Goal: Feedback & Contribution: Contribute content

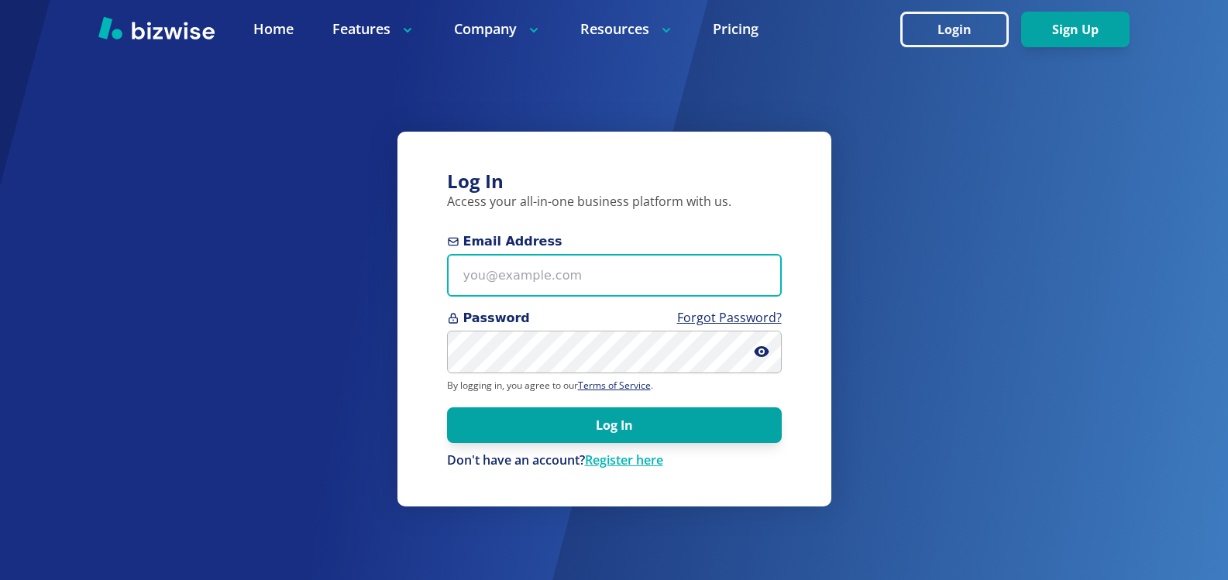
type input "[EMAIL_ADDRESS][DOMAIN_NAME]"
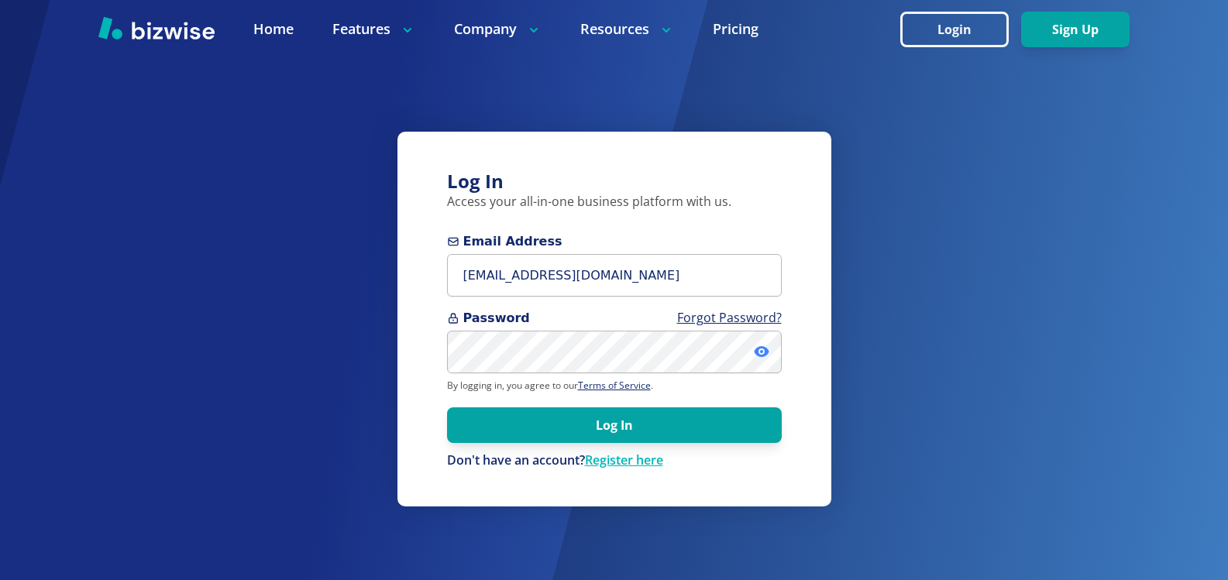
click at [764, 351] on icon at bounding box center [761, 351] width 15 height 15
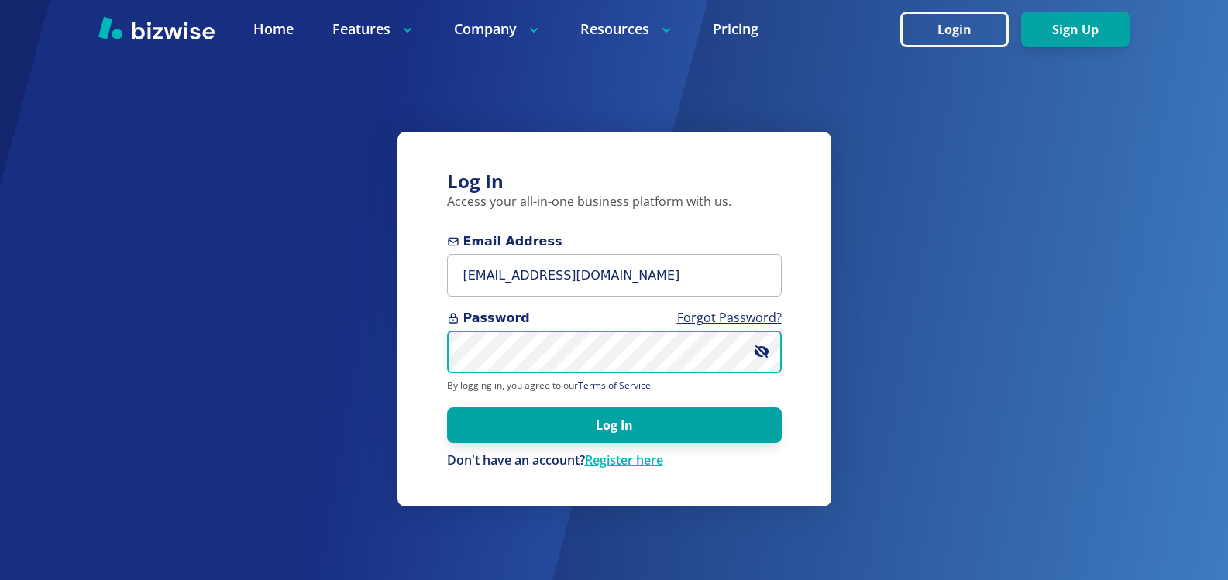
click at [253, 380] on div "Log In Access your all-in-one business platform with us. Email Address kelseyur…" at bounding box center [614, 290] width 1228 height 580
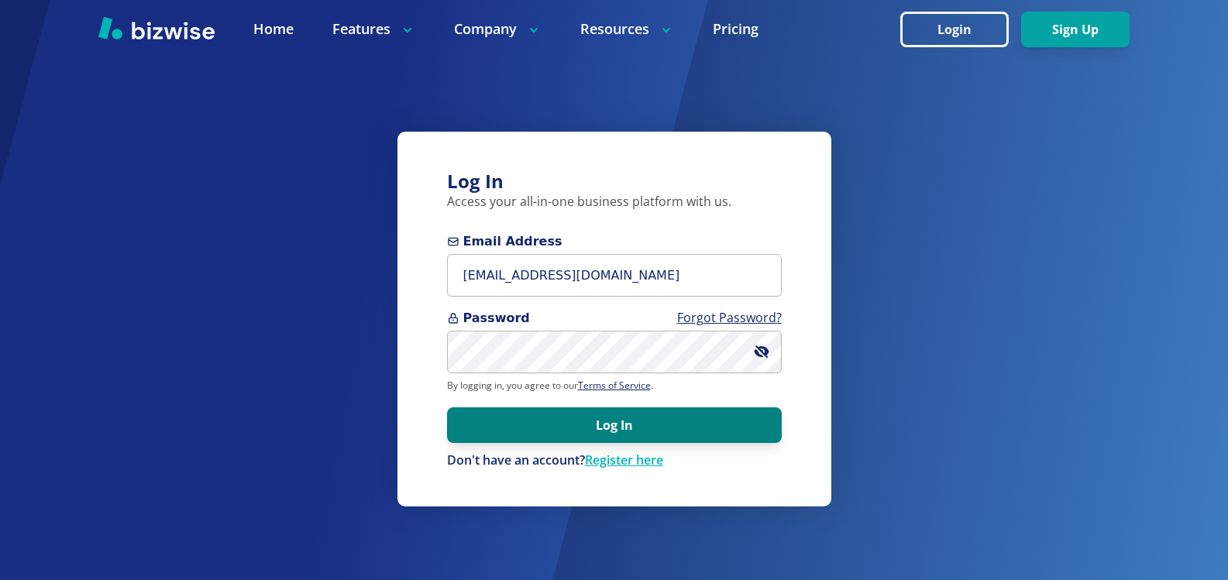
click at [722, 415] on button "Log In" at bounding box center [614, 426] width 335 height 36
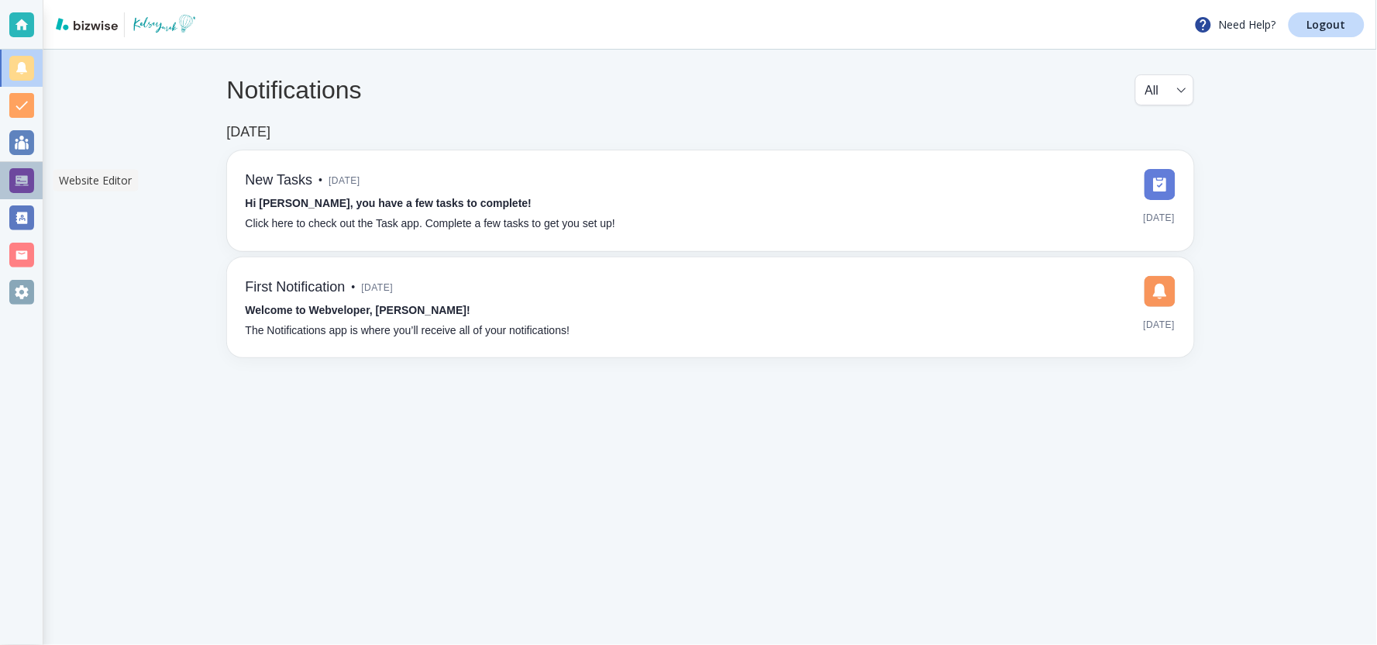
click at [10, 177] on div at bounding box center [21, 180] width 25 height 25
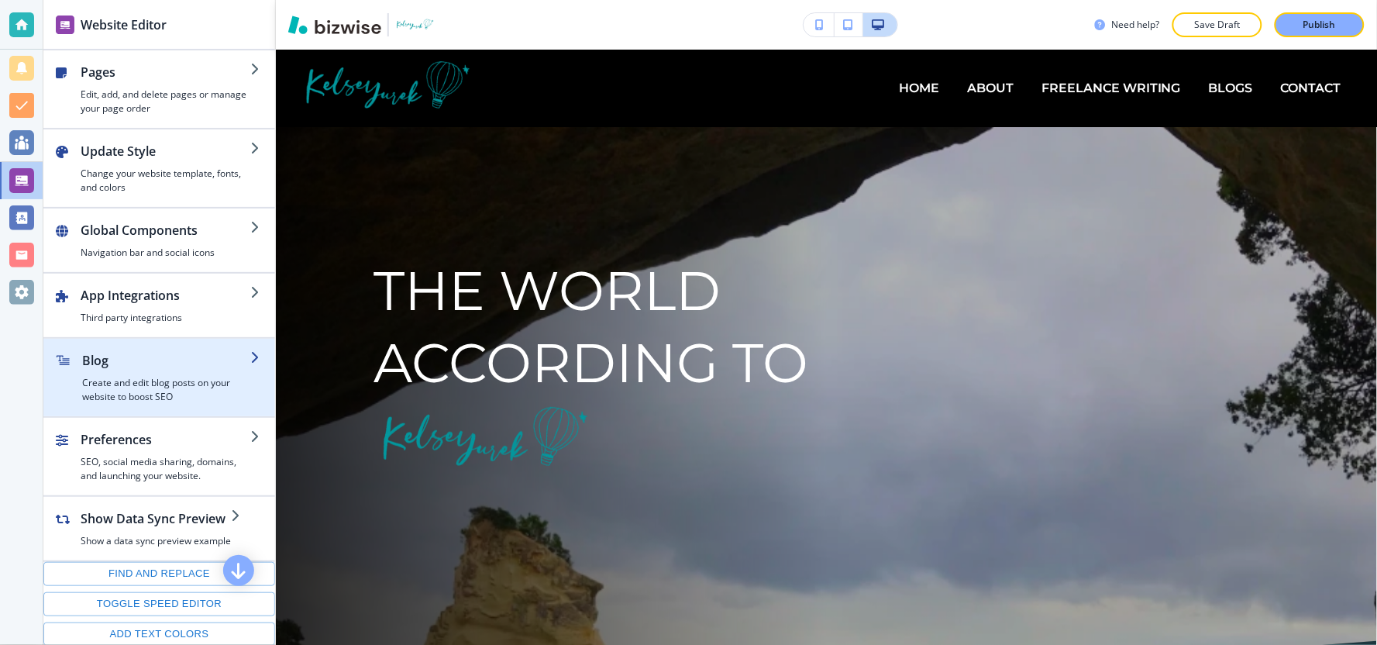
click at [128, 375] on div "button" at bounding box center [166, 373] width 168 height 6
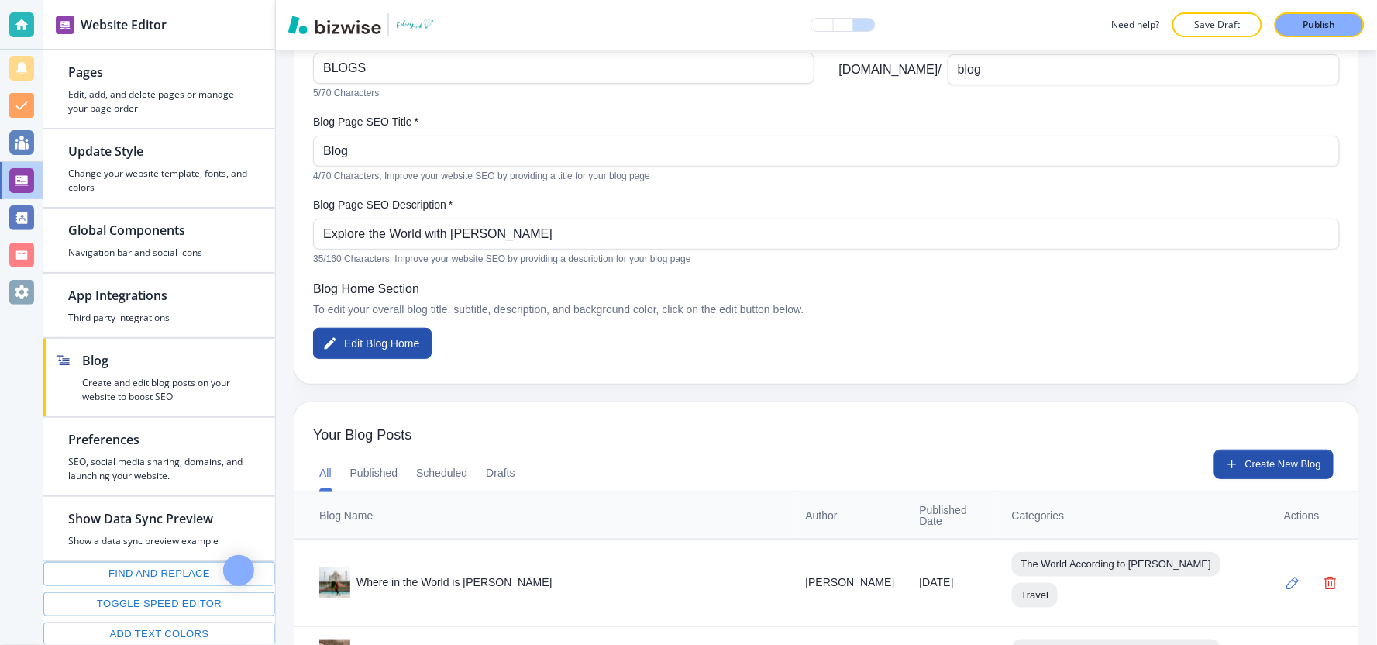
scroll to position [186, 0]
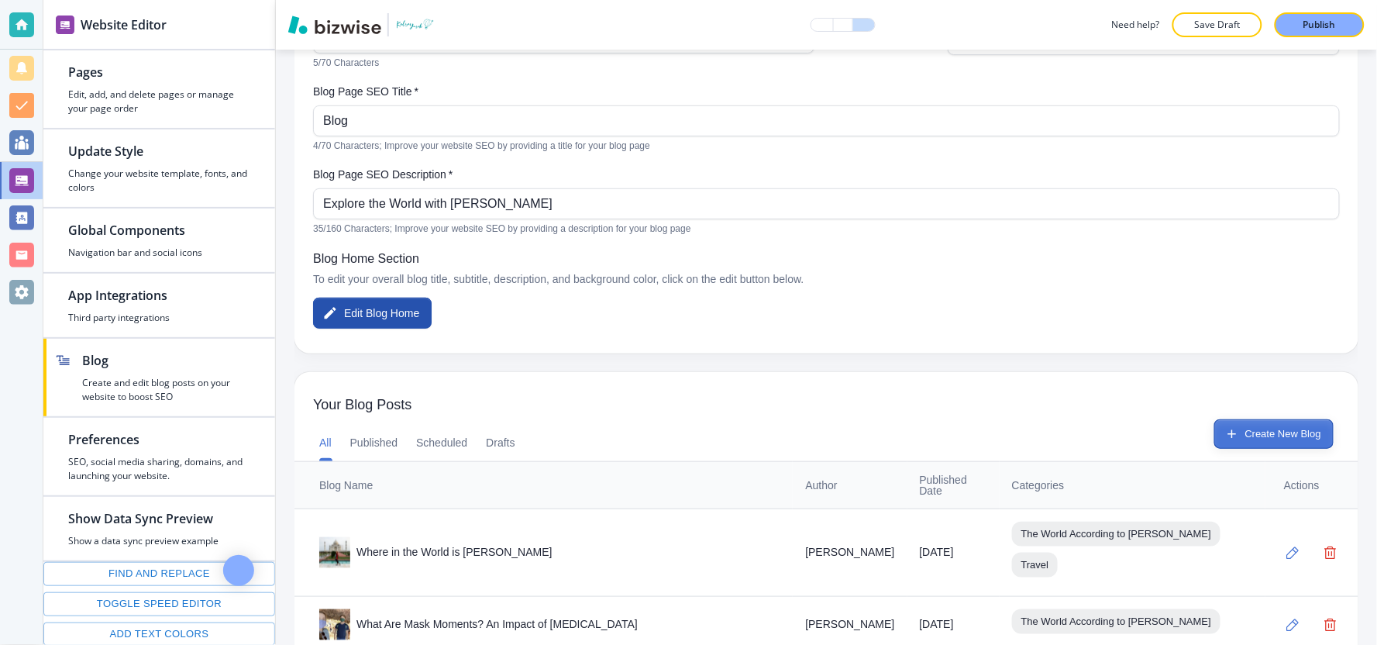
click at [1272, 435] on button "Create New Blog" at bounding box center [1273, 433] width 119 height 29
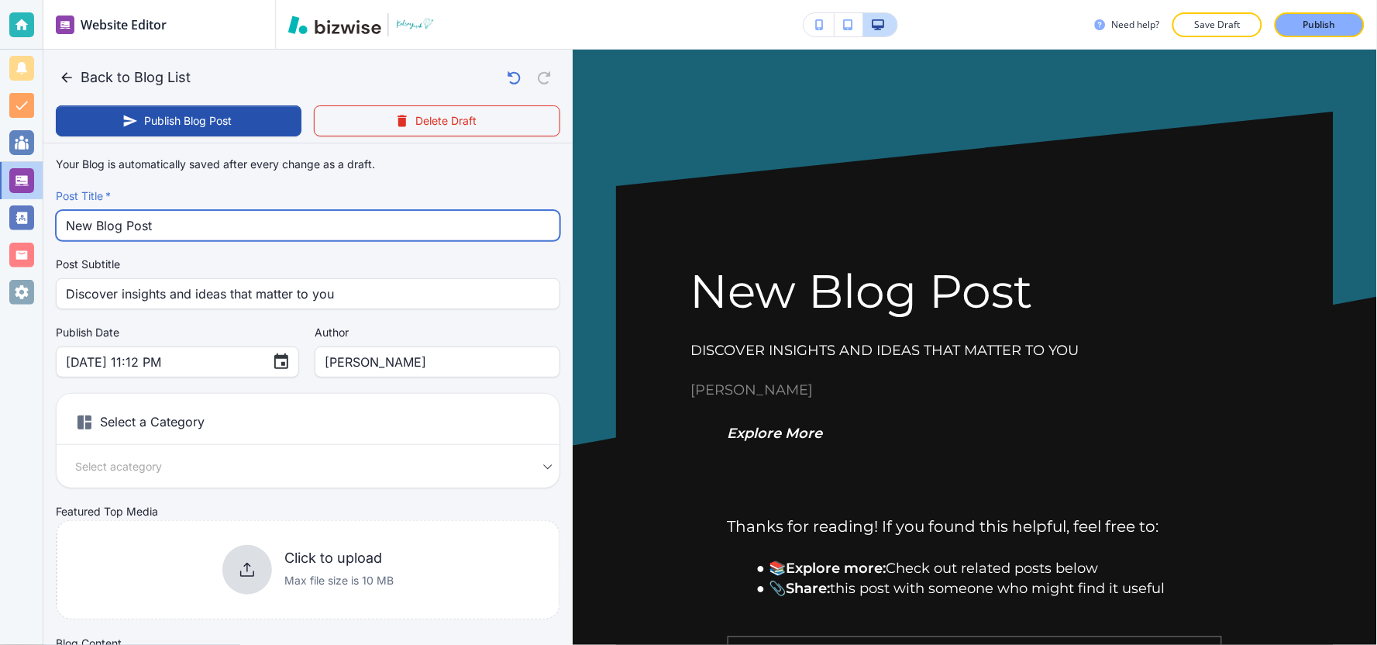
click at [314, 211] on input "New Blog Post" at bounding box center [308, 225] width 484 height 29
click at [305, 239] on input "New Blog Post" at bounding box center [308, 225] width 484 height 29
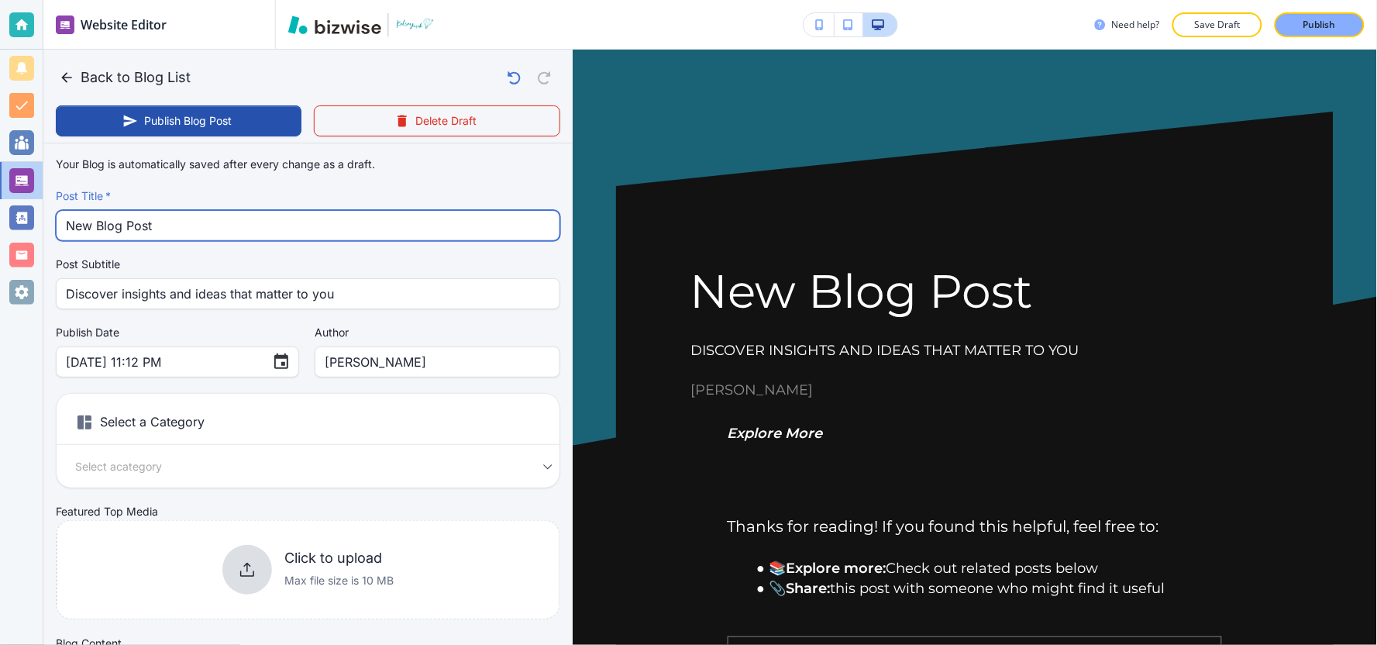
paste input "The Perfect Fall Road Trip: Driving the [GEOGRAPHIC_DATA] and Visiting the [GEO…"
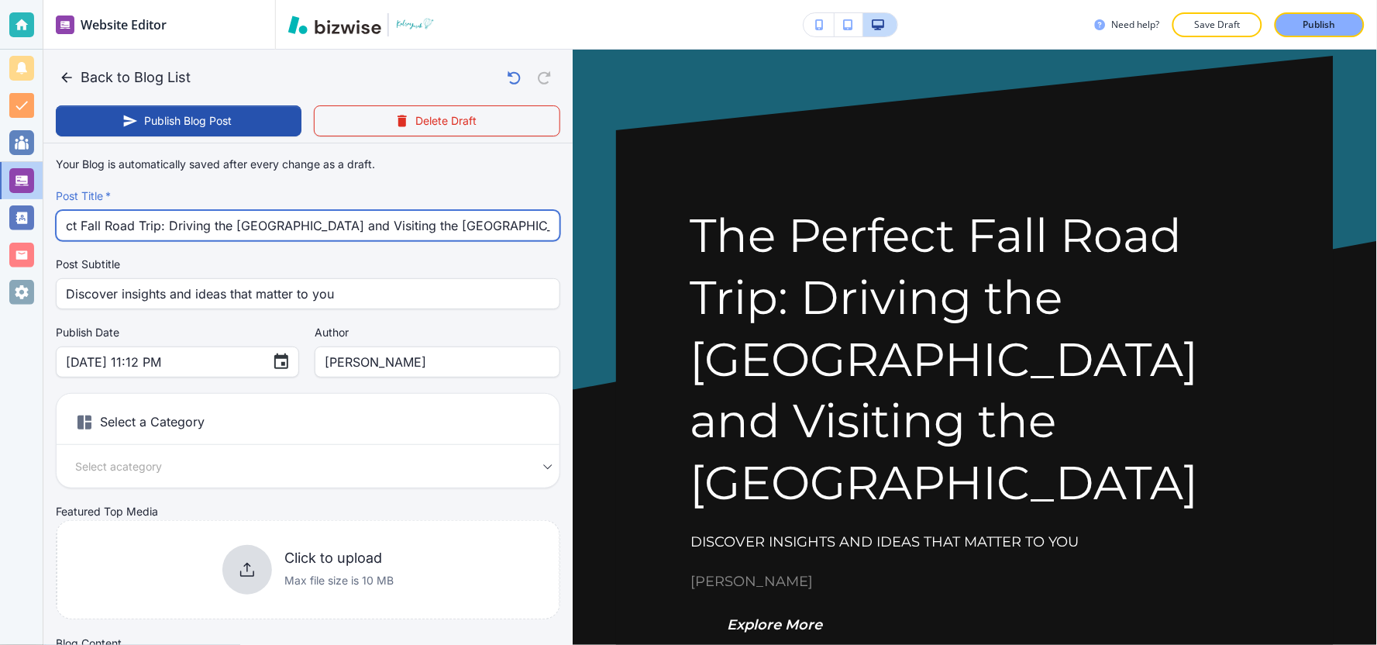
scroll to position [172, 0]
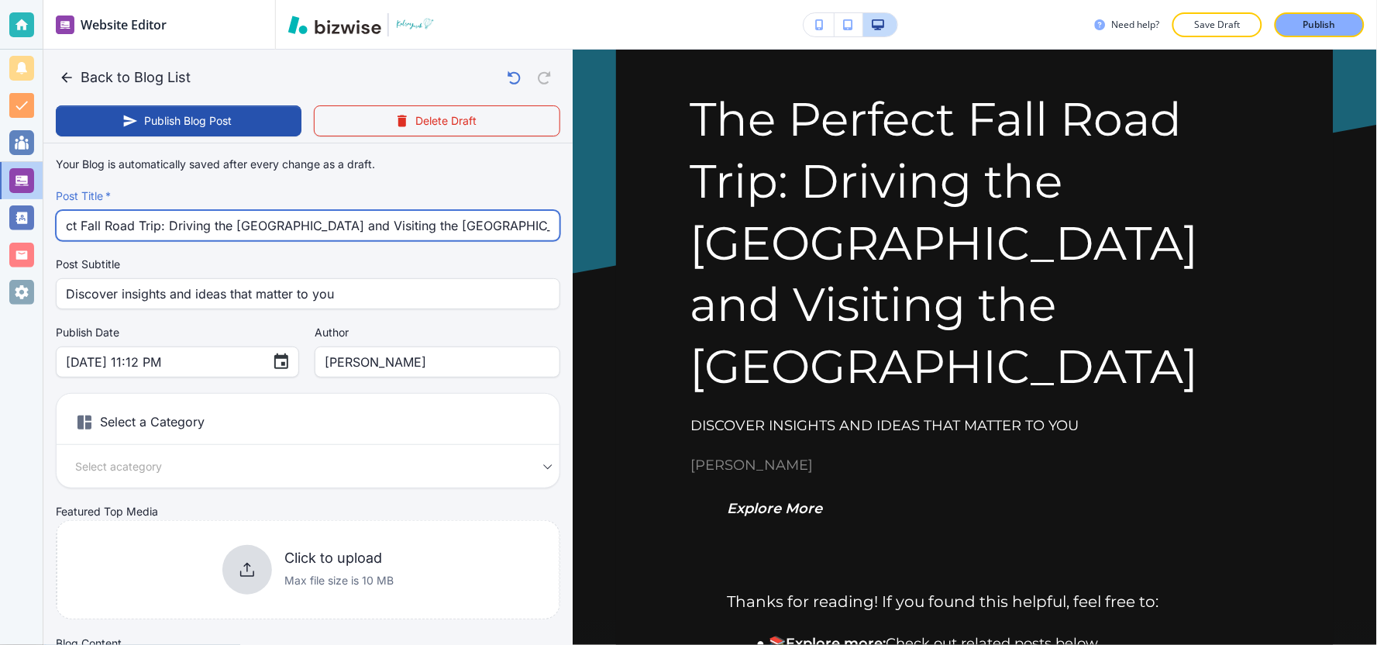
type input "The Perfect Fall Road Trip: Driving the [GEOGRAPHIC_DATA] and Visiting the [GEO…"
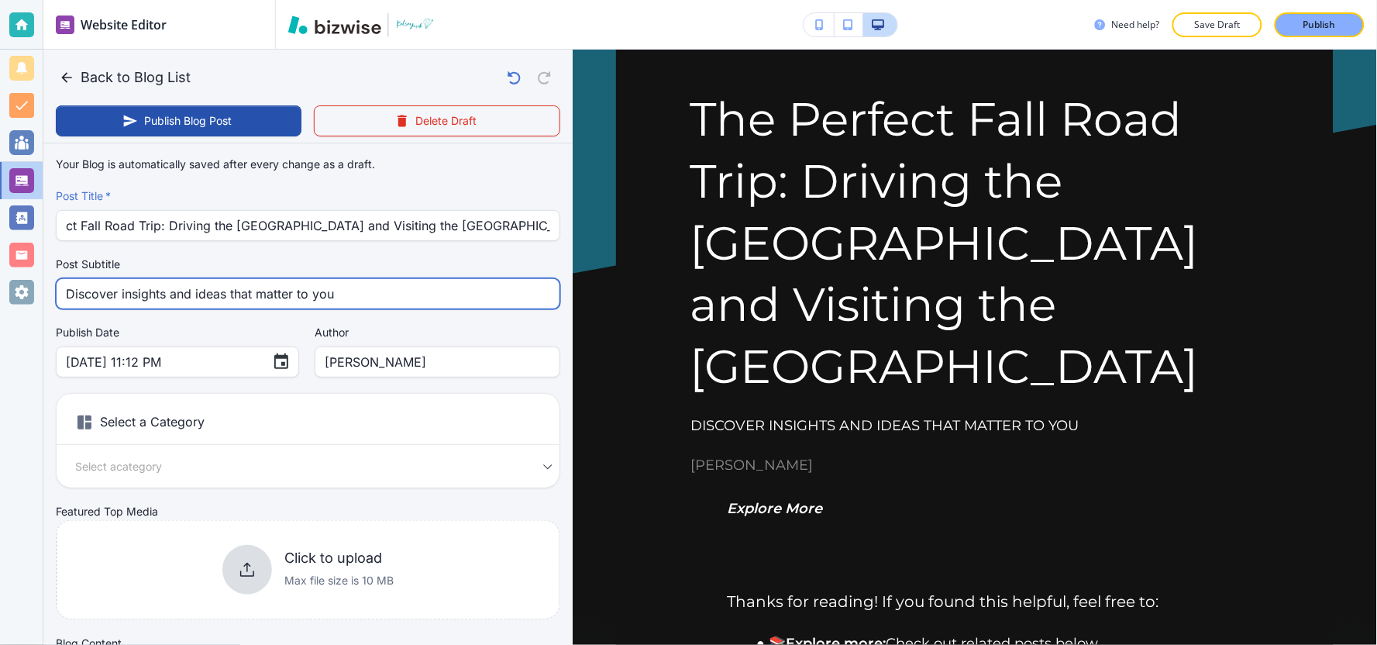
scroll to position [0, 0]
drag, startPoint x: 398, startPoint y: 294, endPoint x: 0, endPoint y: 323, distance: 399.4
click at [0, 323] on div "Website Editor Pages Edit, add, and delete pages or manage your page order Upda…" at bounding box center [688, 322] width 1377 height 645
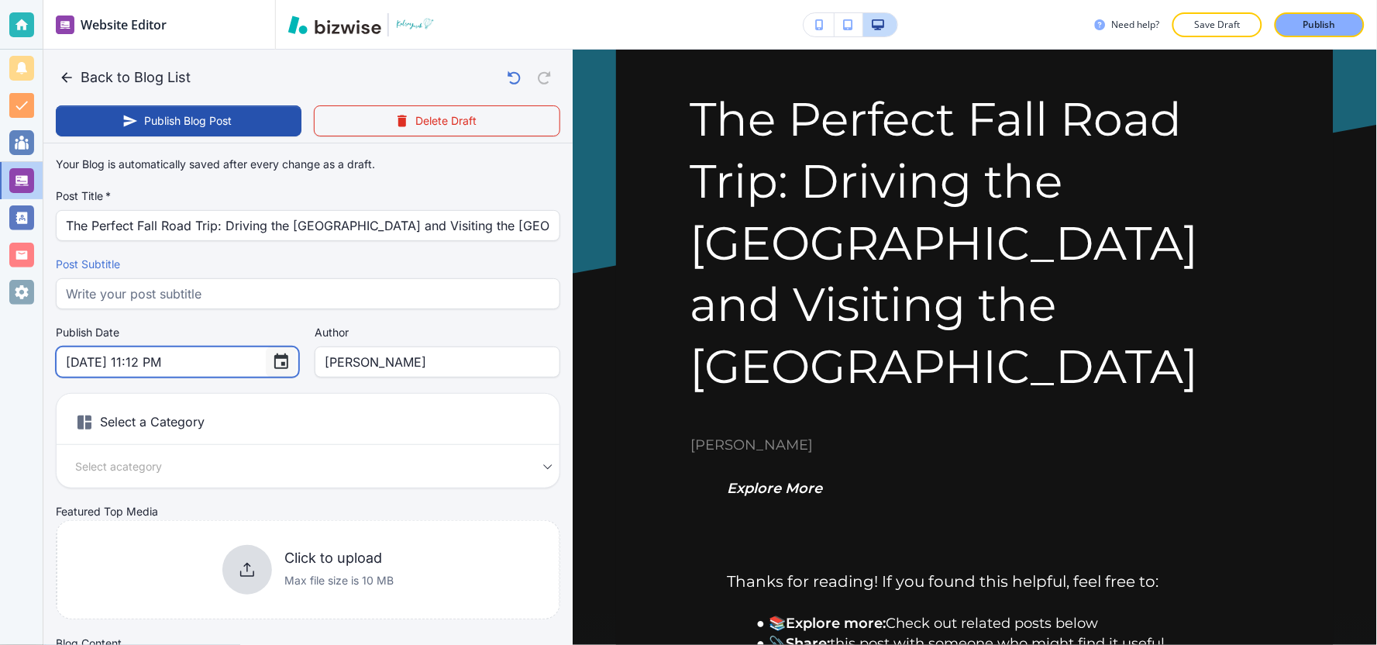
click at [274, 364] on icon "Choose date, selected date is Sep 29, 2025" at bounding box center [281, 360] width 14 height 15
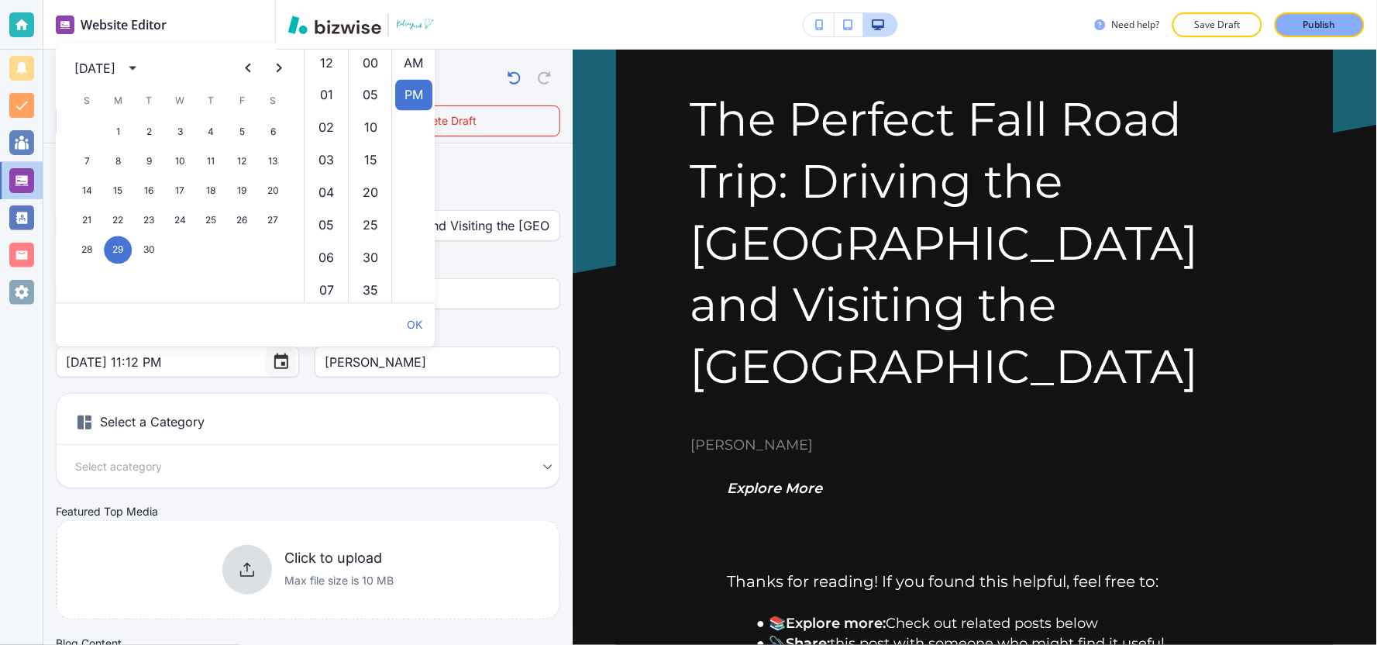
scroll to position [32, 0]
click at [142, 71] on icon "calendar view is open, switch to year view" at bounding box center [132, 68] width 19 height 19
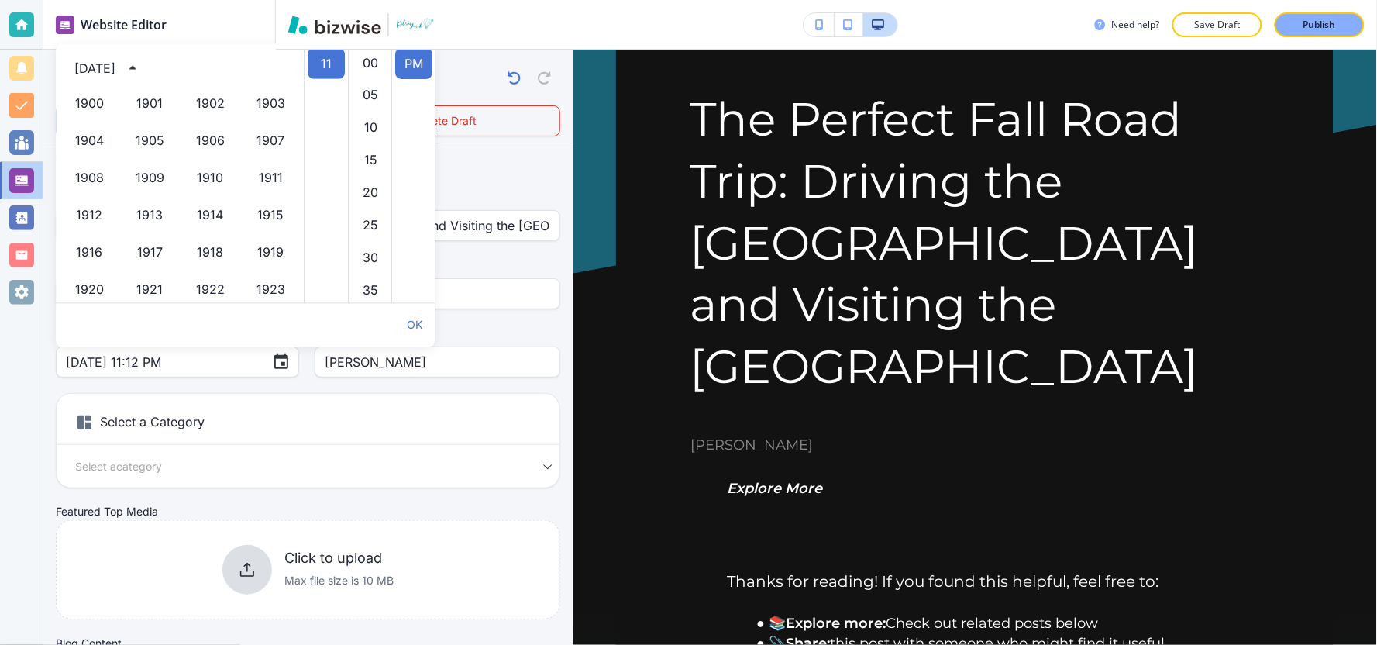
scroll to position [1062, 0]
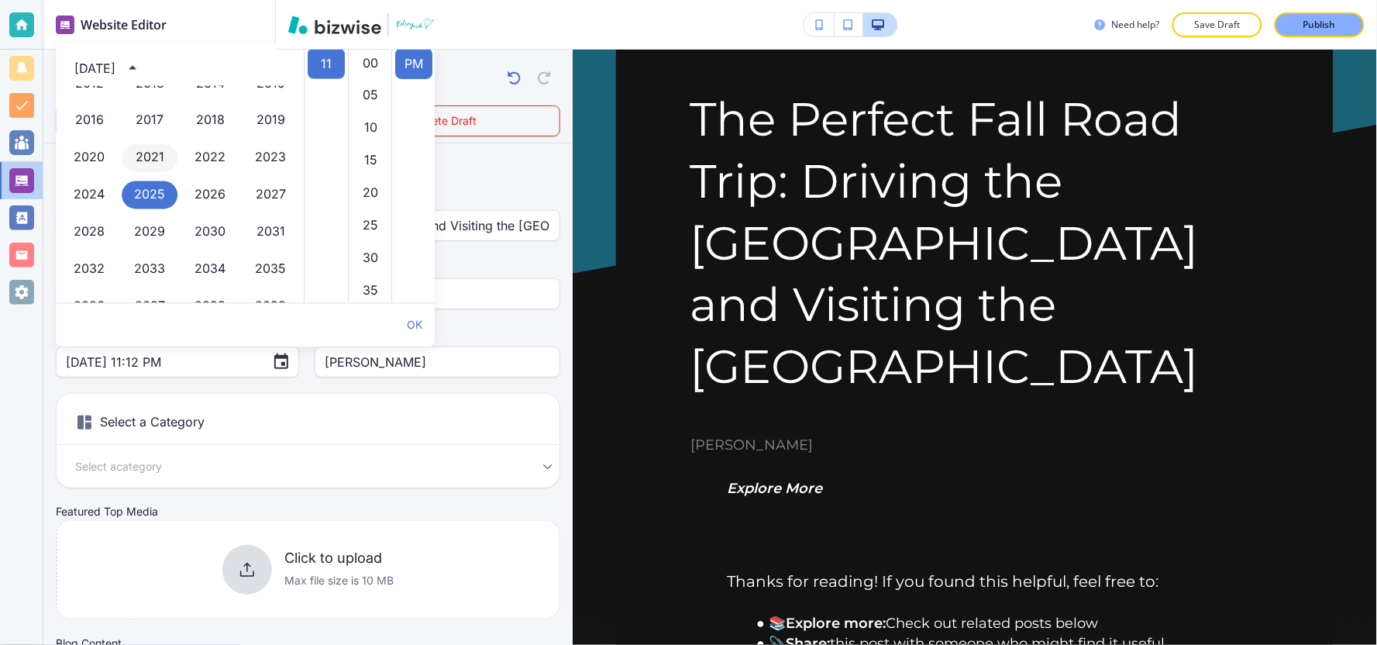
click at [143, 151] on button "2021" at bounding box center [150, 158] width 56 height 28
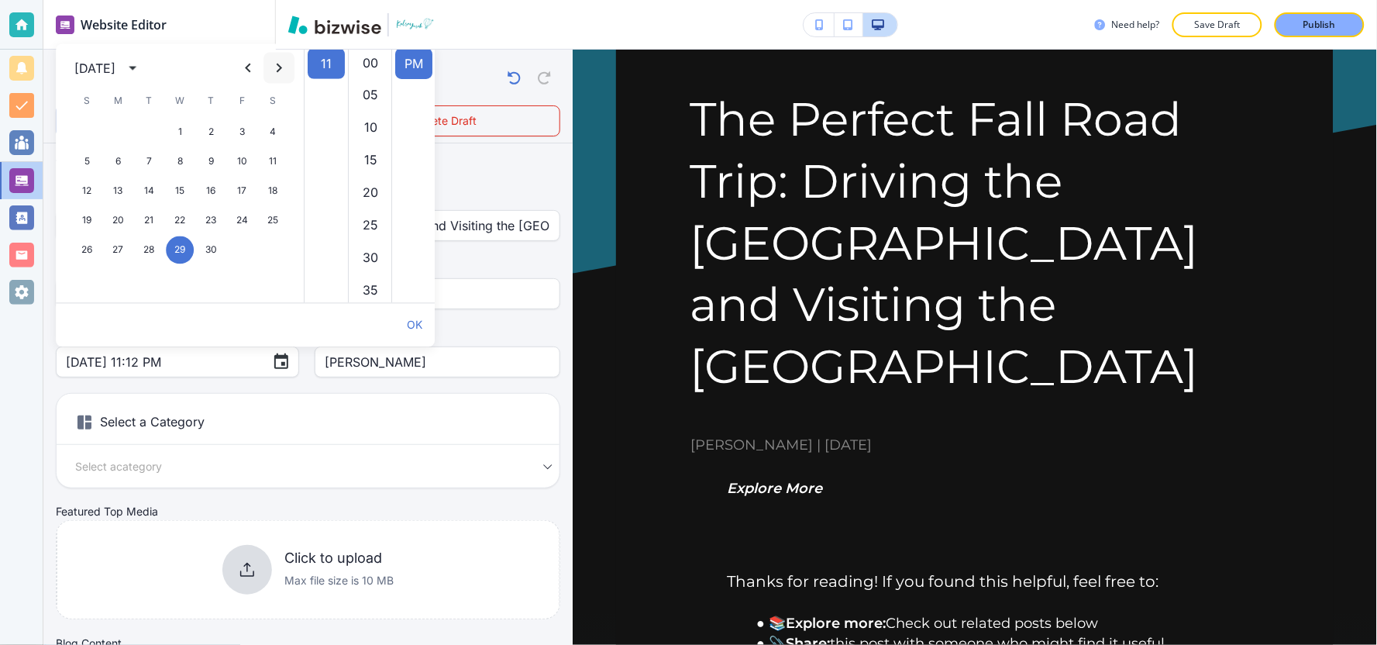
click at [285, 71] on icon "Next month" at bounding box center [279, 68] width 19 height 19
click at [236, 129] on button "1" at bounding box center [242, 133] width 28 height 28
type input "[DATE] 11:12 PM"
click at [195, 385] on div "Your Blog is automatically saved after every change as a draft. Post Title   * …" at bounding box center [308, 392] width 504 height 485
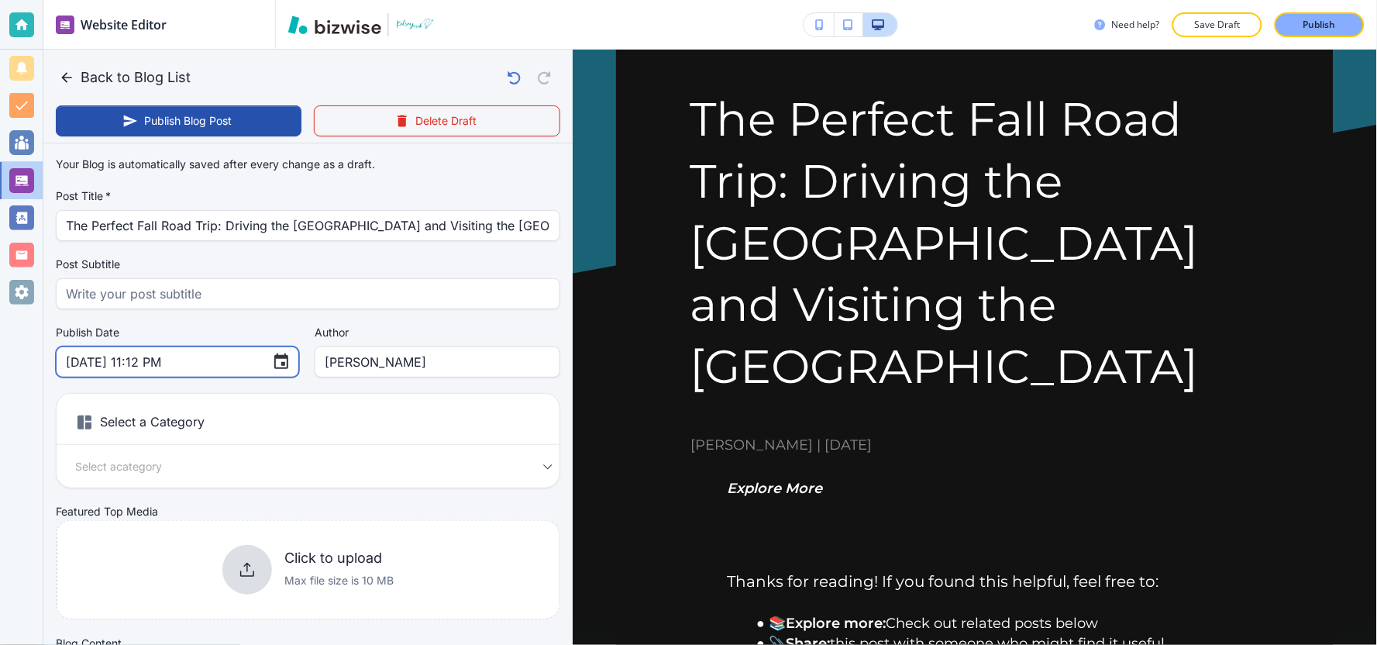
scroll to position [172, 0]
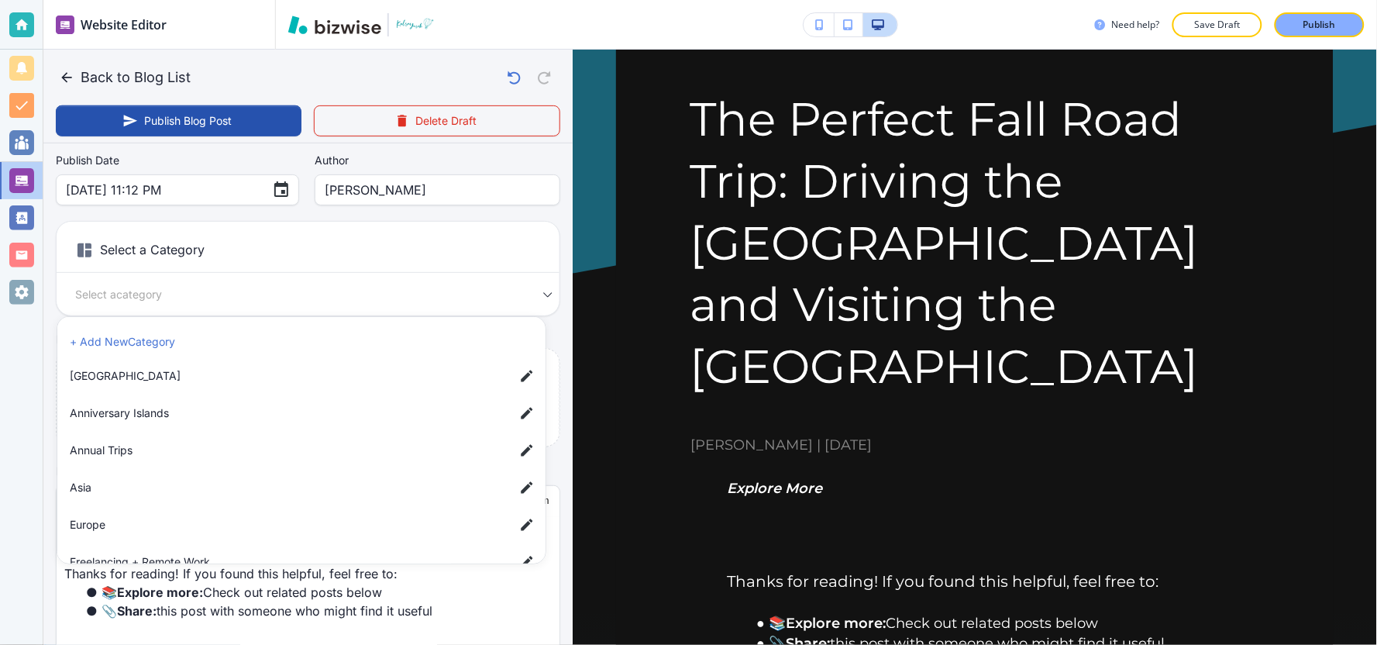
click at [195, 0] on body "Website Editor Pages Edit, add, and delete pages or manage your page order Upda…" at bounding box center [688, 0] width 1377 height 0
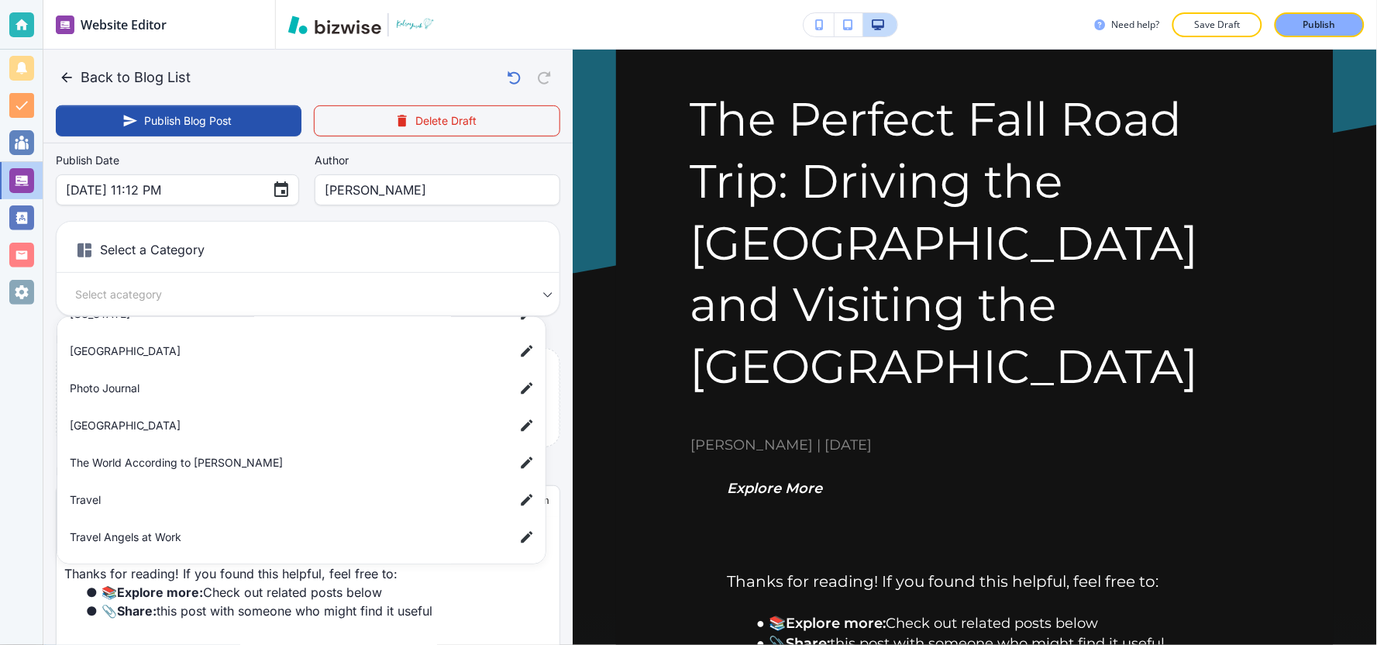
scroll to position [287, 0]
click at [149, 498] on span "Travel" at bounding box center [286, 498] width 432 height 17
type input "a7d5d0a3501f3a2933ba1"
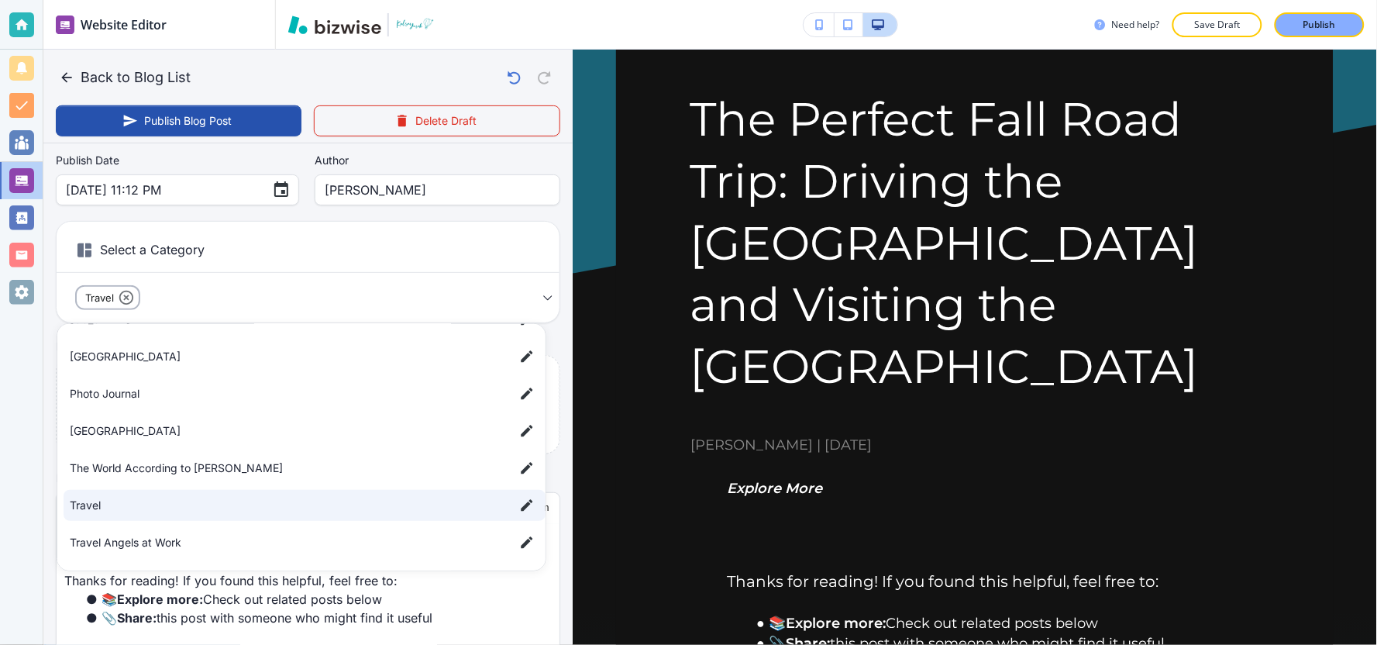
click at [33, 415] on div at bounding box center [688, 322] width 1377 height 645
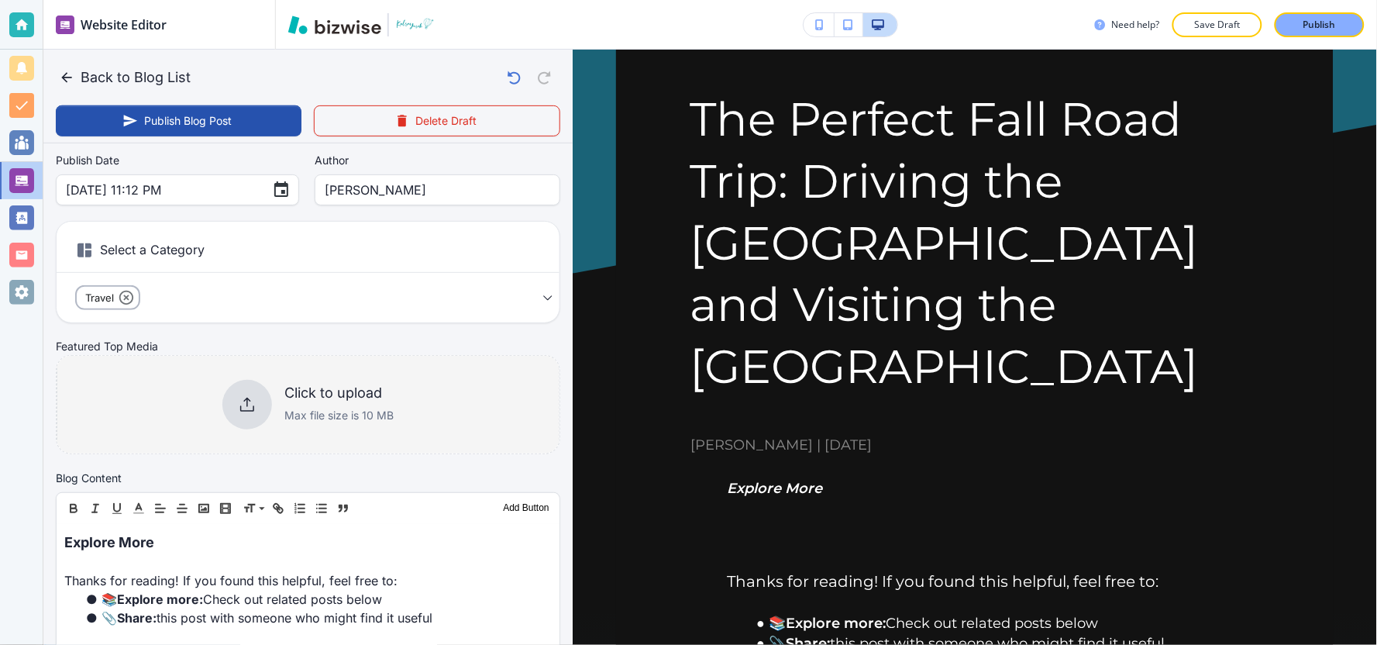
click at [298, 405] on div "Click to upload Max file size is 10 MB" at bounding box center [338, 404] width 109 height 40
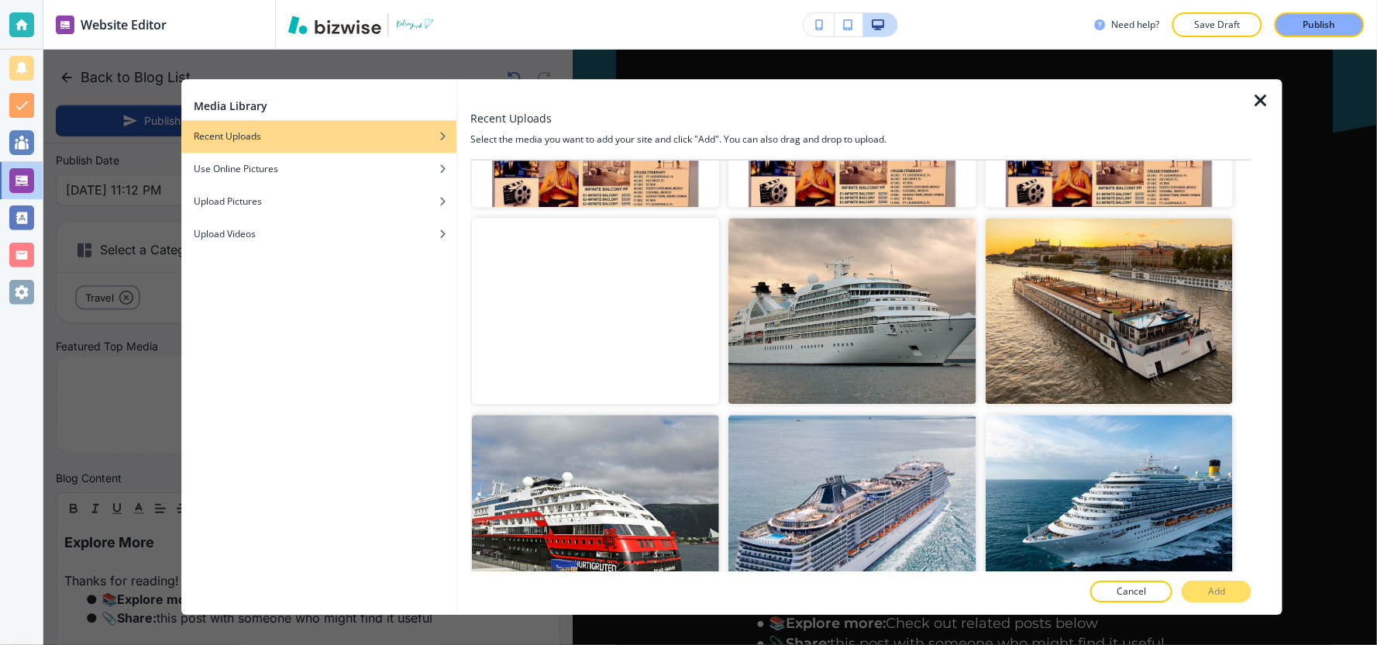
scroll to position [0, 0]
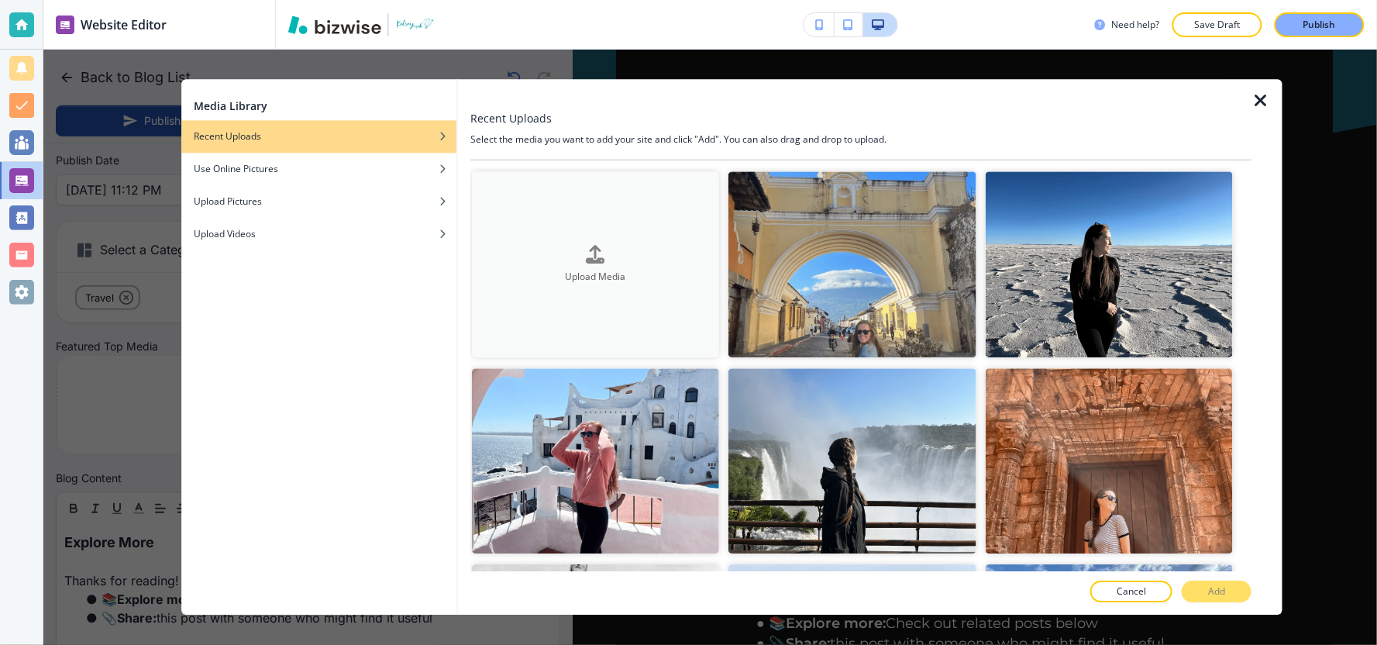
click at [585, 288] on button "Upload Media" at bounding box center [595, 264] width 247 height 186
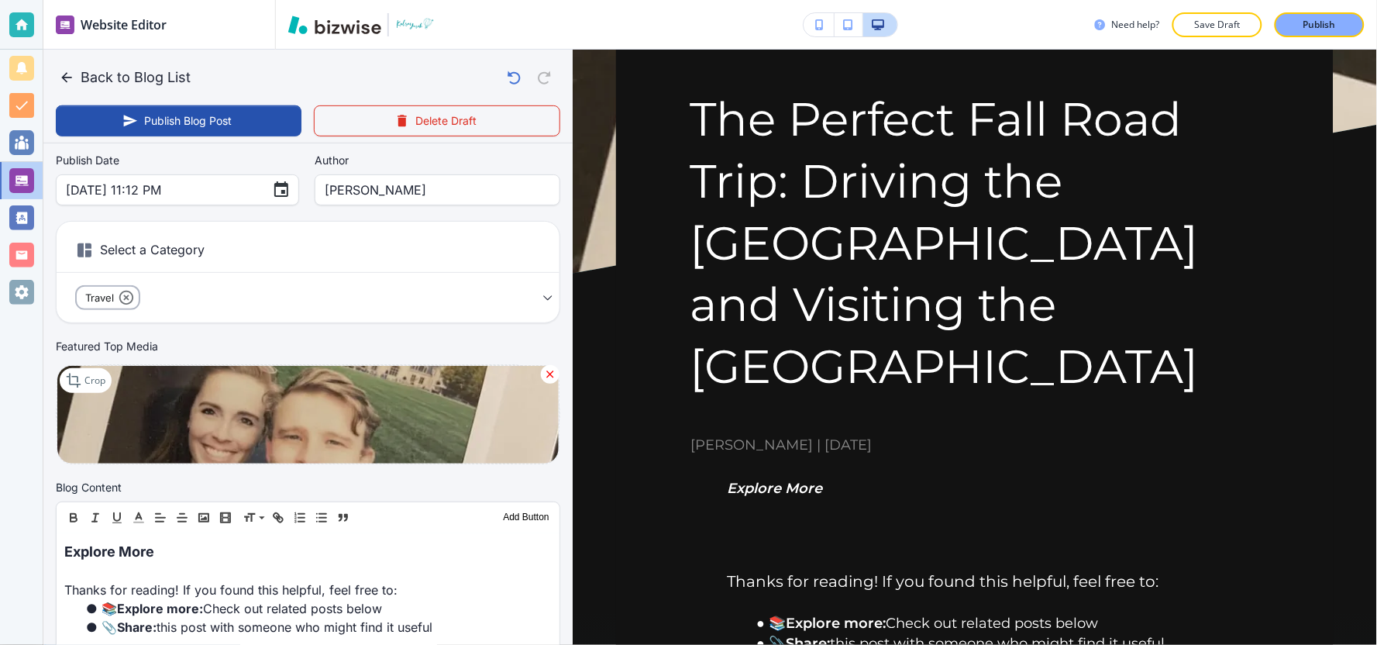
scroll to position [258, 0]
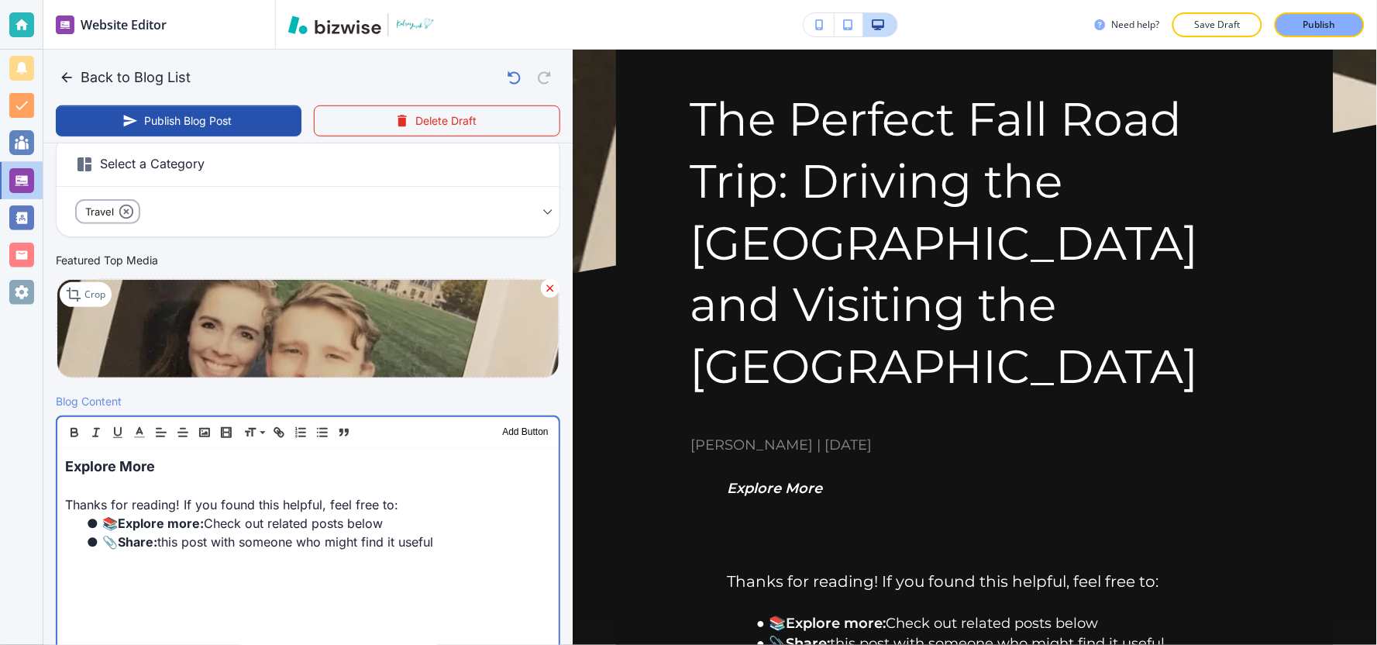
drag, startPoint x: 455, startPoint y: 536, endPoint x: 24, endPoint y: 469, distance: 436.1
click at [24, 469] on div "Website Editor Pages Edit, add, and delete pages or manage your page order Upda…" at bounding box center [688, 322] width 1377 height 645
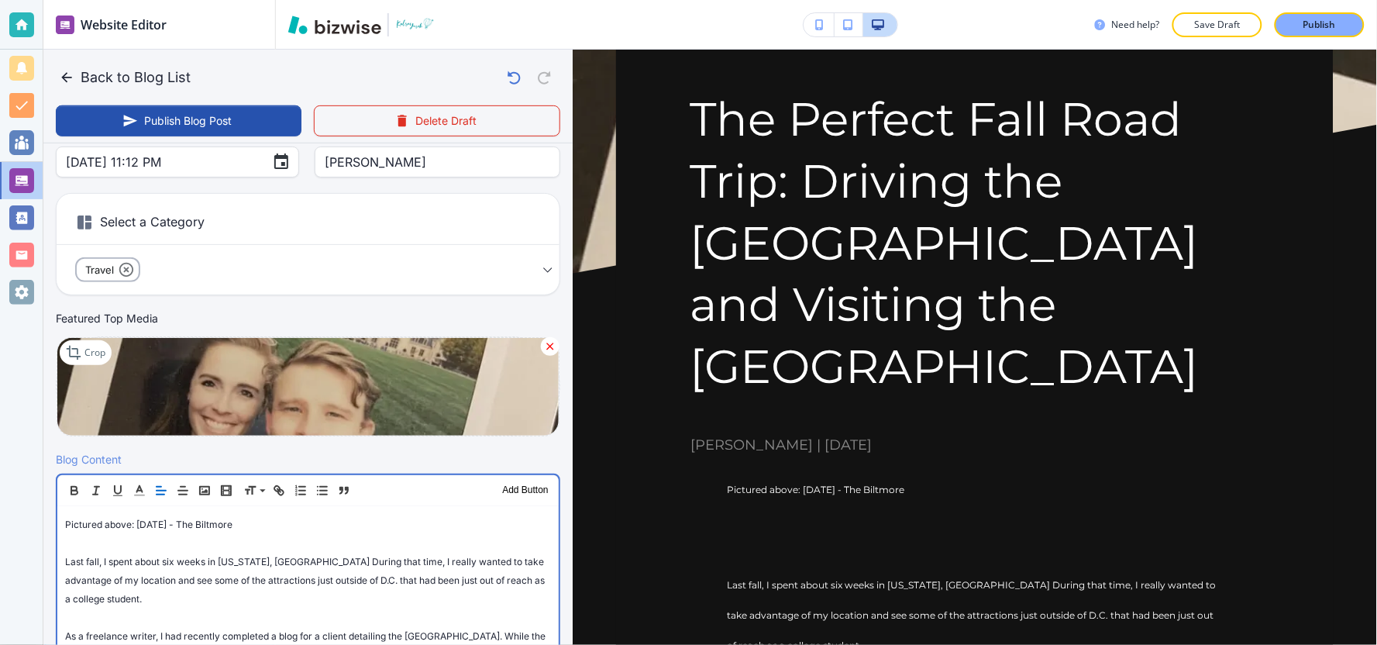
scroll to position [0, 0]
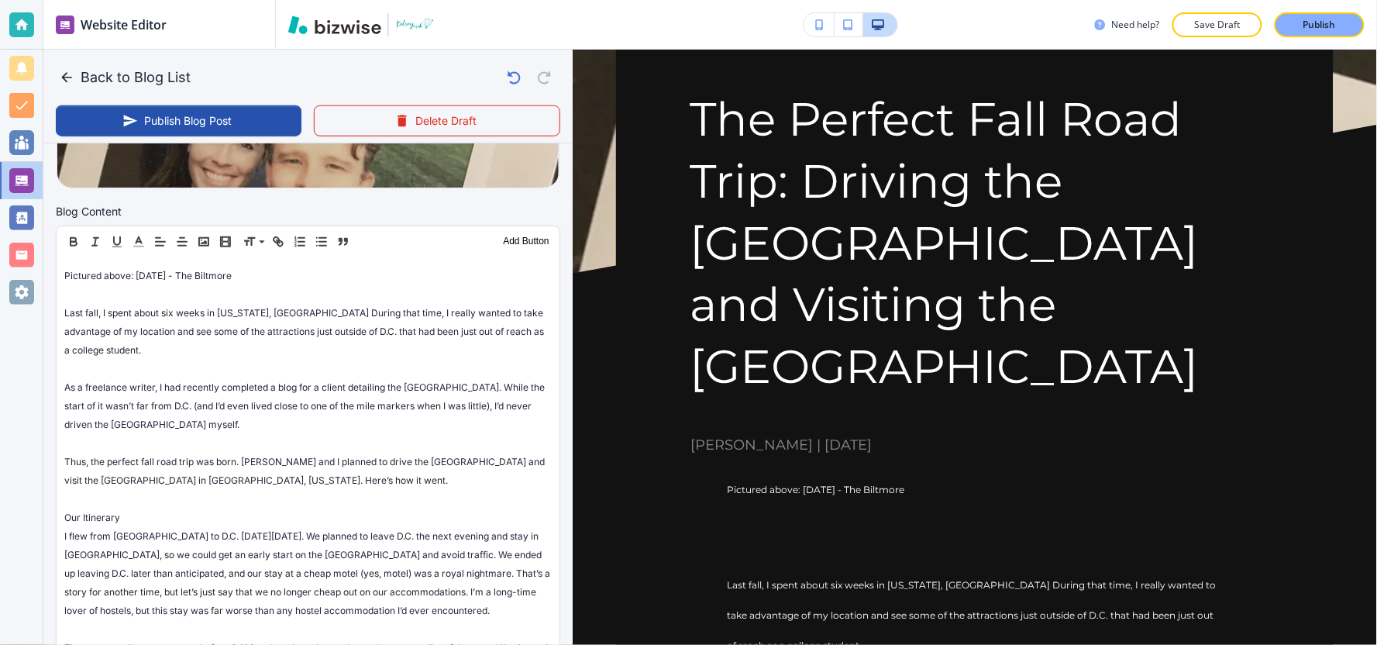
scroll to position [479, 0]
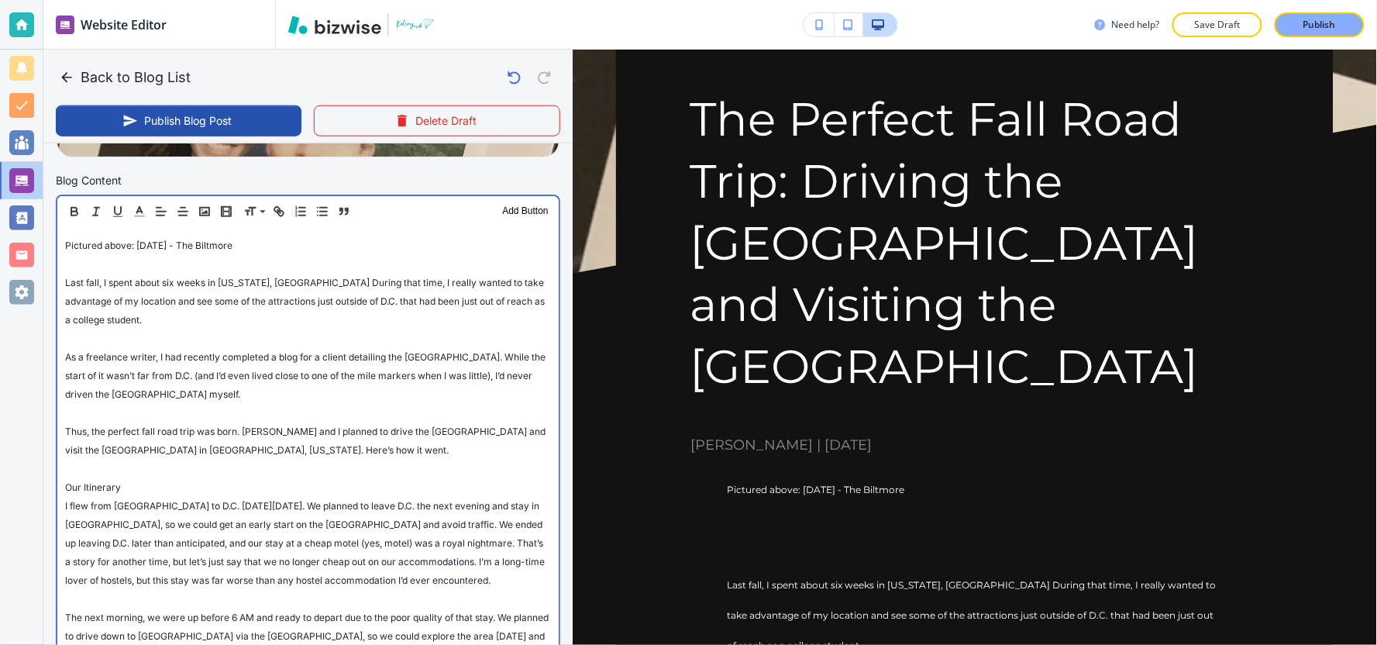
click at [62, 284] on div "Pictured above: [DATE] - The Biltmore Last fall, I spent about six weeks in [US…" at bounding box center [307, 504] width 501 height 555
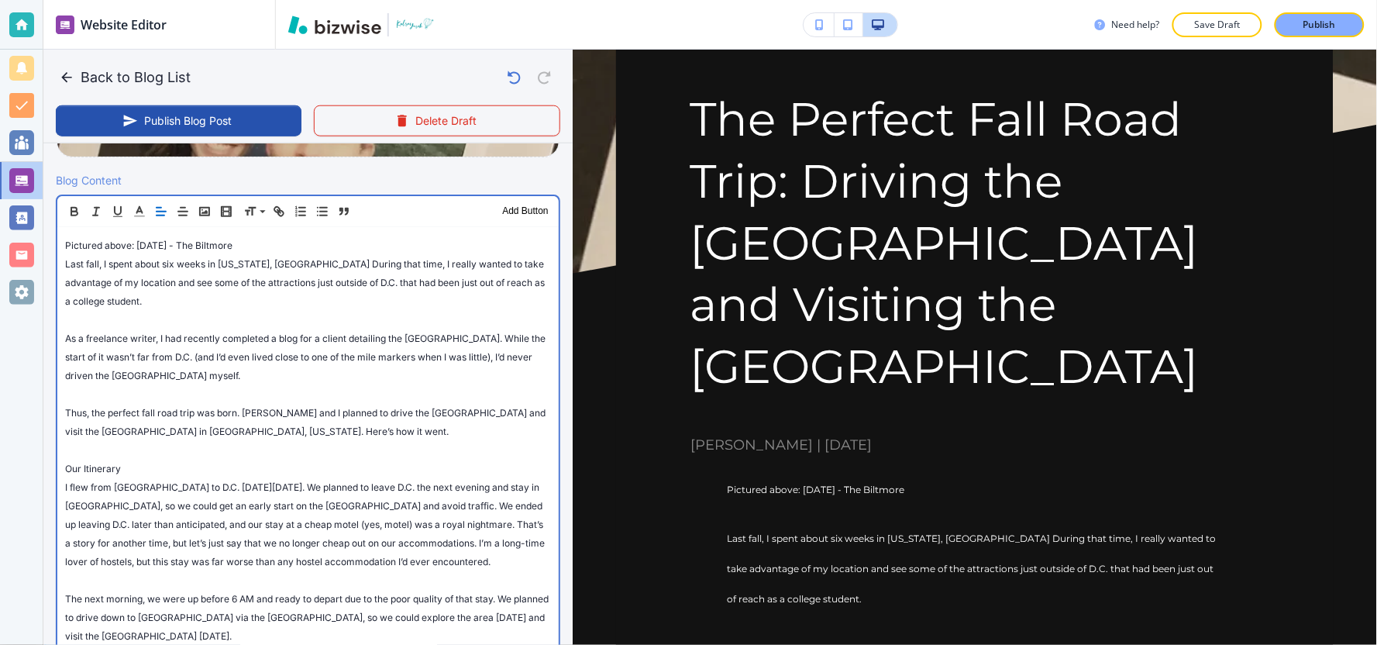
click at [62, 338] on div "Pictured above: [DATE] - The Biltmore Last fall, I spent about six weeks in [US…" at bounding box center [307, 495] width 501 height 536
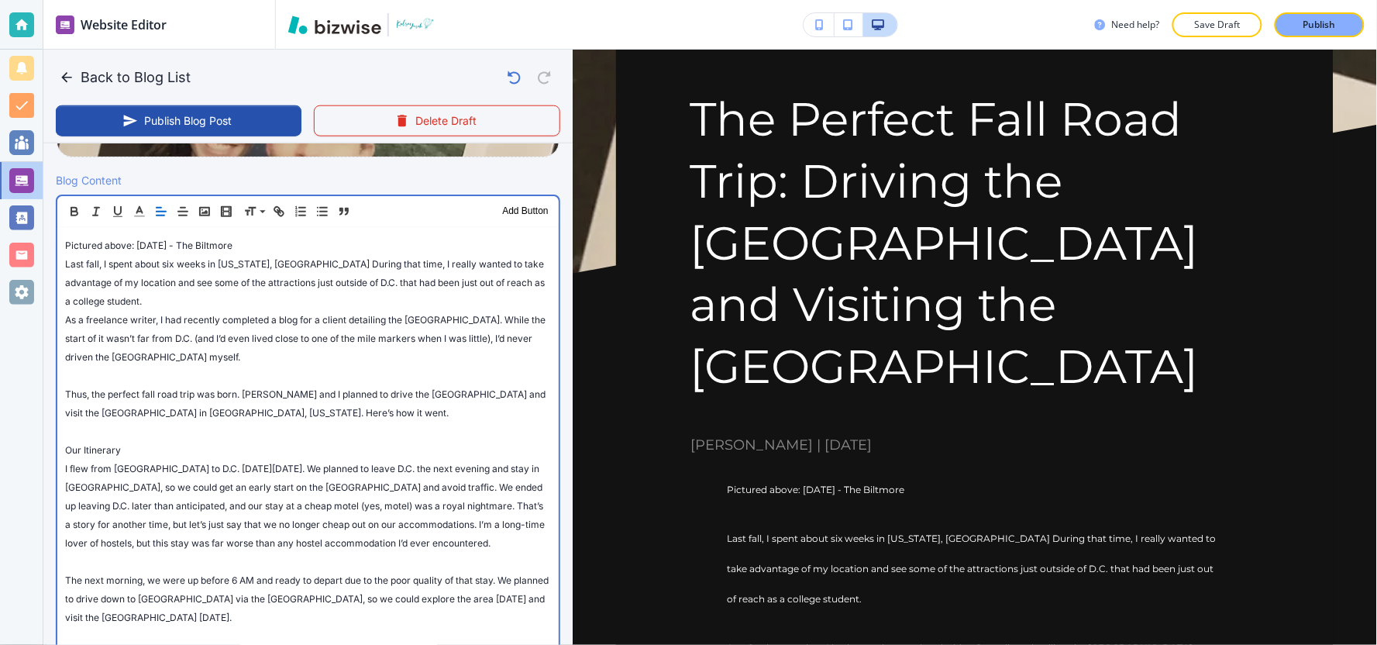
click at [65, 393] on span "Thus, the perfect fall road trip was born. [PERSON_NAME] and I planned to drive…" at bounding box center [306, 403] width 483 height 30
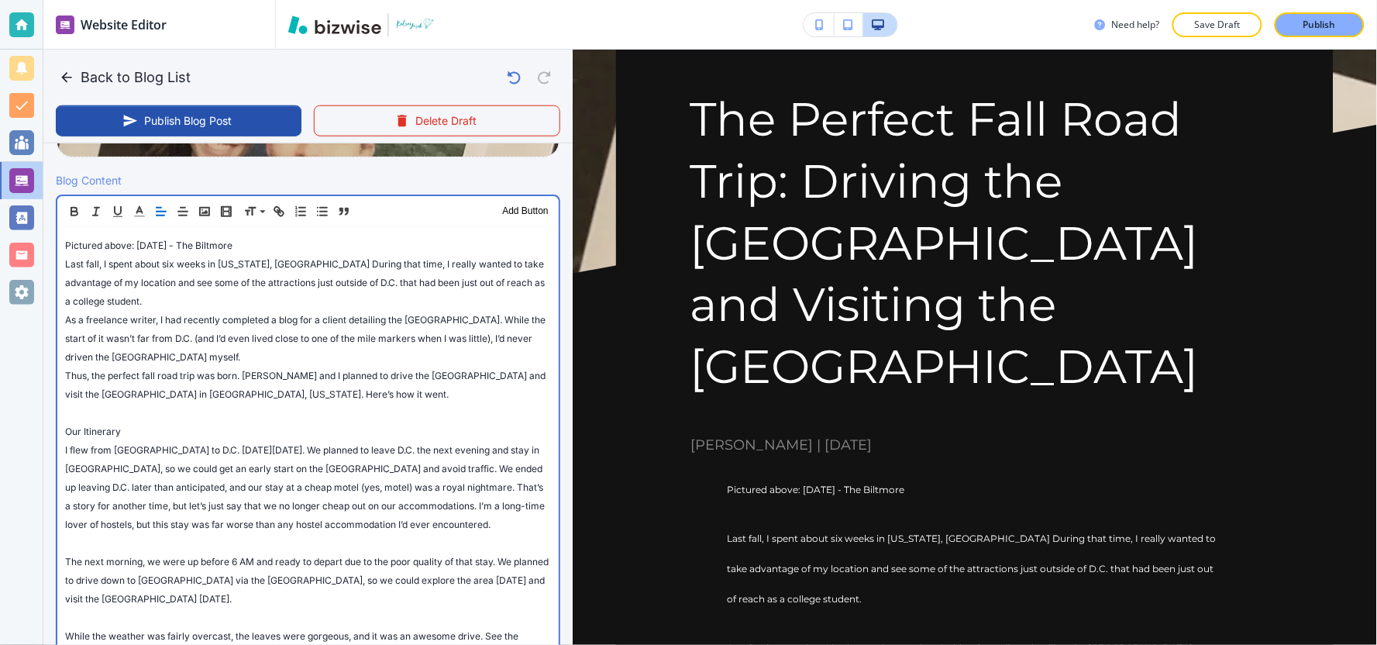
click at [59, 430] on div "Pictured above: [DATE] - The Biltmore Last fall, I spent about six weeks in [US…" at bounding box center [307, 476] width 501 height 499
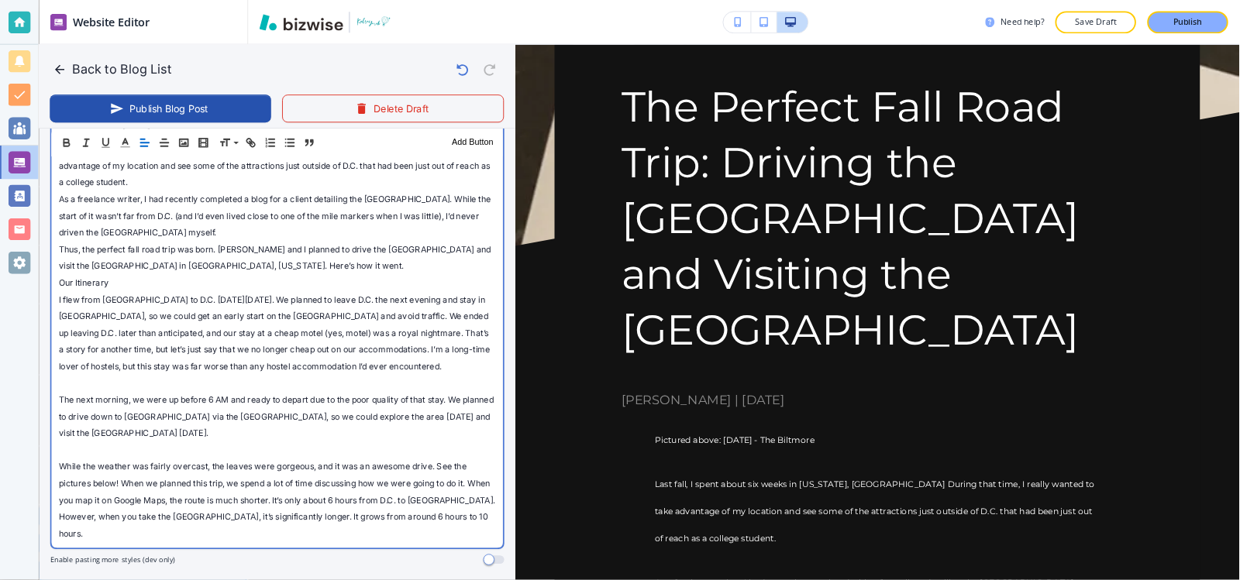
scroll to position [652, 0]
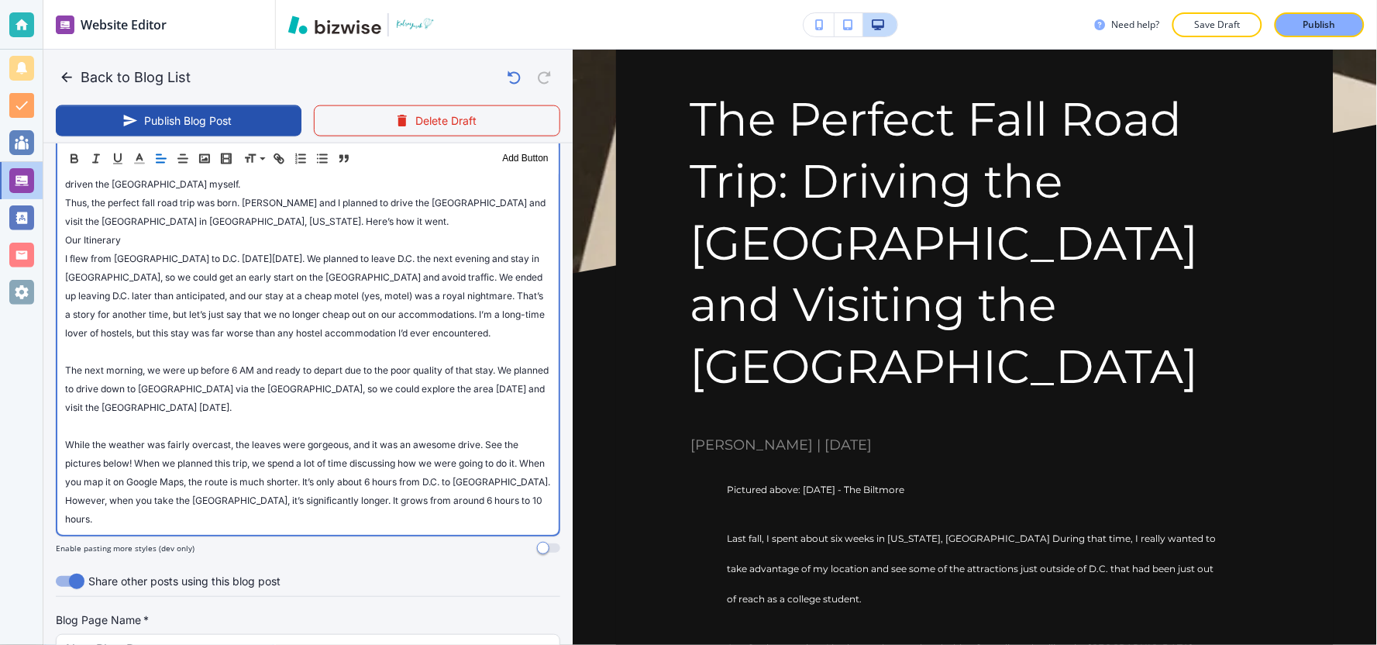
click at [62, 365] on div "Pictured above: [DATE] - The Biltmore Last fall, I spent about six weeks in [US…" at bounding box center [307, 294] width 501 height 480
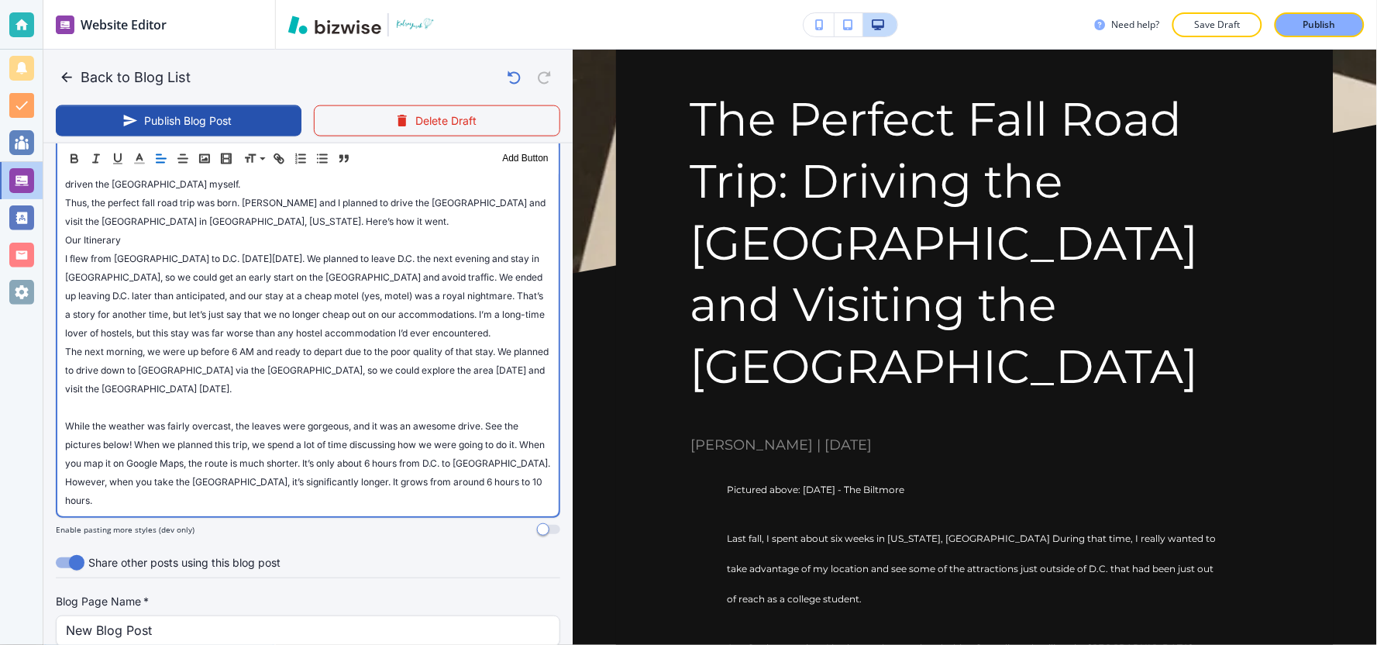
click at [57, 424] on div "Pictured above: [DATE] - The Biltmore Last fall, I spent about six weeks in [US…" at bounding box center [307, 285] width 501 height 462
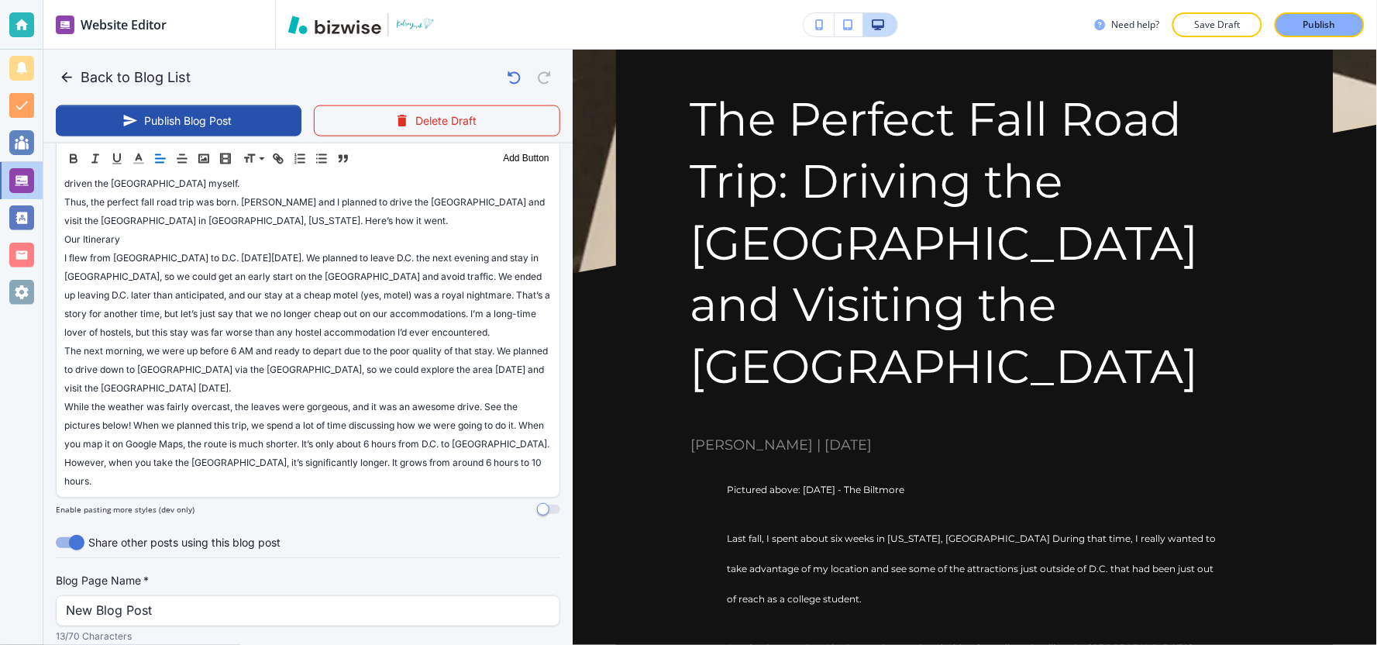
click at [1226, 112] on h1 "The Perfect Fall Road Trip: Driving the [GEOGRAPHIC_DATA] and Visiting the [GEO…" at bounding box center [974, 242] width 569 height 309
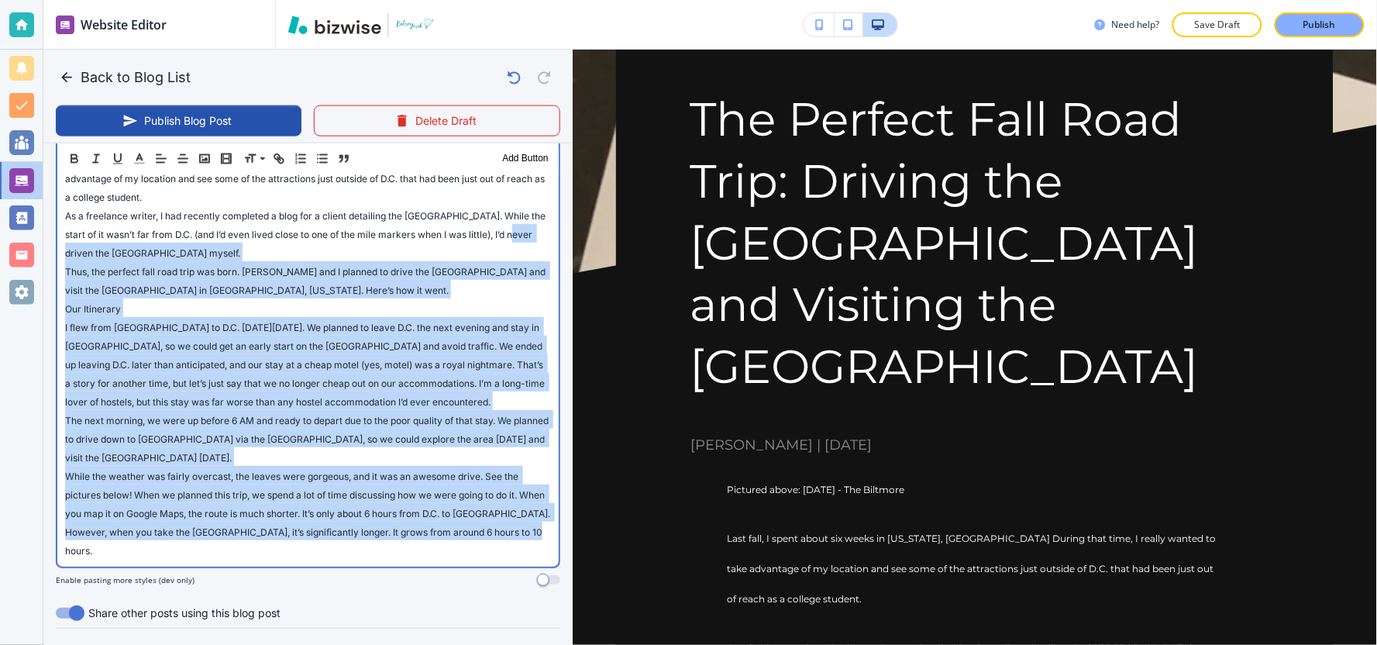
scroll to position [393, 0]
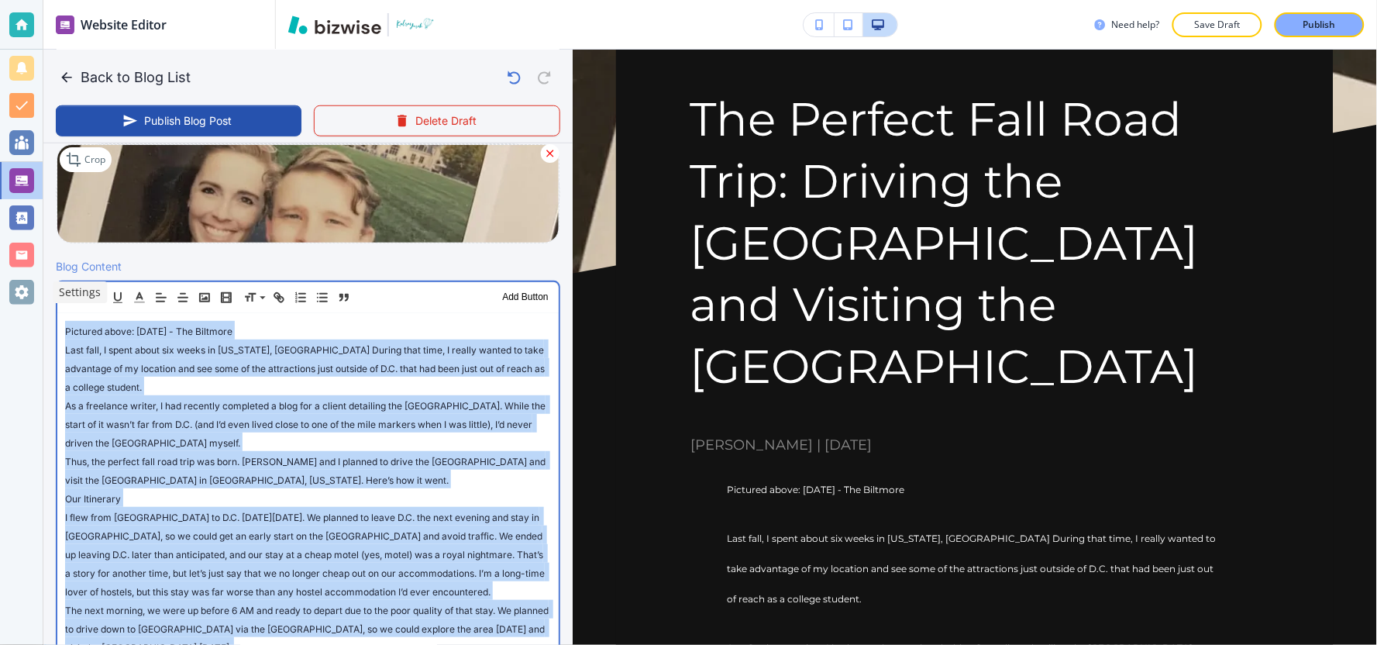
drag, startPoint x: 93, startPoint y: 479, endPoint x: 31, endPoint y: 298, distance: 191.6
click at [31, 298] on div "Website Editor Pages Edit, add, and delete pages or manage your page order Upda…" at bounding box center [688, 322] width 1377 height 645
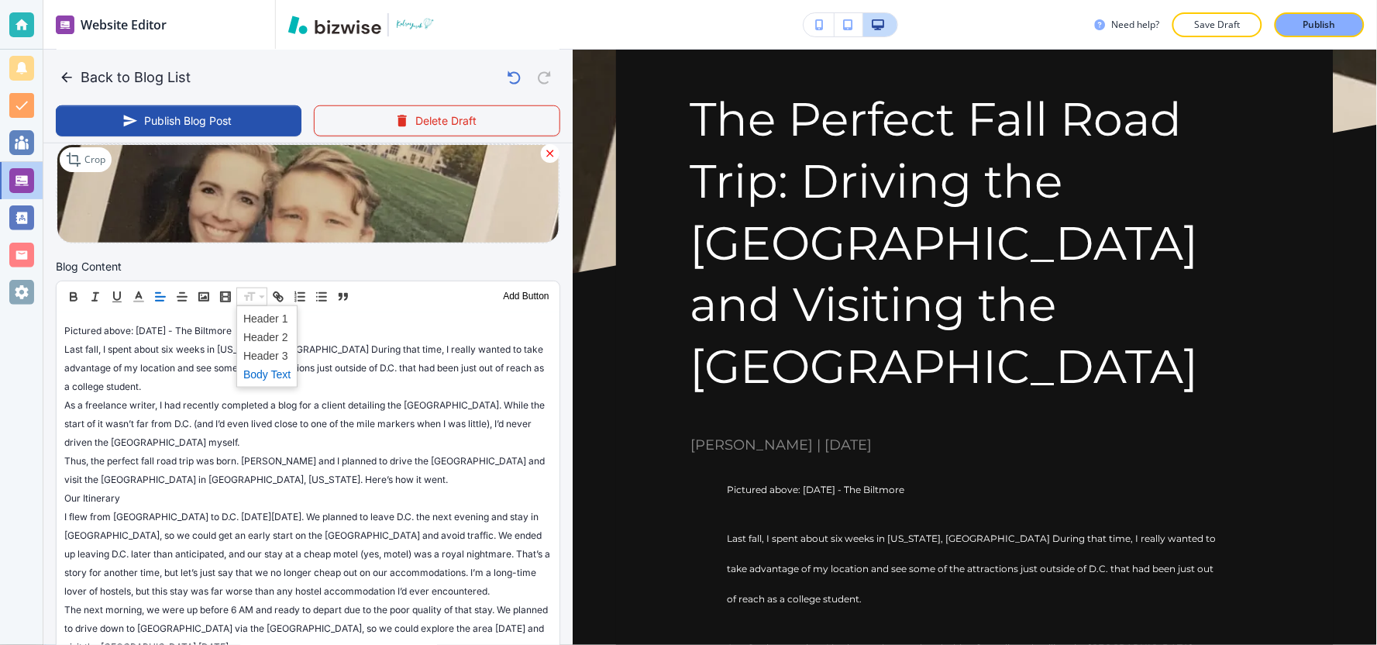
click at [268, 376] on span at bounding box center [266, 374] width 47 height 19
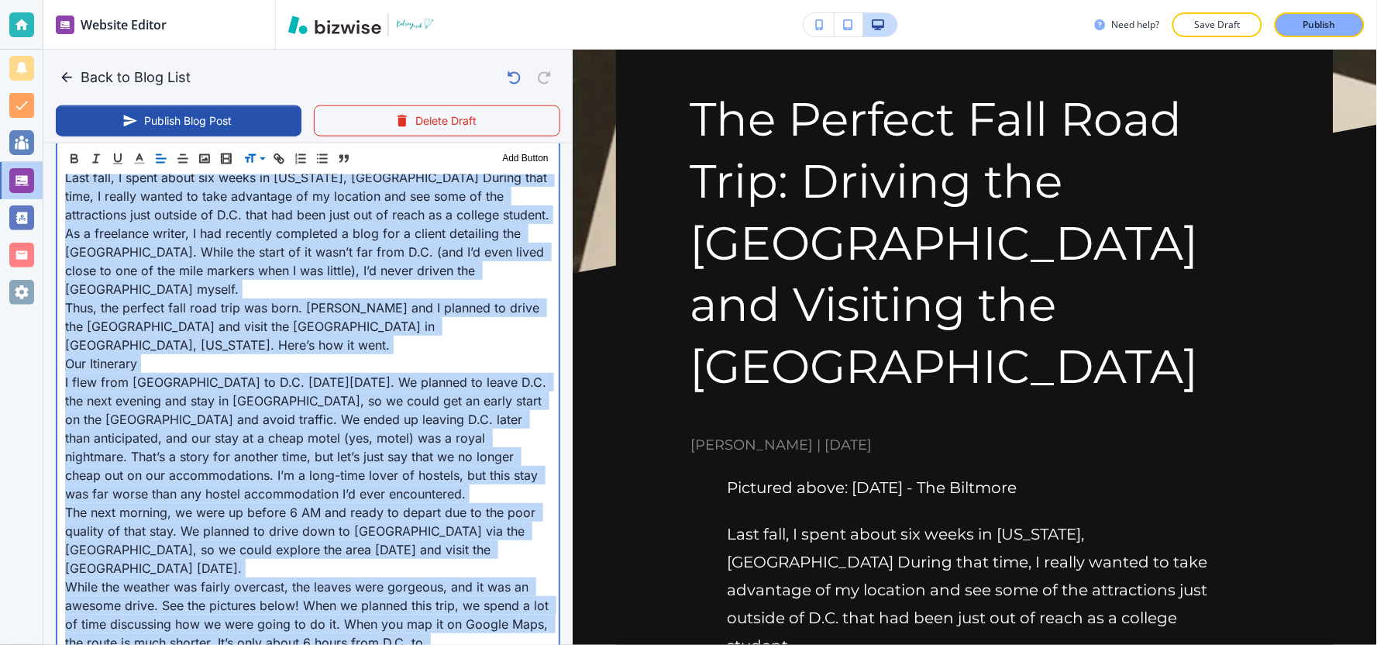
scroll to position [566, 0]
click at [250, 354] on p "Our Itinerary" at bounding box center [308, 362] width 486 height 19
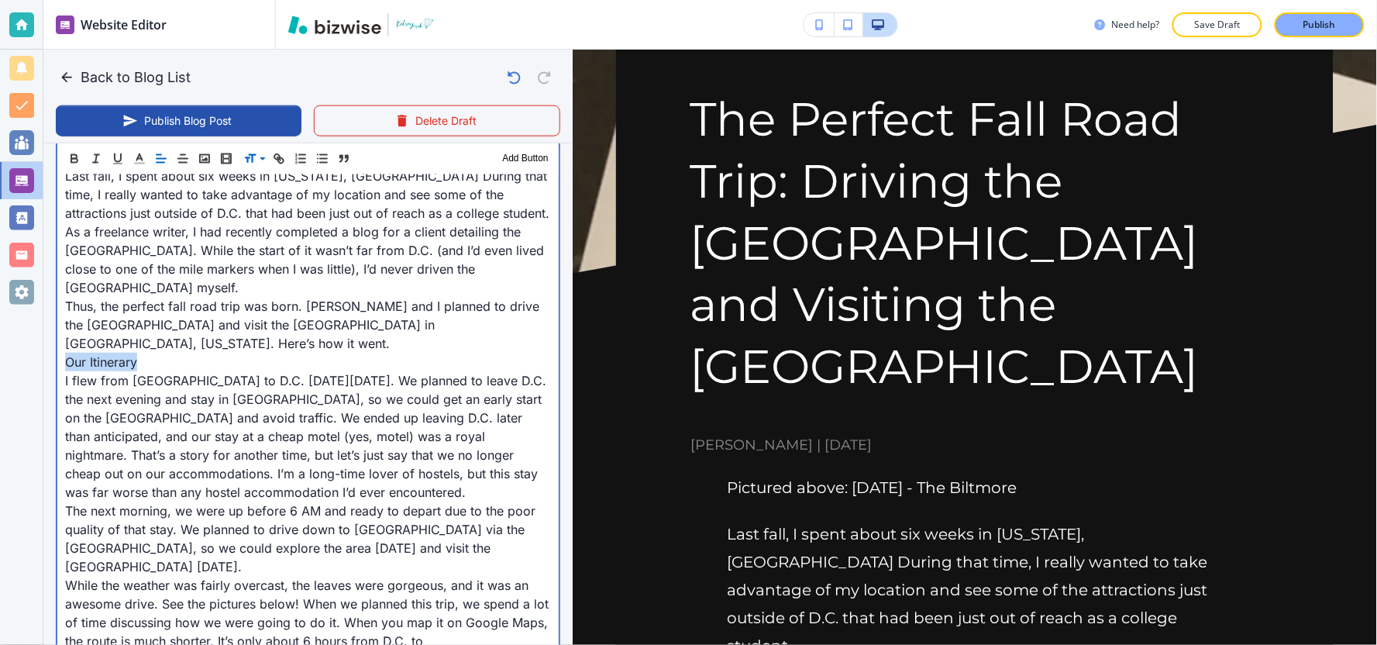
drag, startPoint x: 142, startPoint y: 361, endPoint x: 51, endPoint y: 359, distance: 90.7
click at [51, 359] on div "Blog Content Header 1 Header 2 Header 3 Body Text Add Button Pictured above: [D…" at bounding box center [307, 406] width 529 height 642
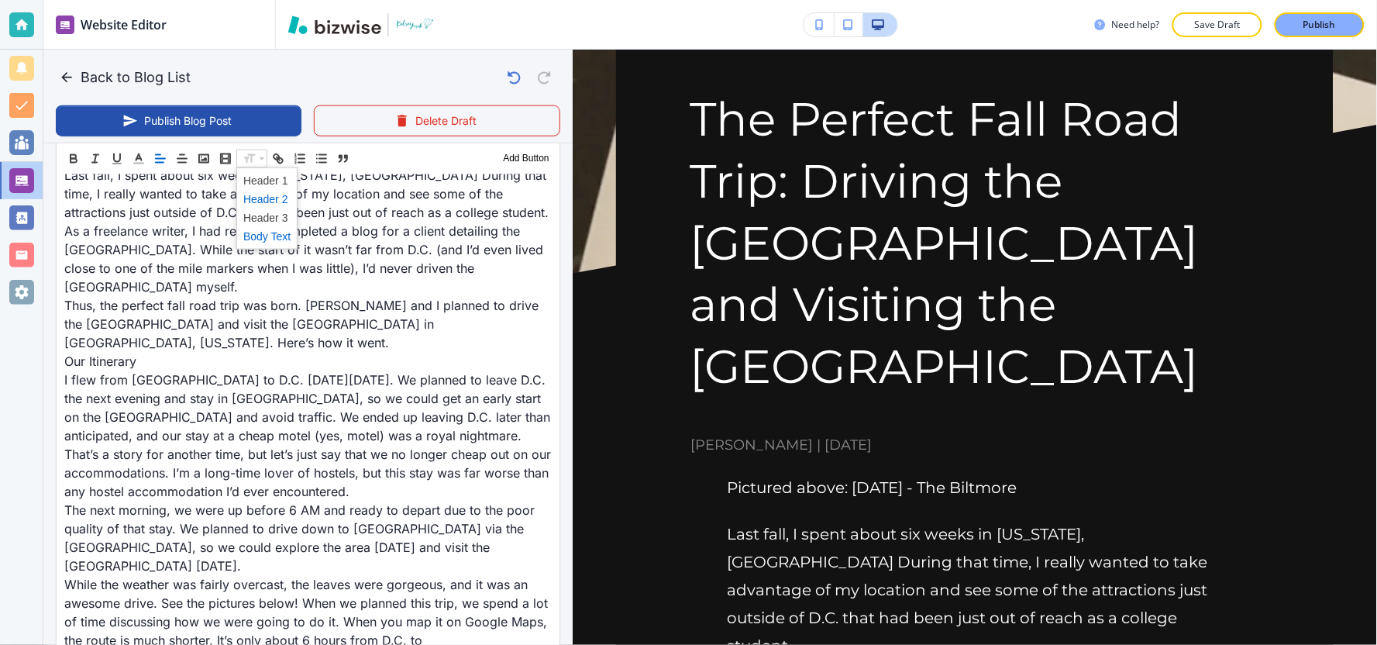
click at [257, 199] on span at bounding box center [266, 198] width 47 height 19
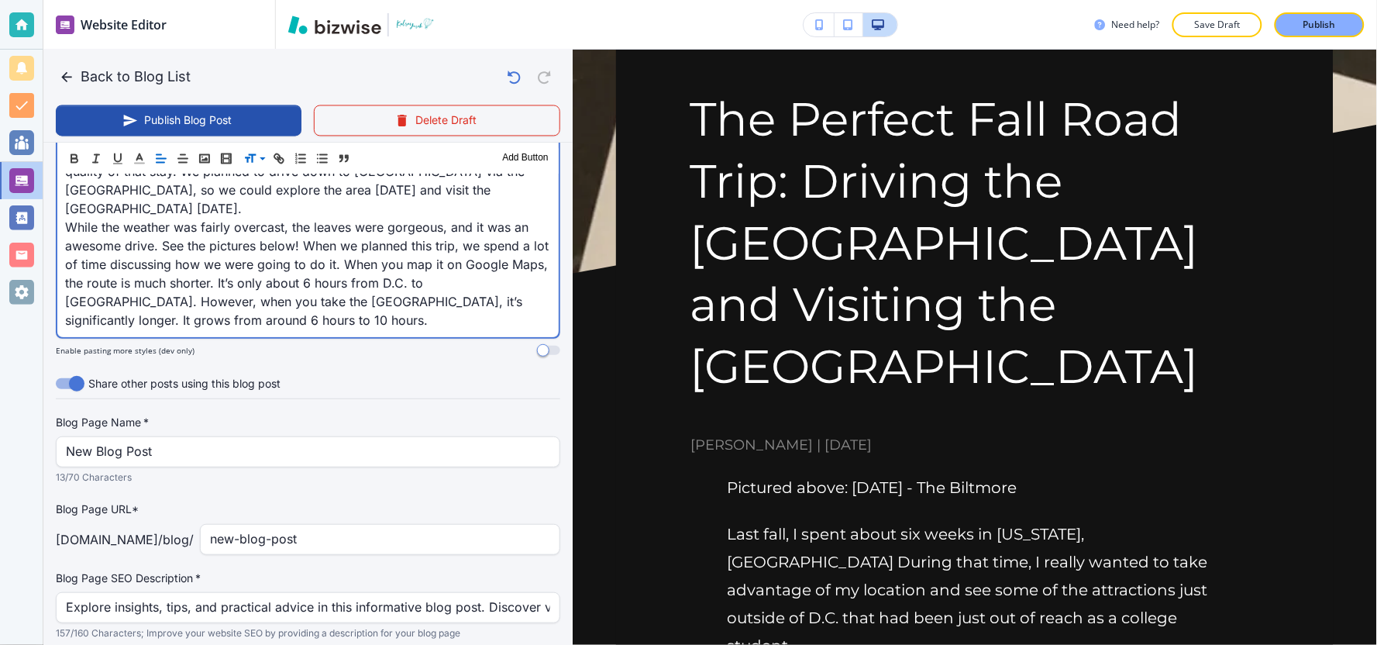
scroll to position [904, 0]
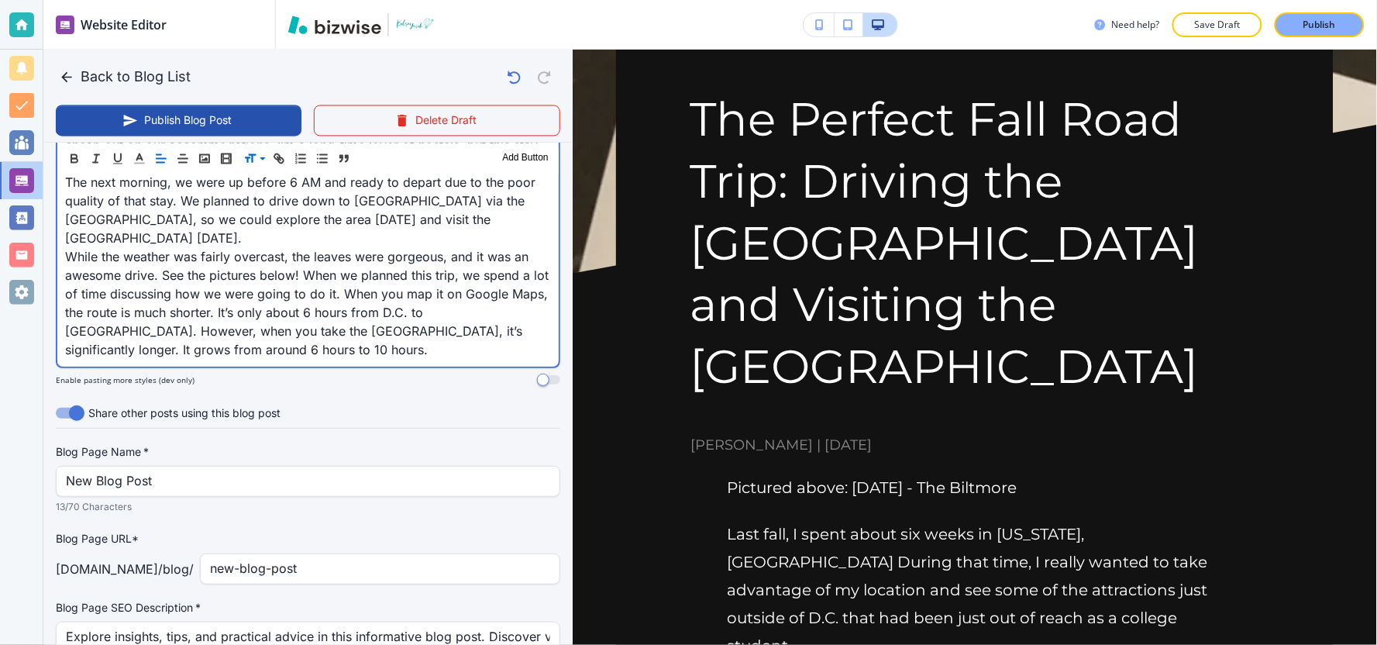
click at [365, 349] on p "While the weather was fairly overcast, the leaves were gorgeous, and it was an …" at bounding box center [308, 303] width 486 height 112
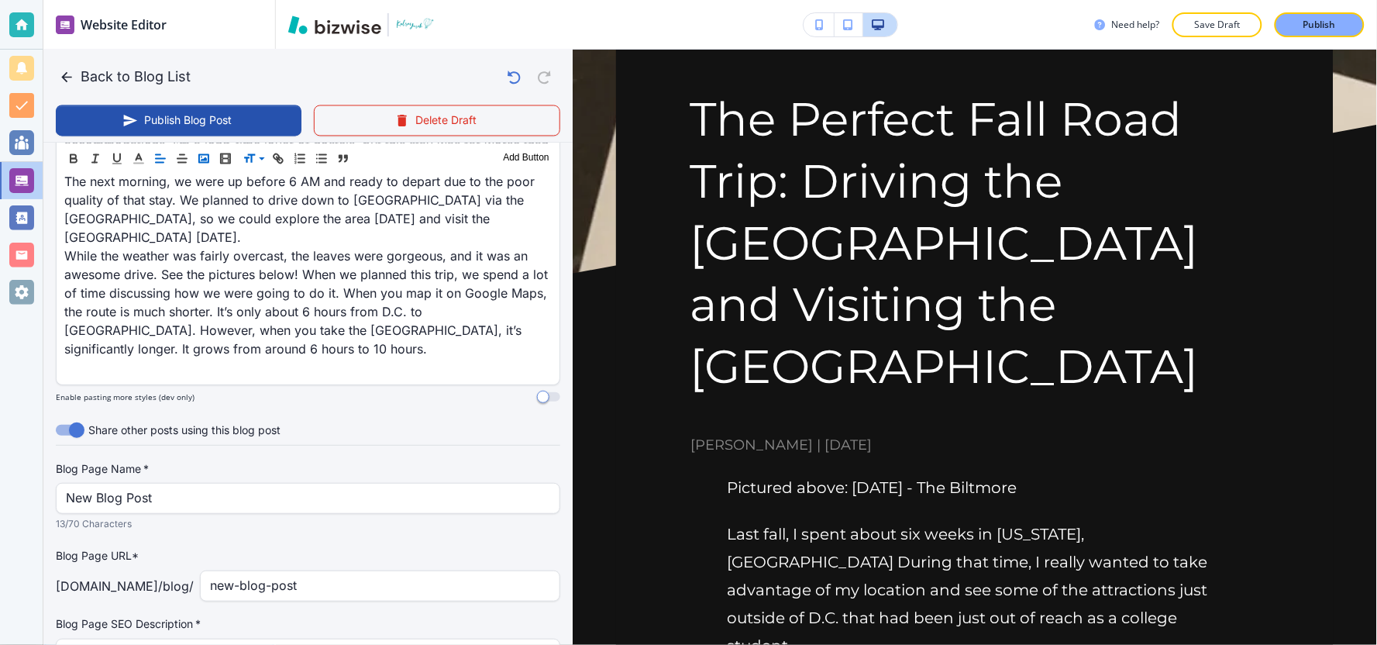
click at [202, 159] on polyline "button" at bounding box center [204, 159] width 6 height 4
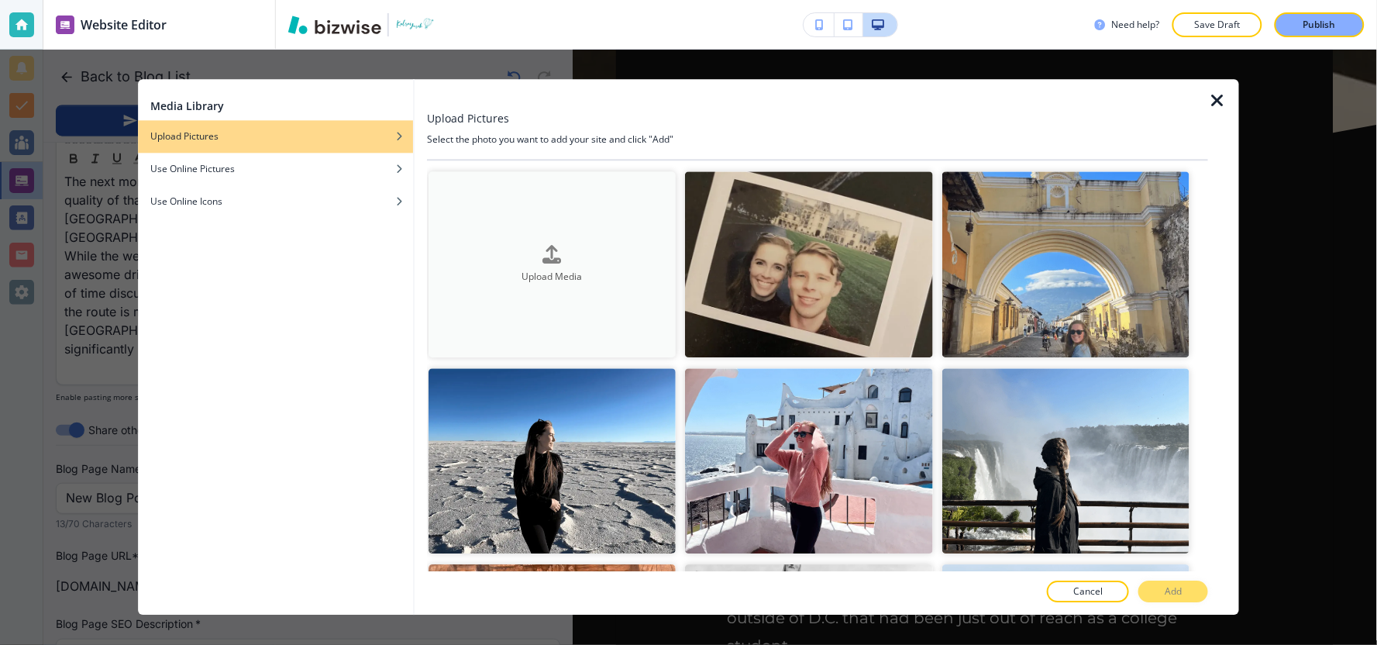
click at [605, 282] on button "Upload Media" at bounding box center [552, 264] width 247 height 186
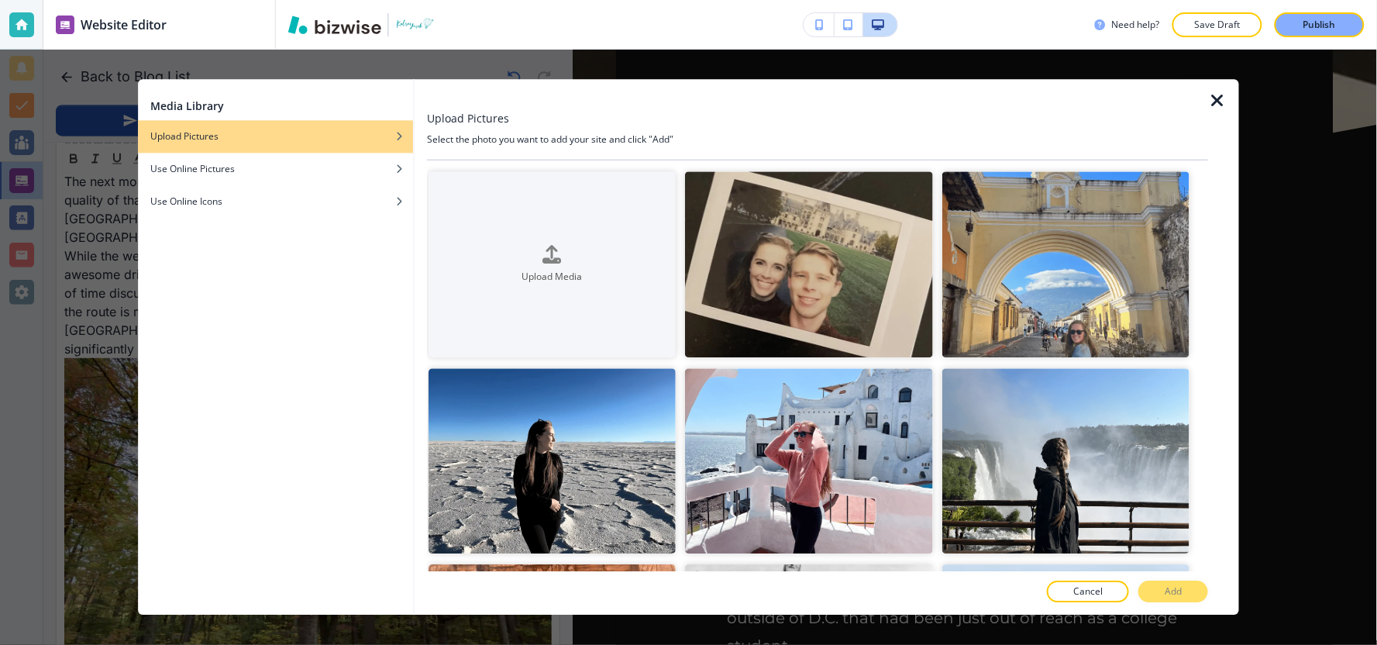
click at [1221, 99] on icon "button" at bounding box center [1217, 100] width 19 height 19
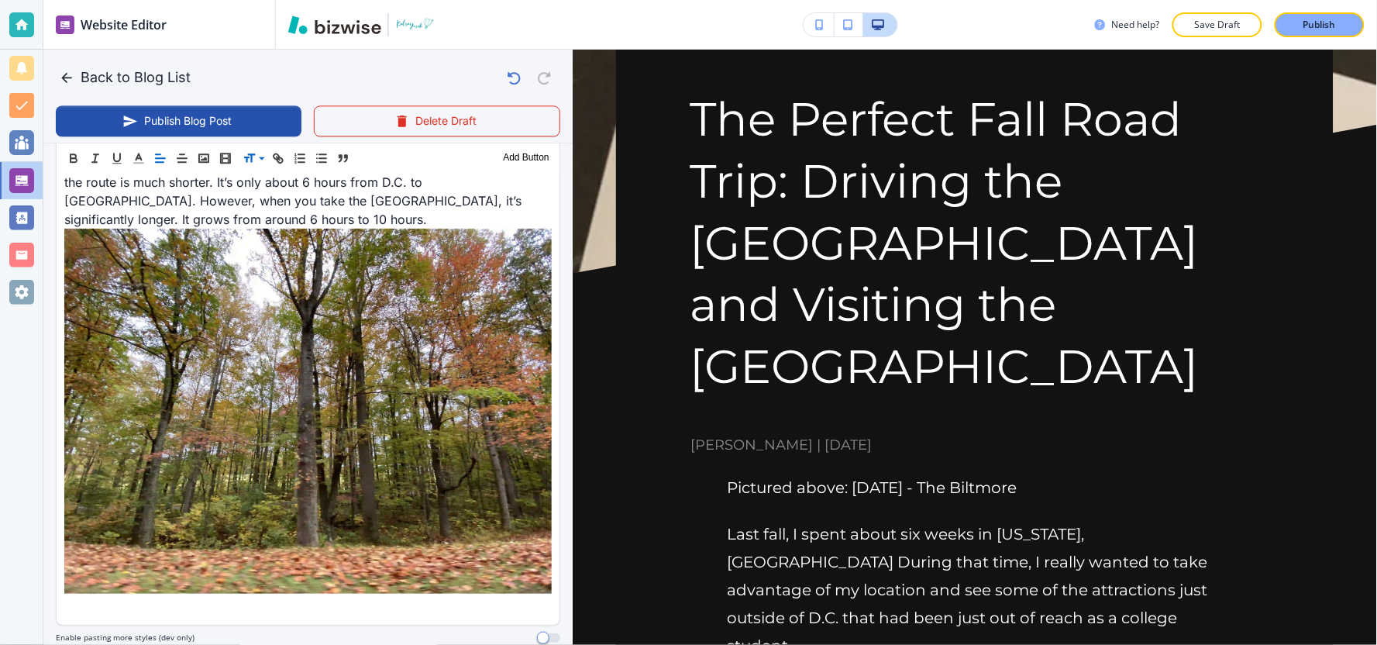
scroll to position [1248, 0]
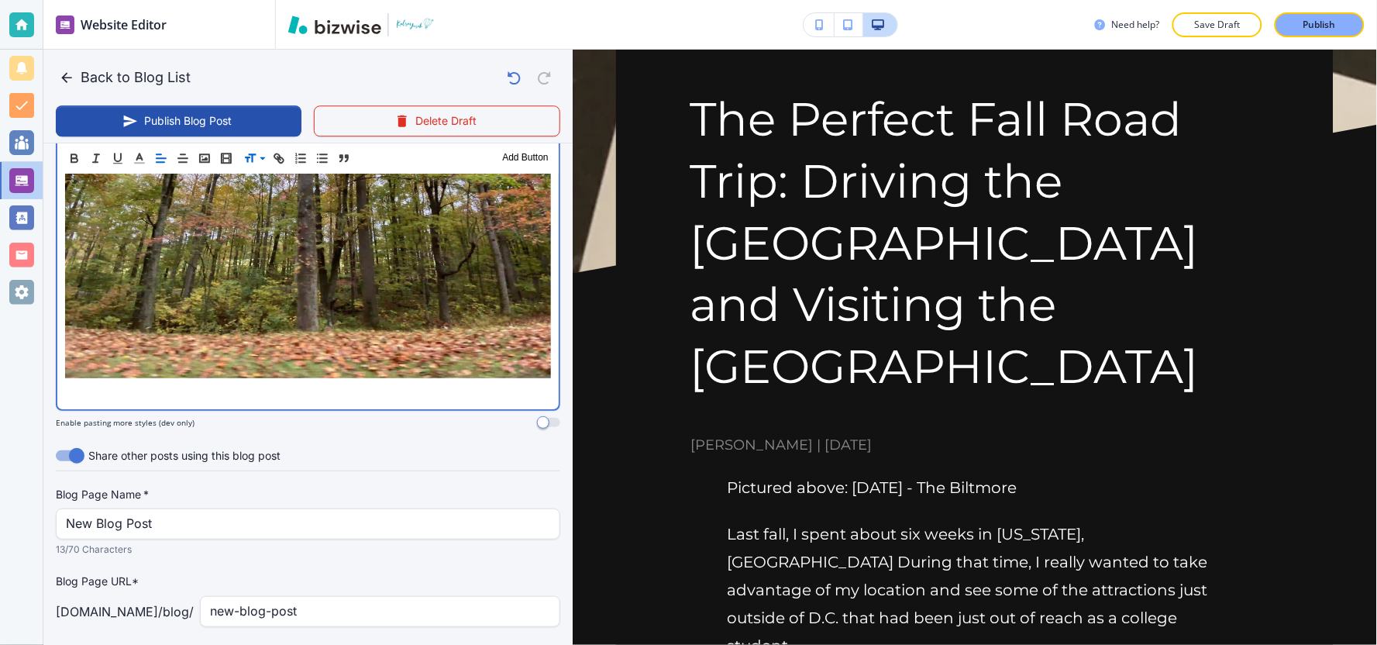
click at [399, 389] on p at bounding box center [308, 392] width 486 height 19
click at [204, 159] on polyline "button" at bounding box center [204, 159] width 6 height 4
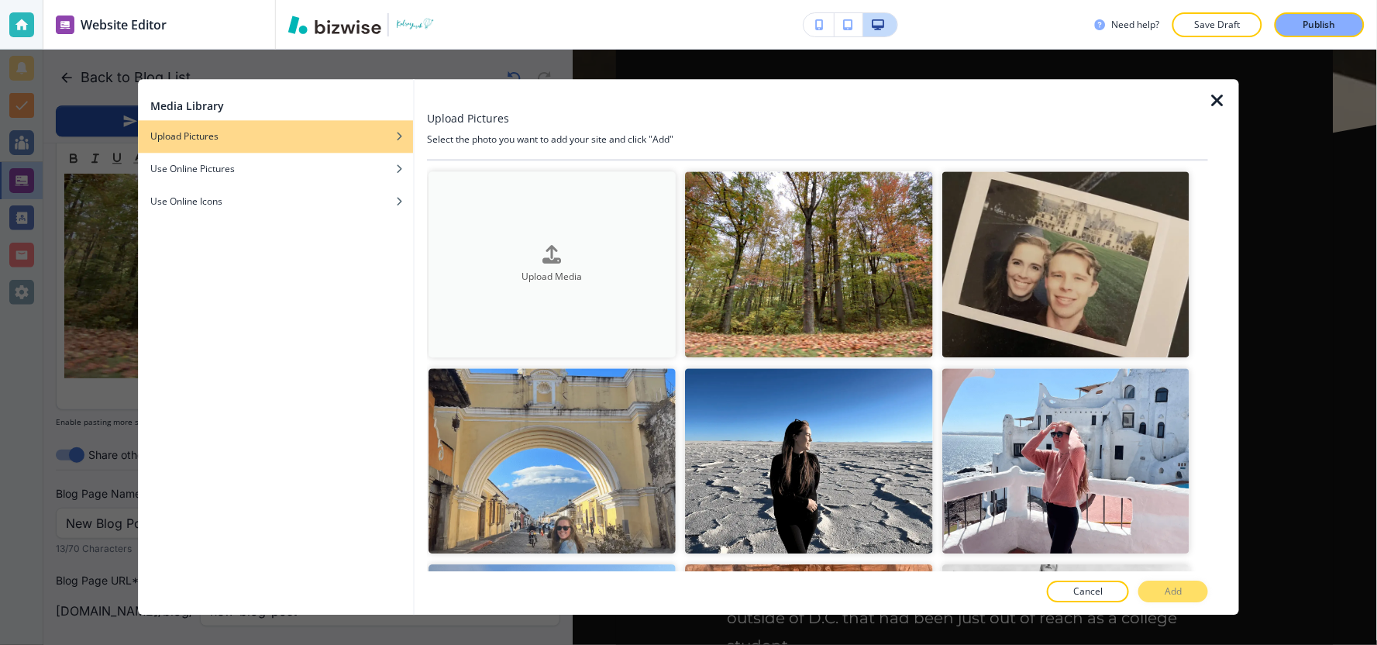
click at [521, 274] on h4 "Upload Media" at bounding box center [552, 277] width 247 height 14
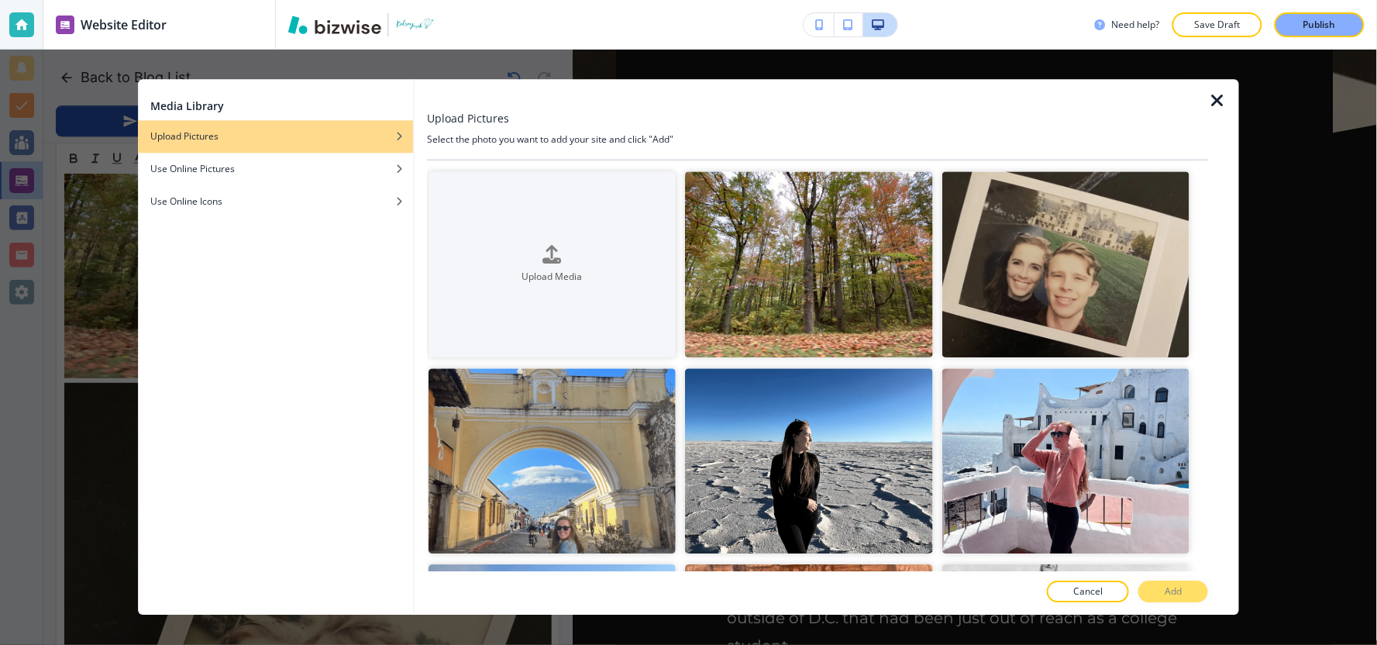
click at [1222, 101] on icon "button" at bounding box center [1217, 100] width 19 height 19
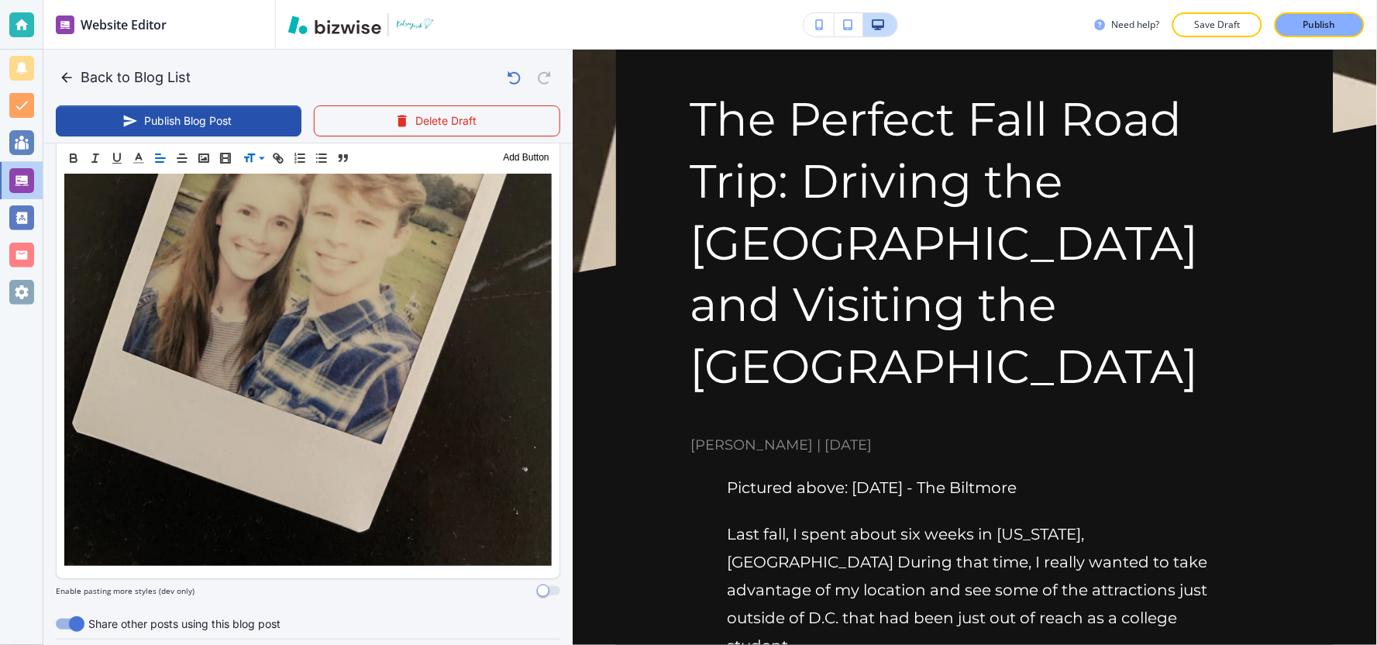
scroll to position [1851, 0]
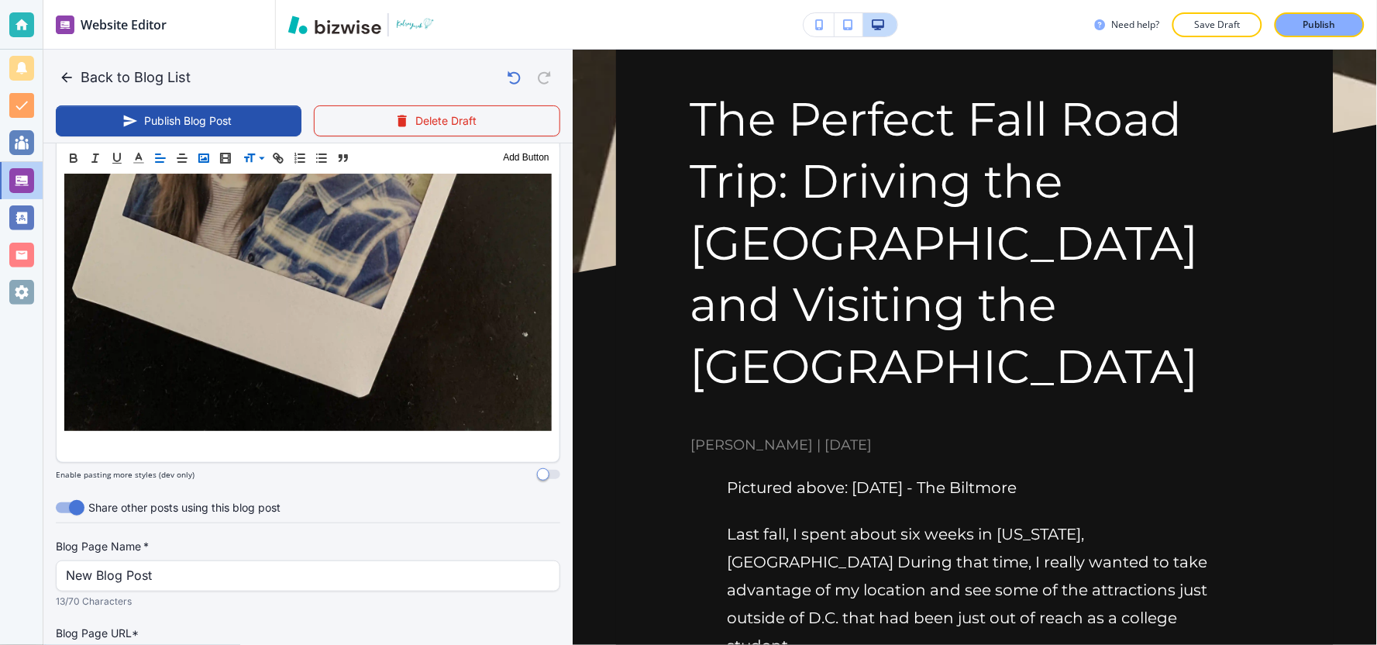
click at [200, 161] on rect "button" at bounding box center [203, 158] width 9 height 8
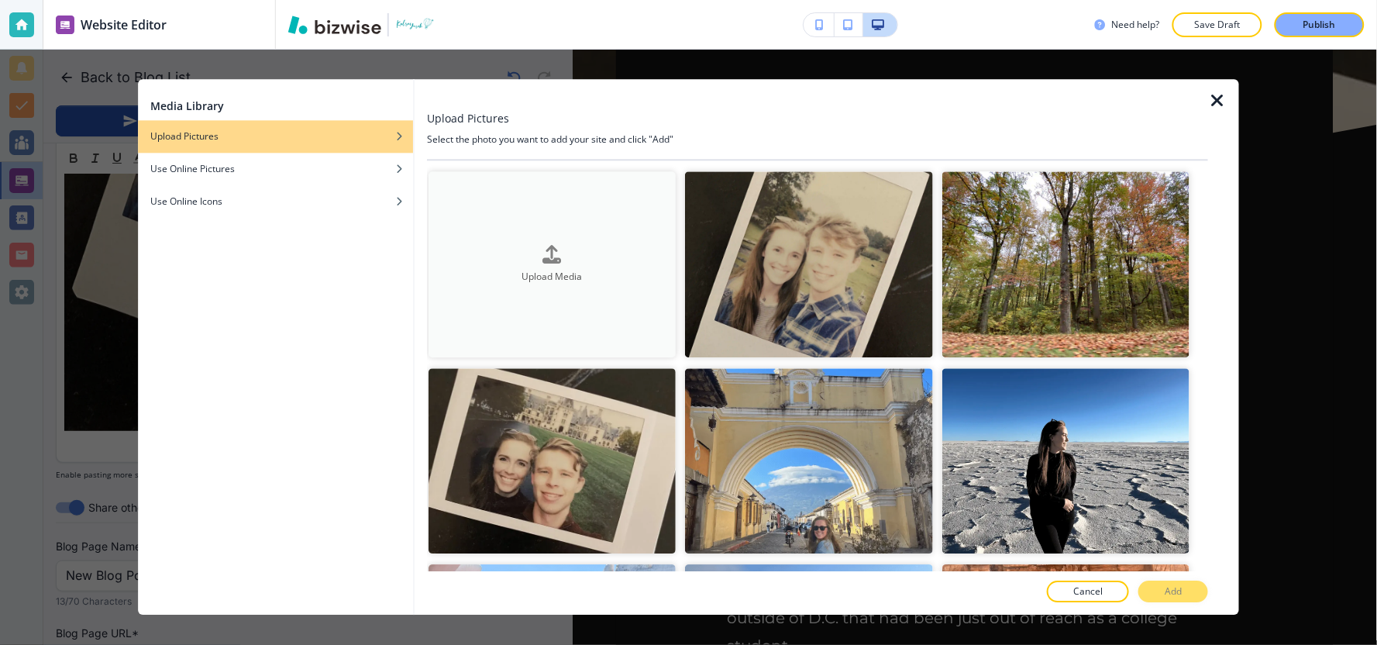
click at [609, 275] on h4 "Upload Media" at bounding box center [552, 277] width 247 height 14
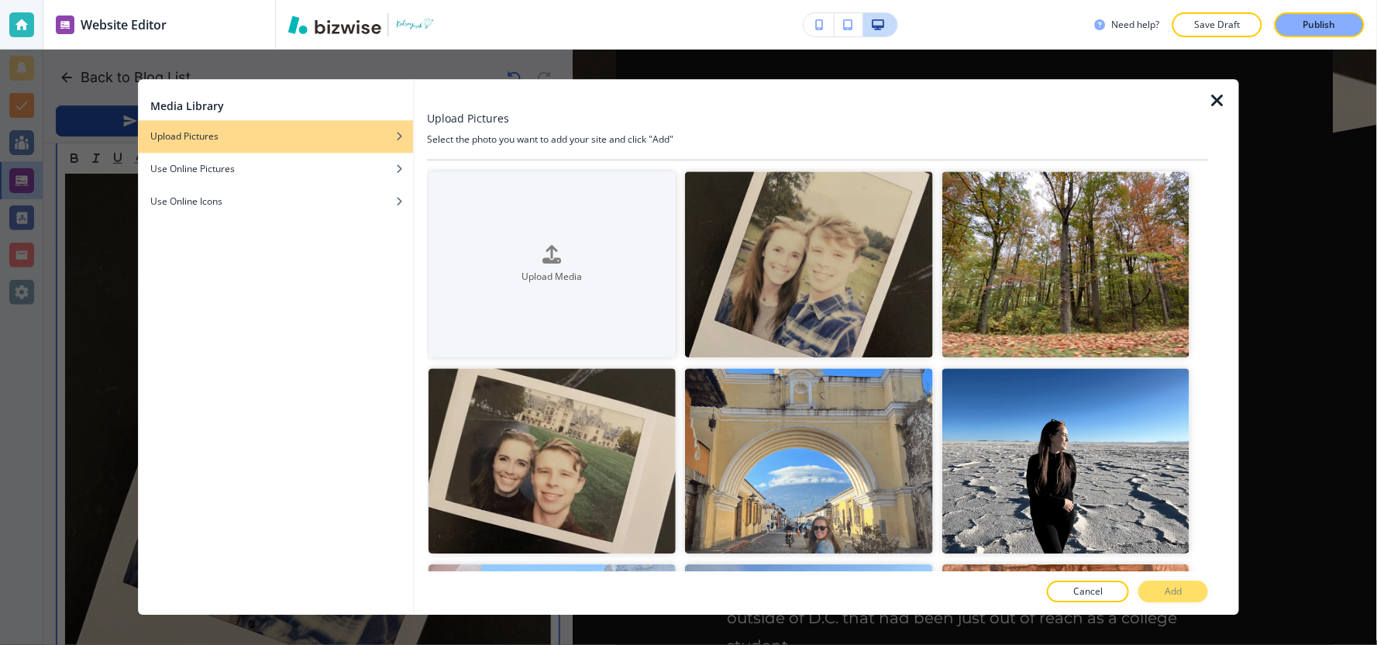
scroll to position [2212, 0]
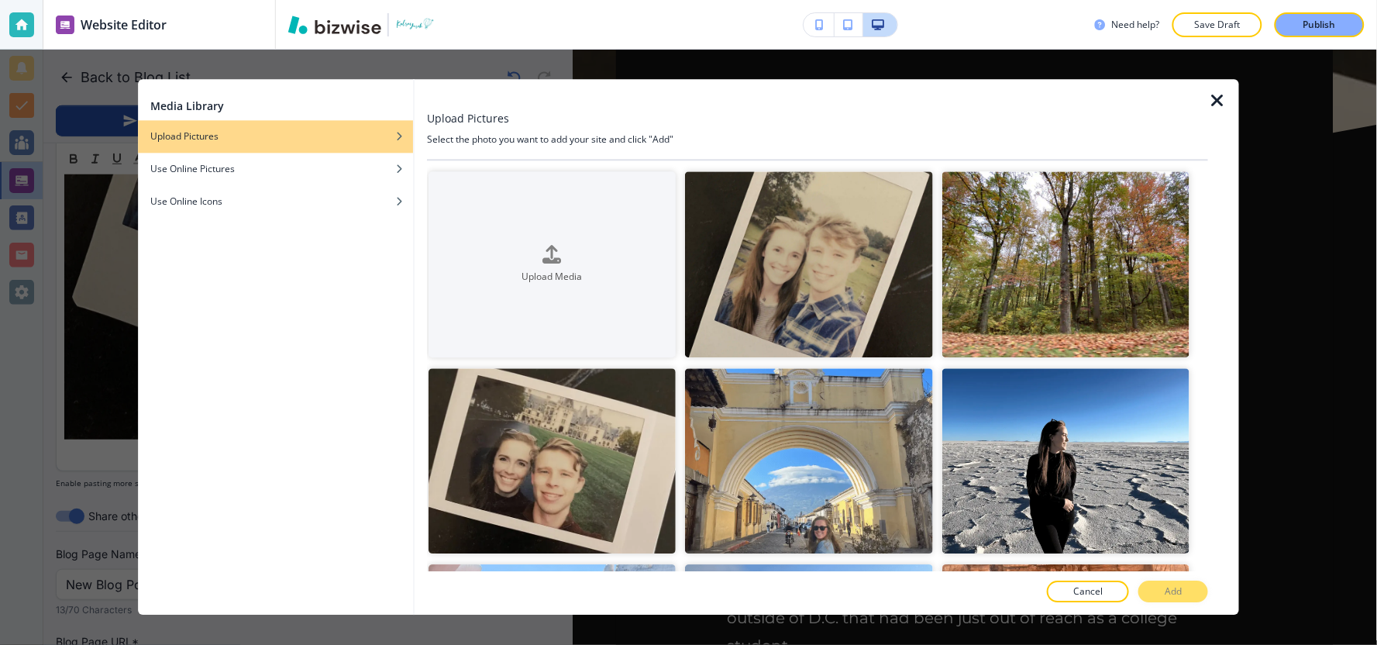
click at [1215, 95] on icon "button" at bounding box center [1217, 100] width 19 height 19
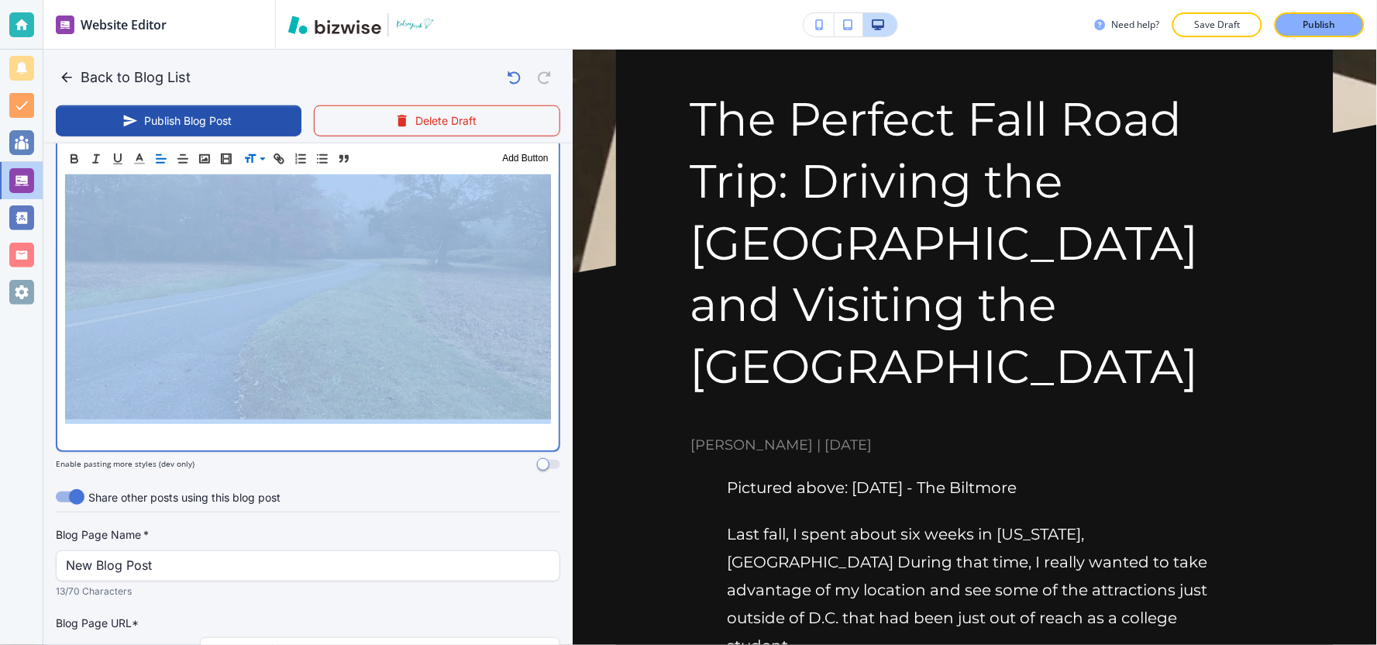
scroll to position [2298, 0]
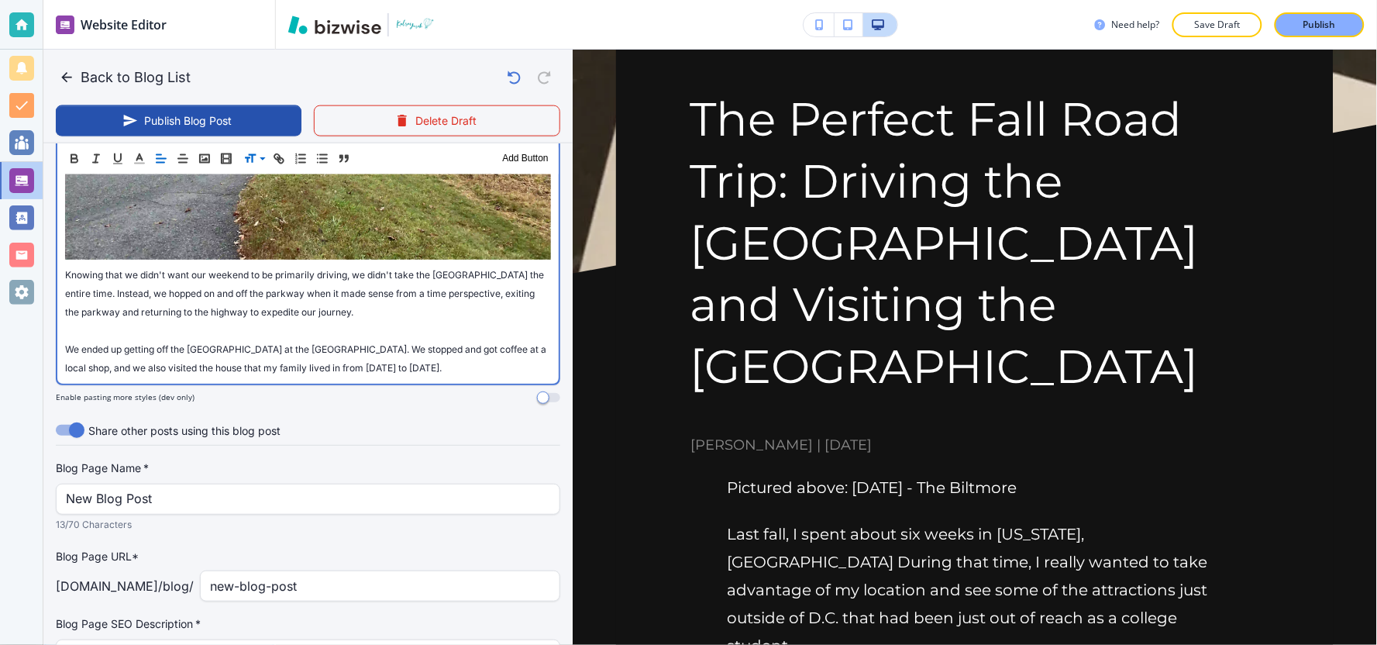
scroll to position [2382, 0]
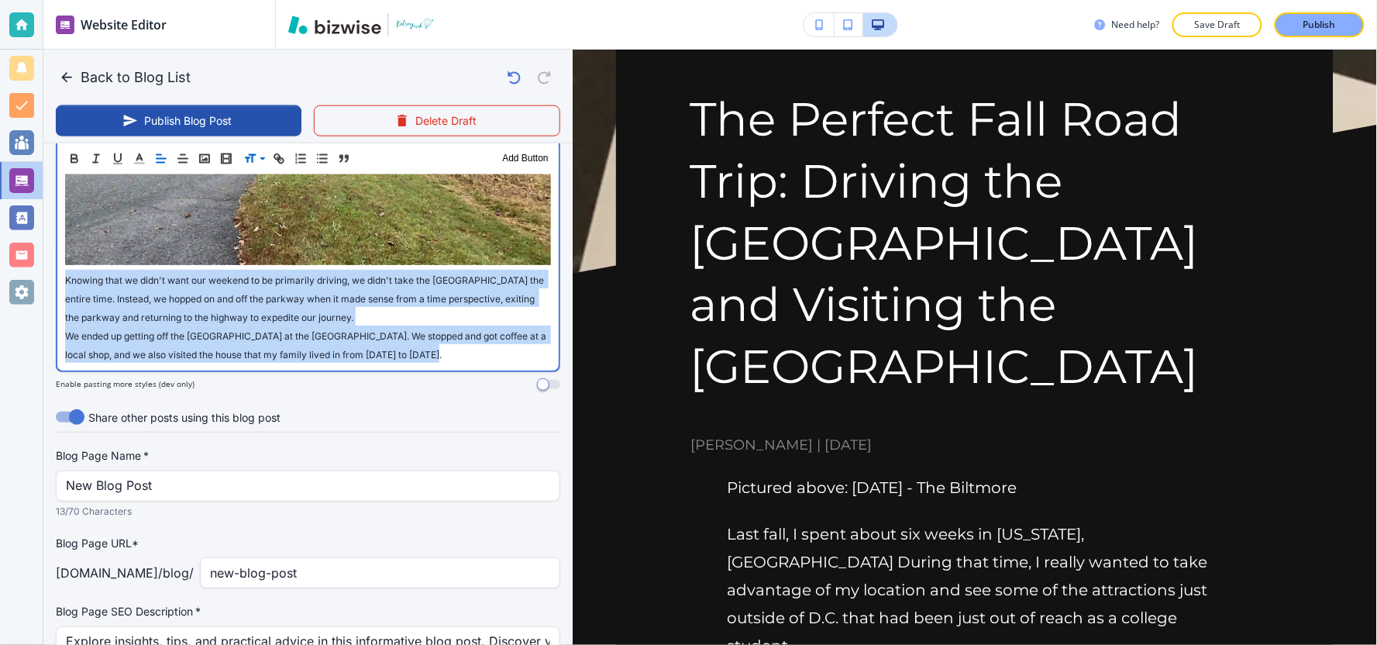
drag, startPoint x: 456, startPoint y: 322, endPoint x: 64, endPoint y: 251, distance: 398.4
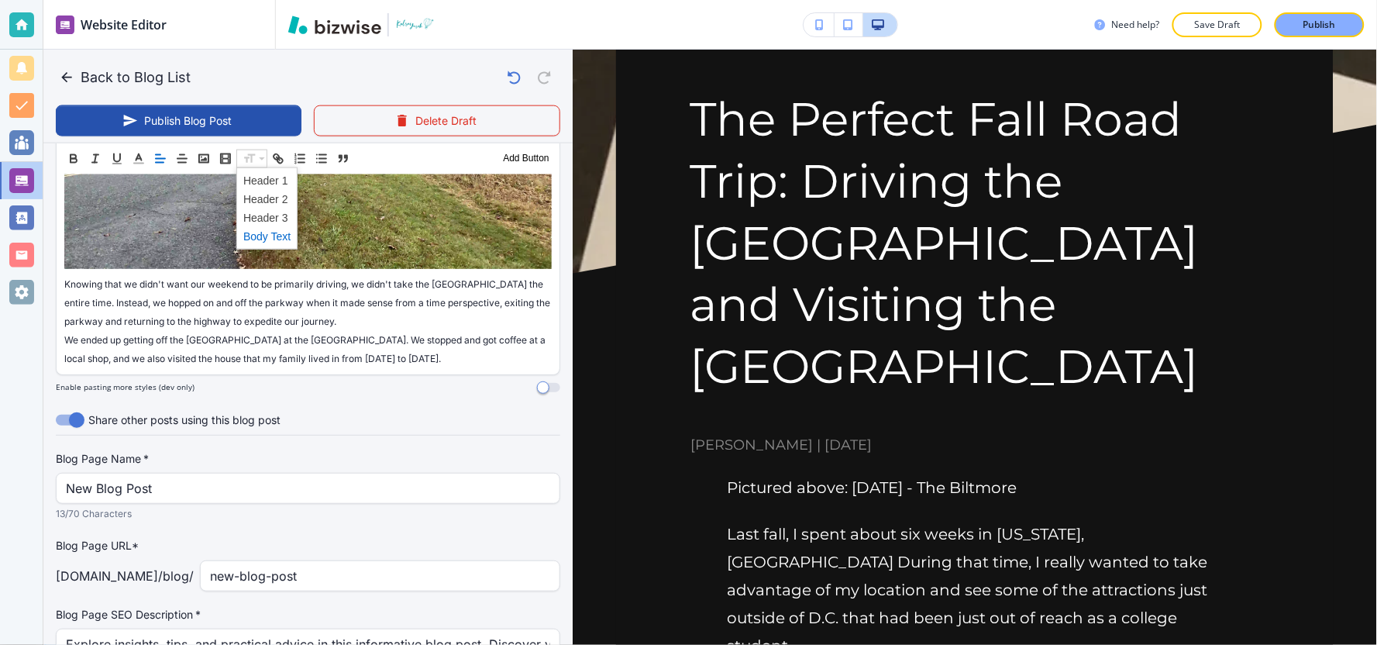
click at [253, 232] on span at bounding box center [266, 235] width 47 height 19
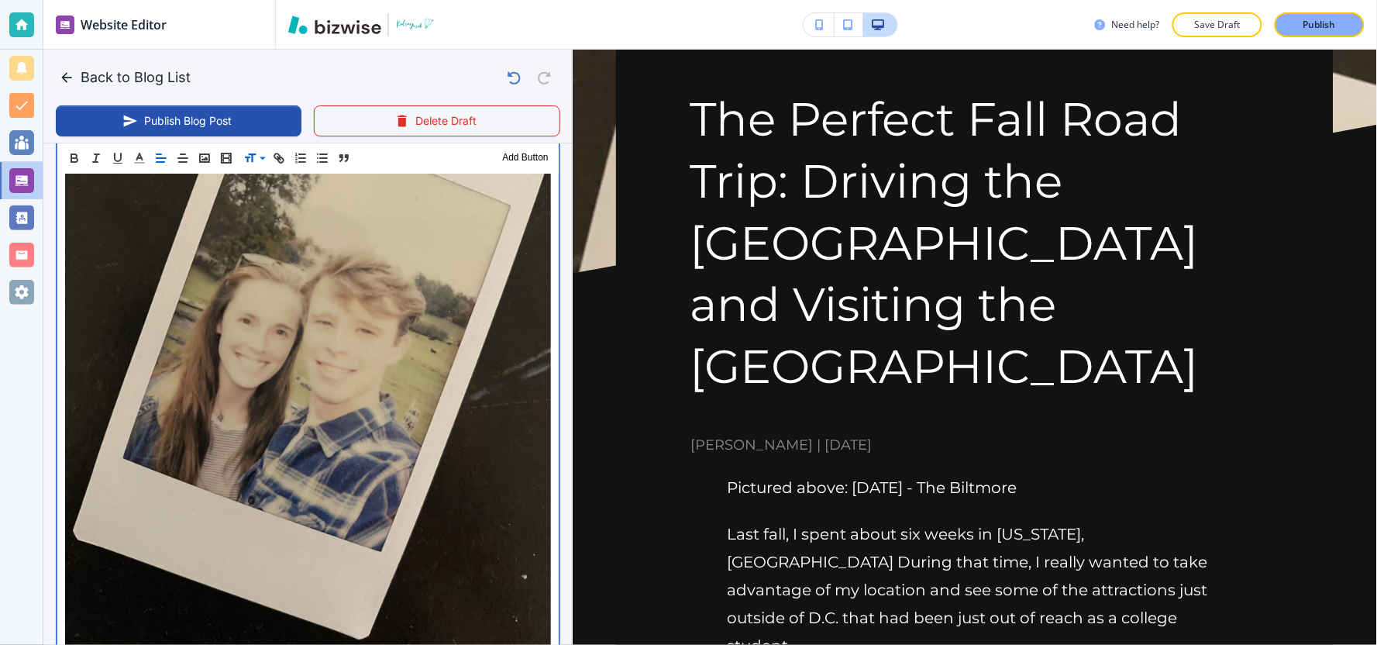
scroll to position [2478, 0]
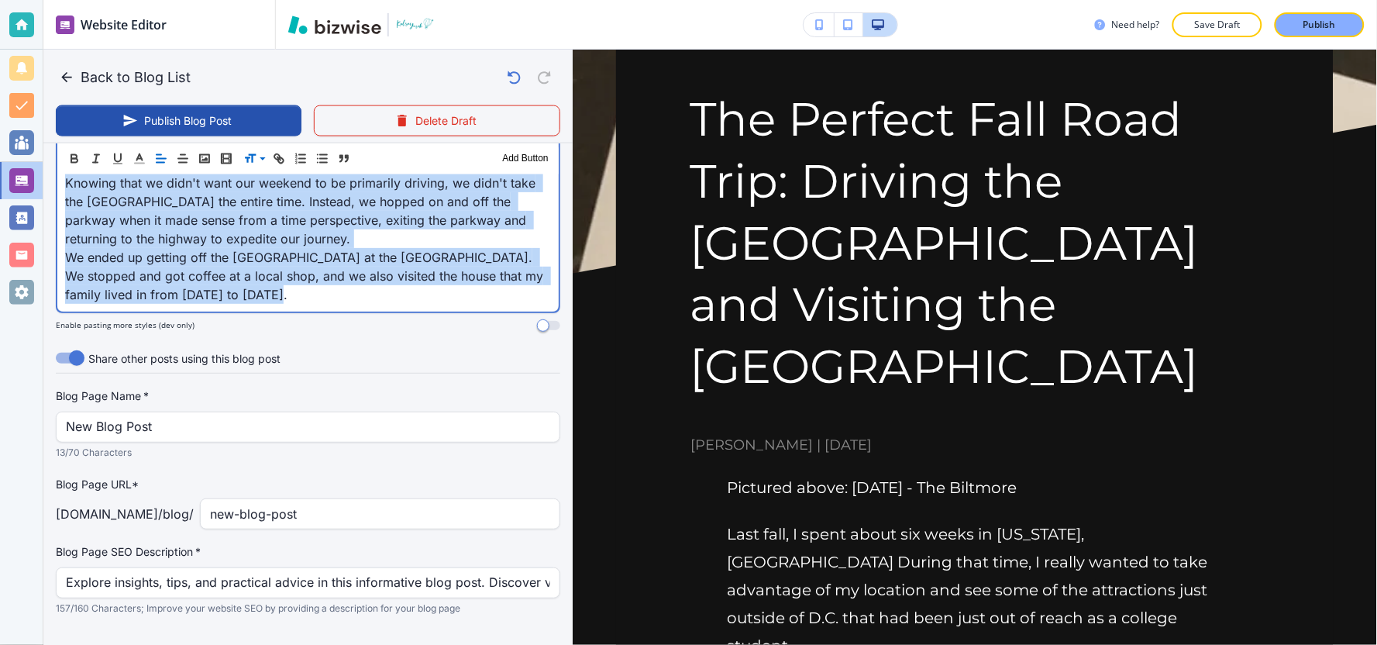
click at [316, 264] on p "We ended up getting off the [GEOGRAPHIC_DATA] at the [GEOGRAPHIC_DATA]. We stop…" at bounding box center [308, 276] width 486 height 56
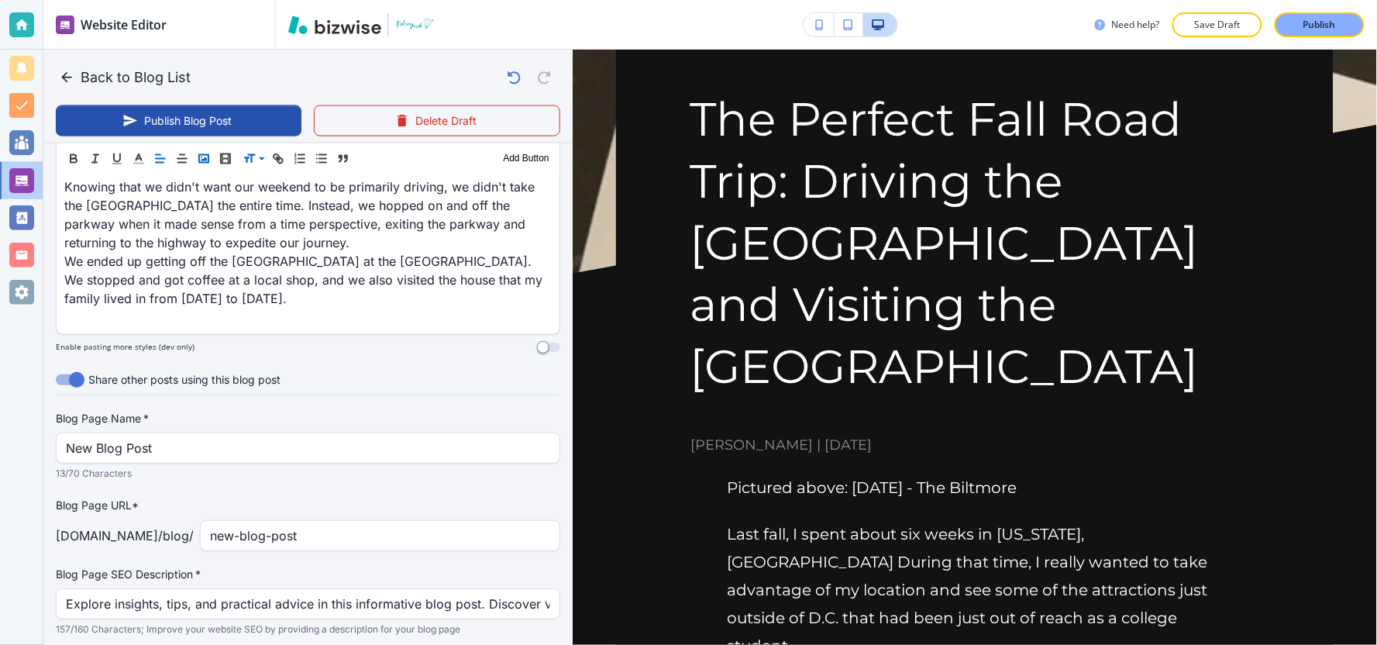
click at [202, 163] on icon "button" at bounding box center [204, 158] width 14 height 14
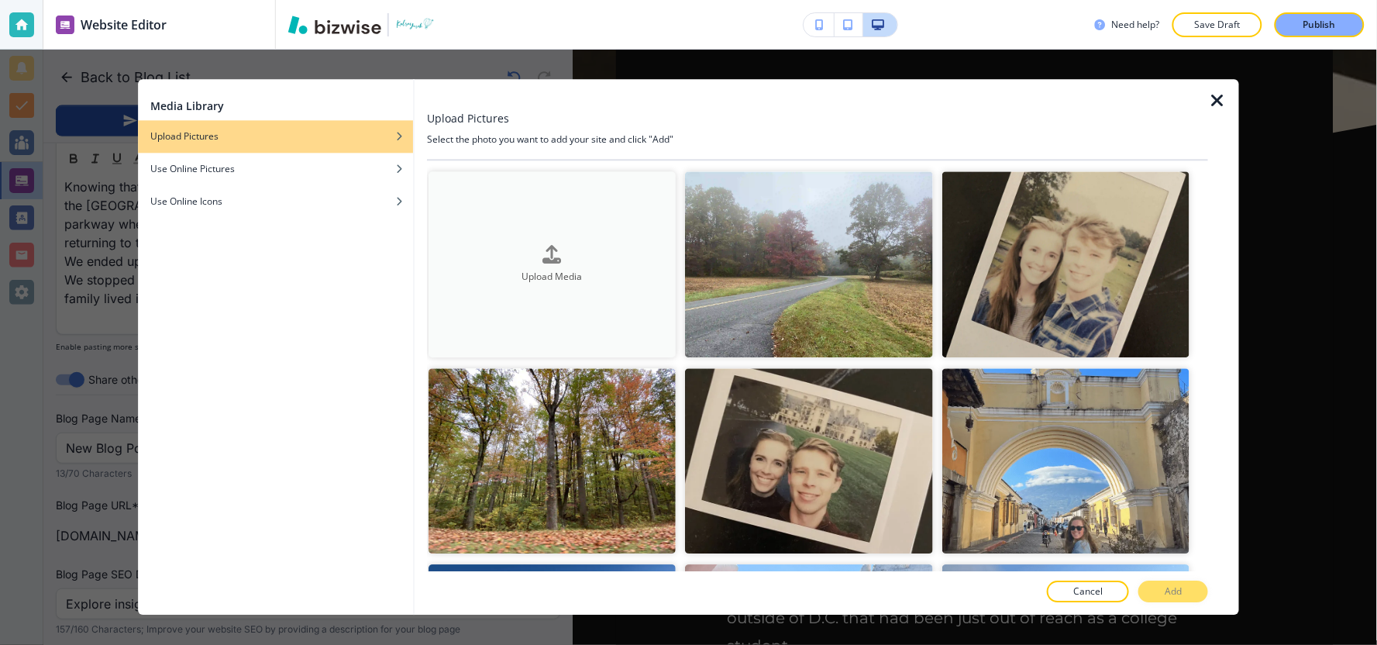
click at [584, 314] on button "Upload Media" at bounding box center [552, 264] width 247 height 186
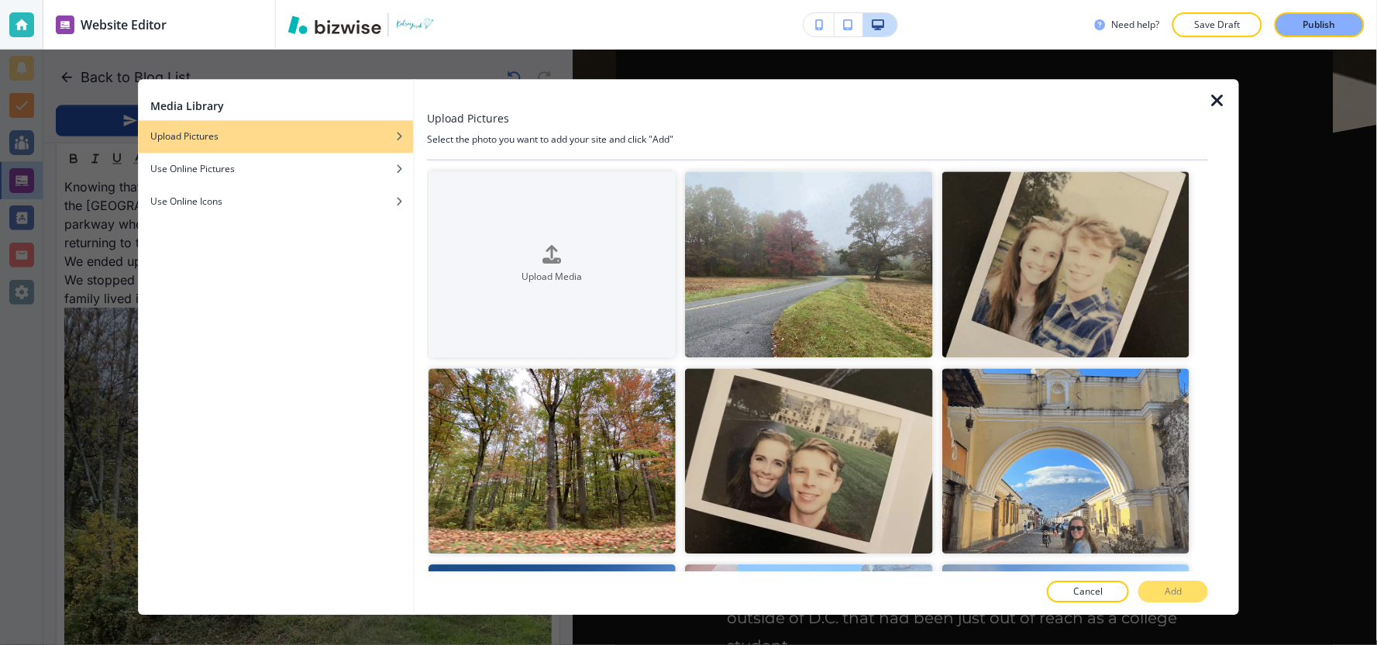
click at [1215, 96] on icon "button" at bounding box center [1217, 100] width 19 height 19
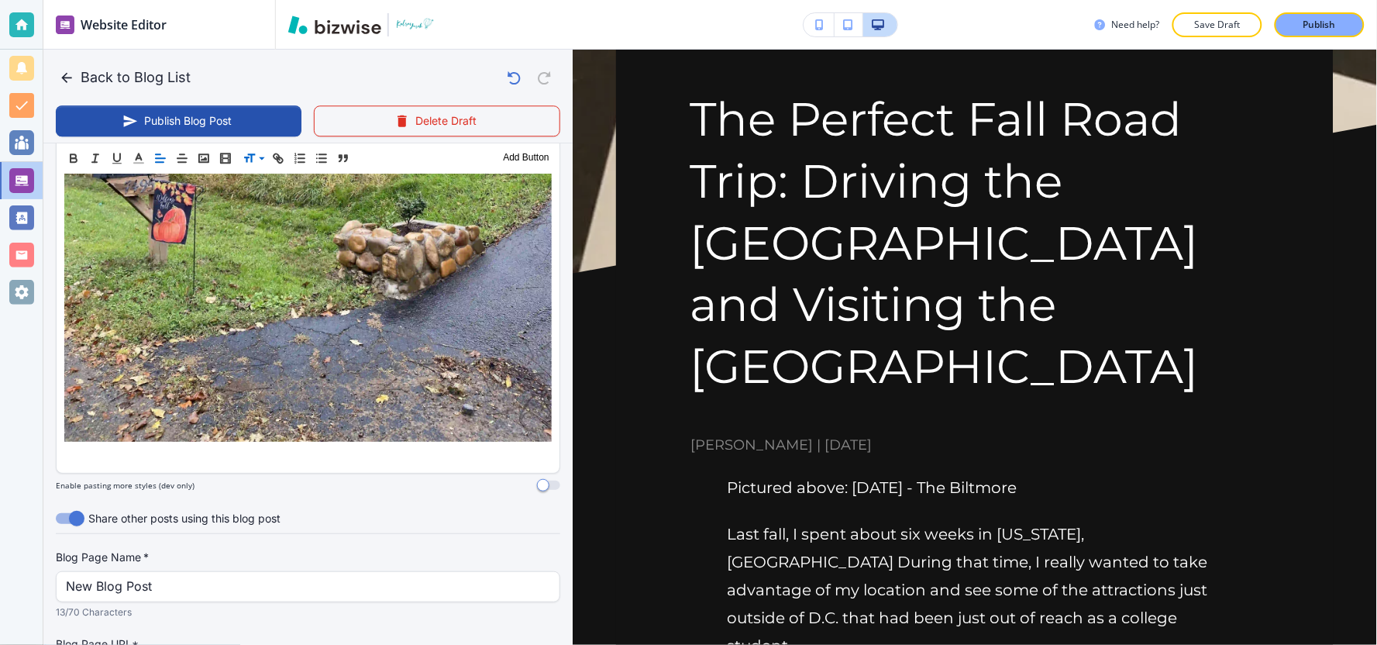
scroll to position [2995, 0]
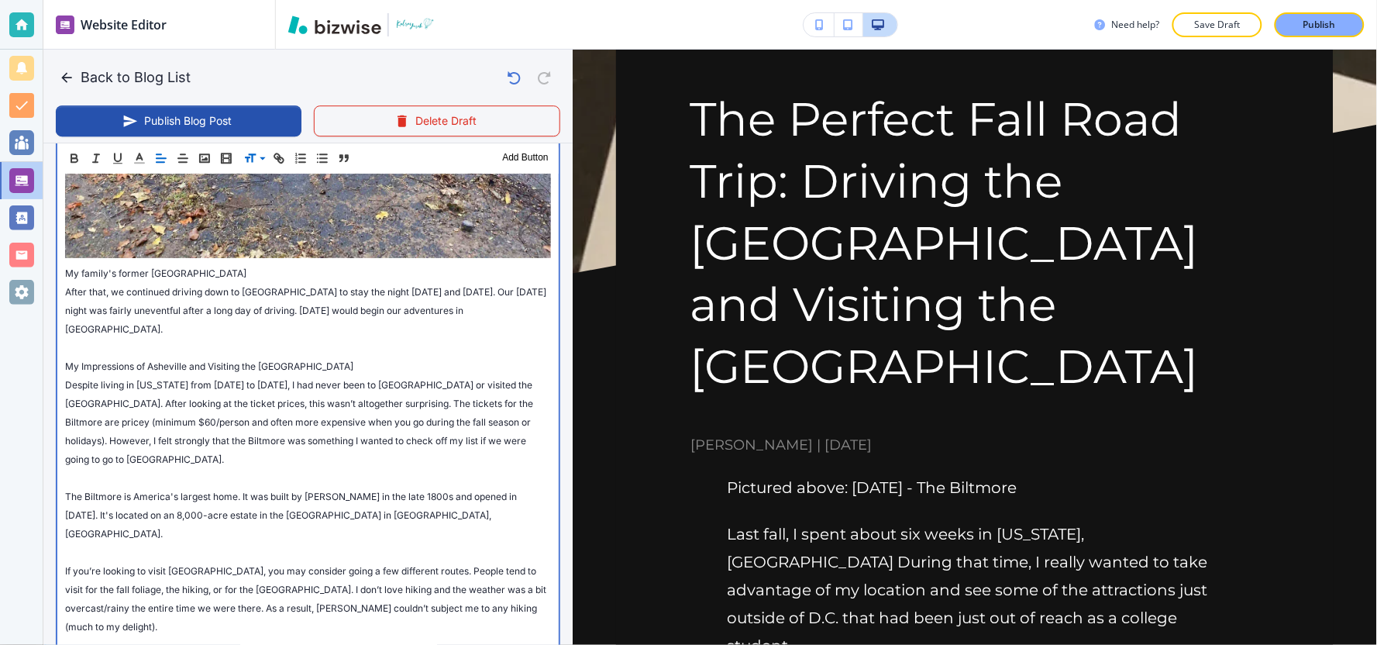
scroll to position [3139, 0]
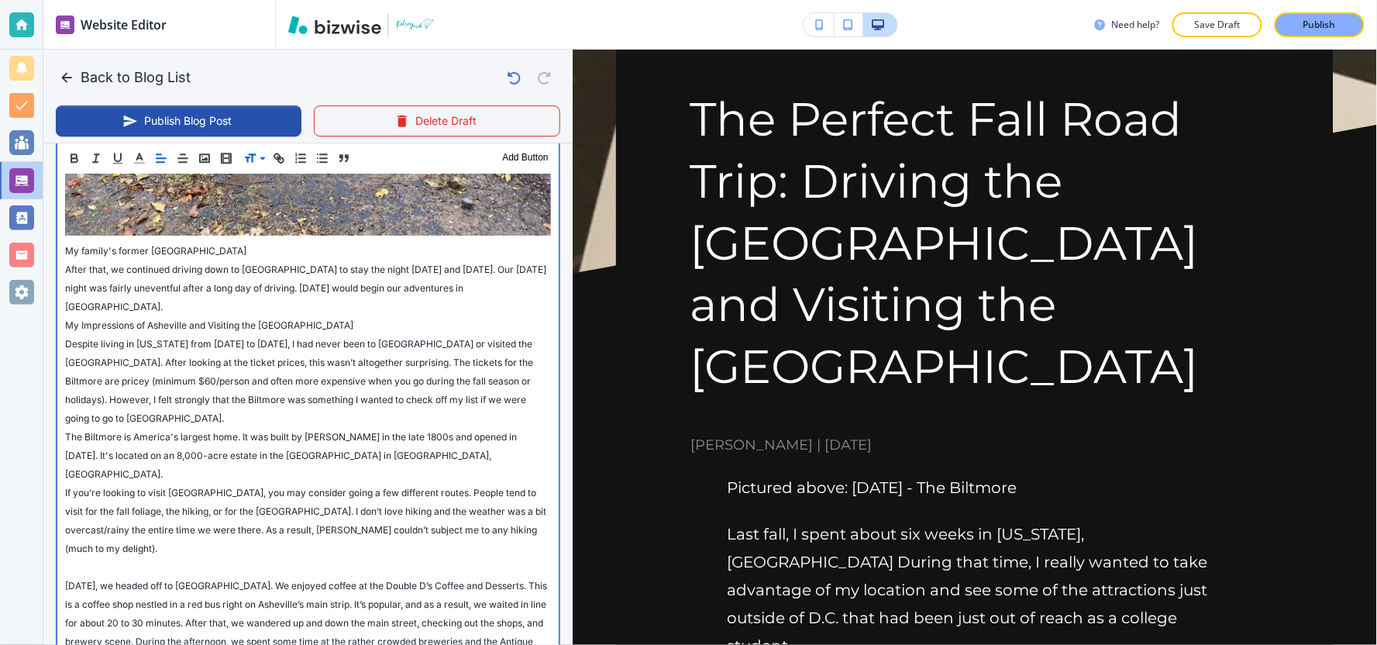
scroll to position [3225, 0]
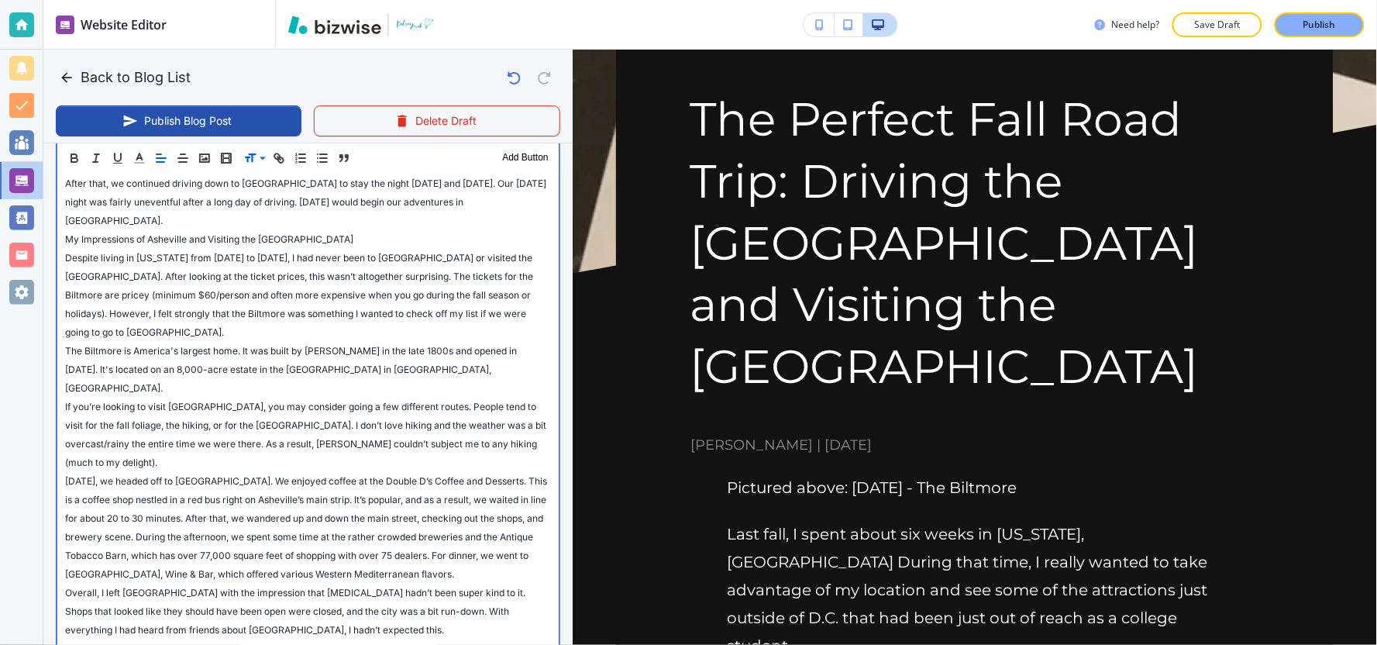
scroll to position [3311, 0]
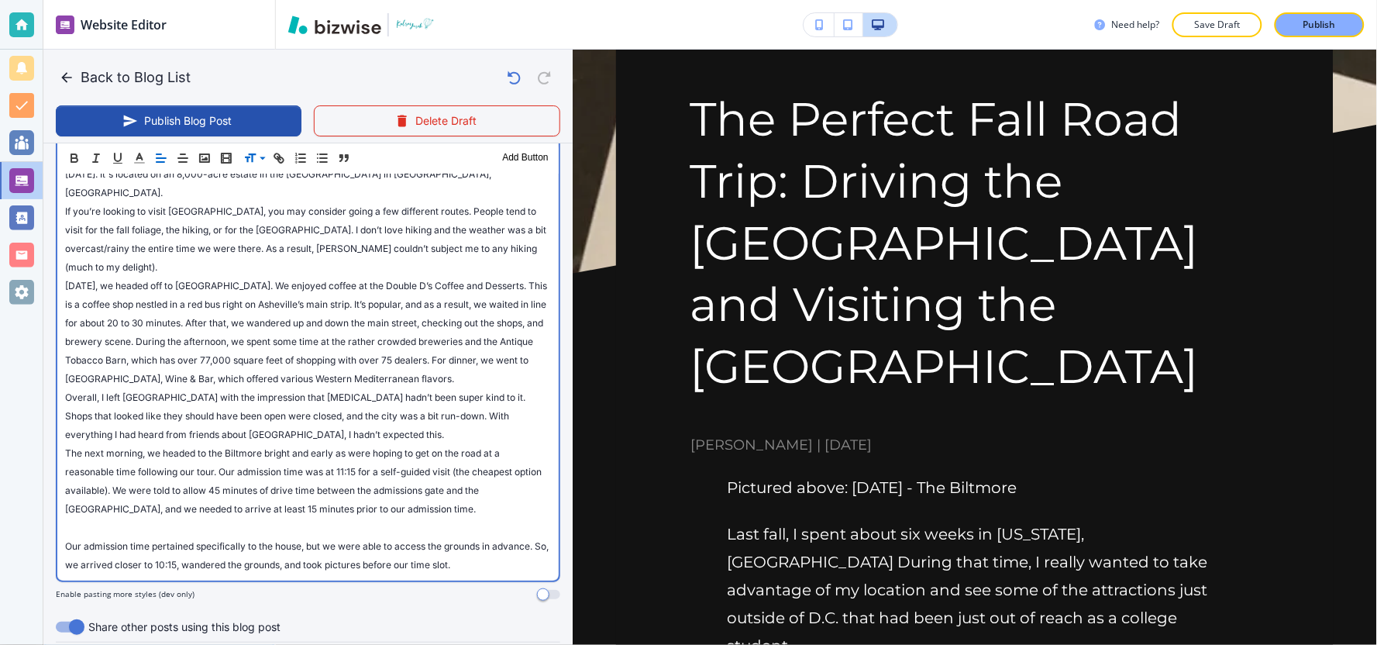
scroll to position [3483, 0]
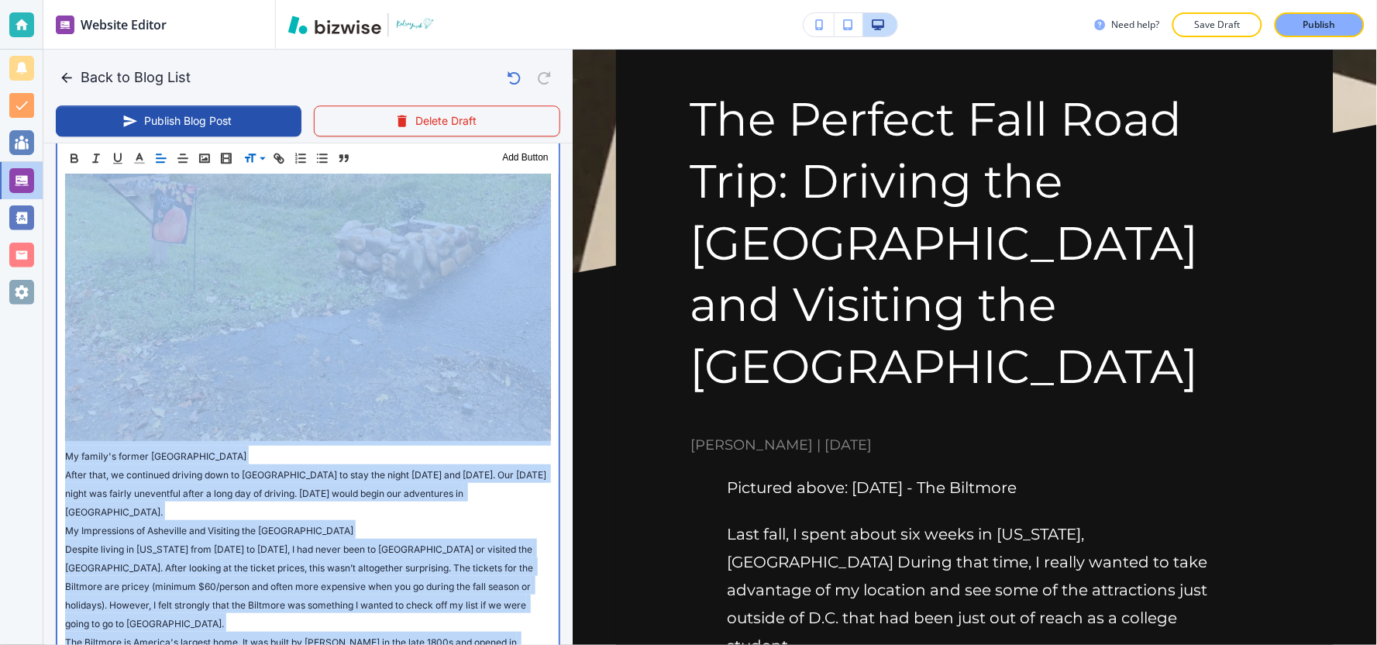
scroll to position [2966, 0]
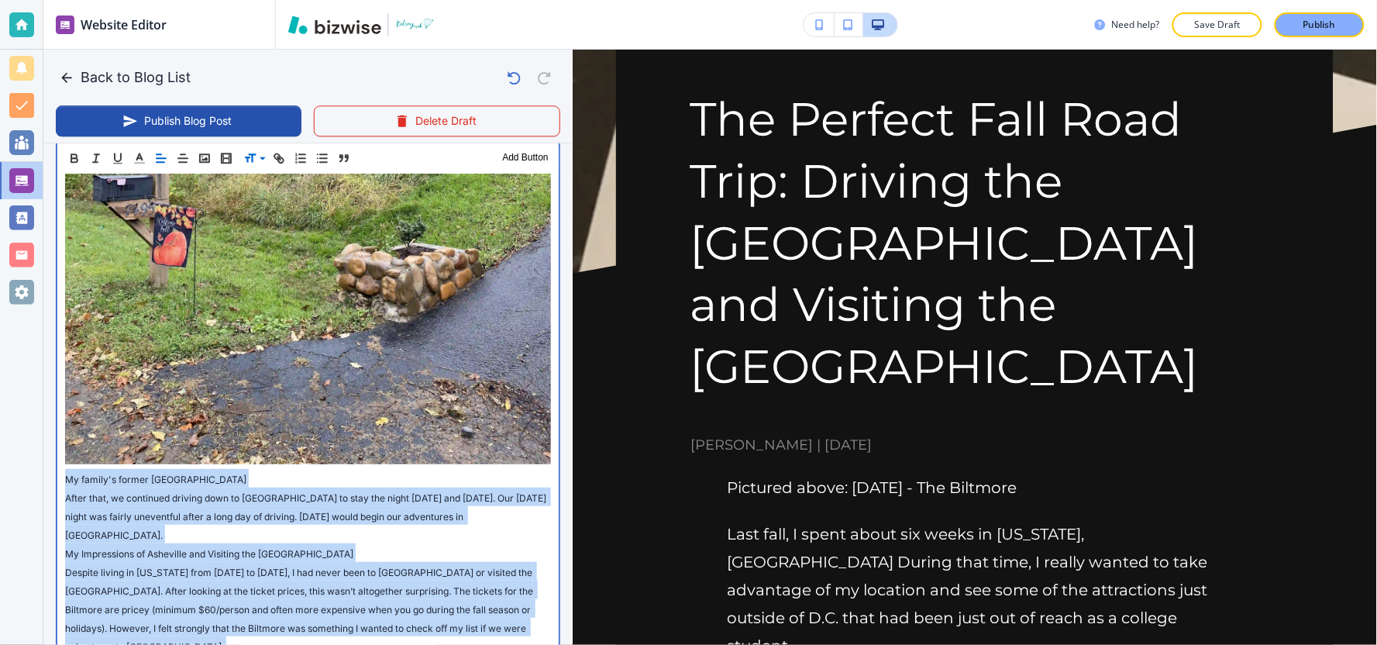
drag, startPoint x: 491, startPoint y: 453, endPoint x: 60, endPoint y: 434, distance: 430.5
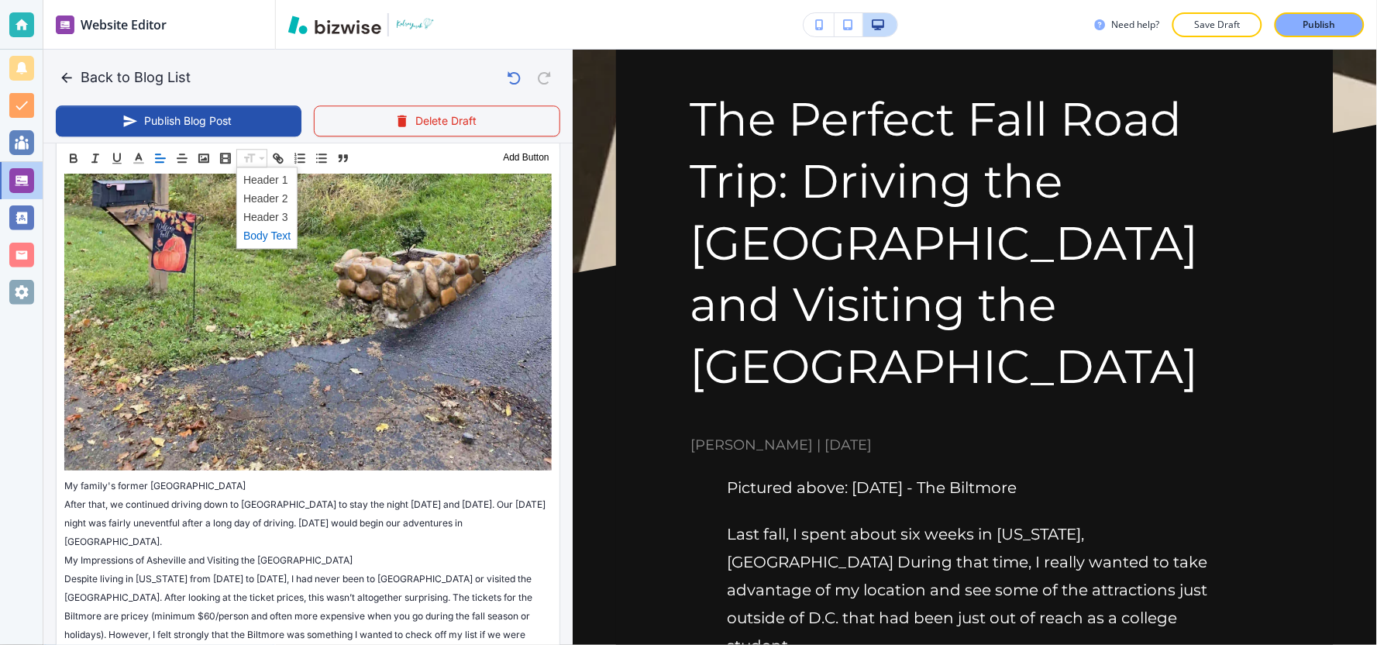
drag, startPoint x: 251, startPoint y: 236, endPoint x: 344, endPoint y: 2, distance: 251.8
click at [250, 236] on span at bounding box center [266, 235] width 47 height 19
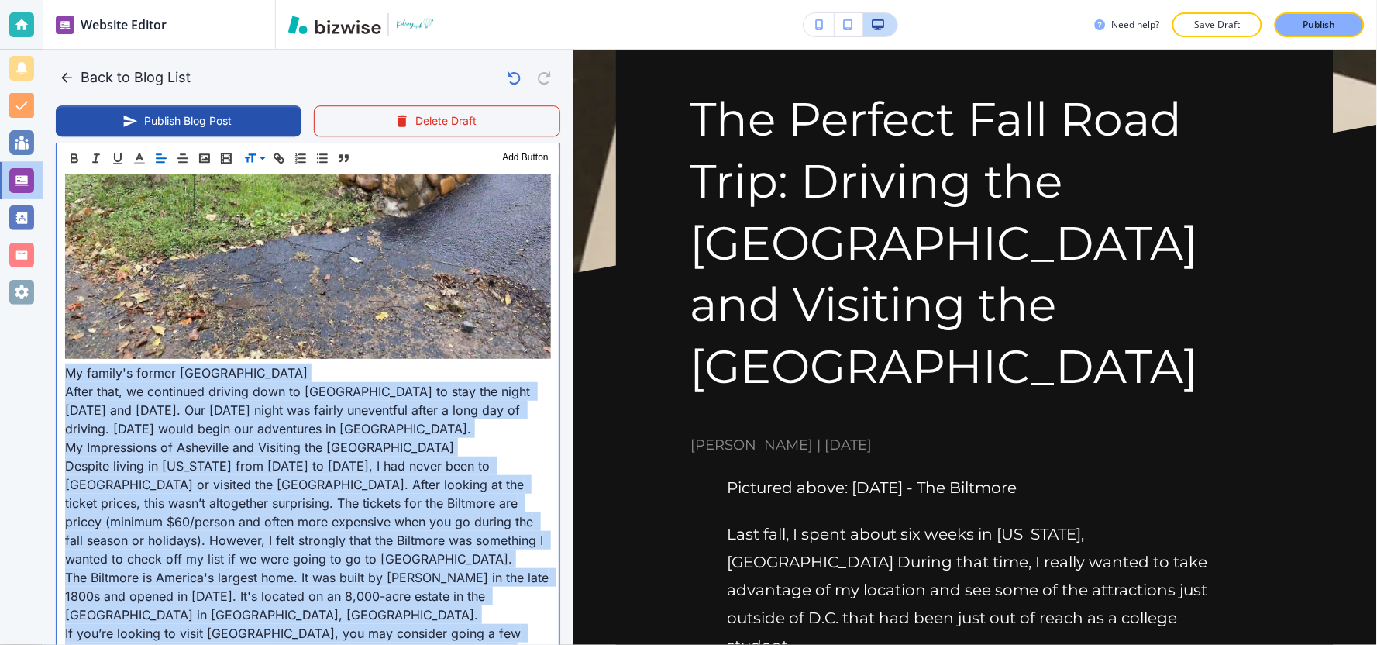
scroll to position [3044, 0]
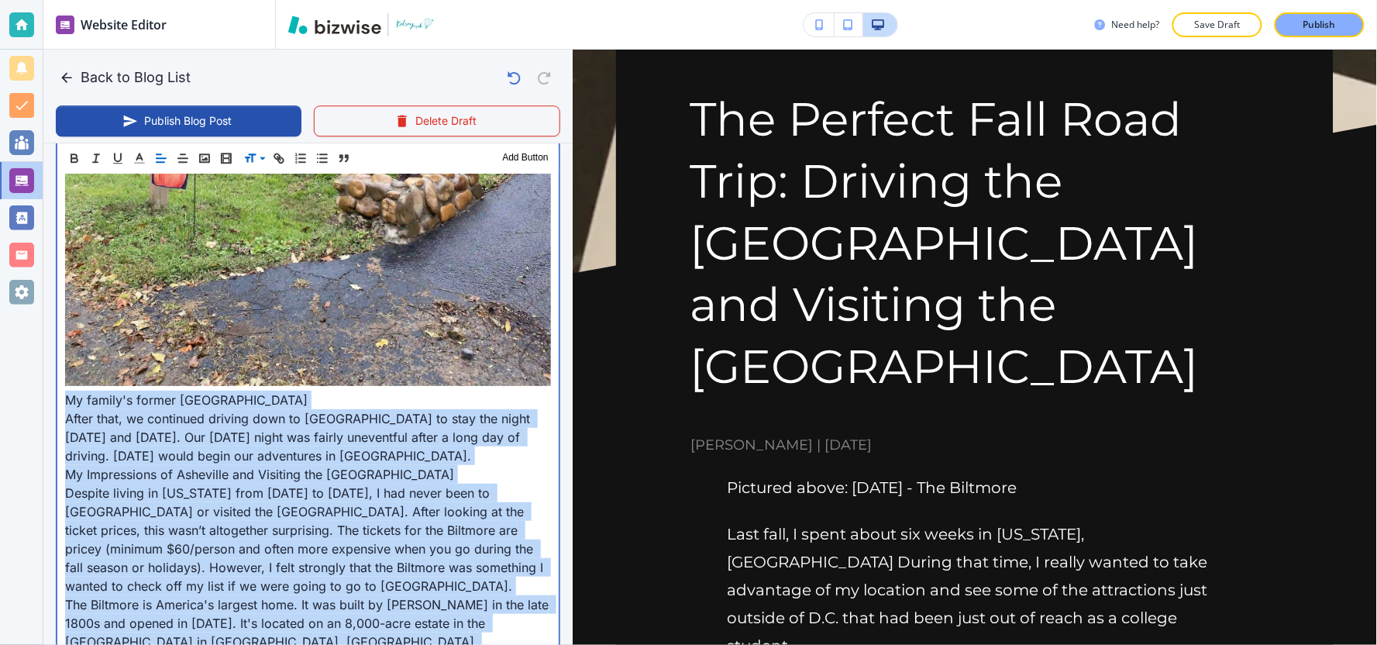
click at [418, 409] on p "After that, we continued driving down to [GEOGRAPHIC_DATA] to stay the night [D…" at bounding box center [308, 437] width 486 height 56
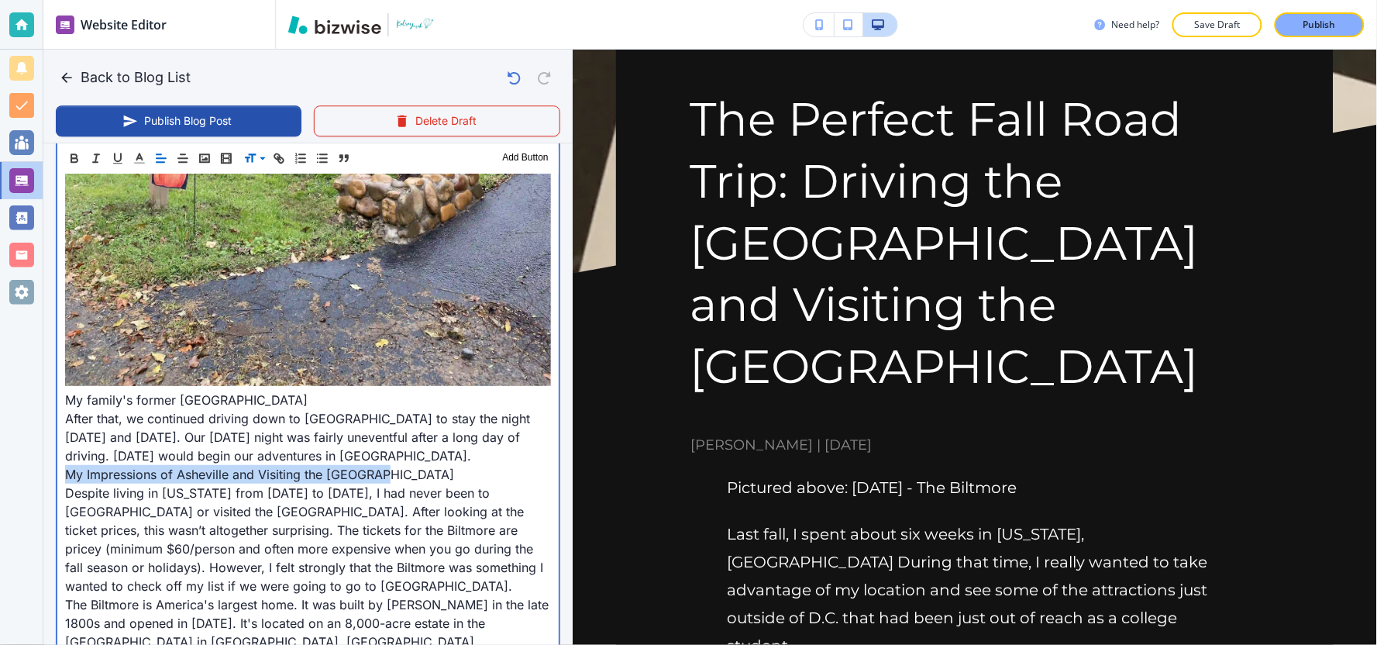
drag, startPoint x: 378, startPoint y: 426, endPoint x: 62, endPoint y: 431, distance: 316.2
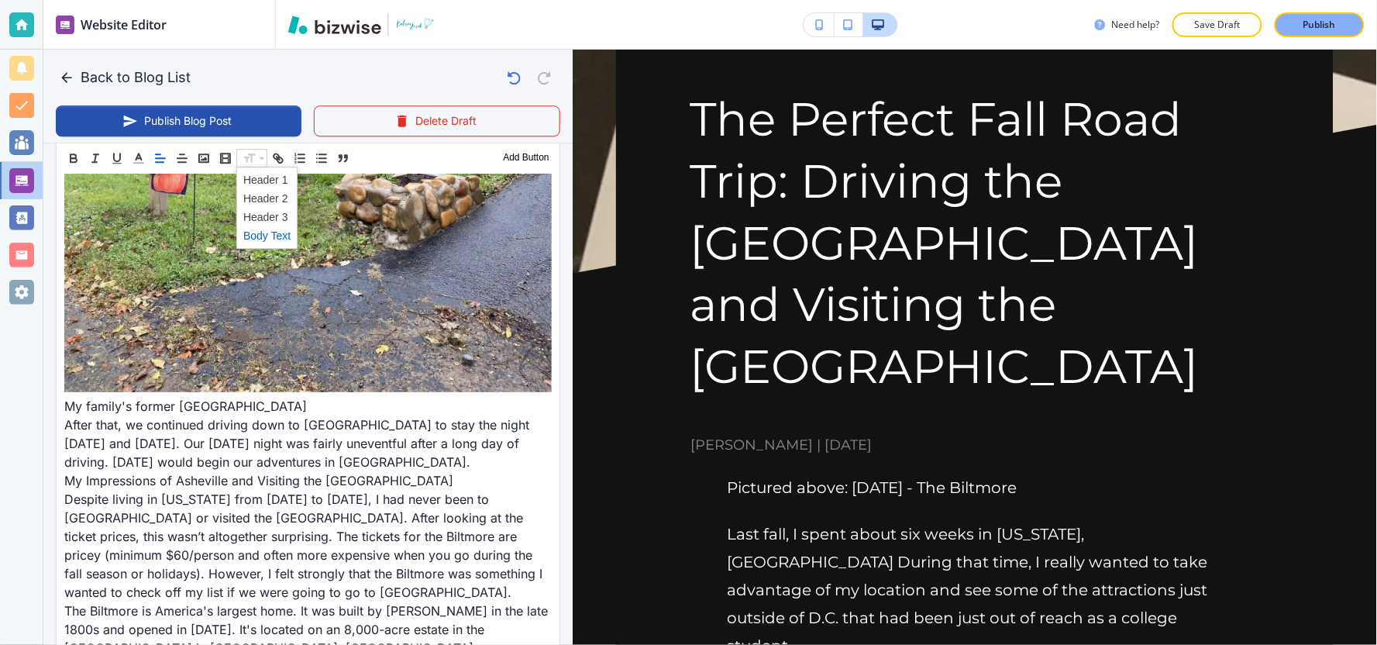
click at [265, 198] on span at bounding box center [266, 198] width 47 height 19
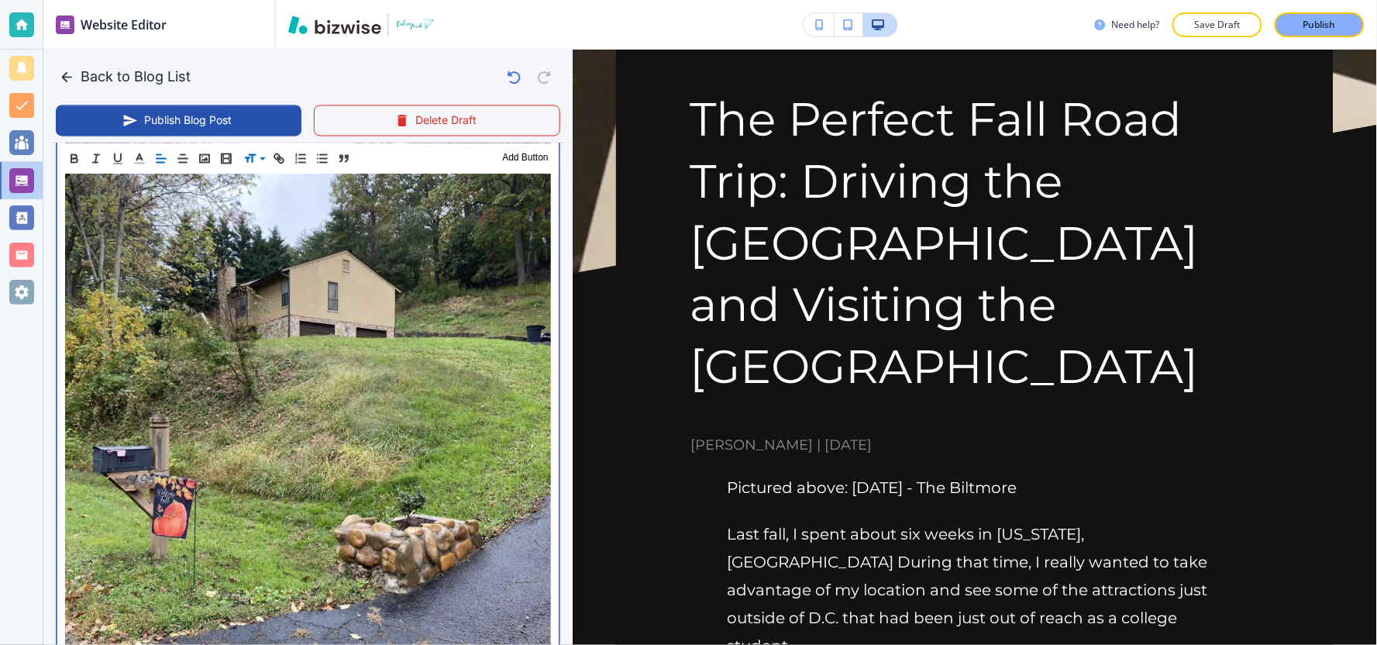
scroll to position [3898, 0]
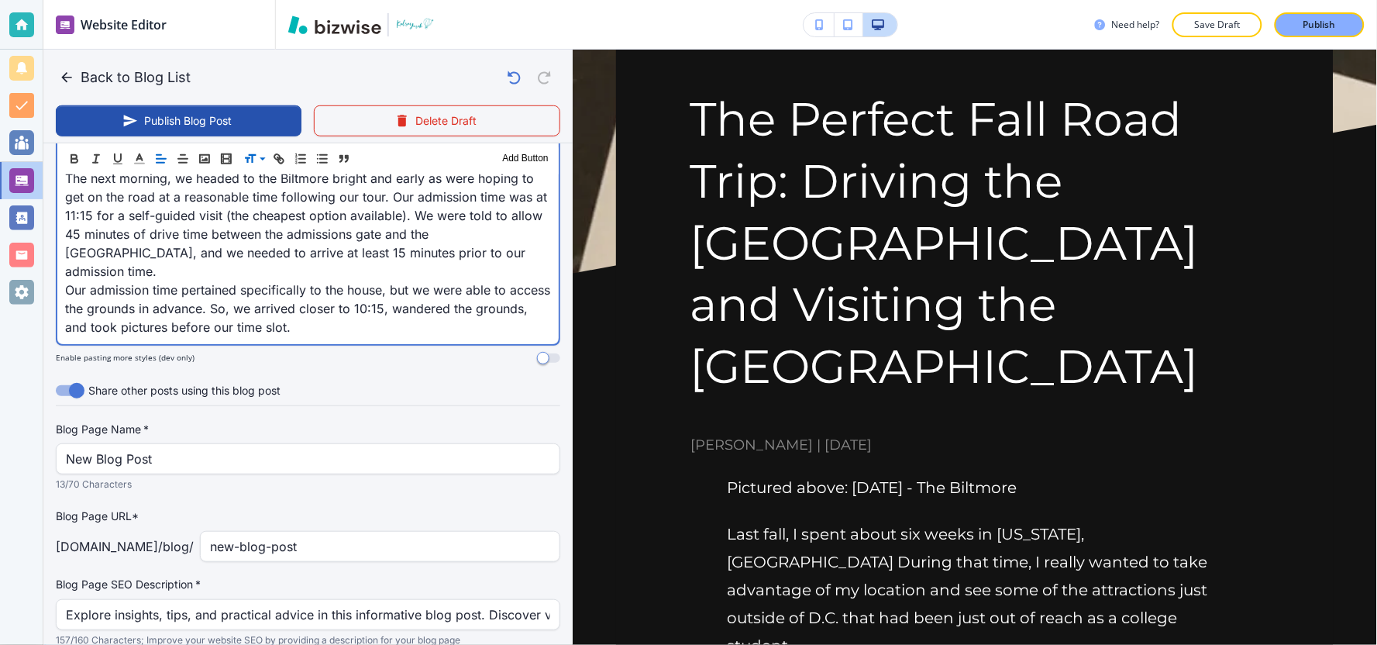
click at [366, 281] on p "Our admission time pertained specifically to the house, but we were able to acc…" at bounding box center [308, 309] width 486 height 56
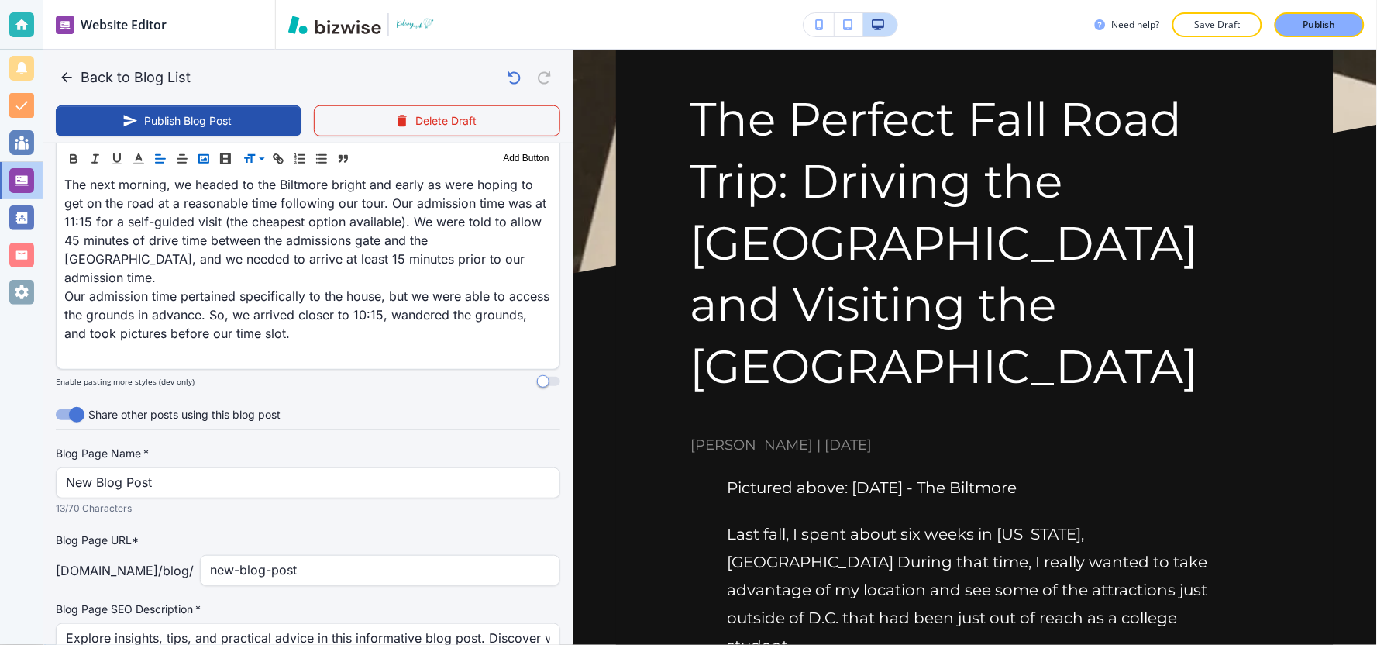
click at [204, 153] on icon "button" at bounding box center [204, 158] width 14 height 14
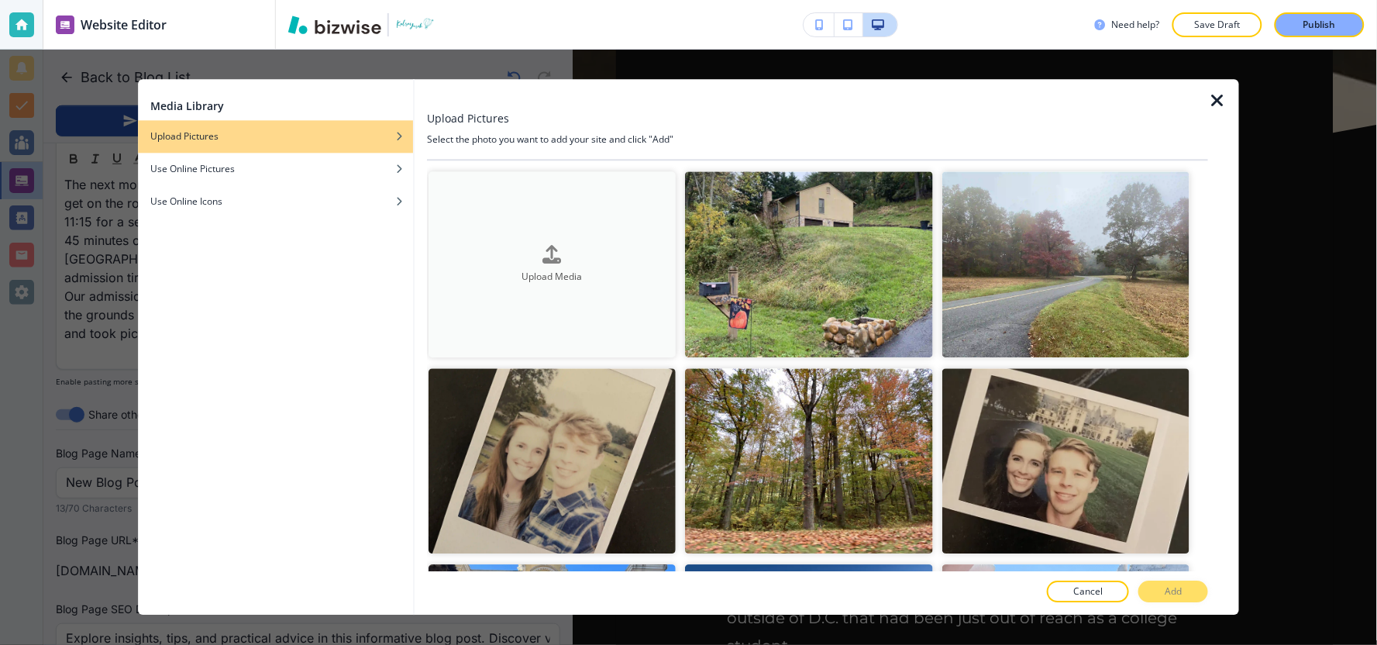
click at [560, 293] on button "Upload Media" at bounding box center [552, 264] width 247 height 186
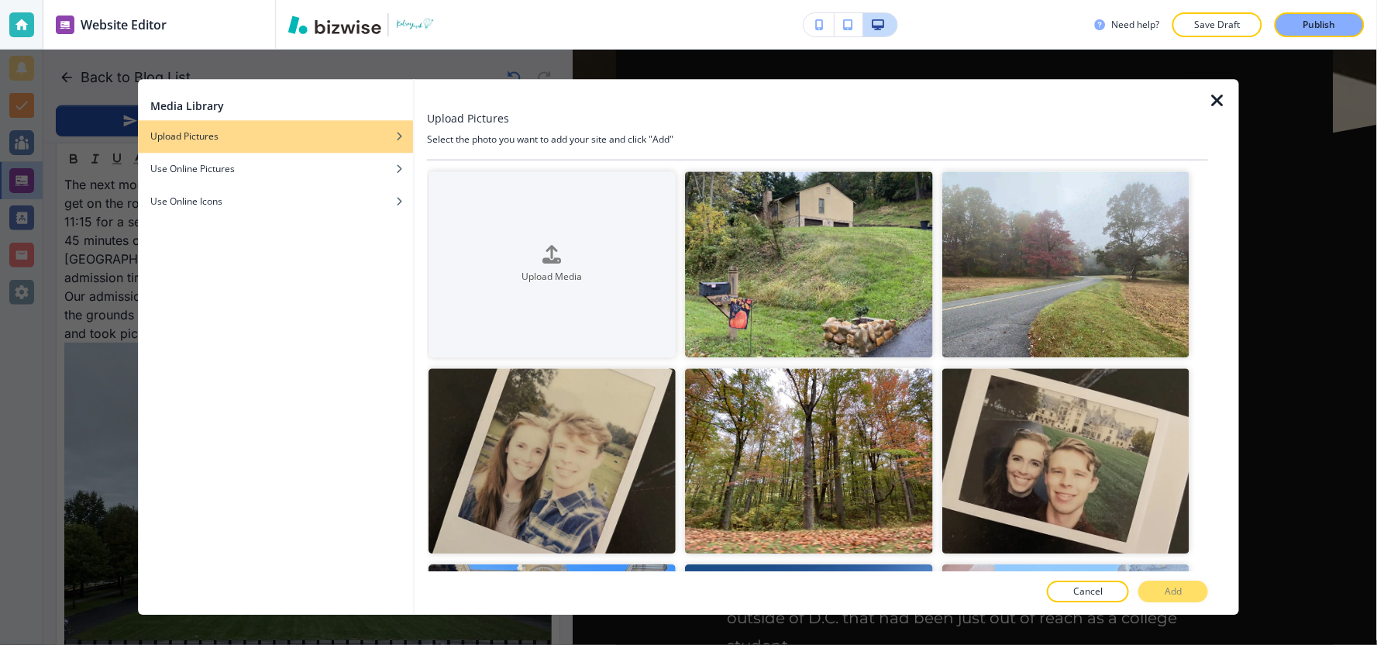
click at [1228, 87] on div at bounding box center [1223, 346] width 31 height 535
click at [1210, 104] on icon "button" at bounding box center [1217, 100] width 19 height 19
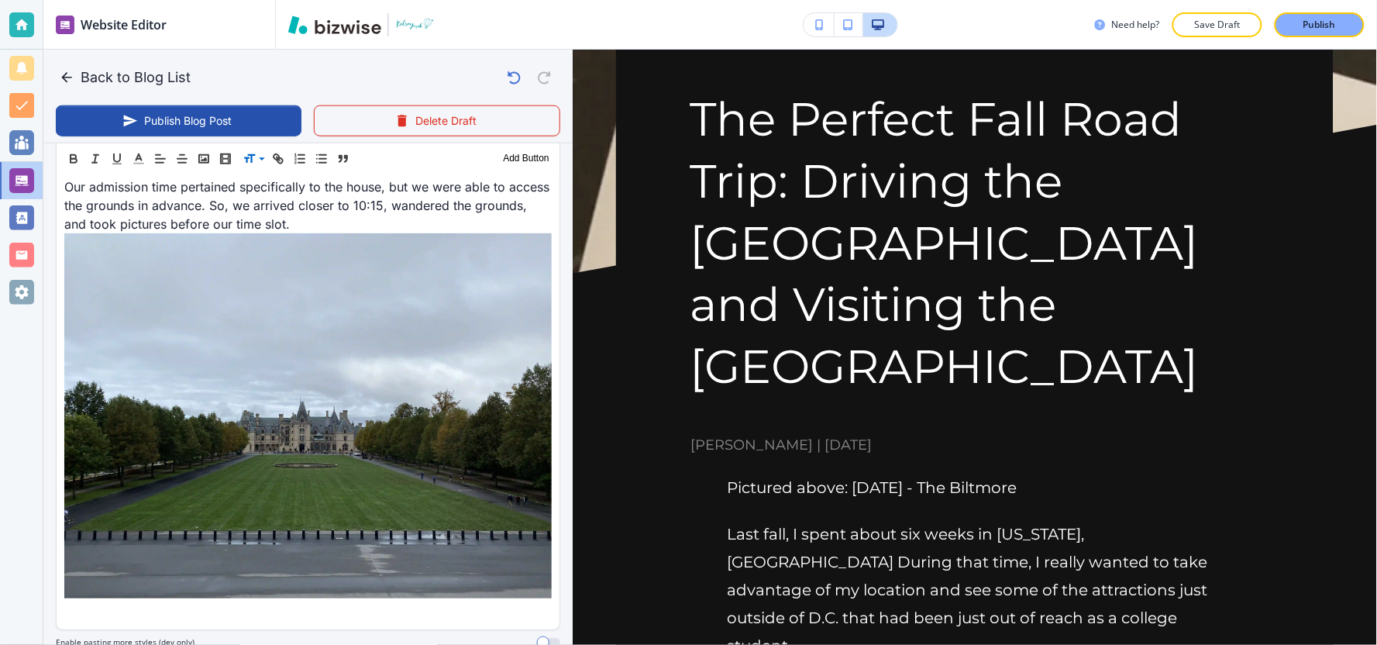
scroll to position [4156, 0]
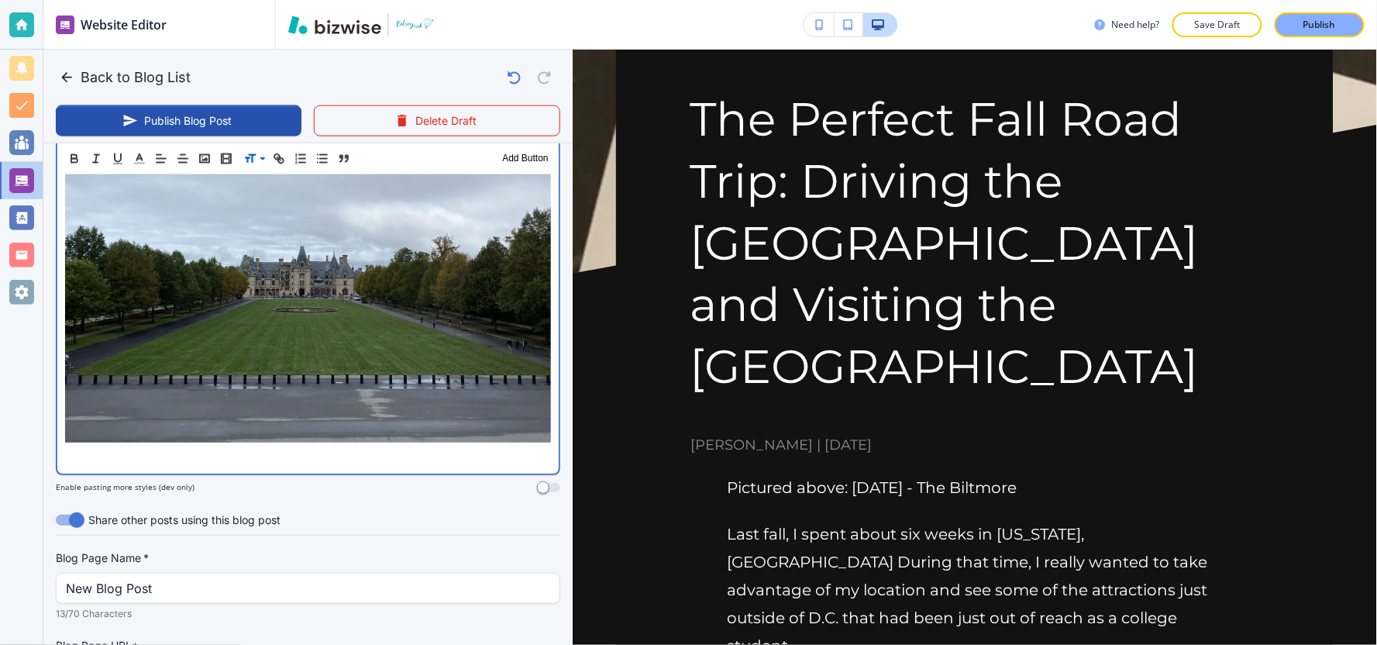
click at [264, 447] on p at bounding box center [308, 456] width 486 height 19
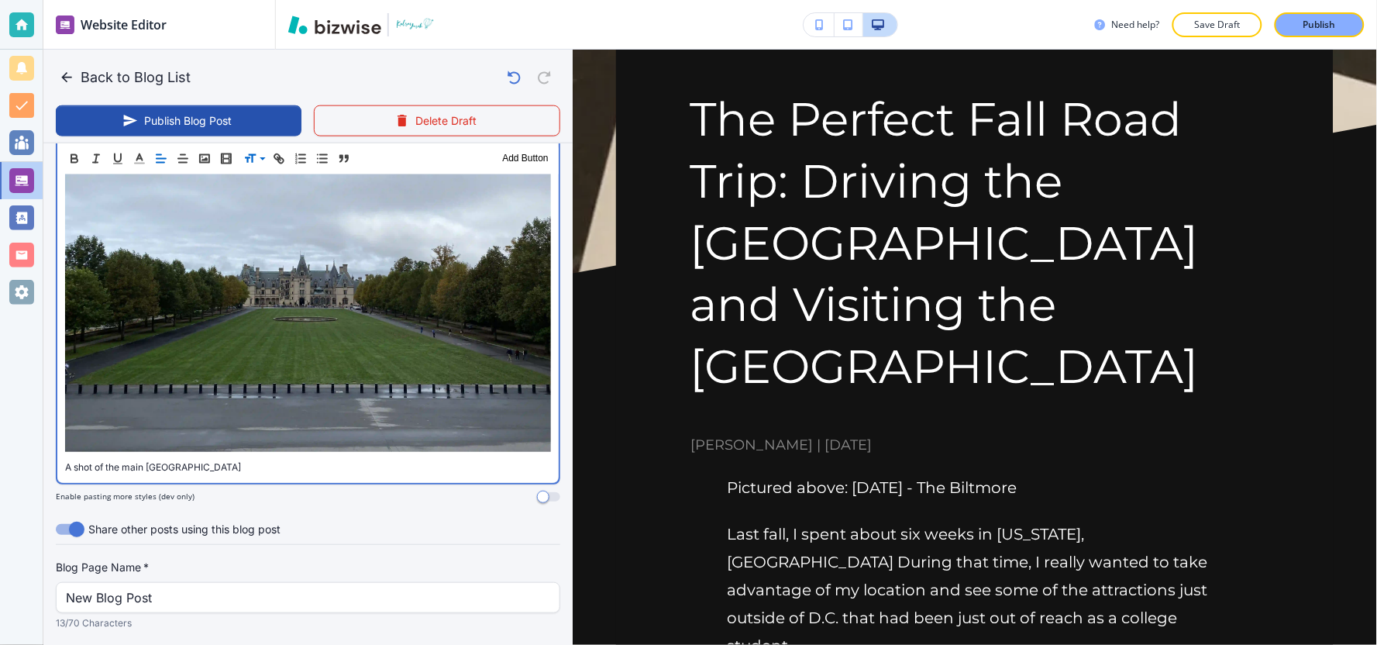
scroll to position [4147, 0]
drag, startPoint x: 222, startPoint y: 405, endPoint x: 8, endPoint y: 413, distance: 214.8
click at [8, 414] on div "Website Editor Pages Edit, add, and delete pages or manage your page order Upda…" at bounding box center [688, 322] width 1377 height 645
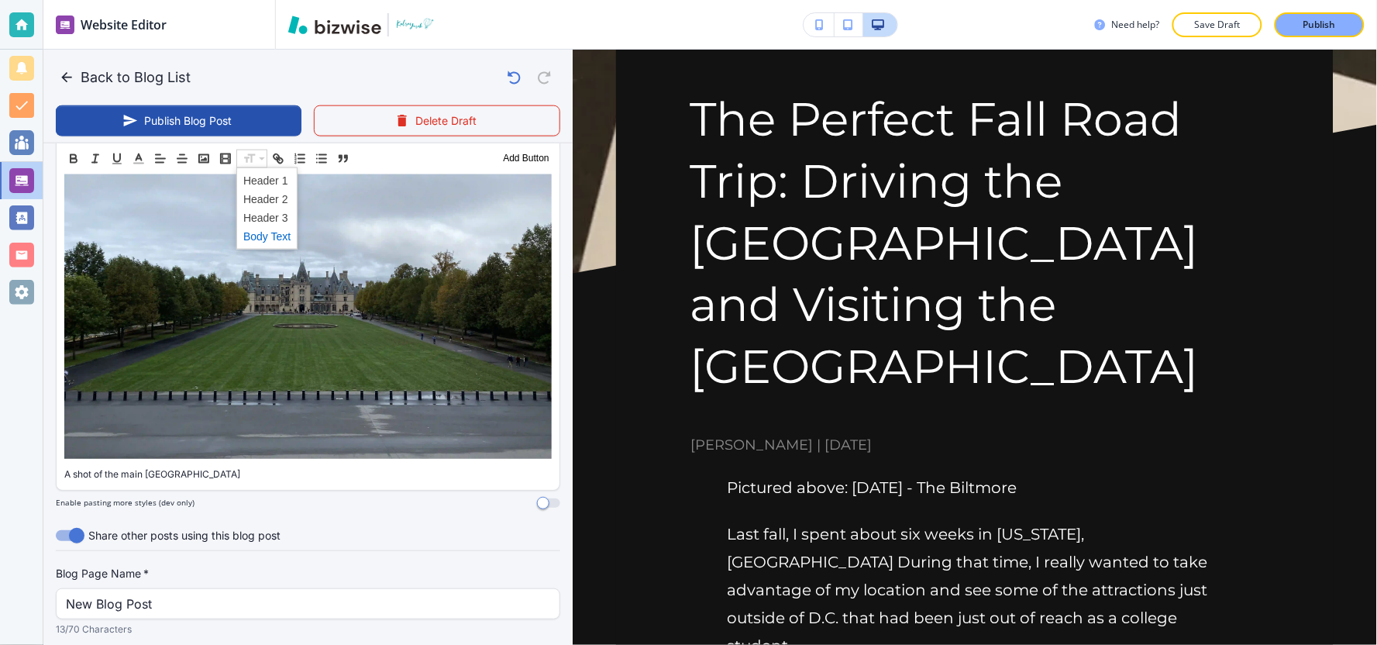
click at [267, 237] on span at bounding box center [266, 235] width 47 height 19
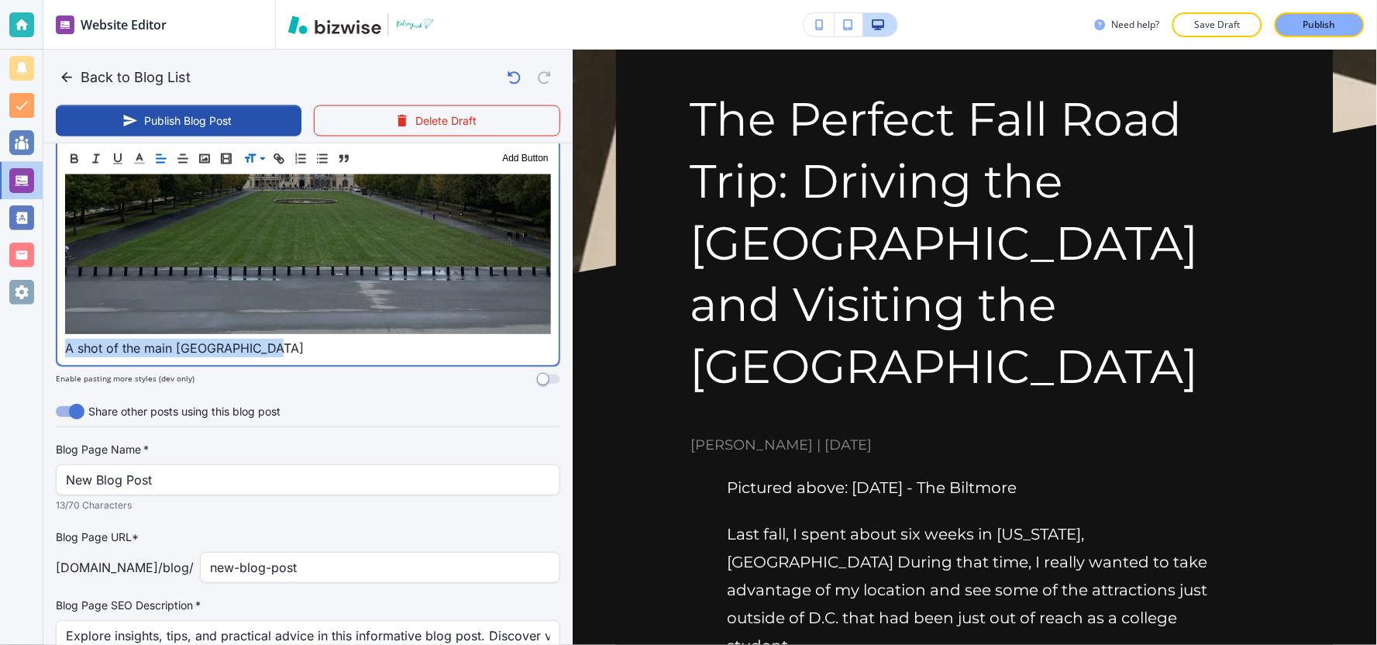
scroll to position [4258, 0]
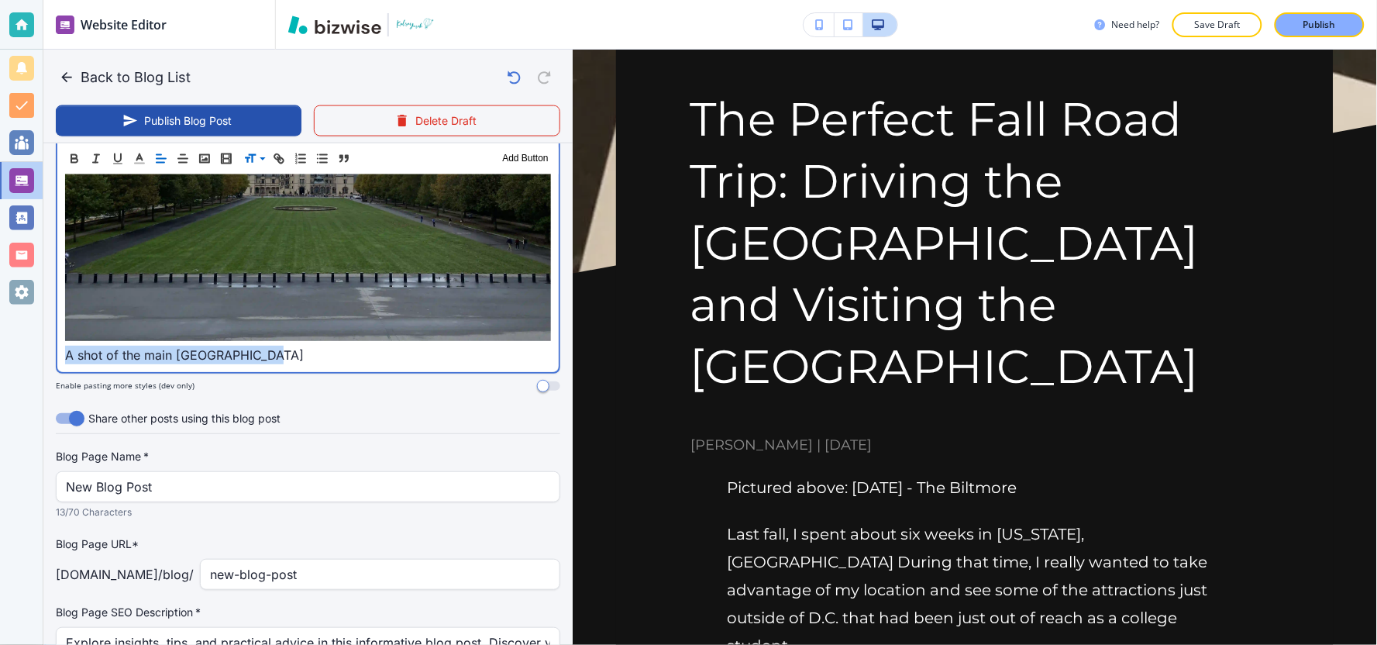
click at [298, 346] on p "A shot of the main [GEOGRAPHIC_DATA]" at bounding box center [308, 355] width 486 height 19
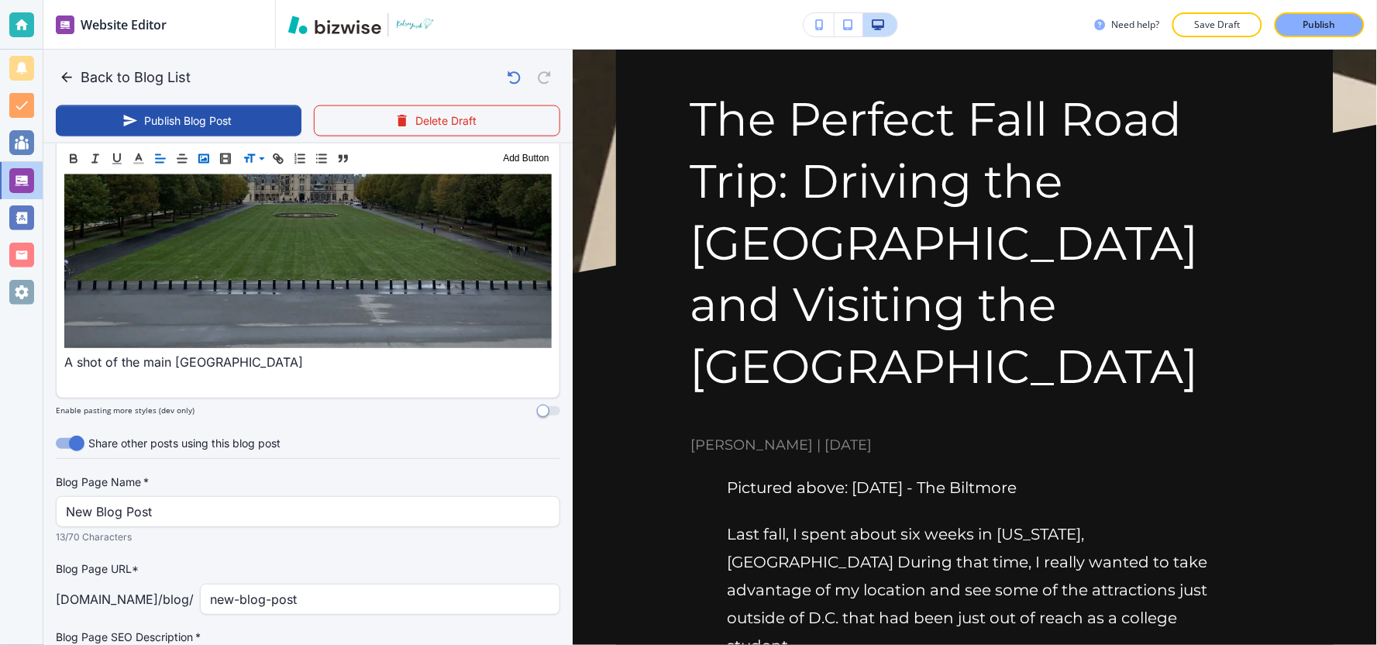
click at [203, 155] on icon "button" at bounding box center [204, 158] width 14 height 14
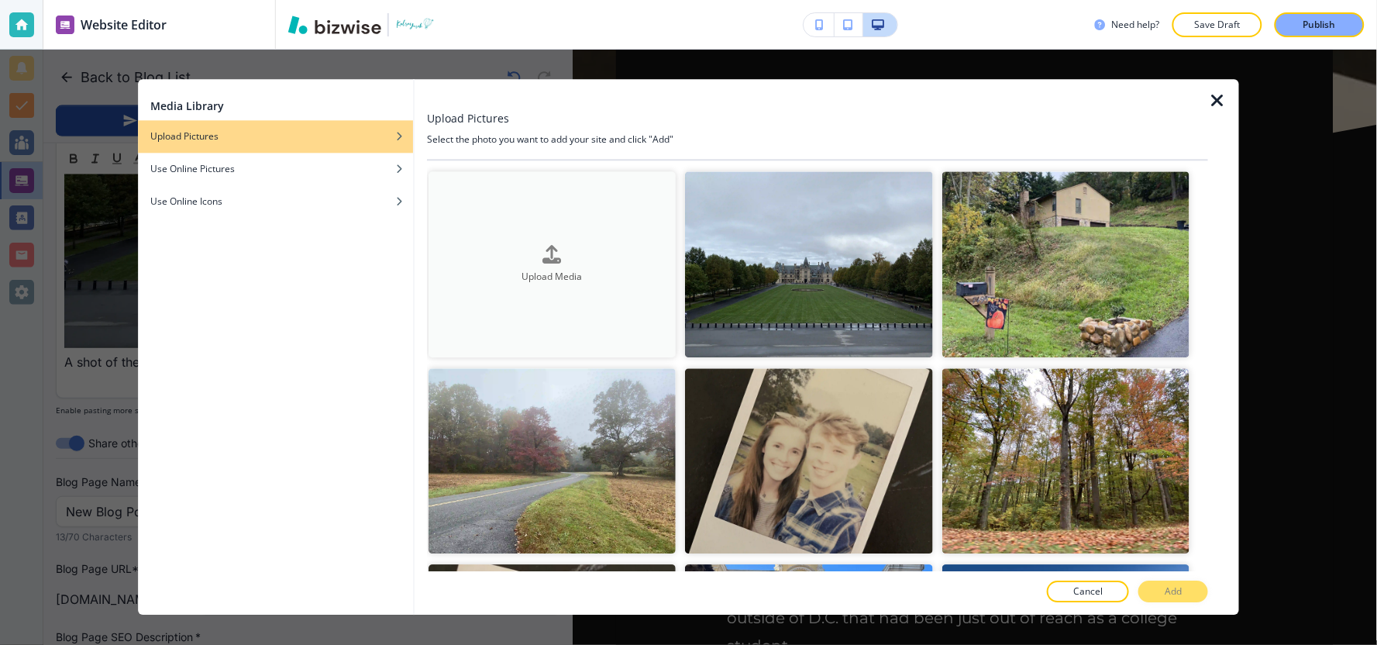
click at [597, 289] on button "Upload Media" at bounding box center [552, 264] width 247 height 186
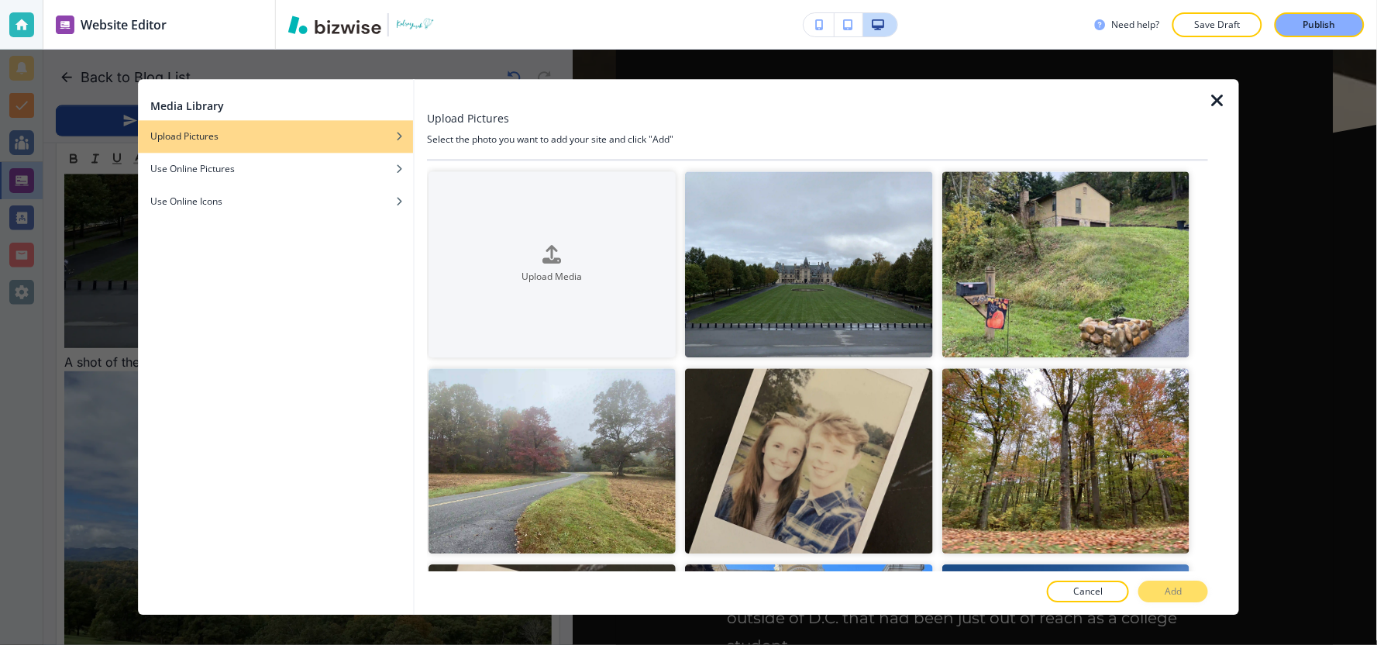
click at [1214, 96] on icon "button" at bounding box center [1217, 100] width 19 height 19
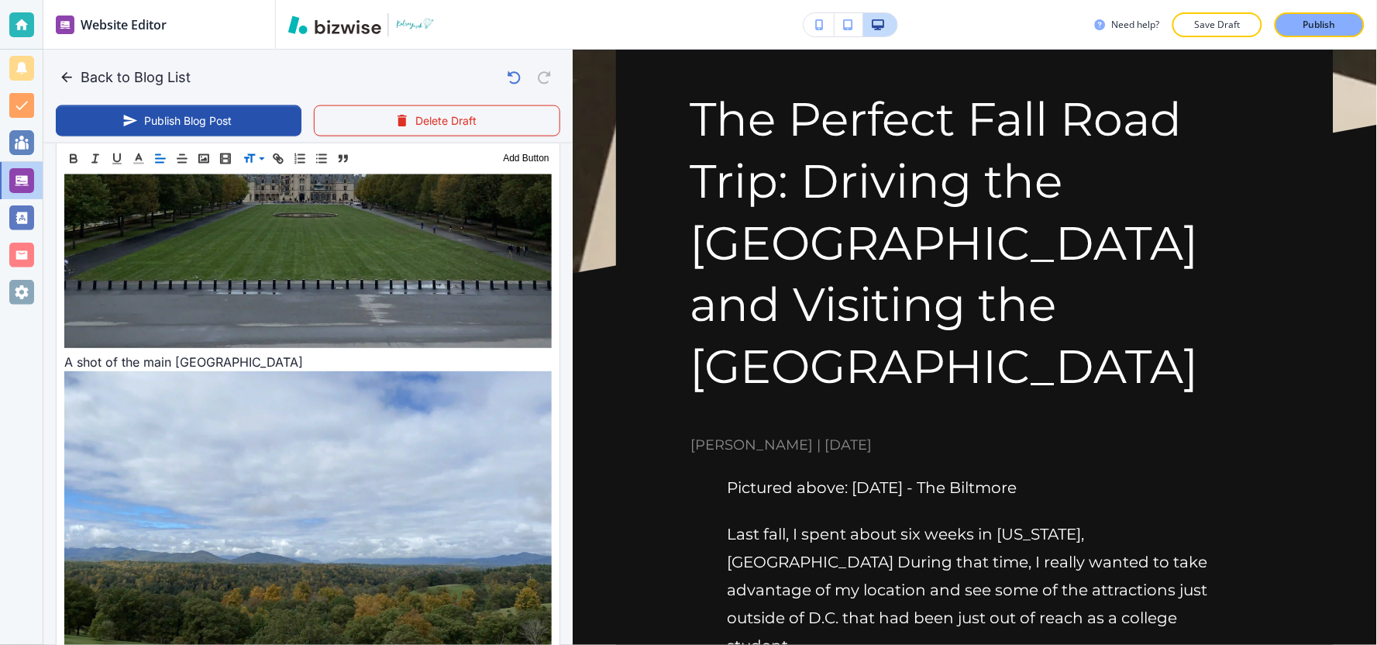
scroll to position [4602, 0]
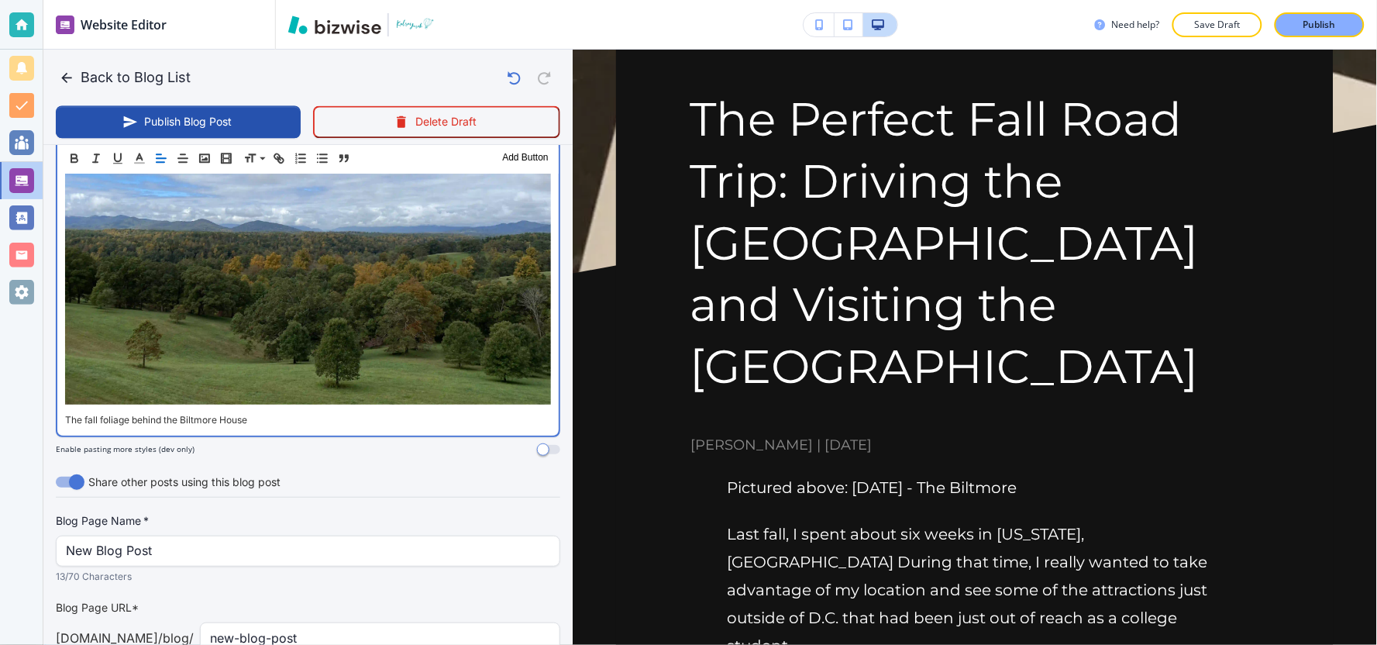
scroll to position [4599, 0]
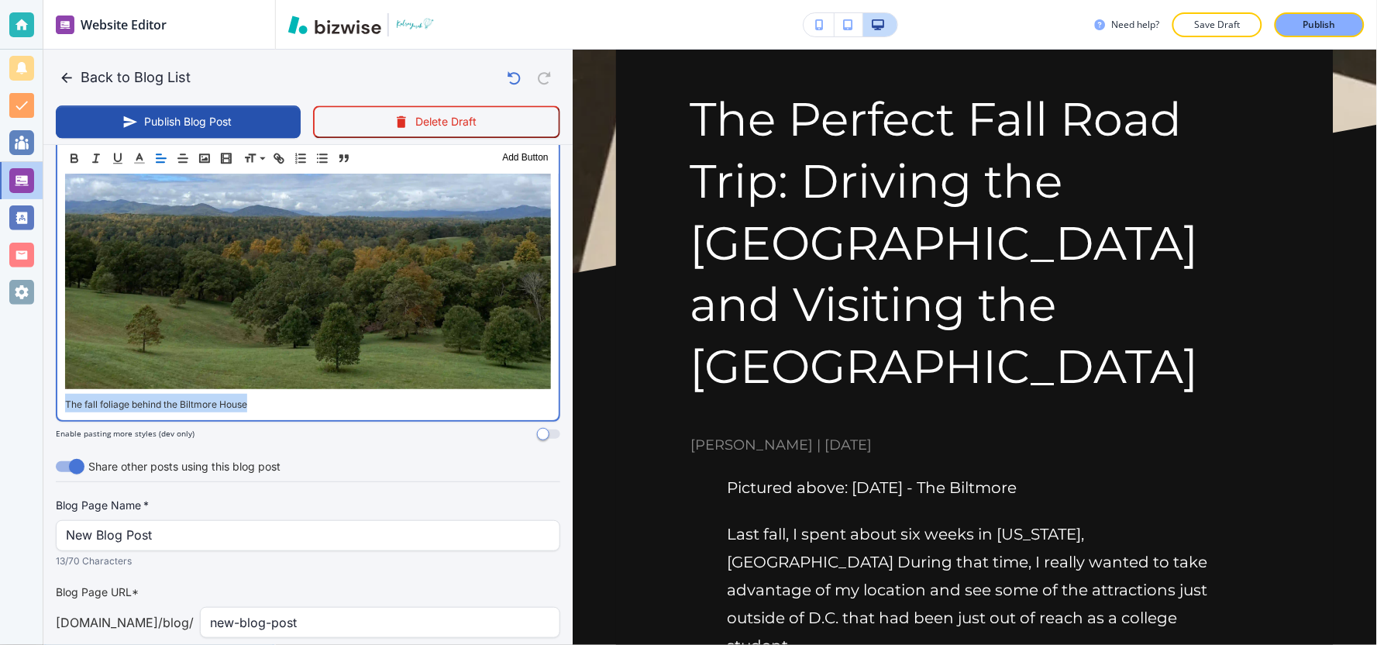
drag, startPoint x: 277, startPoint y: 321, endPoint x: 25, endPoint y: 339, distance: 252.5
click at [25, 339] on div "Website Editor Pages Edit, add, and delete pages or manage your page order Upda…" at bounding box center [688, 322] width 1377 height 645
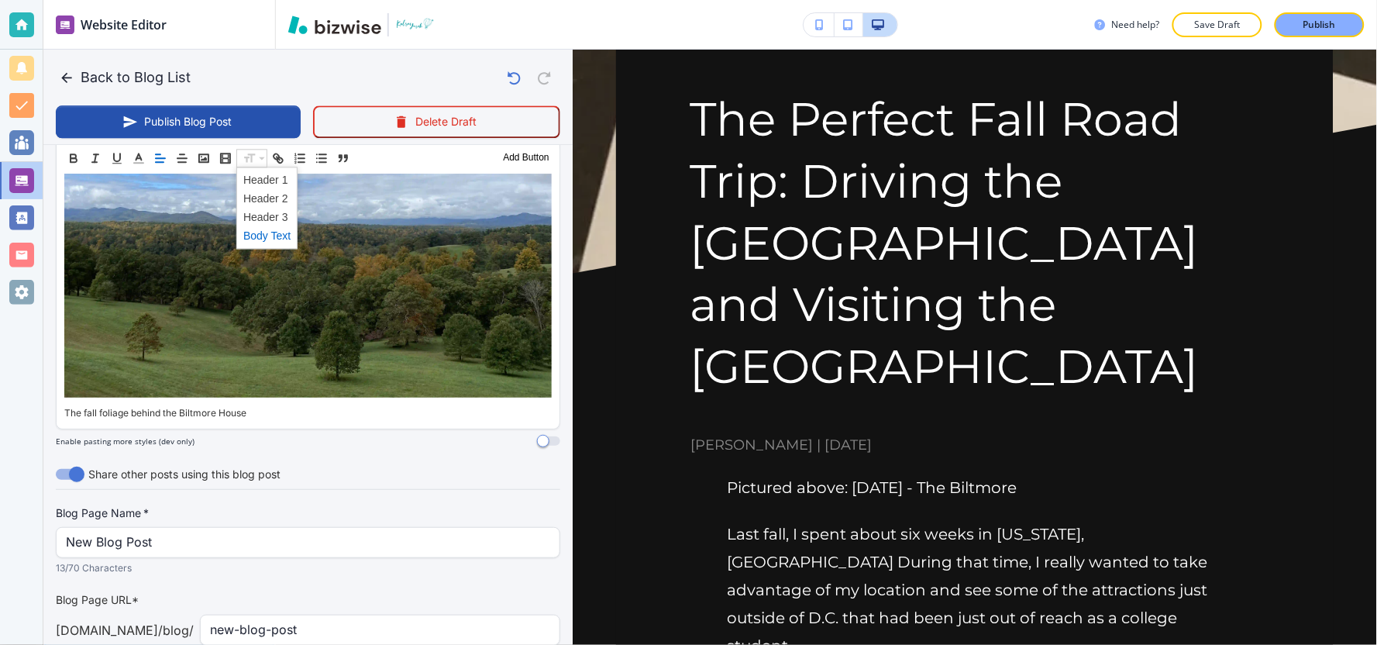
drag, startPoint x: 277, startPoint y: 235, endPoint x: 367, endPoint y: 233, distance: 89.1
click at [277, 235] on span at bounding box center [266, 235] width 47 height 19
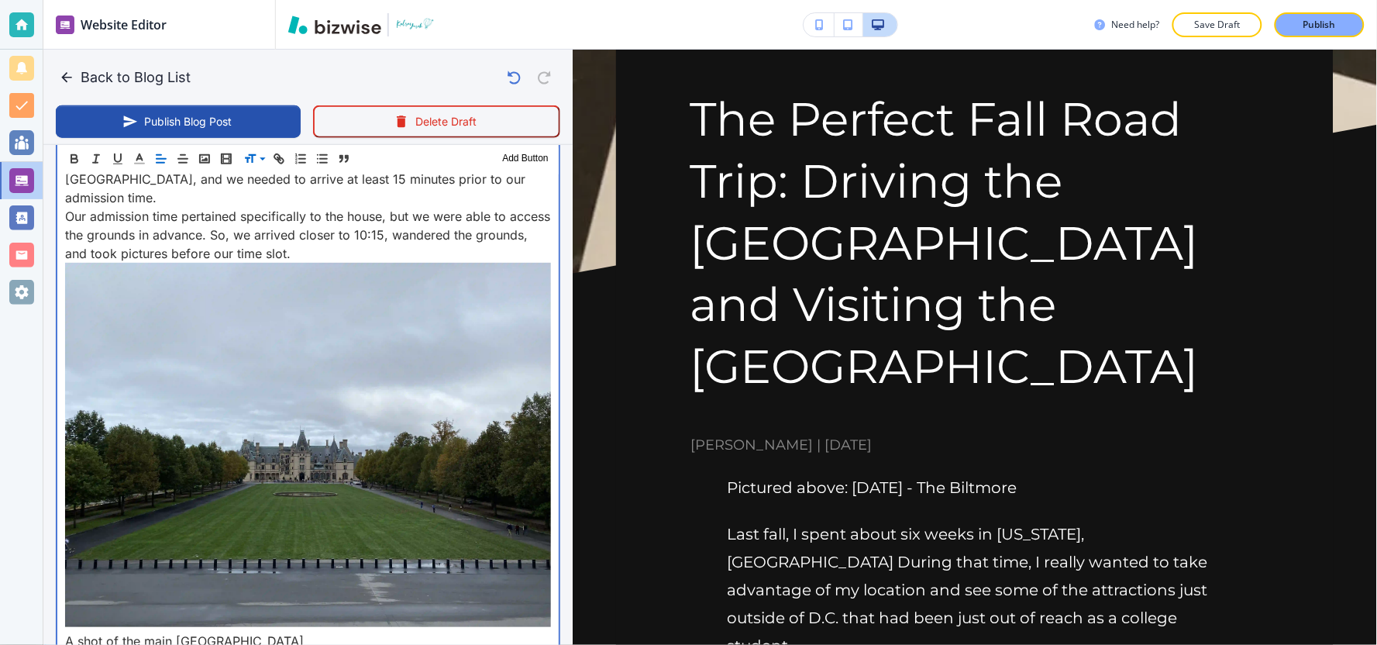
scroll to position [4527, 0]
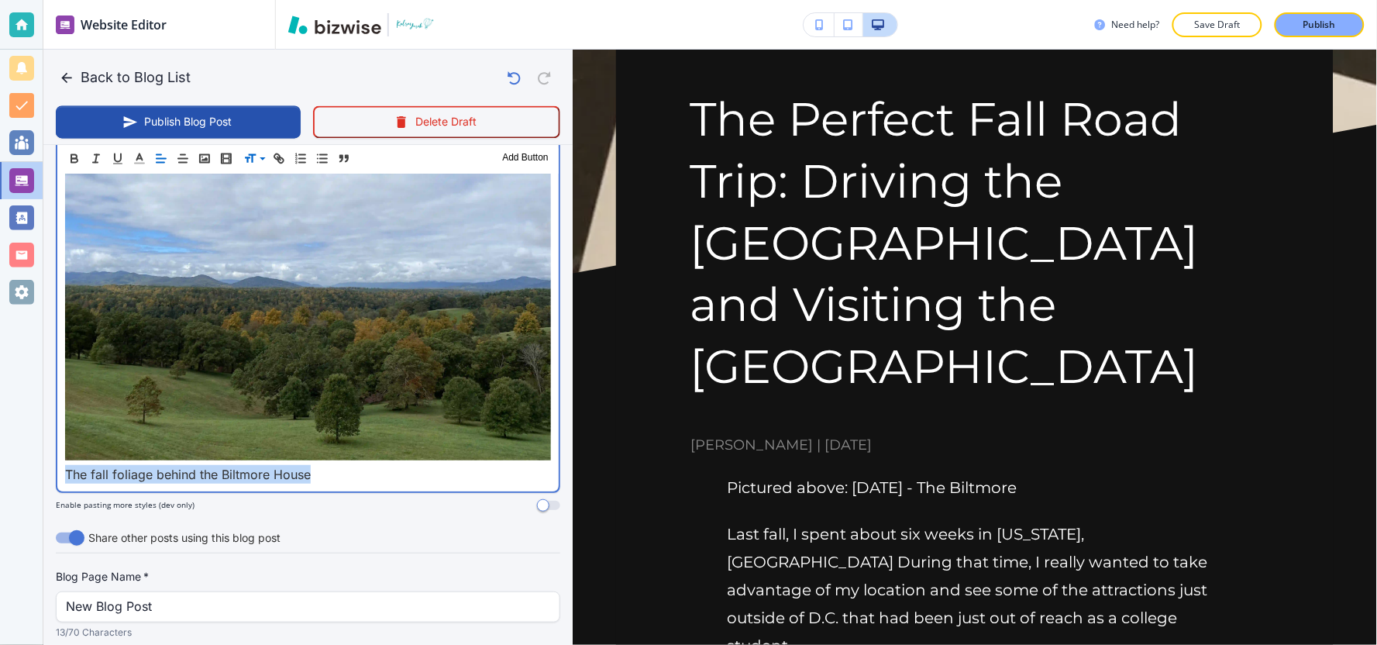
click at [353, 465] on p "The fall foliage behind the Biltmore House" at bounding box center [308, 474] width 486 height 19
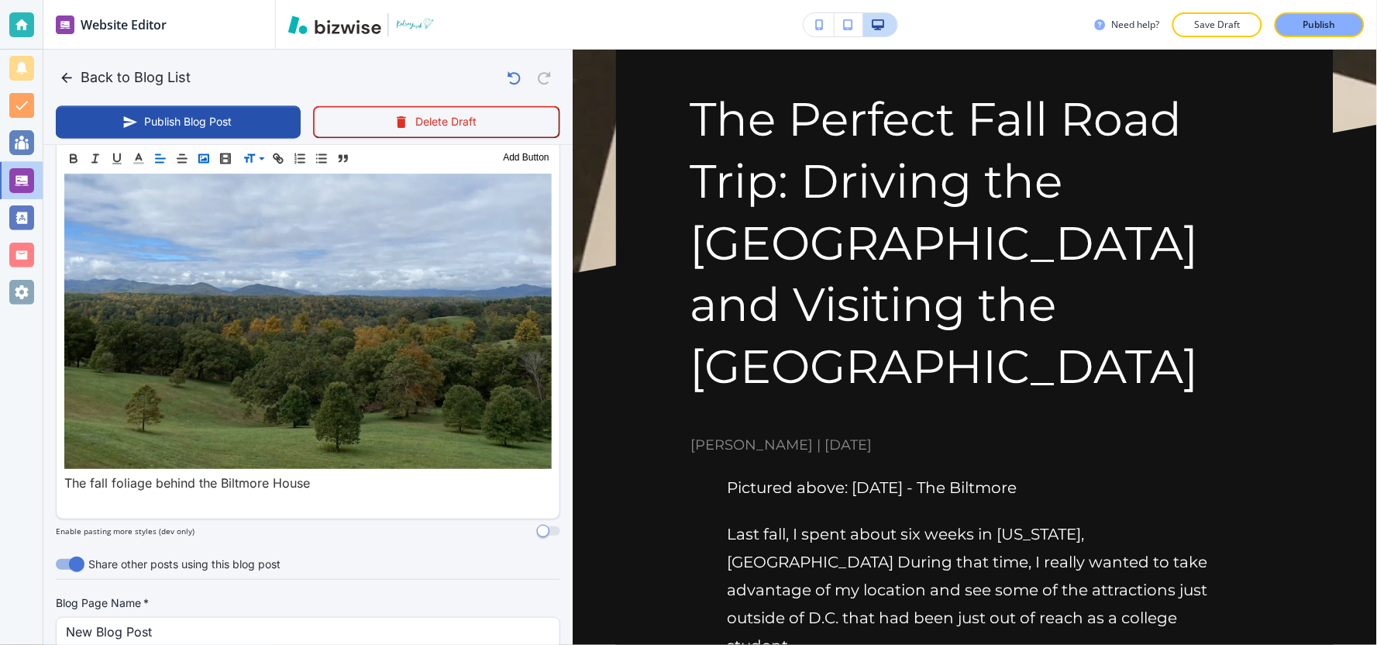
click at [204, 157] on icon "button" at bounding box center [204, 158] width 14 height 14
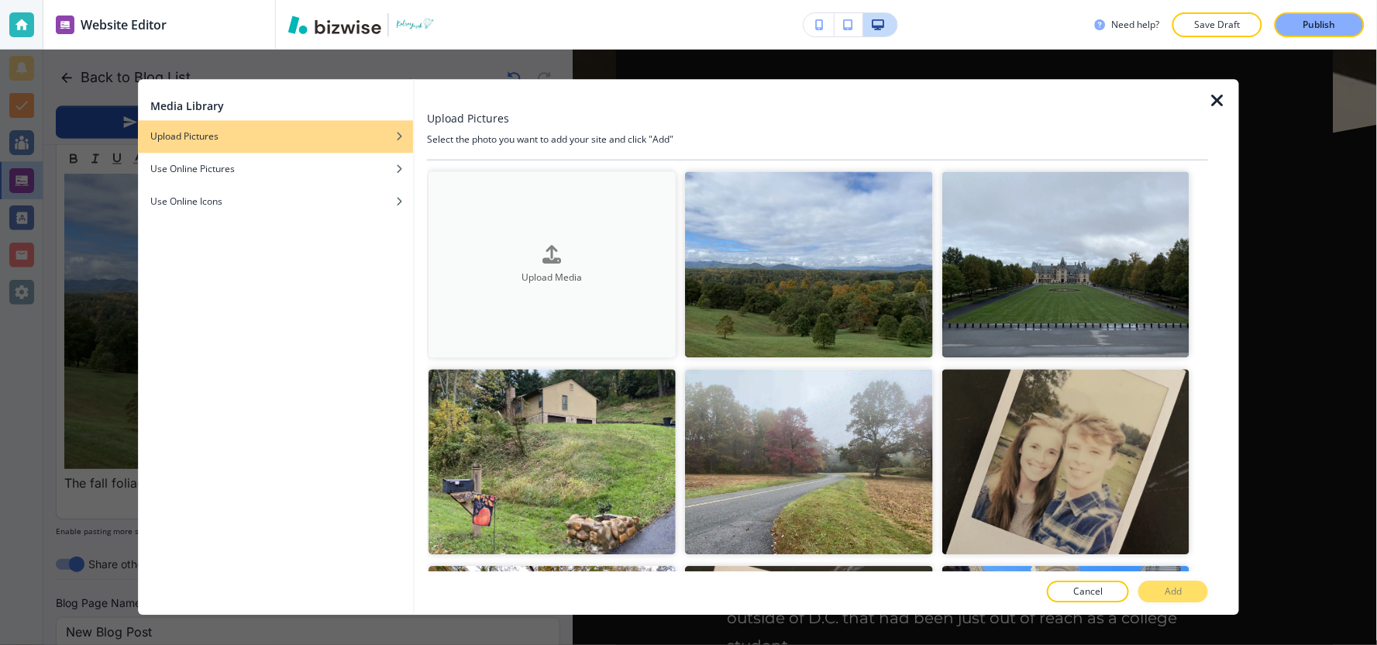
click at [629, 284] on button "Upload Media" at bounding box center [552, 264] width 247 height 186
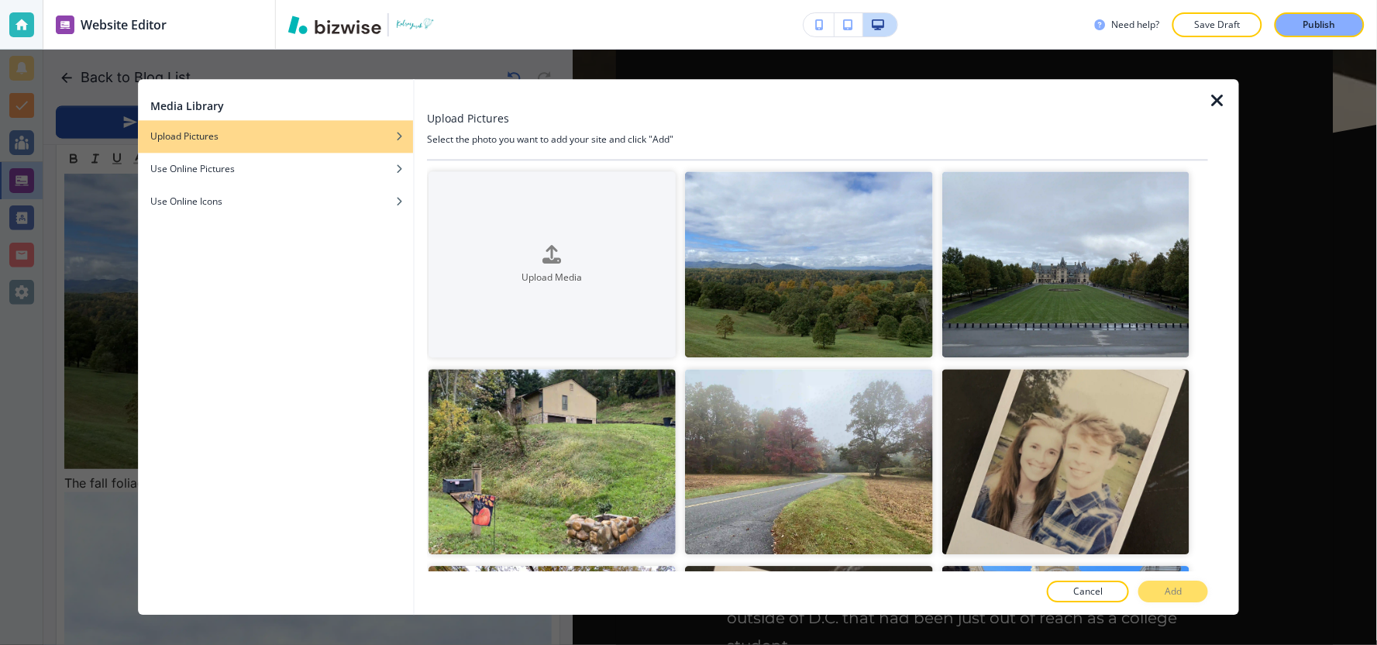
click at [1215, 104] on icon "button" at bounding box center [1217, 100] width 19 height 19
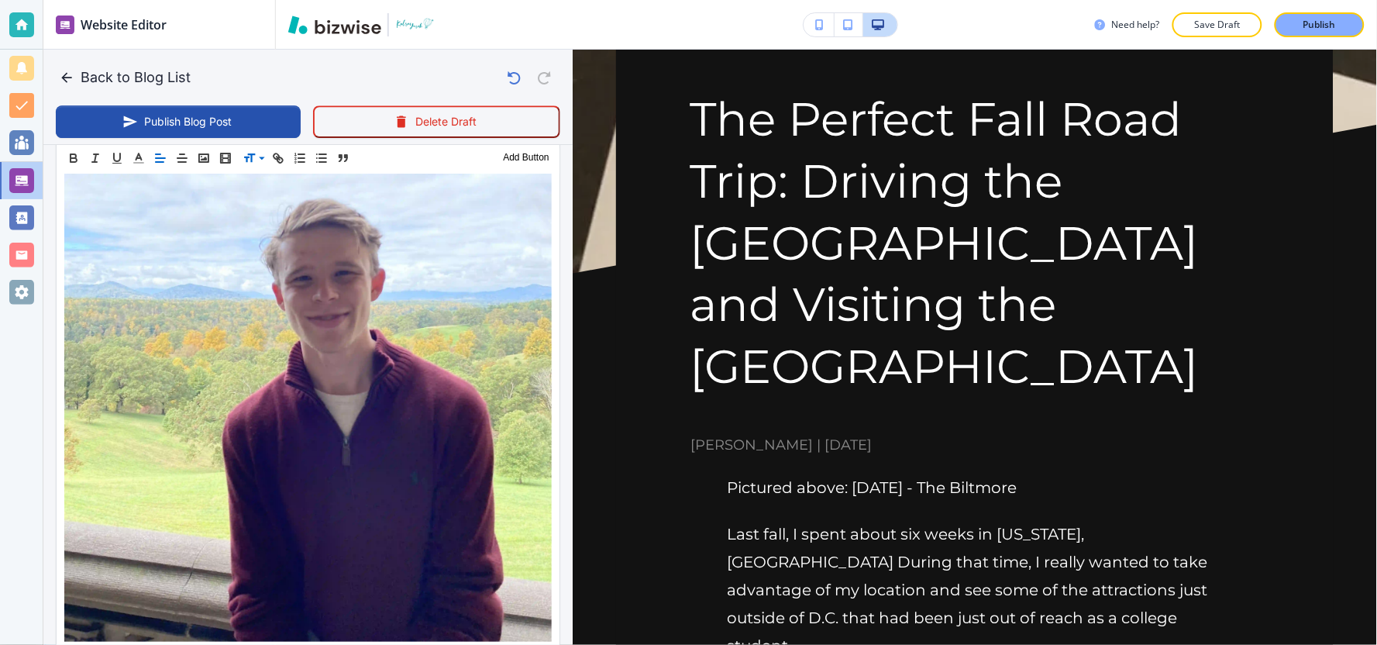
scroll to position [5043, 0]
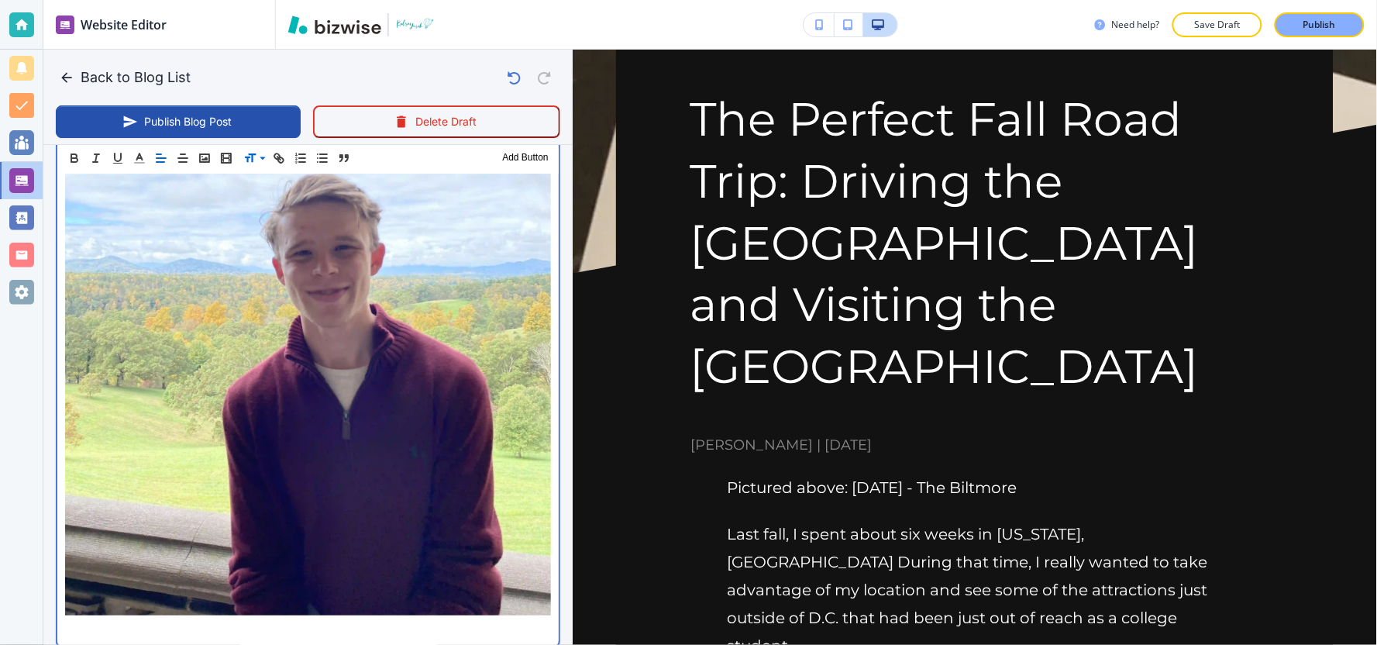
click at [280, 620] on p at bounding box center [308, 629] width 486 height 19
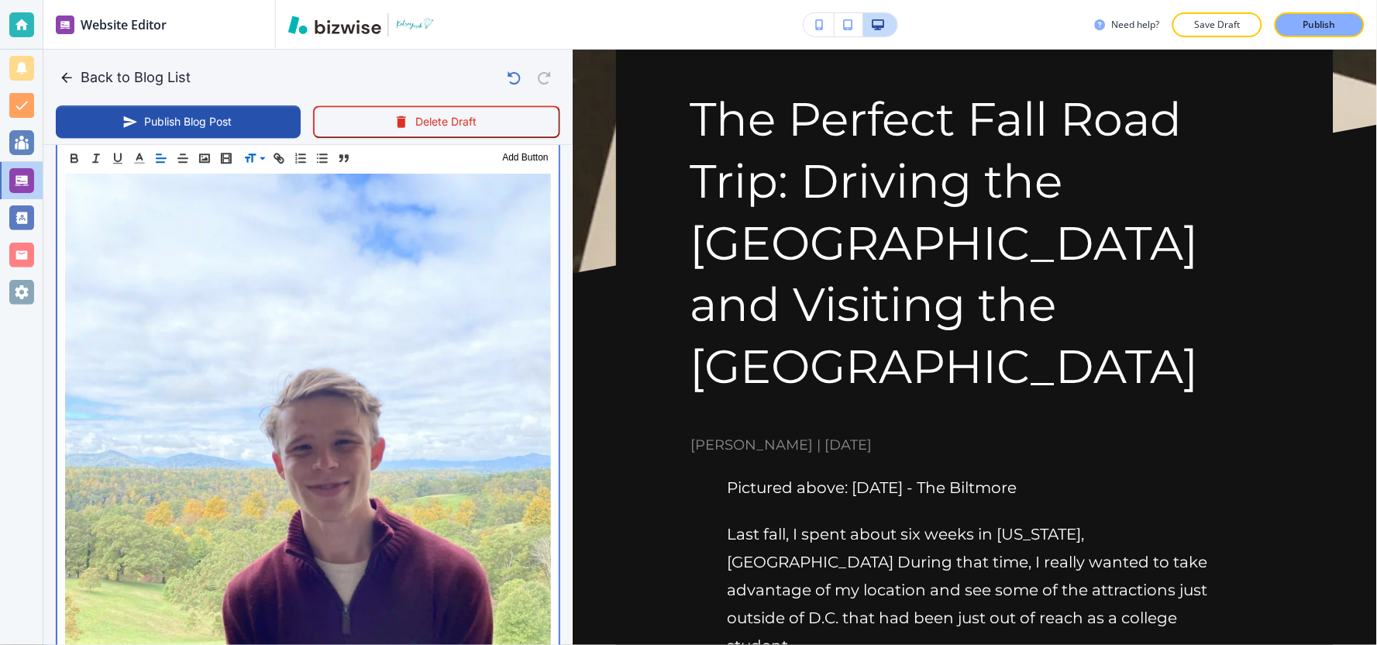
scroll to position [5312, 0]
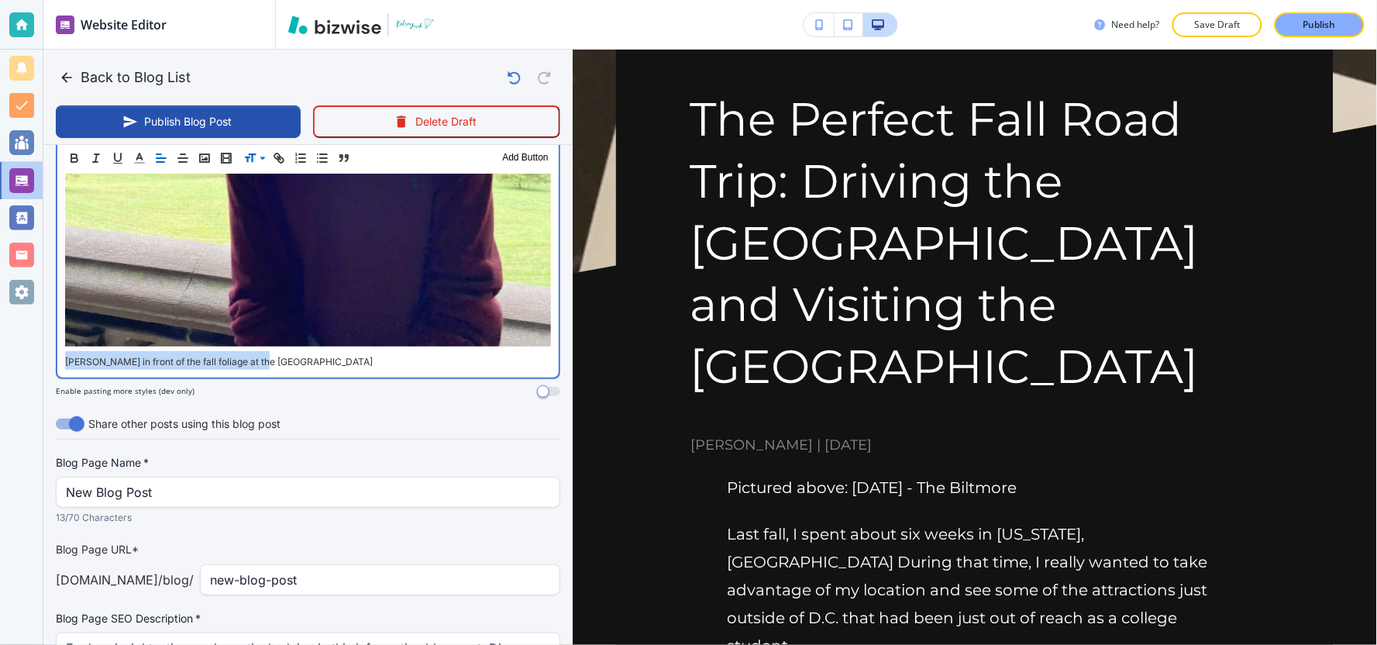
drag, startPoint x: 285, startPoint y: 272, endPoint x: 59, endPoint y: 272, distance: 226.3
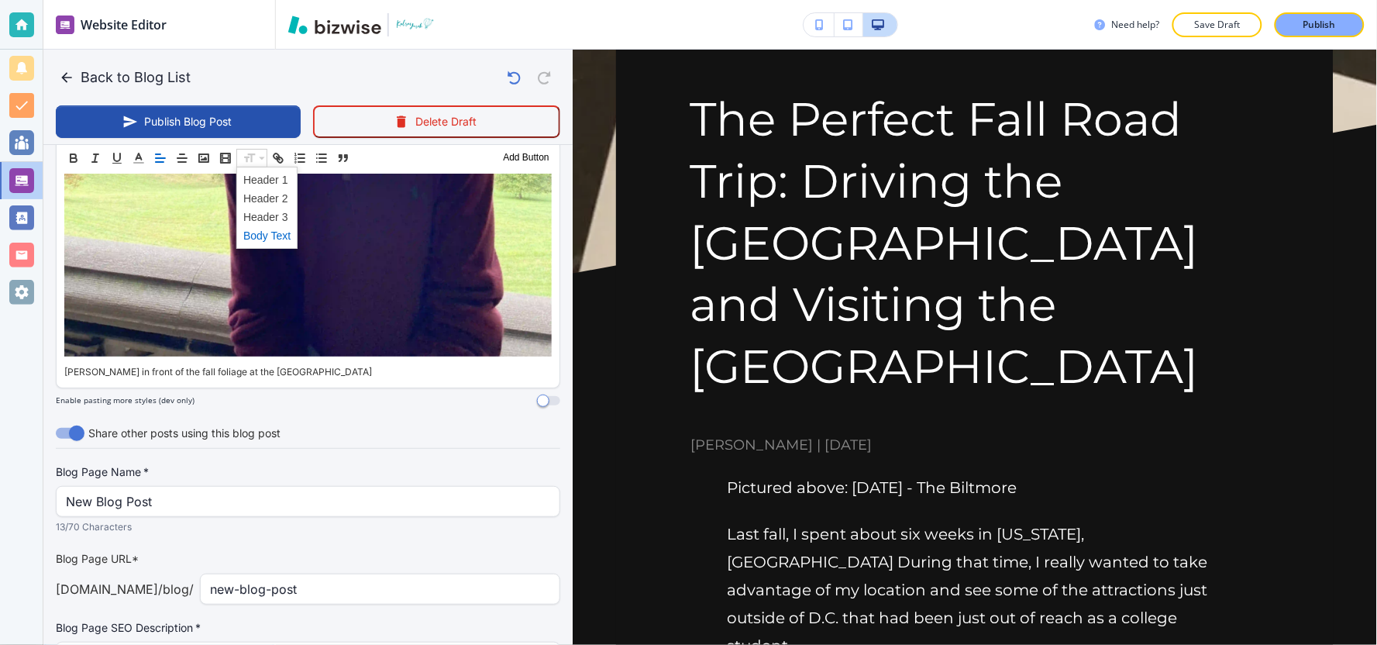
click at [270, 229] on span at bounding box center [266, 235] width 47 height 19
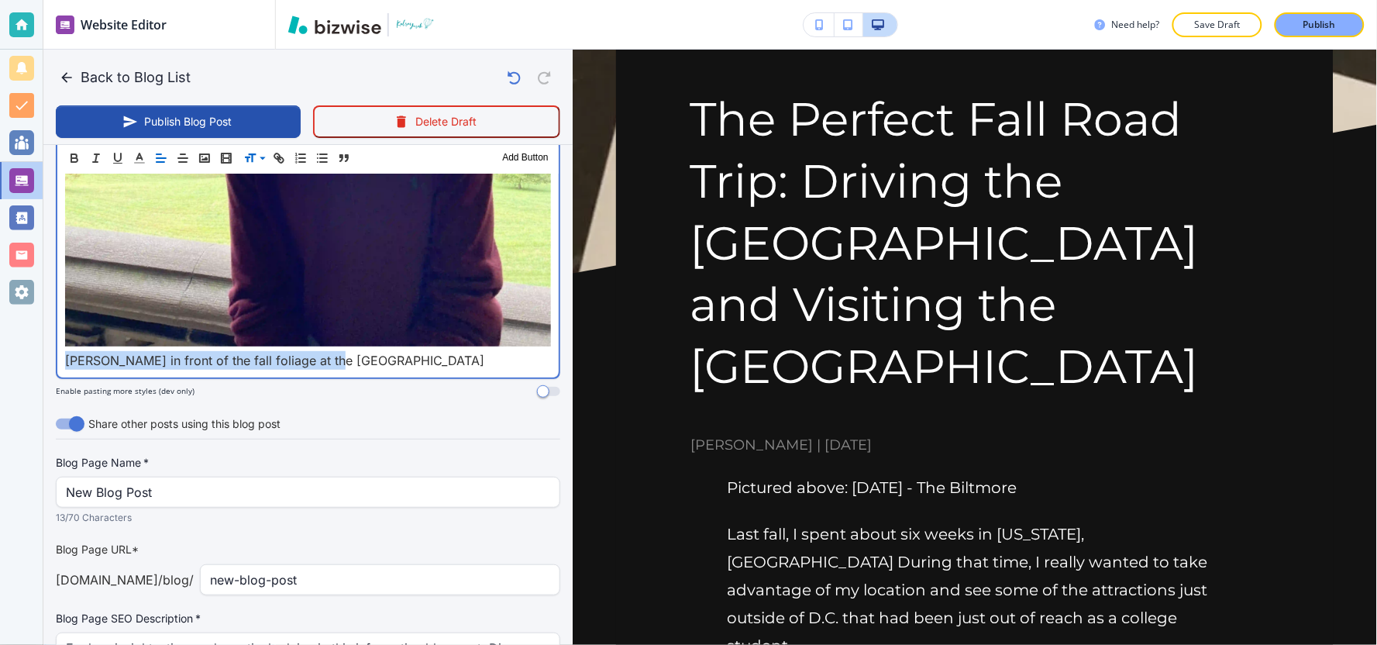
click at [349, 351] on p "Dan in front of the fall foliage at the Biltmore" at bounding box center [308, 360] width 486 height 19
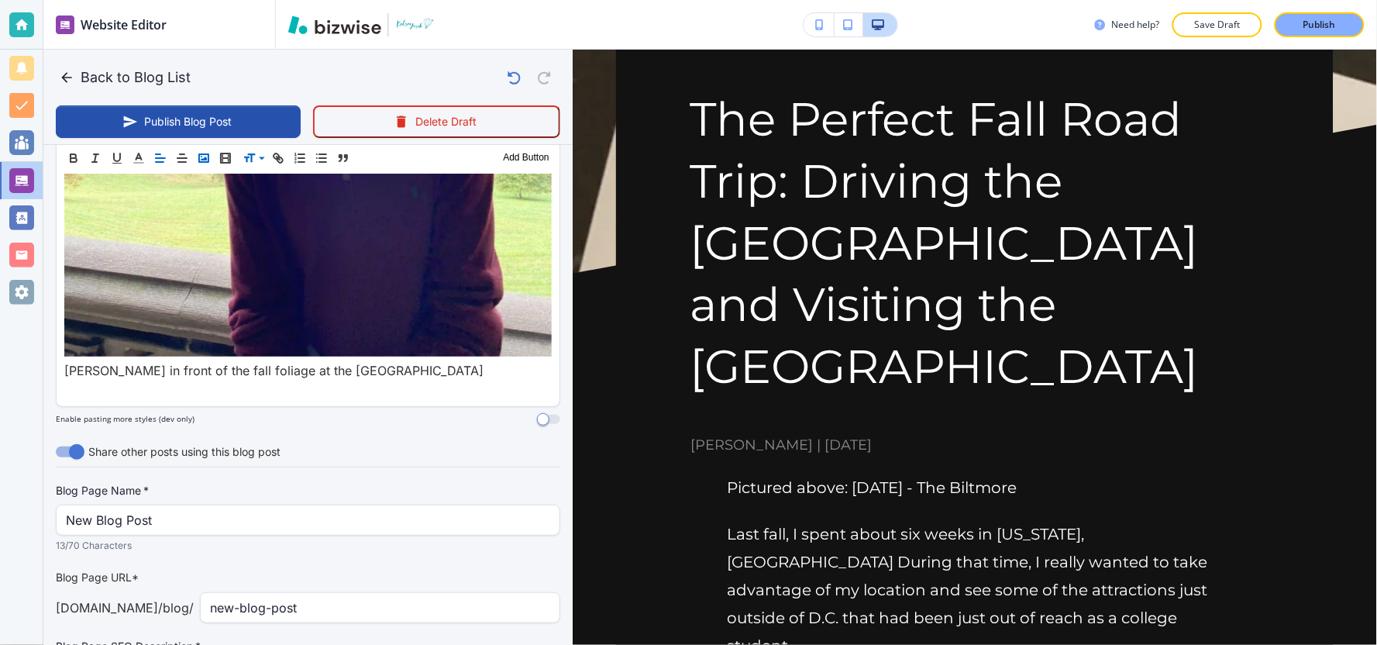
click at [206, 156] on icon "button" at bounding box center [204, 158] width 14 height 14
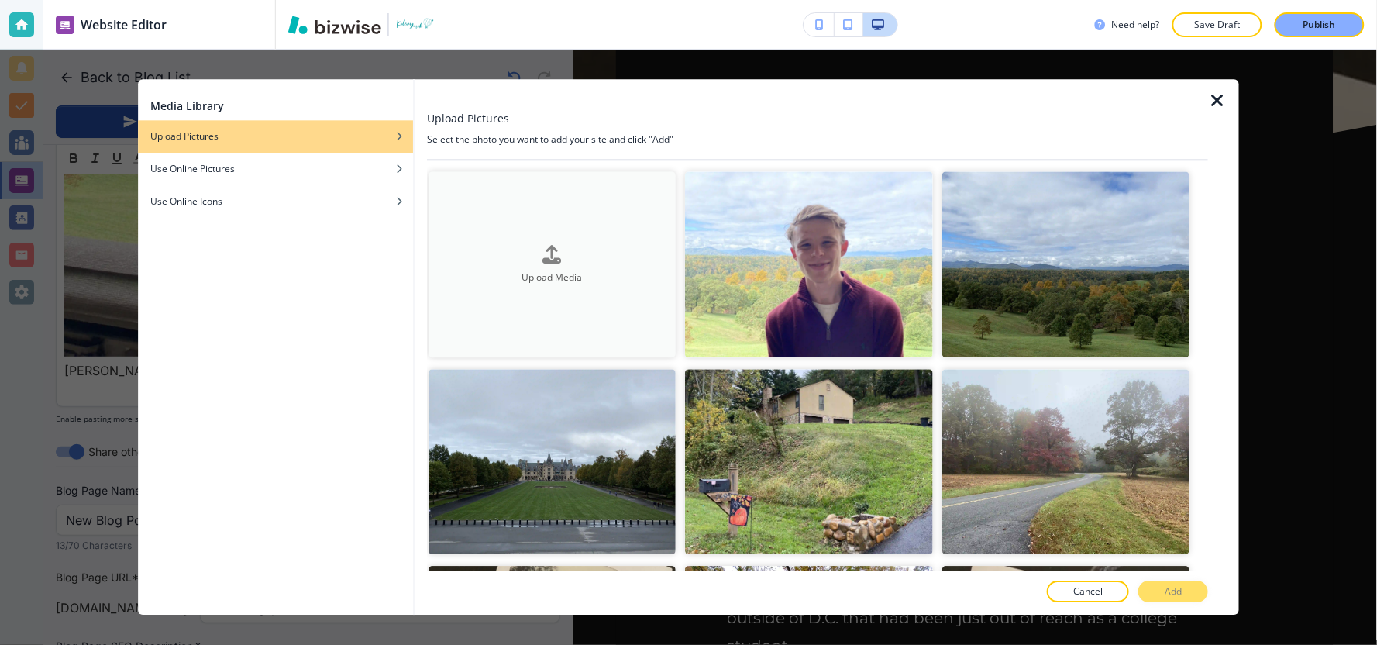
click at [563, 273] on h4 "Upload Media" at bounding box center [552, 277] width 247 height 14
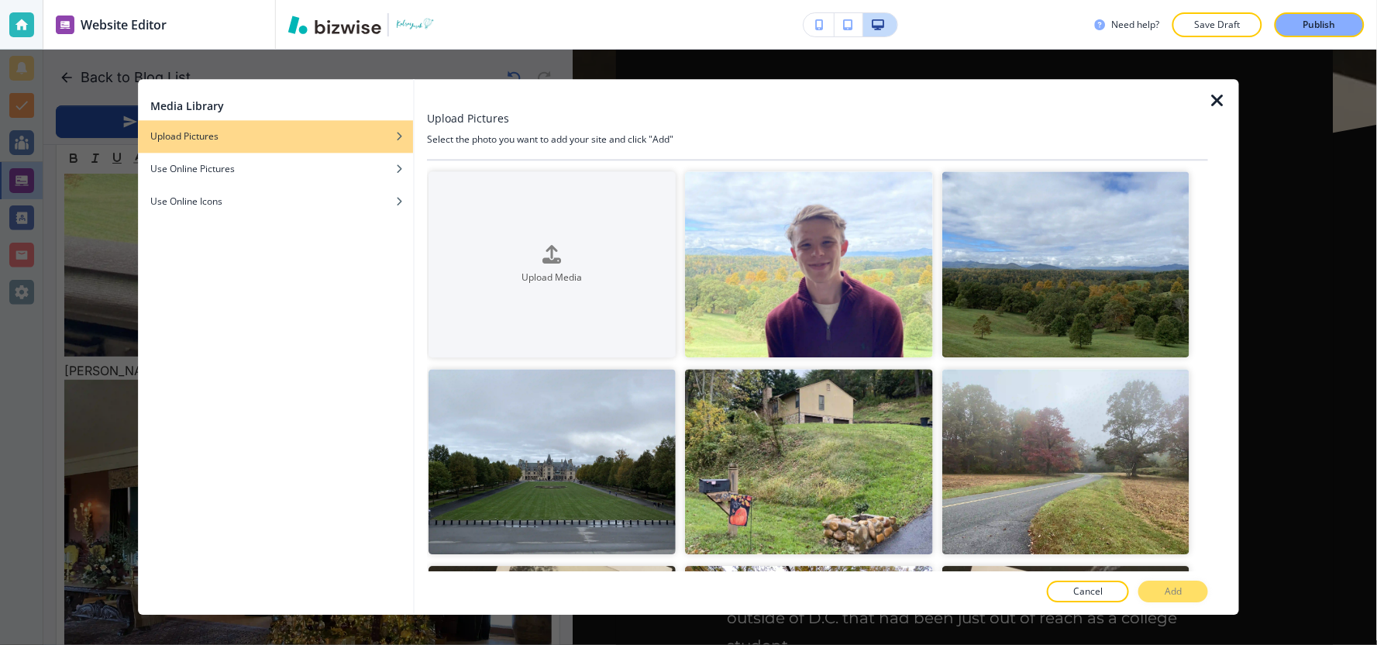
click at [1219, 102] on icon "button" at bounding box center [1217, 100] width 19 height 19
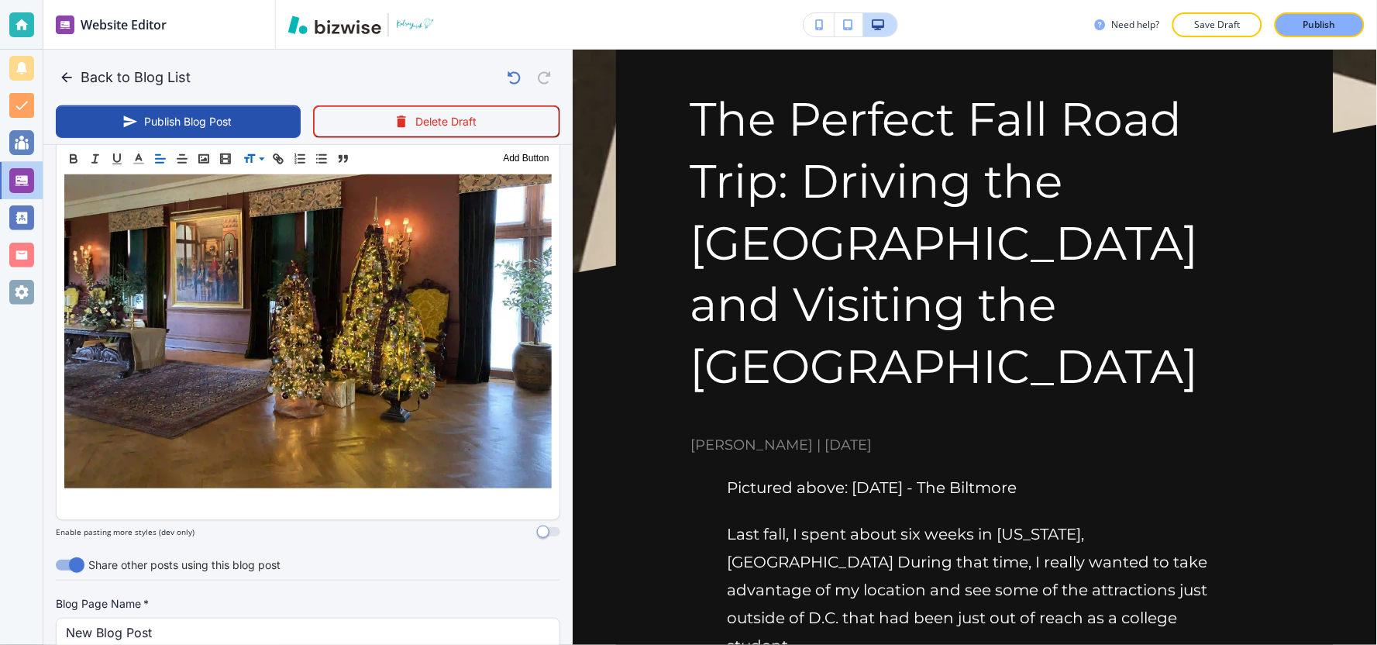
scroll to position [5570, 0]
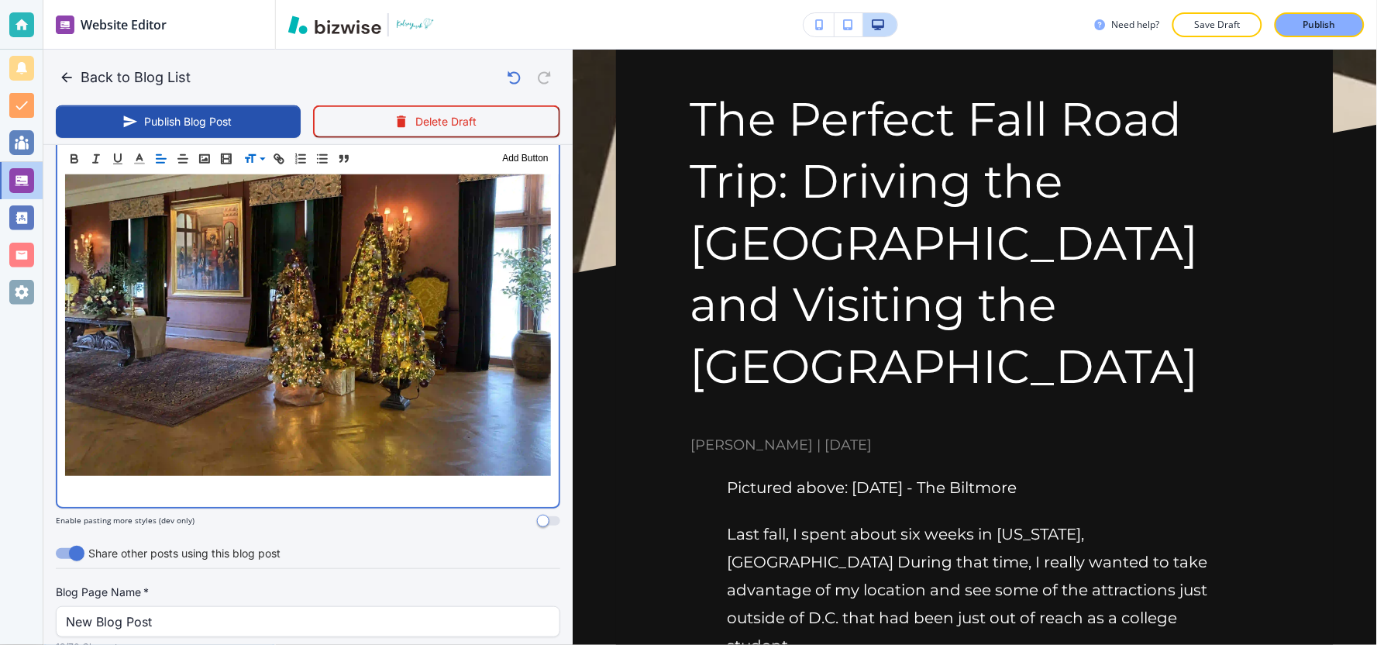
click at [252, 480] on p at bounding box center [308, 489] width 486 height 19
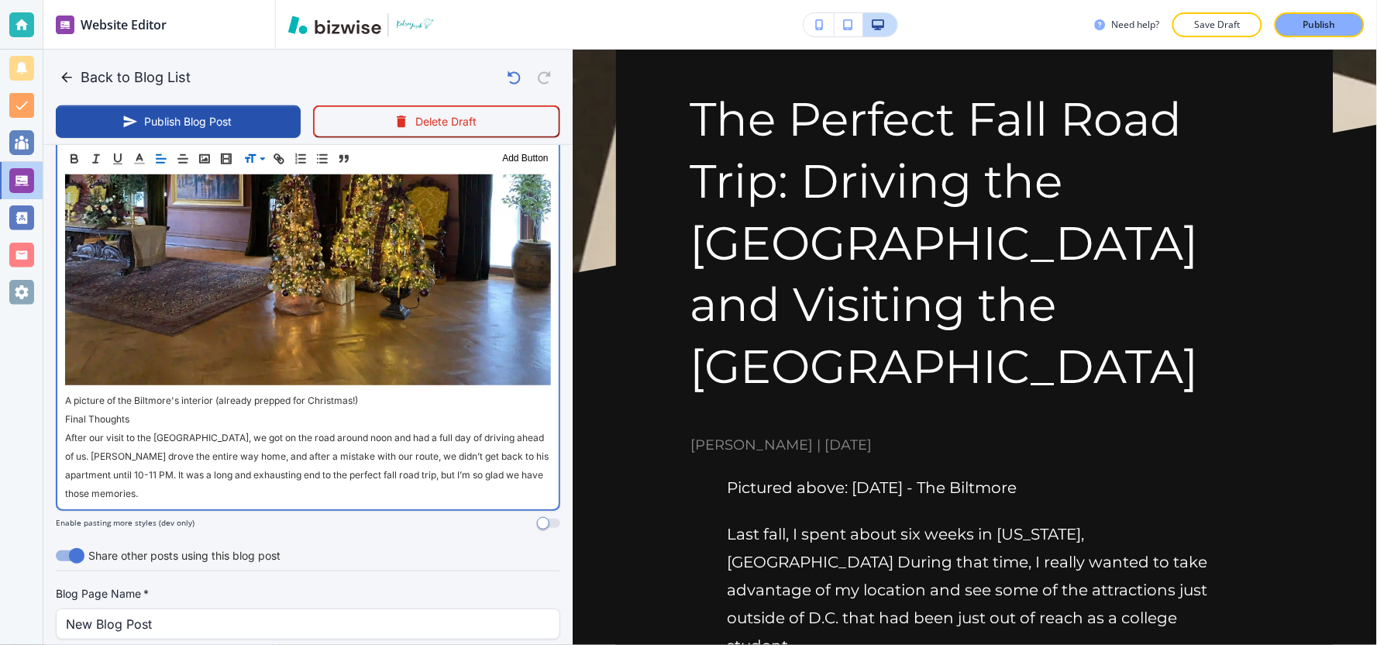
scroll to position [5507, 0]
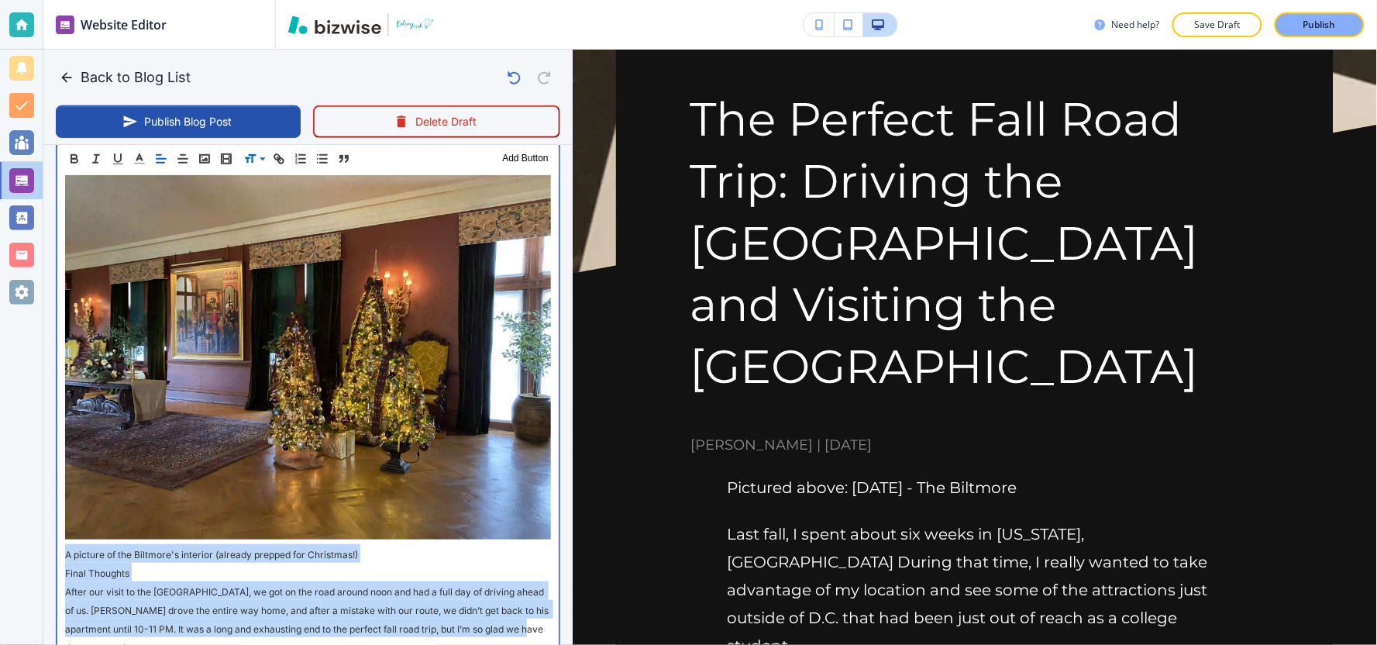
drag, startPoint x: 536, startPoint y: 516, endPoint x: 53, endPoint y: 449, distance: 488.1
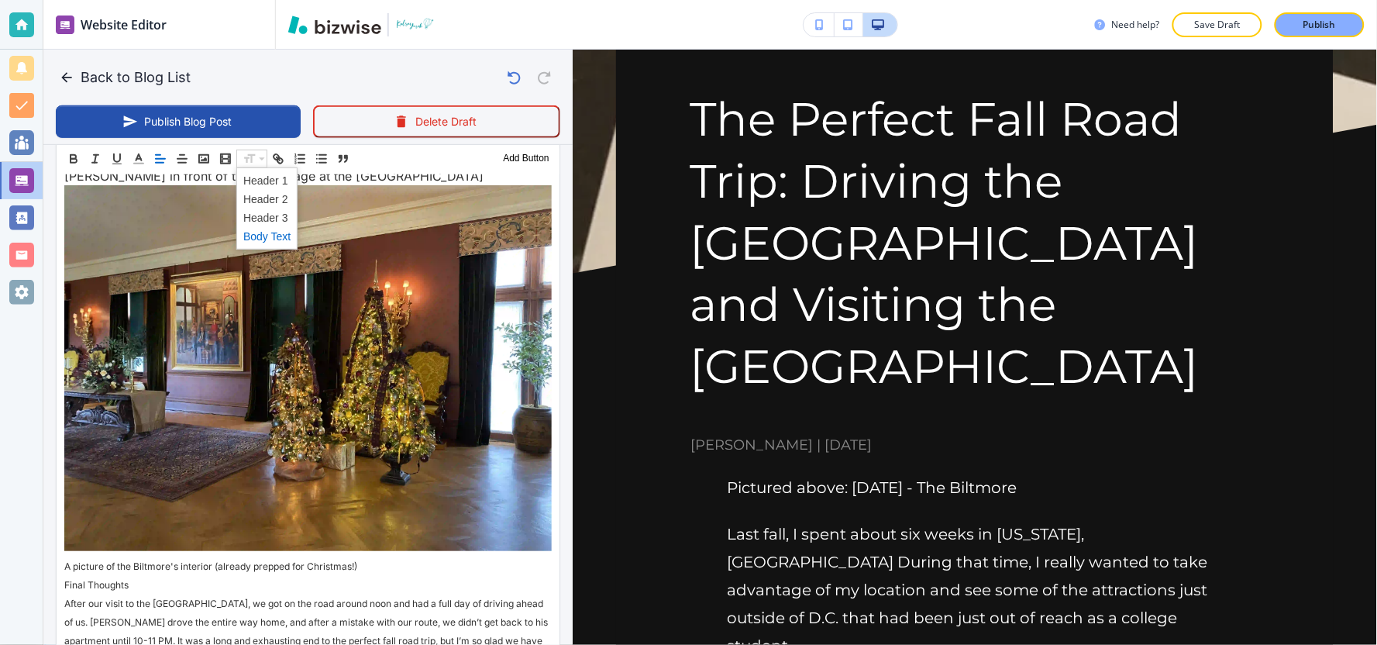
click at [267, 233] on span at bounding box center [266, 235] width 47 height 19
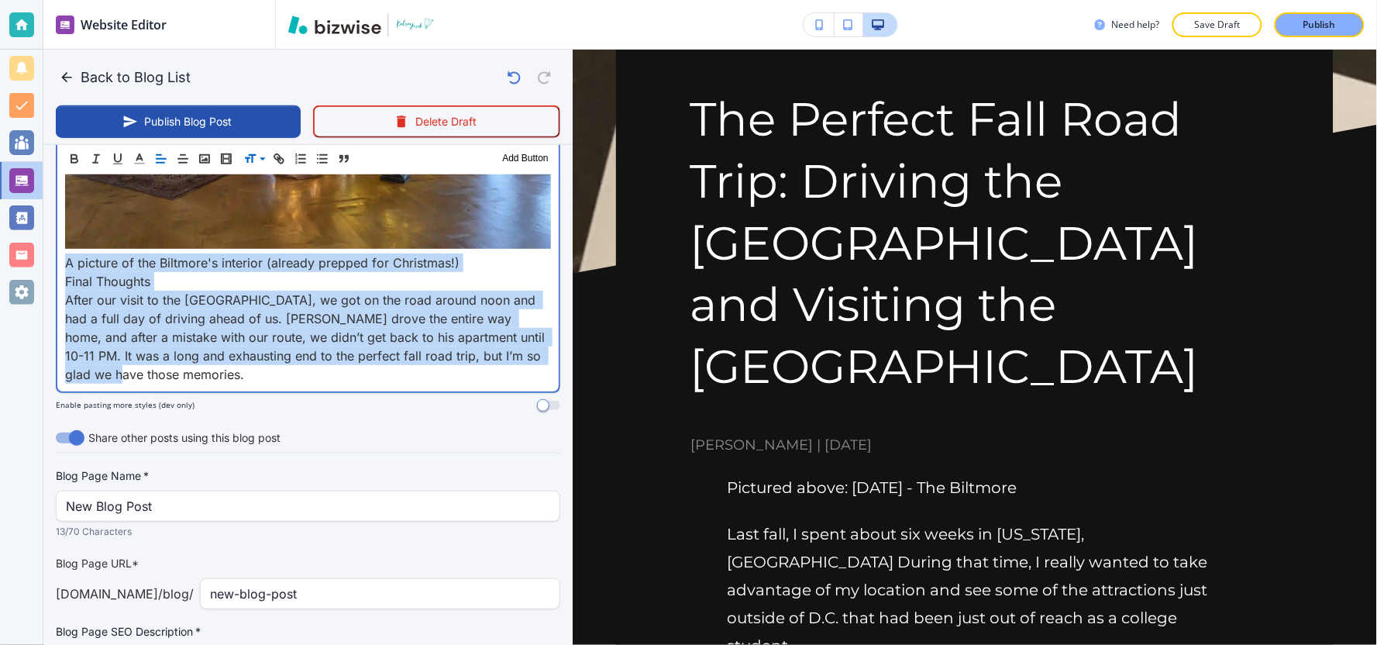
scroll to position [5711, 0]
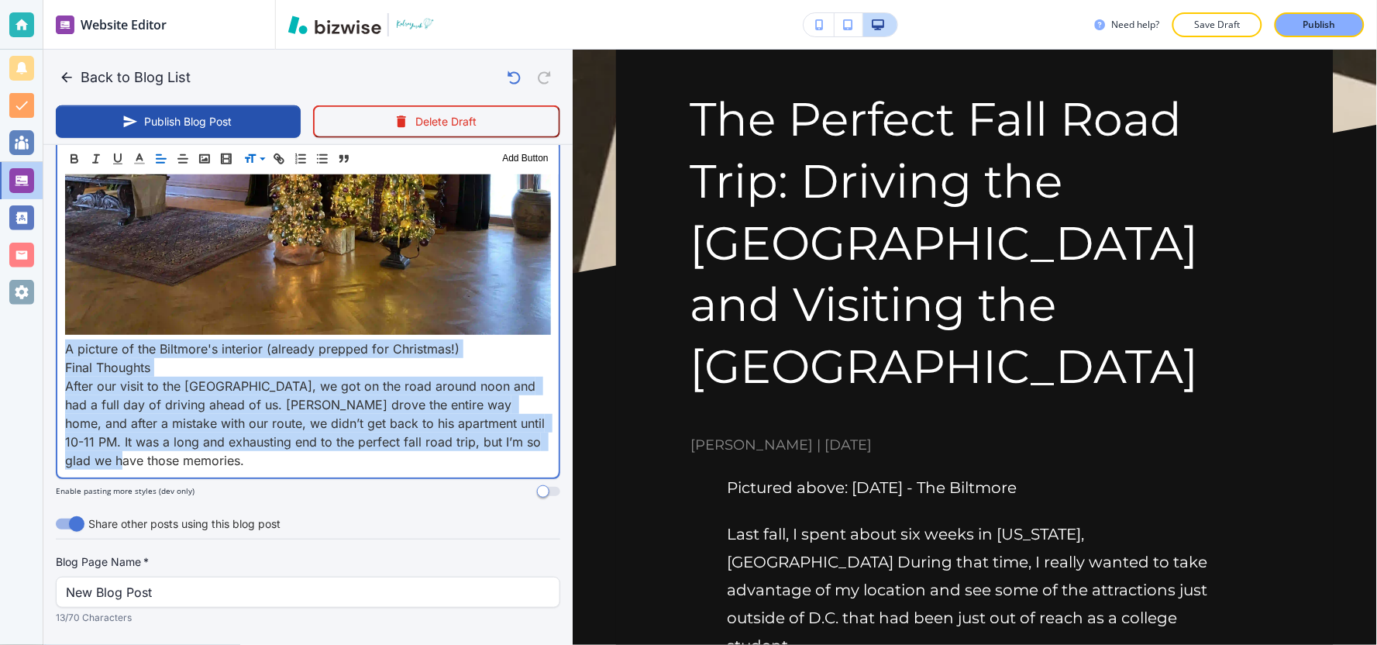
drag, startPoint x: 181, startPoint y: 267, endPoint x: 126, endPoint y: 266, distance: 55.0
click at [181, 358] on p "Final Thoughts" at bounding box center [308, 367] width 486 height 19
click at [150, 360] on span "Final Thoughts" at bounding box center [107, 367] width 85 height 15
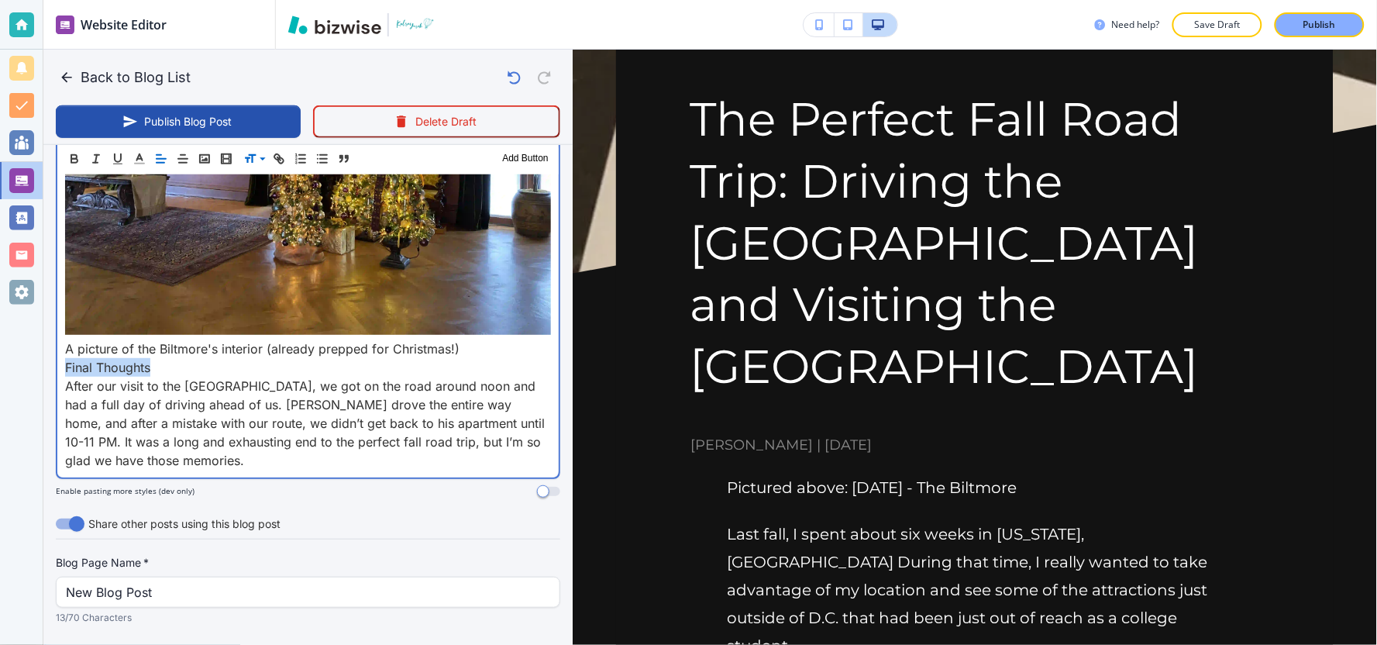
drag, startPoint x: 151, startPoint y: 257, endPoint x: 67, endPoint y: 263, distance: 84.7
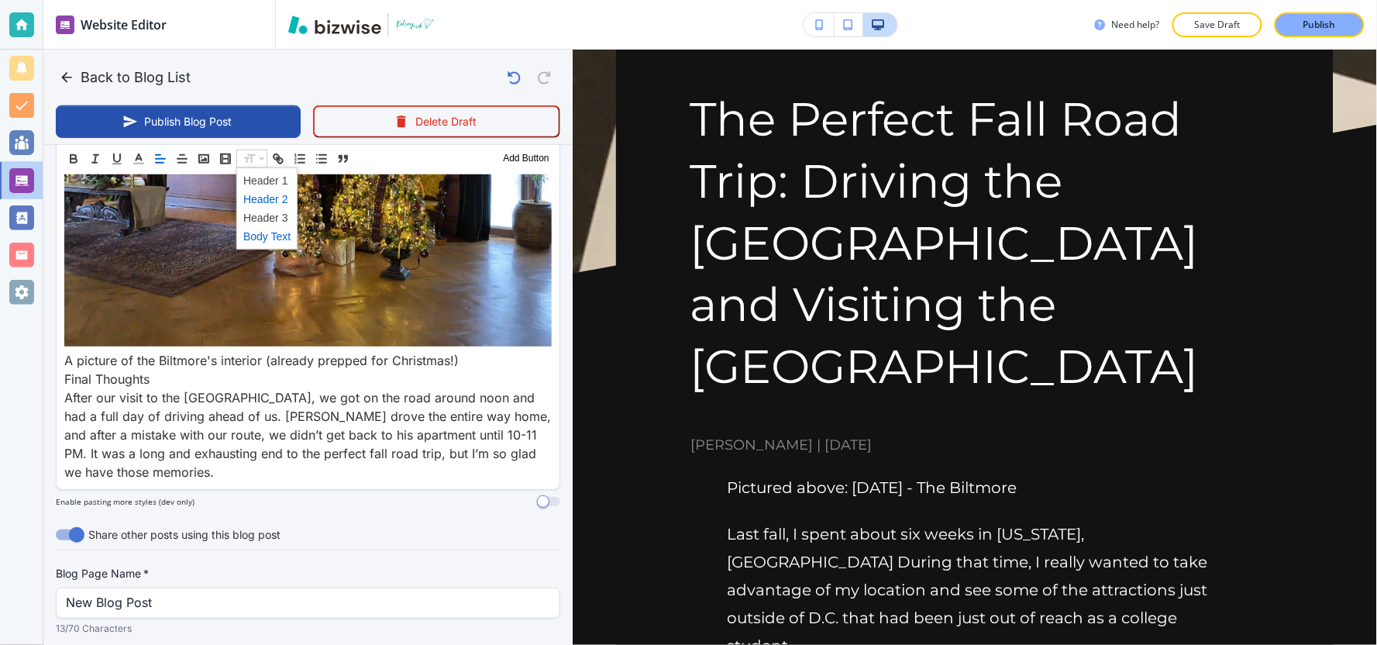
click at [267, 199] on span at bounding box center [266, 198] width 47 height 19
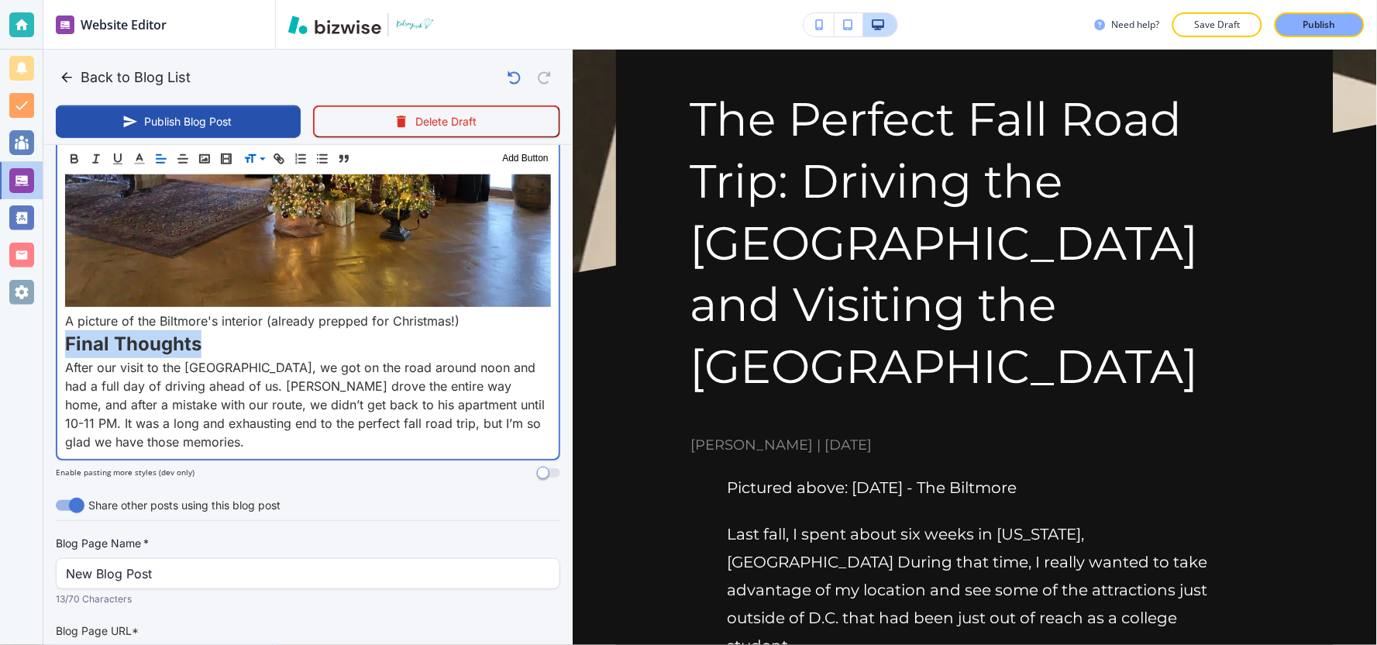
scroll to position [5639, 0]
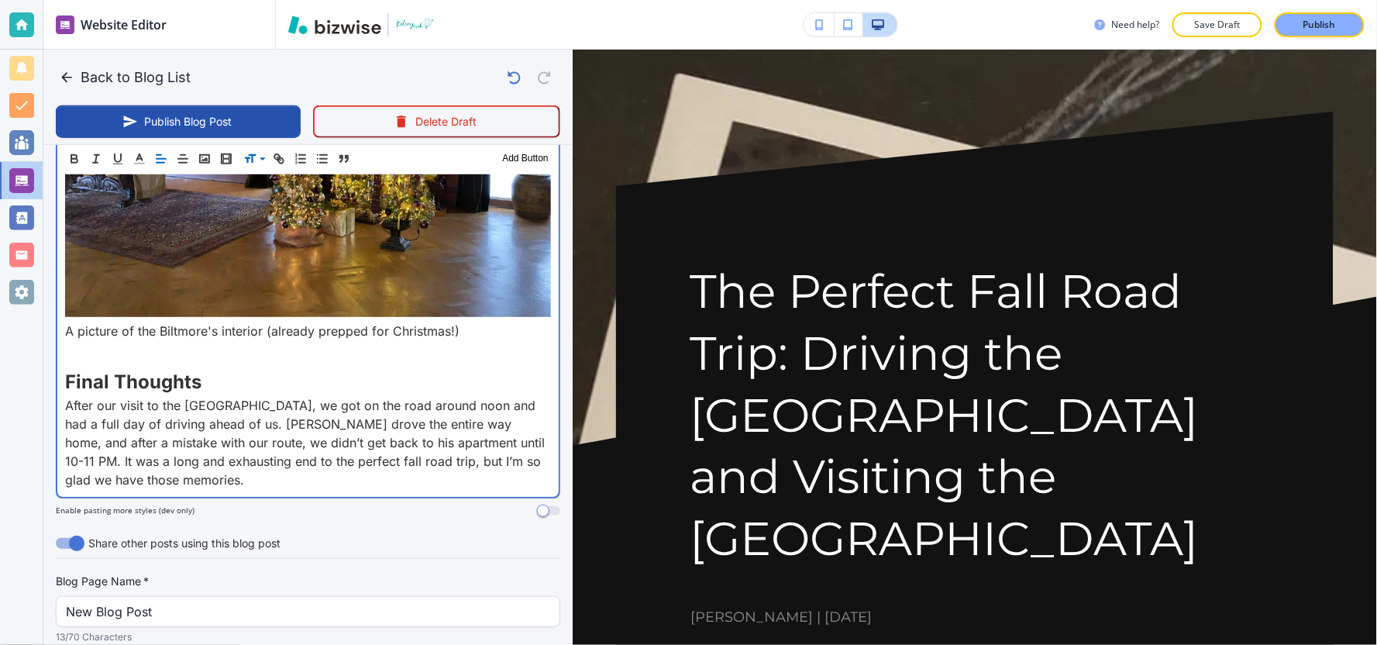
scroll to position [5812, 0]
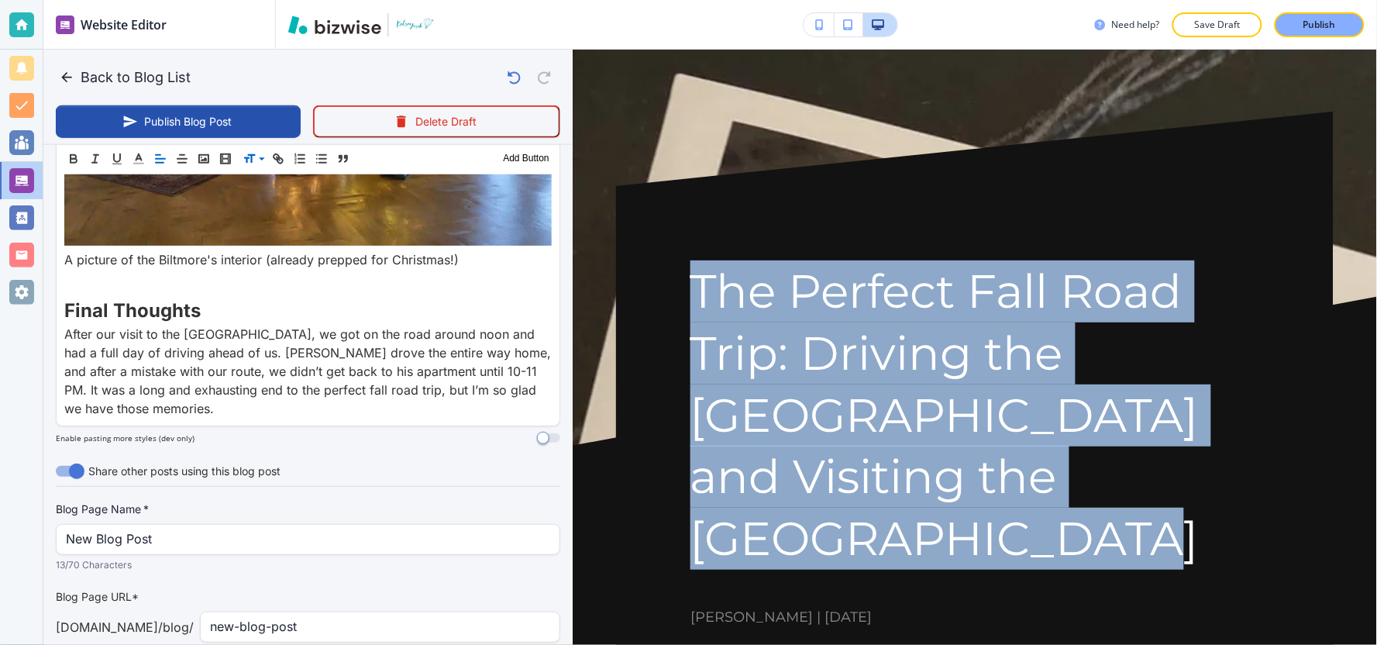
drag, startPoint x: 700, startPoint y: 295, endPoint x: 902, endPoint y: 555, distance: 329.1
click at [902, 555] on h1 "The Perfect Fall Road Trip: Driving the [GEOGRAPHIC_DATA] and Visiting the [GEO…" at bounding box center [974, 414] width 569 height 309
copy h1 "The Perfect Fall Road Trip: Driving the [GEOGRAPHIC_DATA] and Visiting the [GEO…"
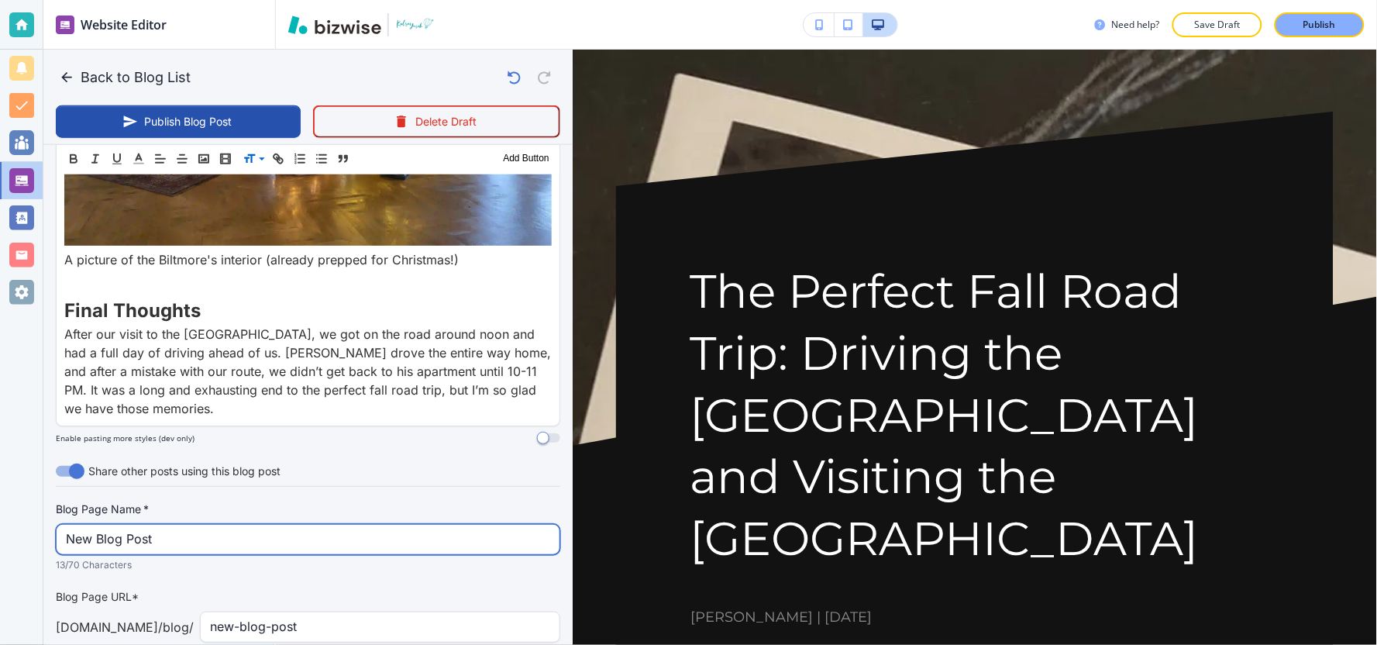
click at [256, 525] on input "New Blog Post" at bounding box center [308, 539] width 484 height 29
paste input "The Perfect Fall Road Trip: Driving the Blue Ridge Parkway and Visitin"
type input "The Perfect Fall Road Trip: Driving the Blue Ridge Parkway and Visitin"
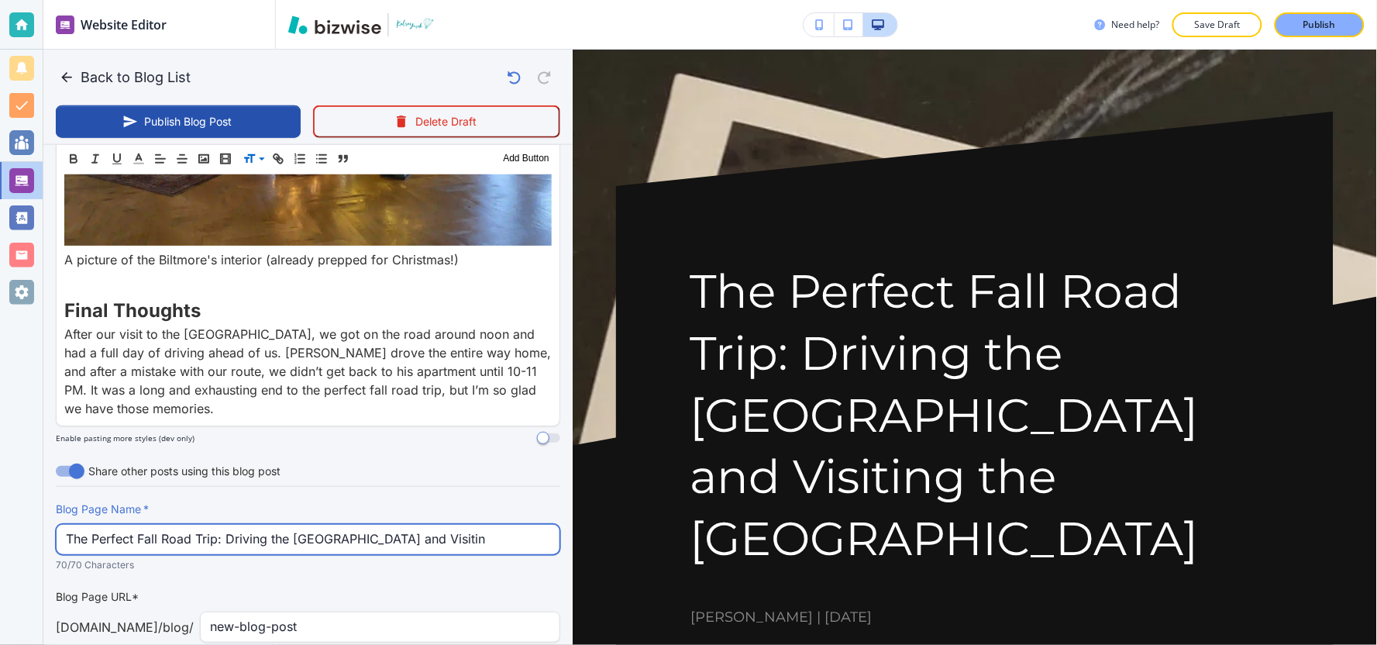
drag, startPoint x: 514, startPoint y: 415, endPoint x: 0, endPoint y: 414, distance: 513.8
click at [0, 414] on div "Website Editor Pages Edit, add, and delete pages or manage your page order Upda…" at bounding box center [688, 322] width 1377 height 645
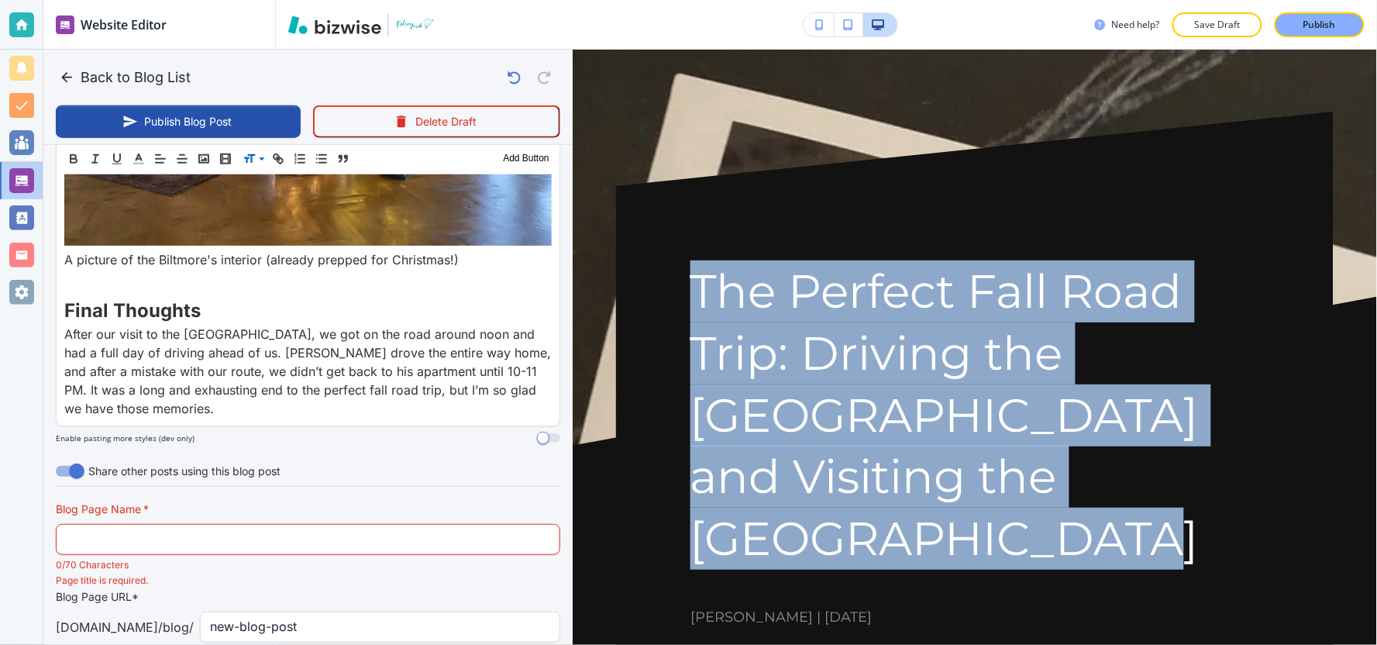
drag, startPoint x: 843, startPoint y: 540, endPoint x: 663, endPoint y: 292, distance: 306.3
copy h1 "The Perfect Fall Road Trip: Driving the [GEOGRAPHIC_DATA] and Visiting the [GEO…"
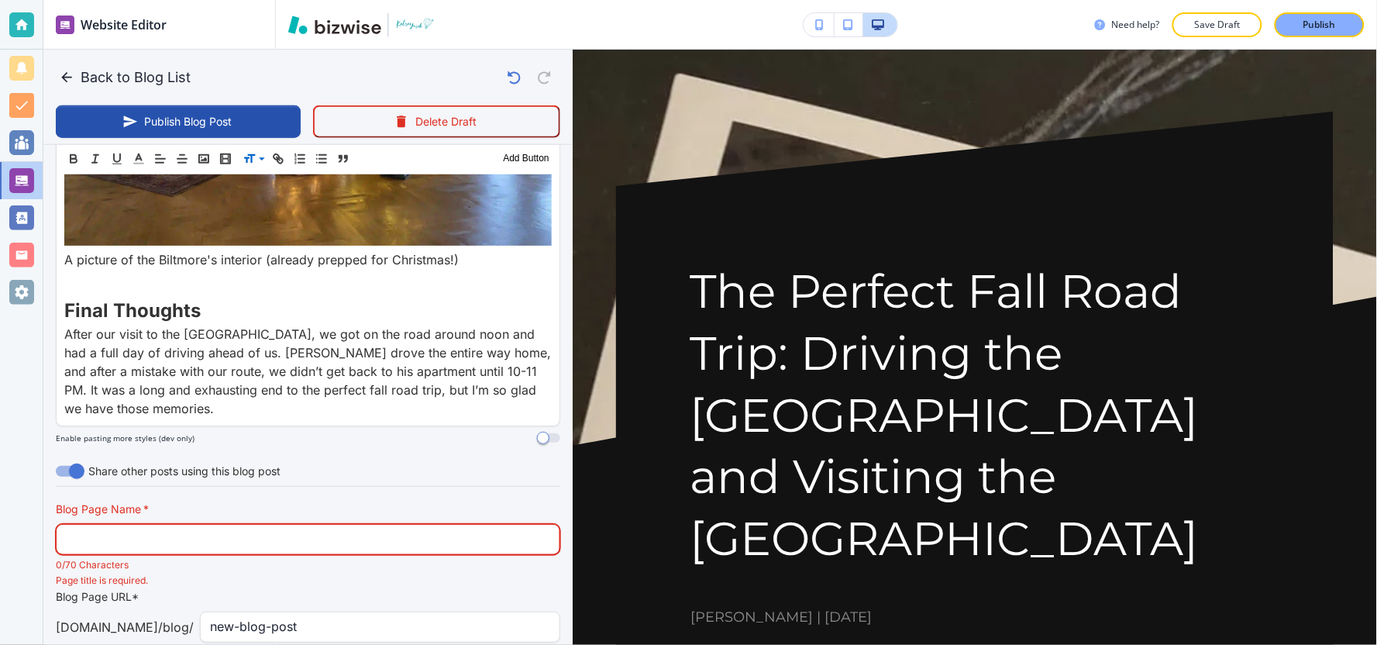
click at [175, 525] on input "text" at bounding box center [308, 539] width 484 height 29
paste input "The Perfect Fall Road Trip: Driving the Blue Ridge Parkway and Visitin"
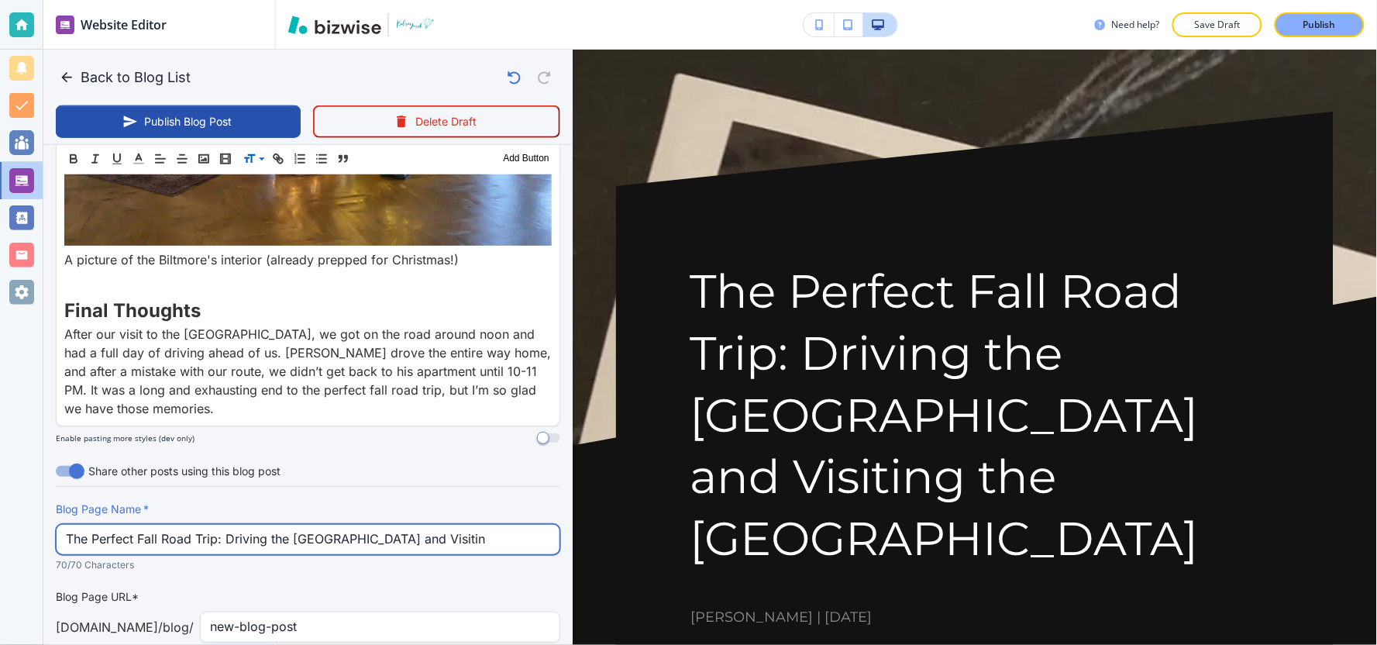
drag, startPoint x: 490, startPoint y: 428, endPoint x: 25, endPoint y: 423, distance: 465.0
click at [25, 424] on div "Website Editor Pages Edit, add, and delete pages or manage your page order Upda…" at bounding box center [688, 322] width 1377 height 645
type input "The Perfect Fall Road Trip: Driving the Blue Ridge Parkway and Visitin"
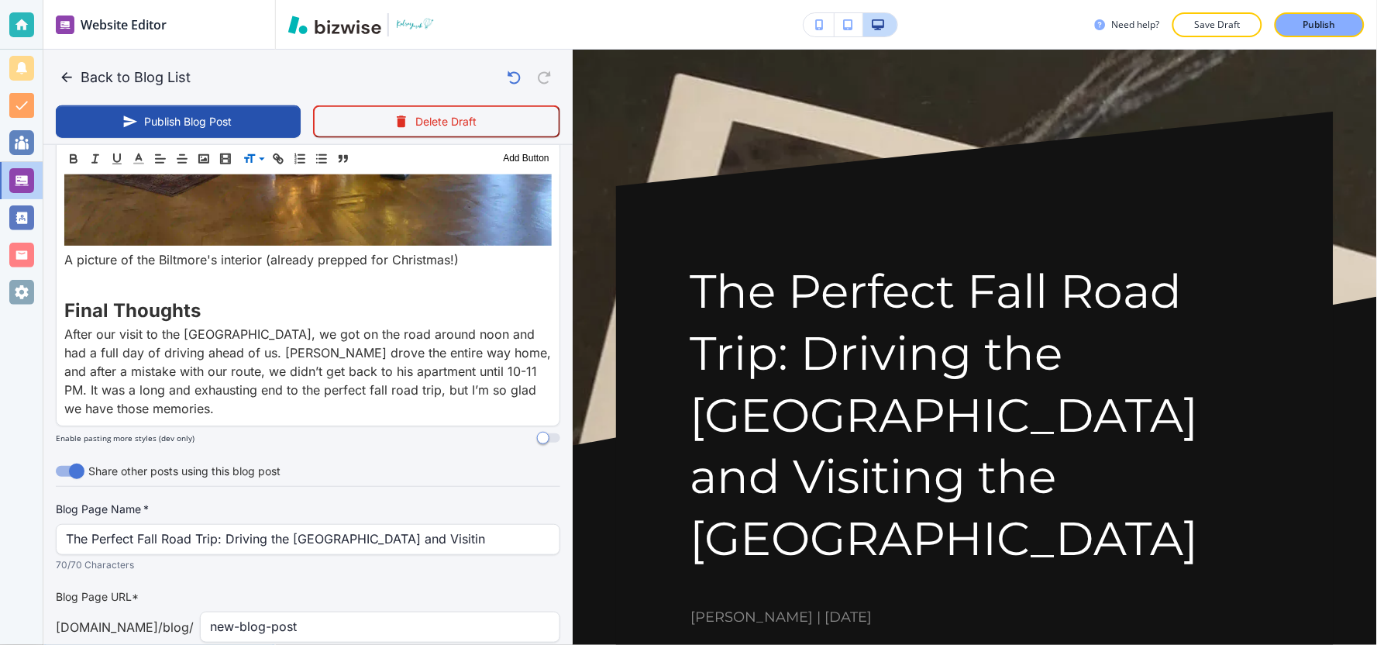
click at [415, 557] on p "70/70 Characters" at bounding box center [303, 564] width 494 height 15
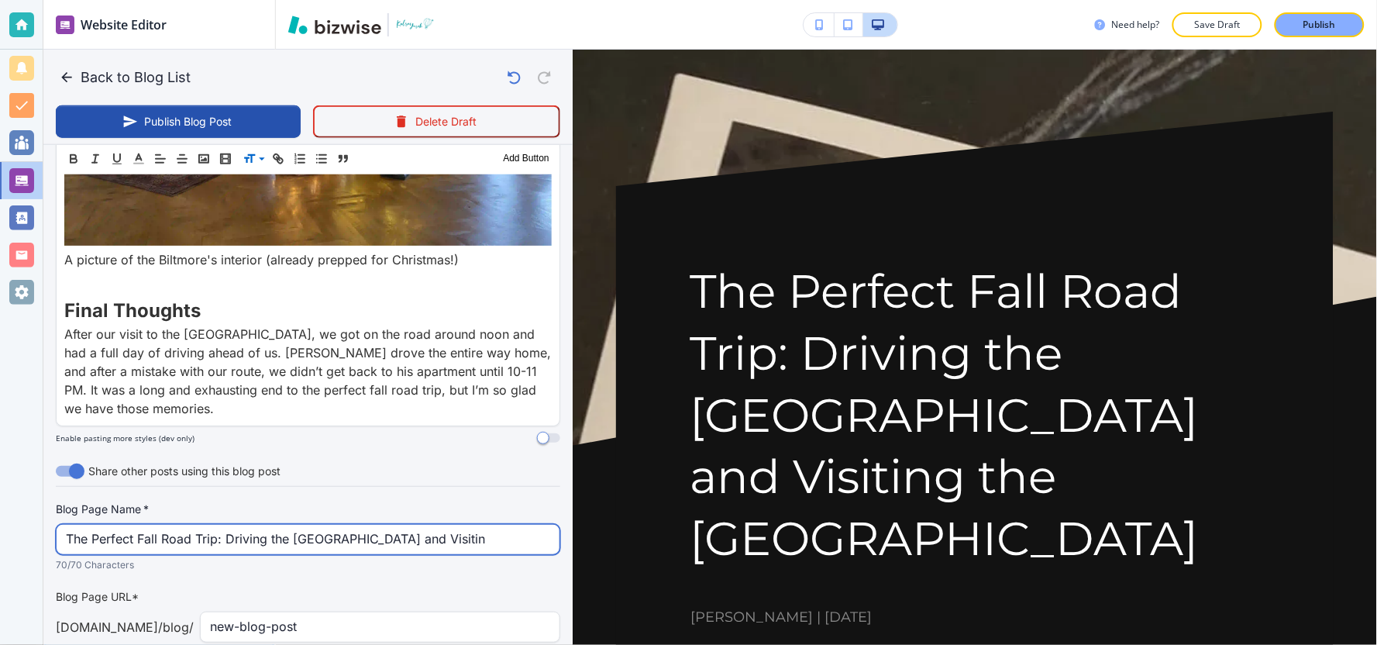
click at [484, 525] on input "The Perfect Fall Road Trip: Driving the Blue Ridge Parkway and Visitin" at bounding box center [308, 539] width 484 height 29
drag, startPoint x: 480, startPoint y: 423, endPoint x: 0, endPoint y: 415, distance: 480.5
click at [0, 415] on div "Website Editor Pages Edit, add, and delete pages or manage your page order Upda…" at bounding box center [688, 322] width 1377 height 645
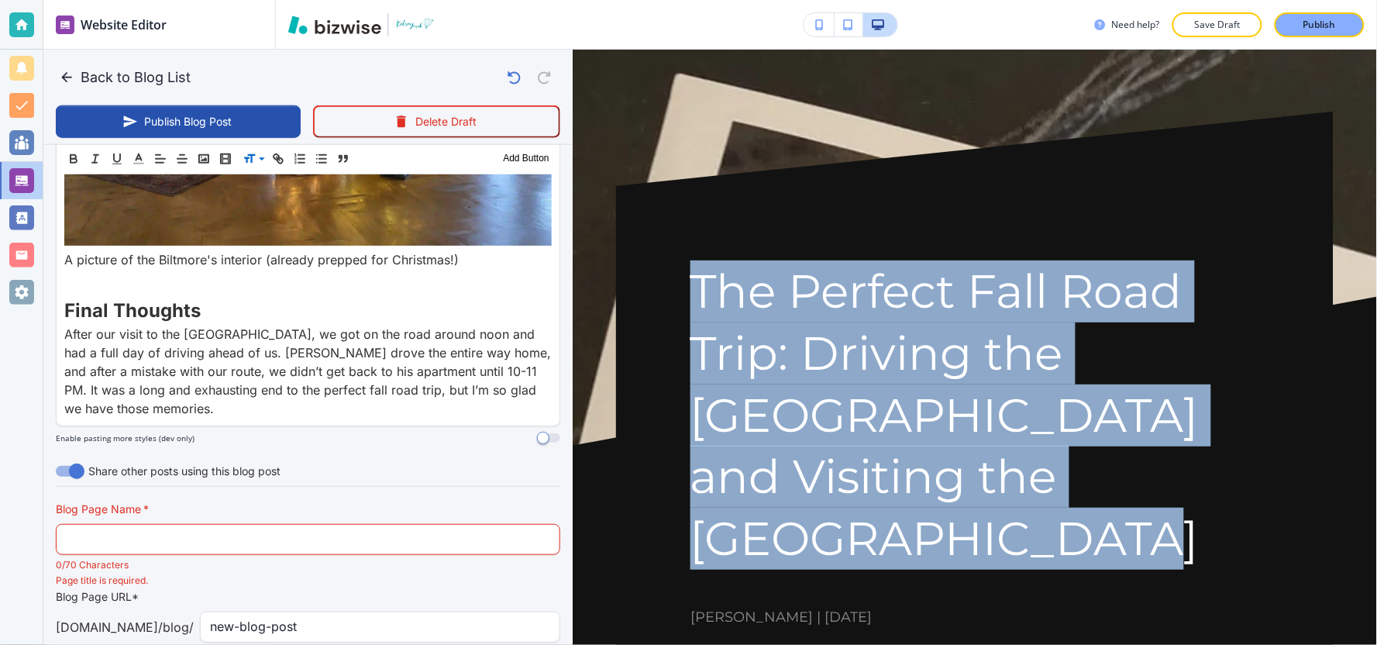
drag, startPoint x: 853, startPoint y: 547, endPoint x: 694, endPoint y: 289, distance: 303.0
click at [694, 289] on h1 "The Perfect Fall Road Trip: Driving the [GEOGRAPHIC_DATA] and Visiting the [GEO…" at bounding box center [974, 414] width 569 height 309
click at [962, 578] on div "The Perfect Fall Road Trip: Driving the Blue Ridge Parkway and Visiting the Bil…" at bounding box center [974, 443] width 569 height 367
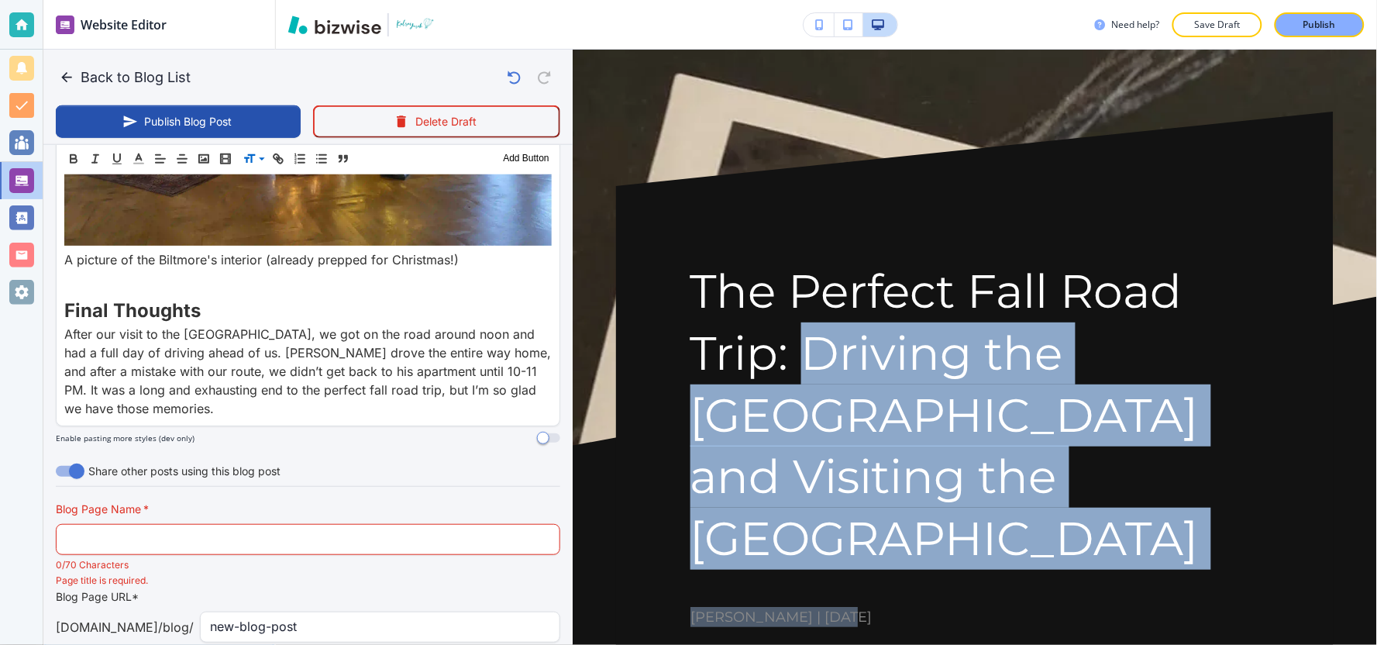
drag, startPoint x: 801, startPoint y: 349, endPoint x: 832, endPoint y: 608, distance: 261.5
click at [832, 608] on div "The Perfect Fall Road Trip: Driving the Blue Ridge Parkway and Visiting the Bil…" at bounding box center [974, 443] width 569 height 367
copy div "Driving the Blue Ridge Parkway and Visiting the Biltmore Estate Kelsey Yurek | …"
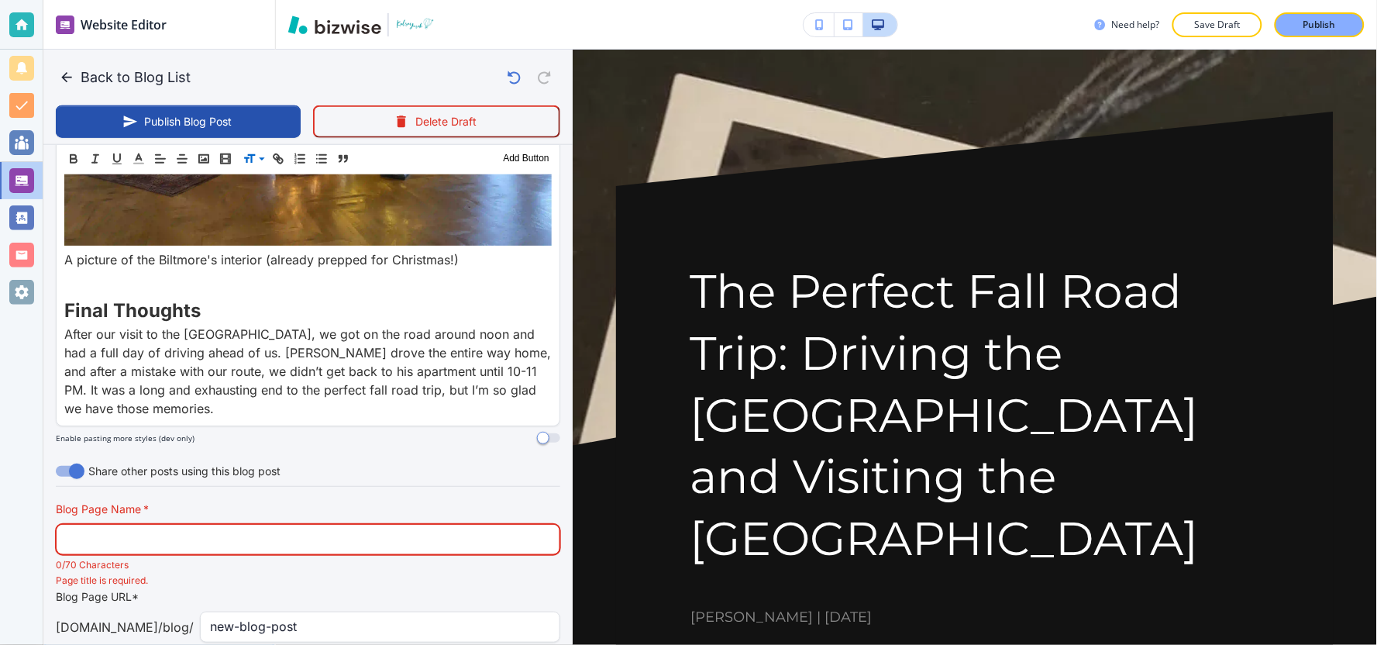
click at [373, 525] on input "text" at bounding box center [308, 539] width 484 height 29
paste input "Driving the Blue Ridge Parkway and Visiting the Biltmore Estate Kelsey"
type input "Driving the Blue Ridge Parkway and Visiting the Biltmore Estate Kelsey"
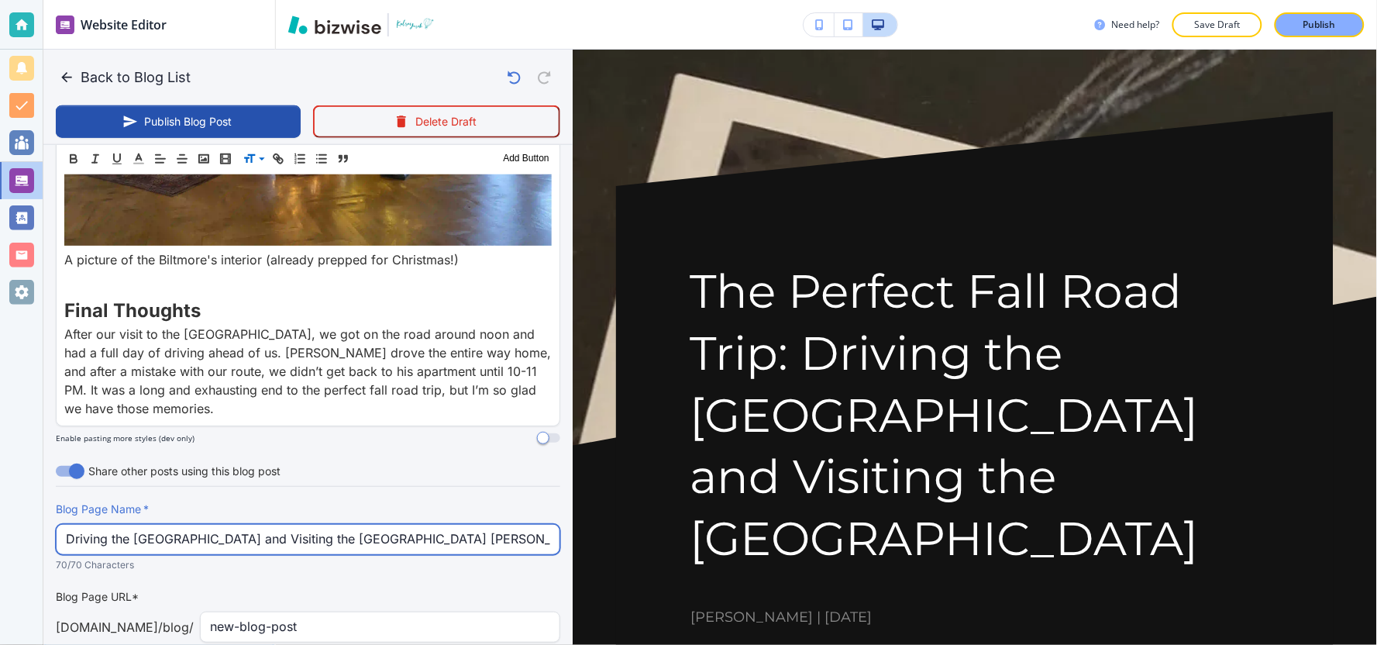
drag, startPoint x: 504, startPoint y: 422, endPoint x: 0, endPoint y: 463, distance: 506.1
click at [0, 463] on div "Website Editor Pages Edit, add, and delete pages or manage your page order Upda…" at bounding box center [688, 322] width 1377 height 645
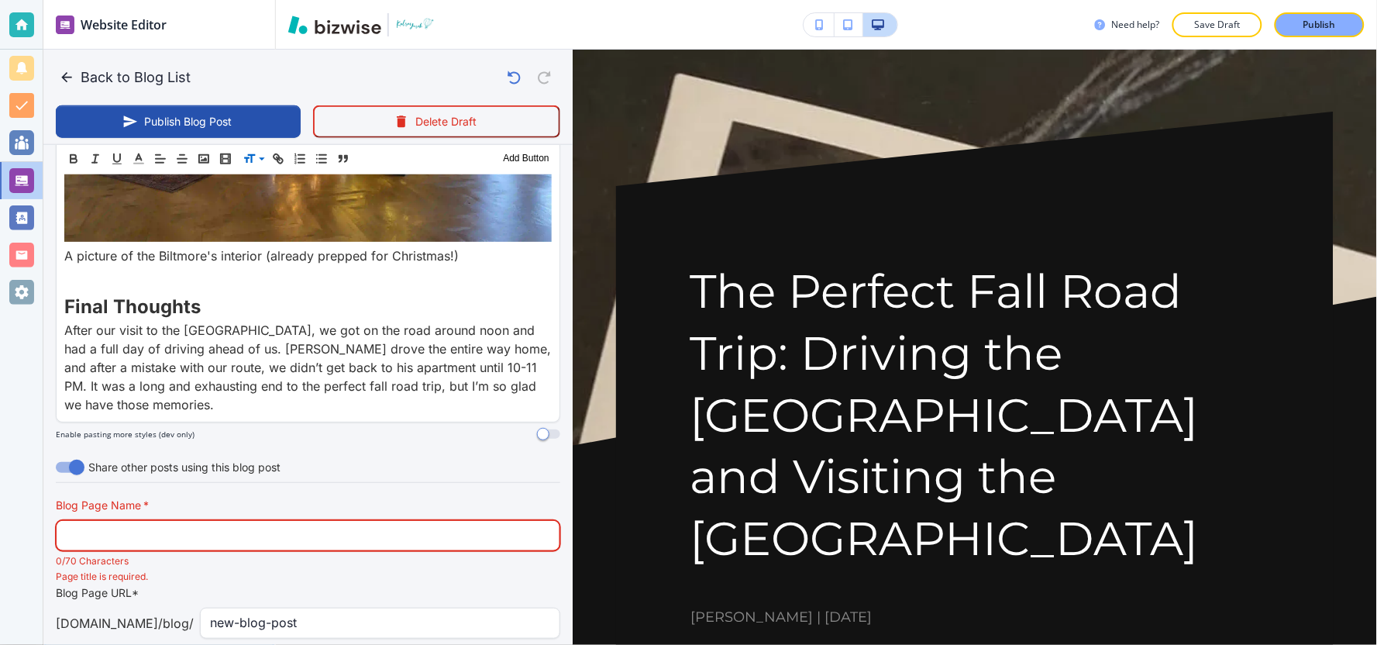
scroll to position [5840, 0]
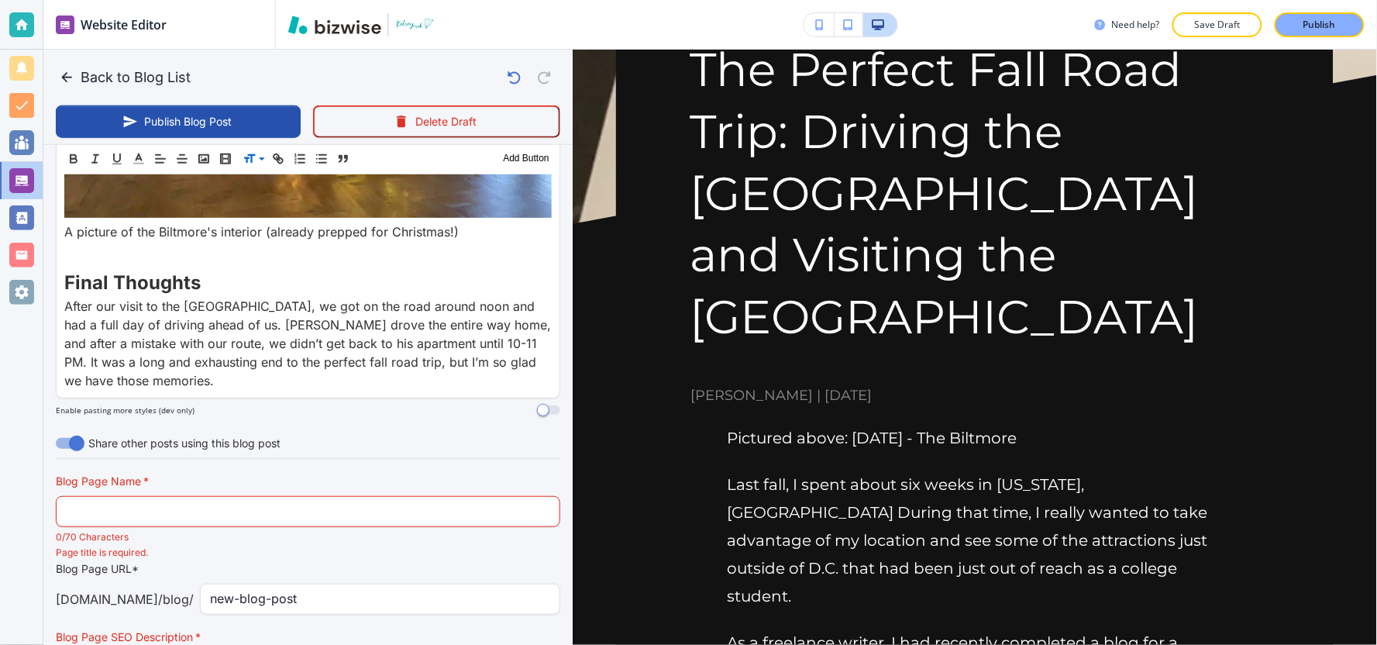
scroll to position [258, 0]
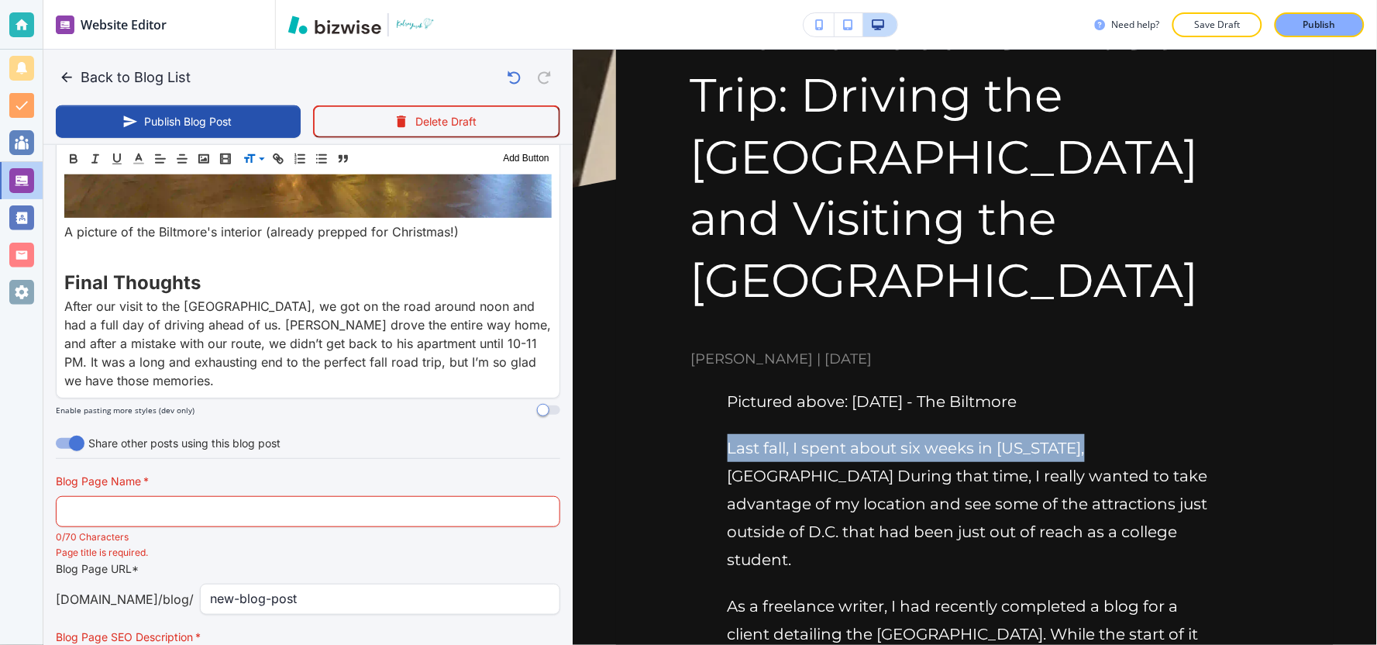
drag, startPoint x: 1093, startPoint y: 451, endPoint x: 693, endPoint y: 460, distance: 400.8
copy p "Last fall, I spent about six weeks in Washington,"
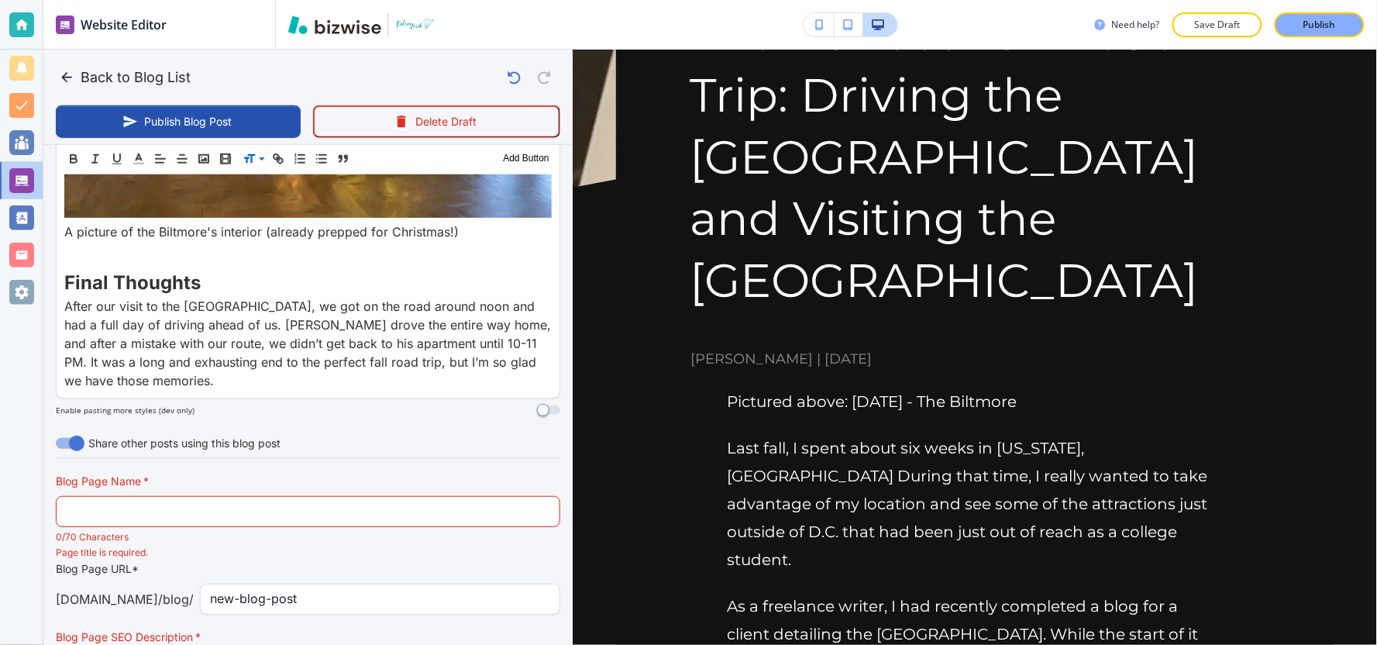
paste input "Last fall, I spent about six weeks in Washington,"
type input "Last fall, I spent about six weeks in Washington,"
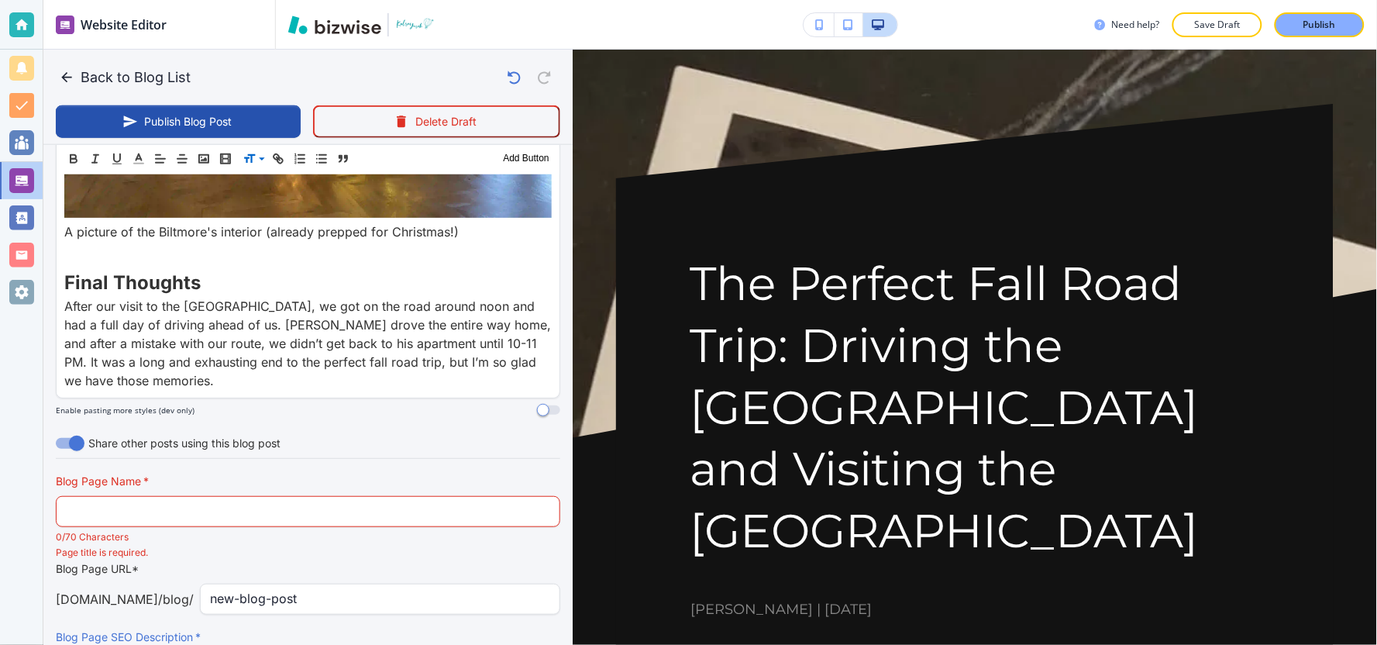
scroll to position [0, 0]
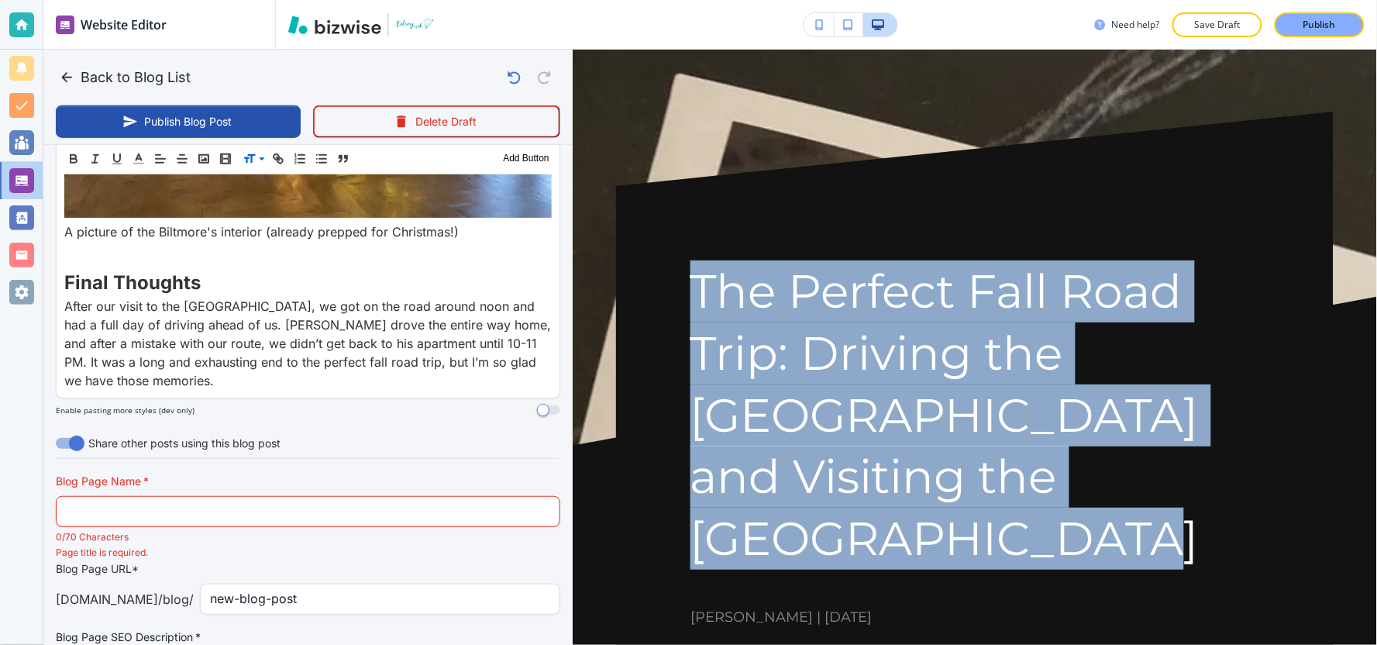
drag, startPoint x: 832, startPoint y: 536, endPoint x: 654, endPoint y: 287, distance: 306.7
copy h1 "The Perfect Fall Road Trip: Driving the [GEOGRAPHIC_DATA] and Visiting the [GEO…"
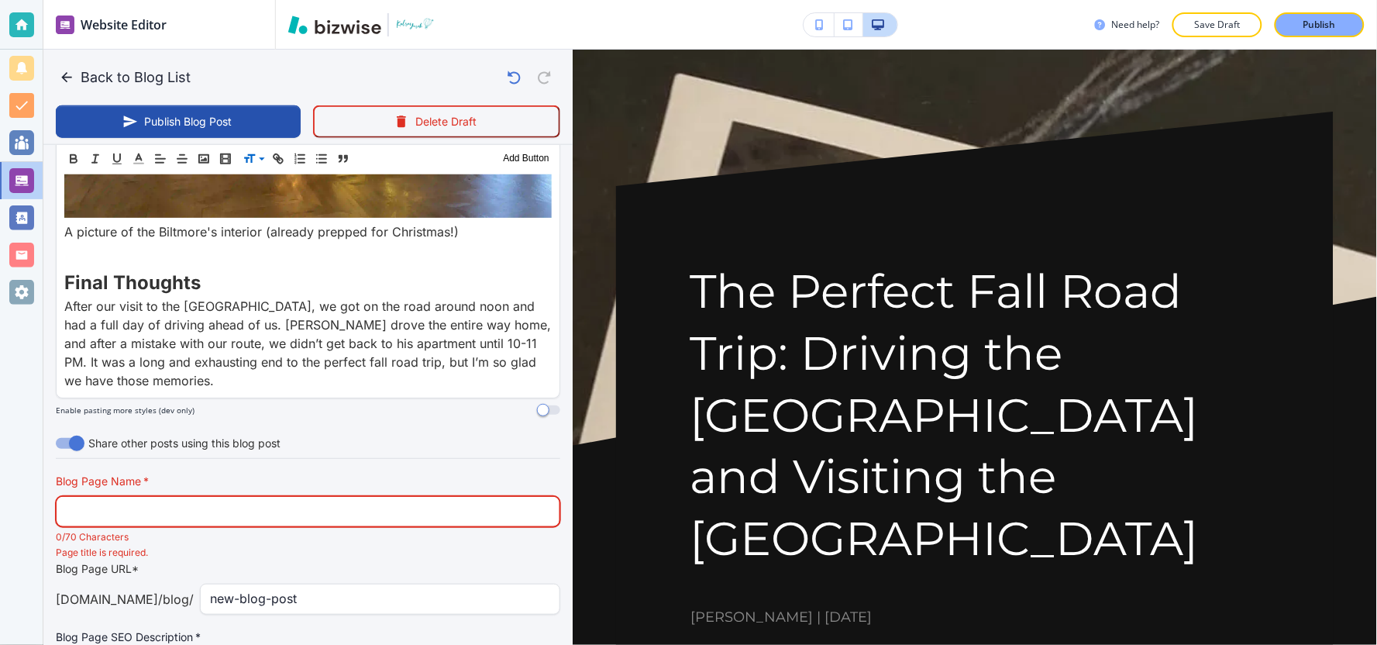
click at [437, 497] on input "text" at bounding box center [308, 511] width 484 height 29
paste input "The Perfect Fall Road Trip: Driving the Blue Ridge Parkway and Visitin"
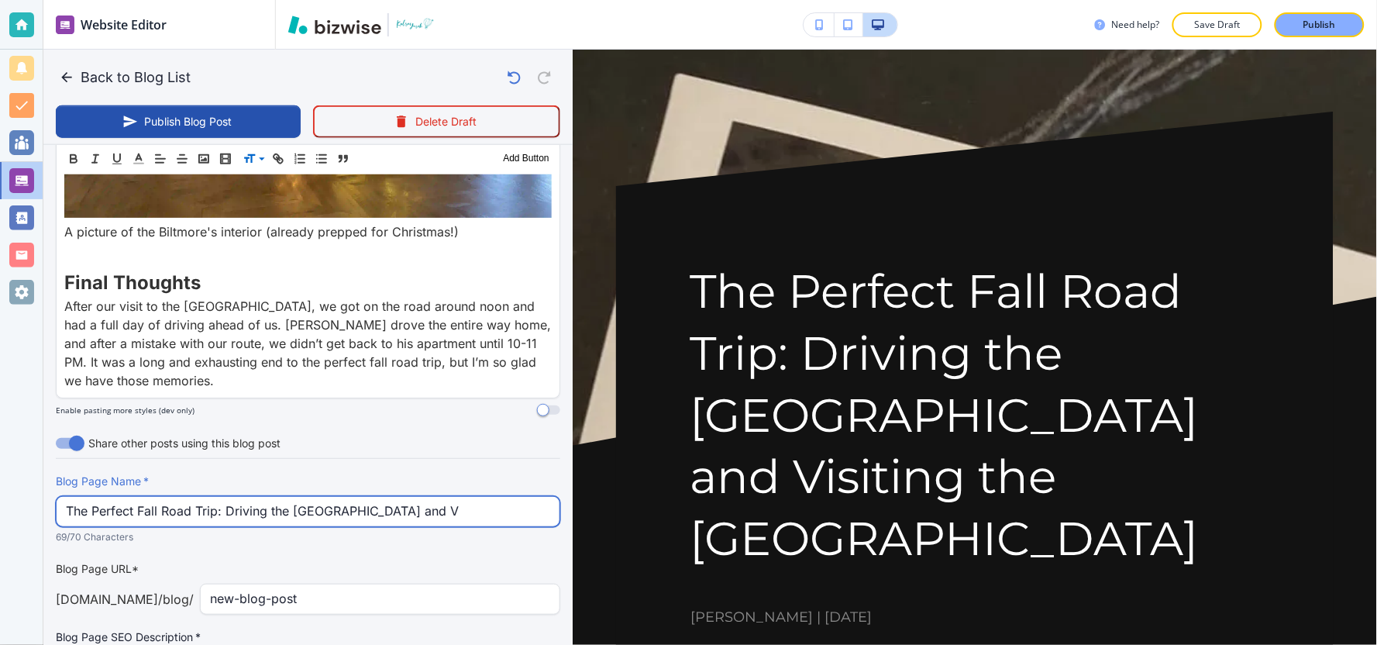
type input "The Perfect Fall Road Trip: Driving the Blue Ridge Parkway and"
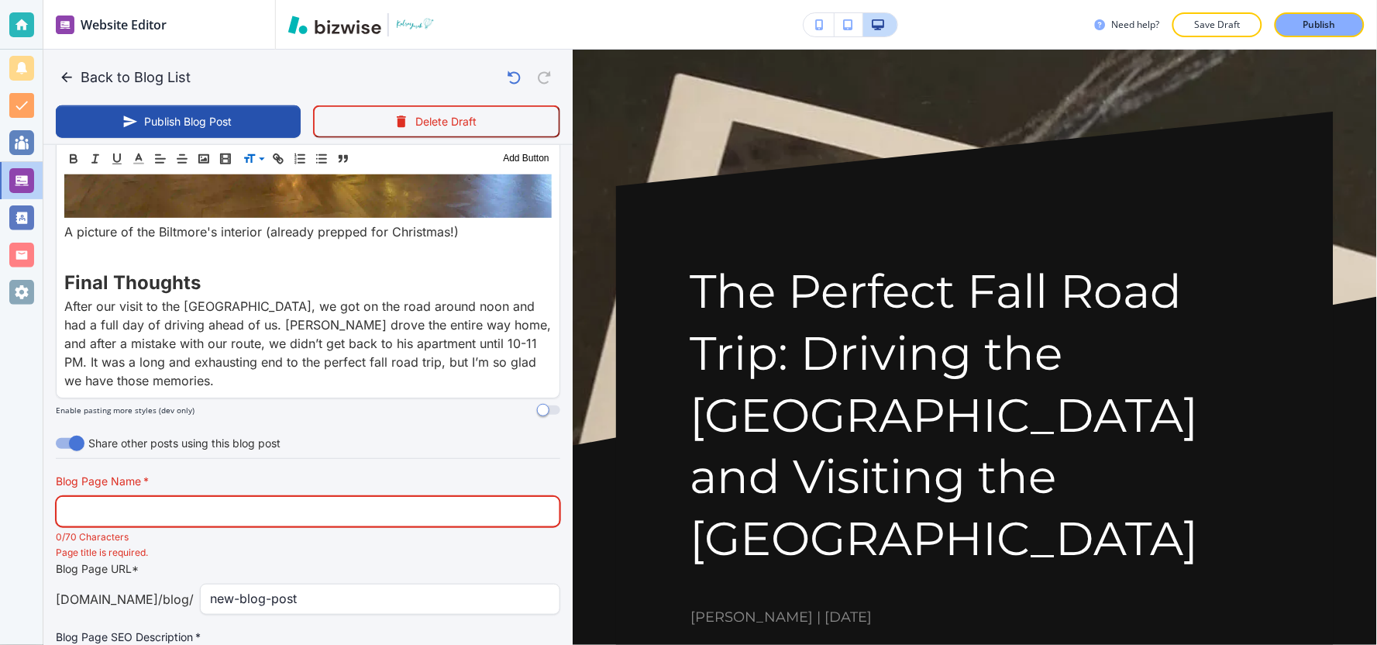
drag, startPoint x: 528, startPoint y: 392, endPoint x: 0, endPoint y: 382, distance: 527.8
click at [0, 382] on div "Website Editor Pages Edit, add, and delete pages or manage your page order Upda…" at bounding box center [688, 322] width 1377 height 645
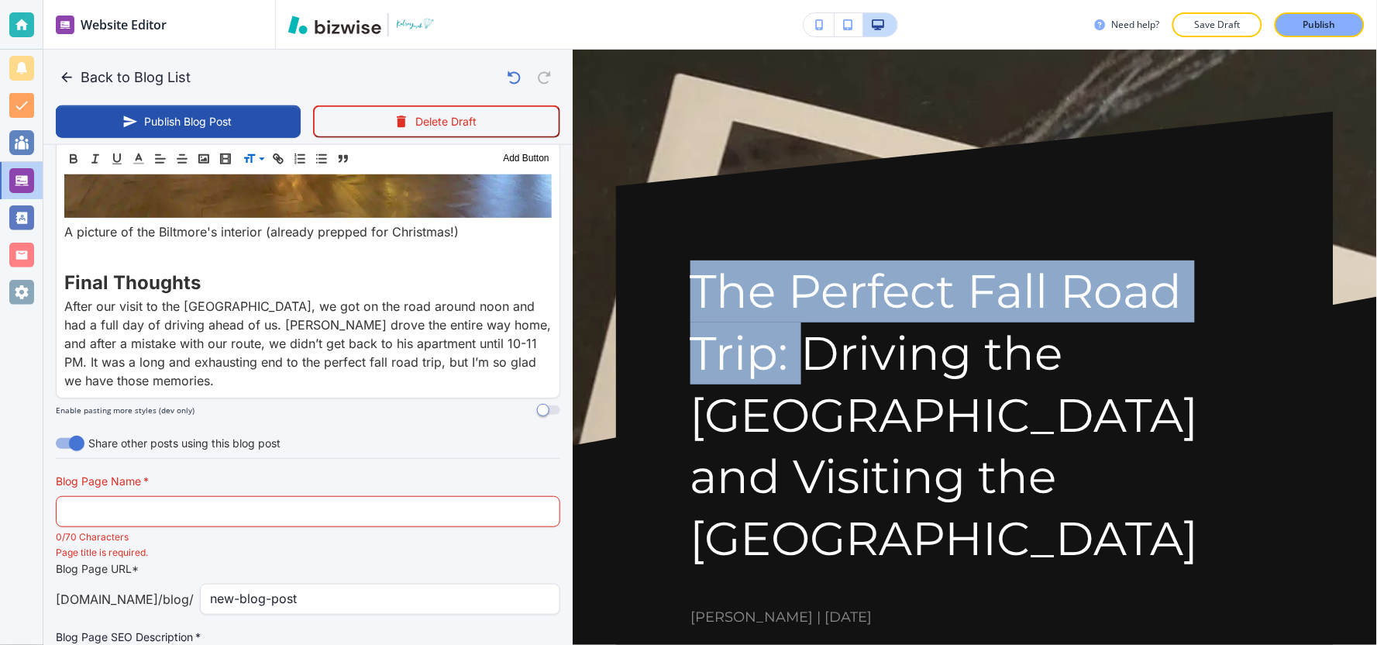
drag, startPoint x: 795, startPoint y: 353, endPoint x: 677, endPoint y: 288, distance: 134.6
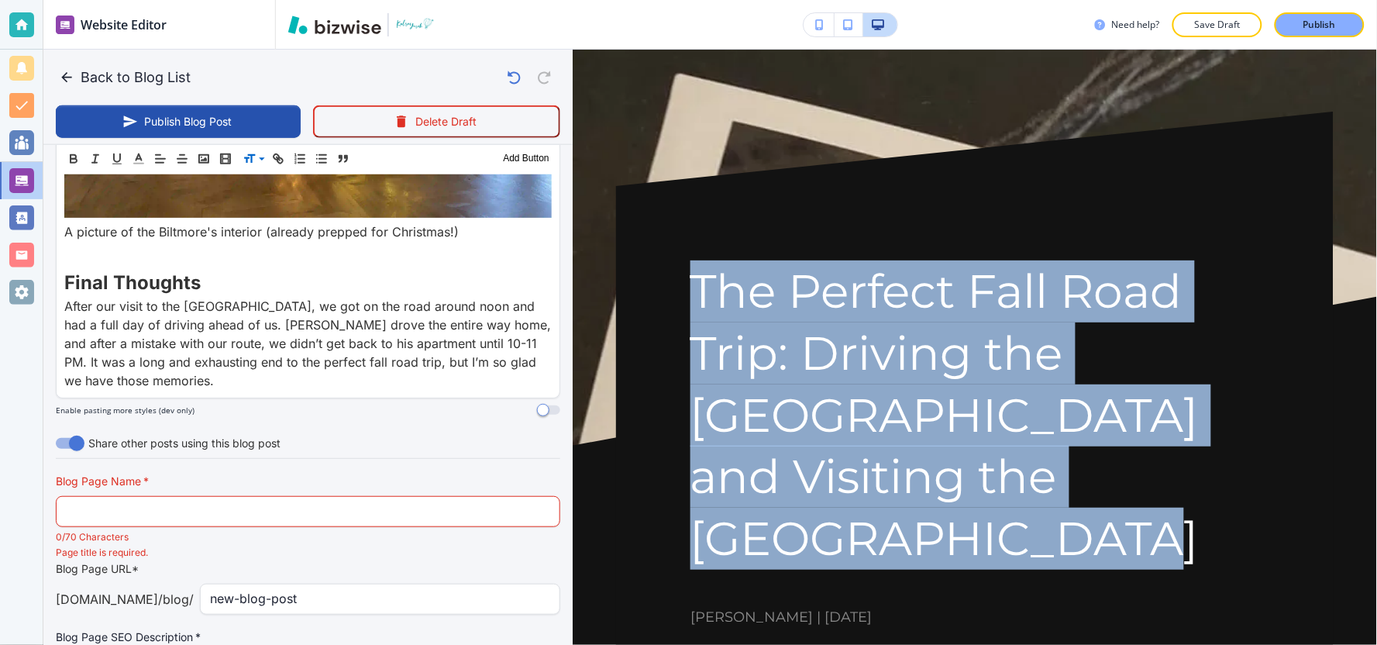
drag, startPoint x: 735, startPoint y: 308, endPoint x: 850, endPoint y: 555, distance: 272.8
click at [884, 546] on h1 "The Perfect Fall Road Trip: Driving the [GEOGRAPHIC_DATA] and Visiting the [GEO…" at bounding box center [974, 414] width 569 height 309
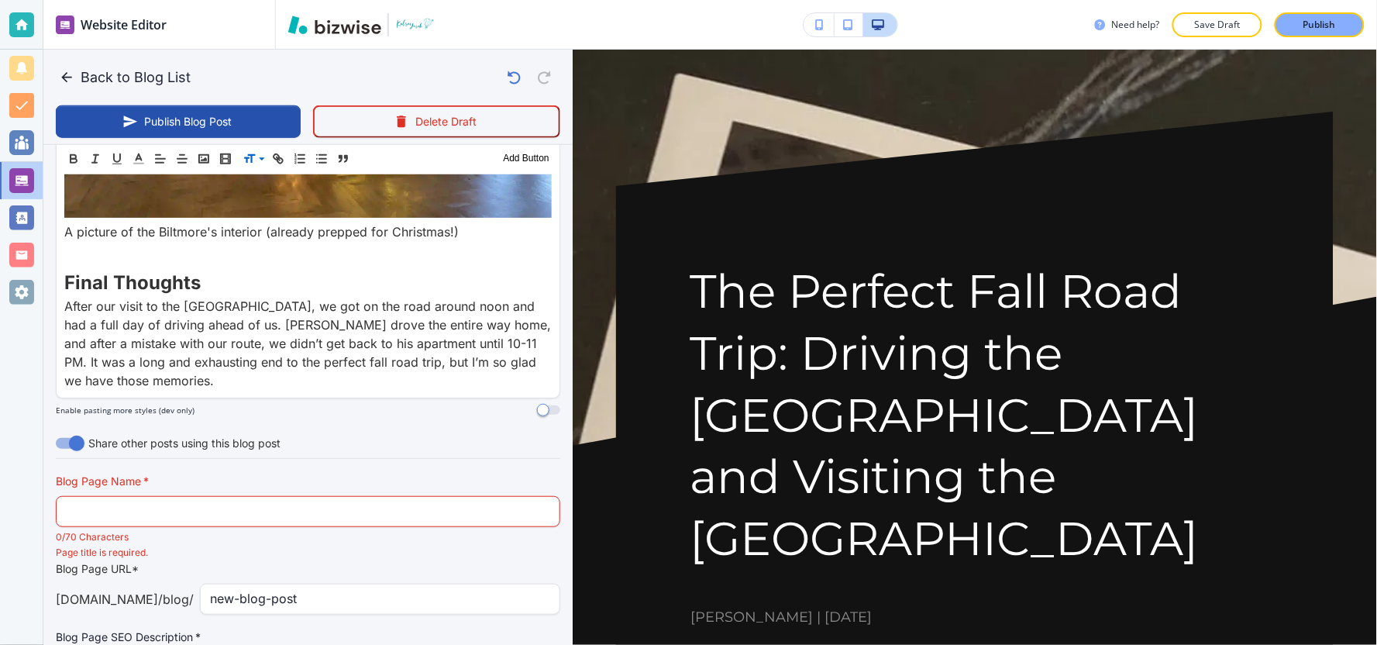
click at [884, 546] on h1 "The Perfect Fall Road Trip: Driving the [GEOGRAPHIC_DATA] and Visiting the [GEO…" at bounding box center [974, 414] width 569 height 309
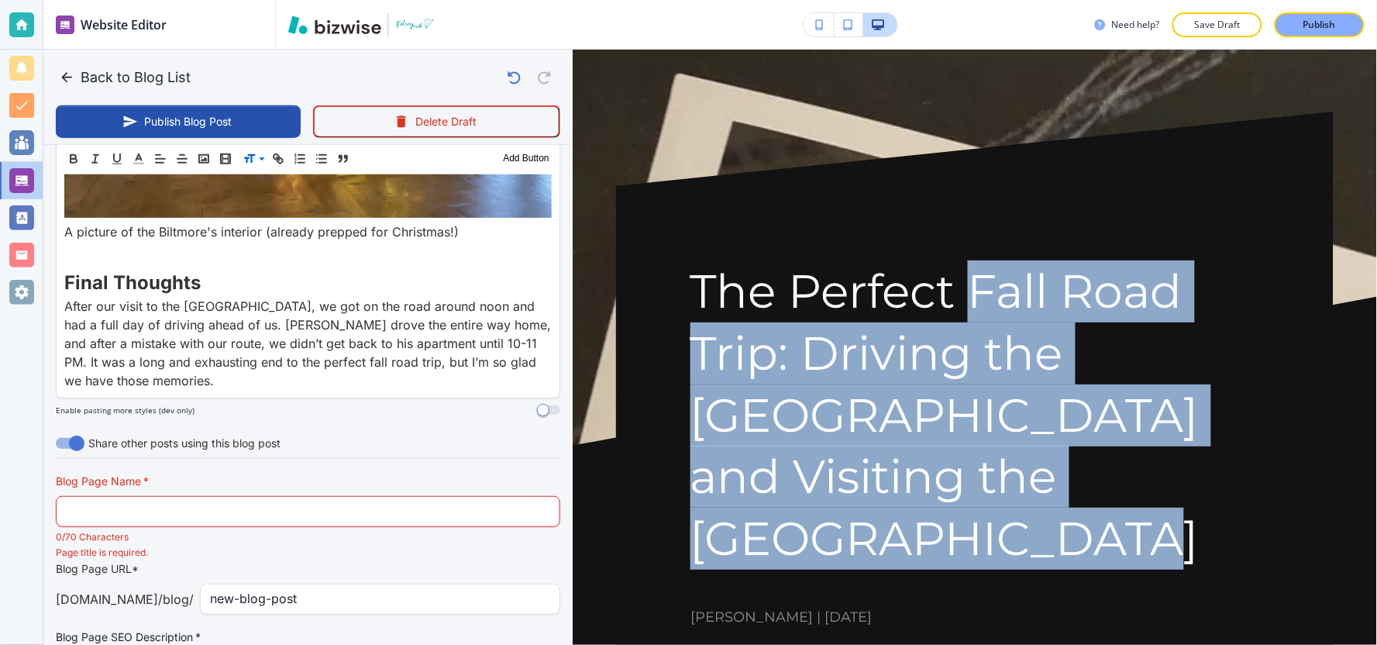
drag, startPoint x: 972, startPoint y: 291, endPoint x: 963, endPoint y: 561, distance: 270.6
click at [963, 561] on h1 "The Perfect Fall Road Trip: Driving the [GEOGRAPHIC_DATA] and Visiting the [GEO…" at bounding box center [974, 414] width 569 height 309
copy h1 "Fall Road Trip: Driving the Blue Ridge Parkway and Visiting the Biltmore Estate"
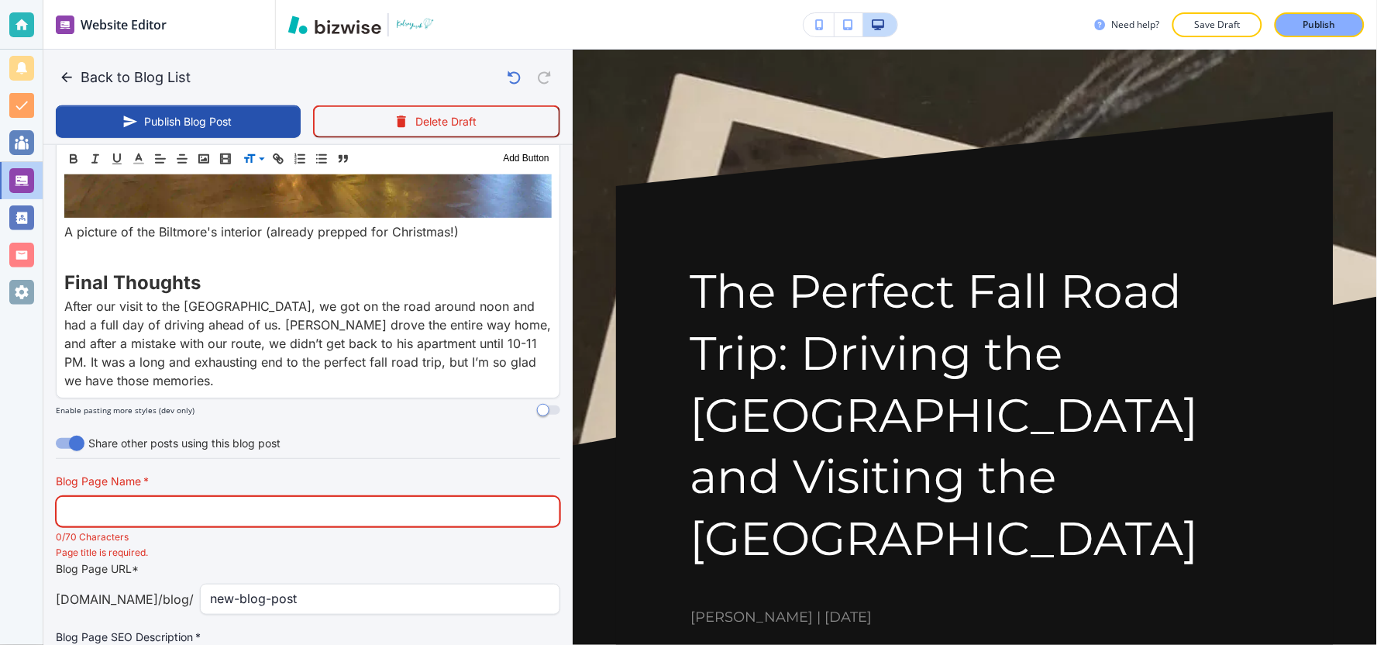
click at [140, 497] on input "text" at bounding box center [308, 511] width 484 height 29
paste input "Fall Road Trip: Driving the Blue Ridge Parkway and Visiting the Biltmo"
type input "Fall Road Trip: Driving the Blue Ridge Parkway and Visiting the Biltmo"
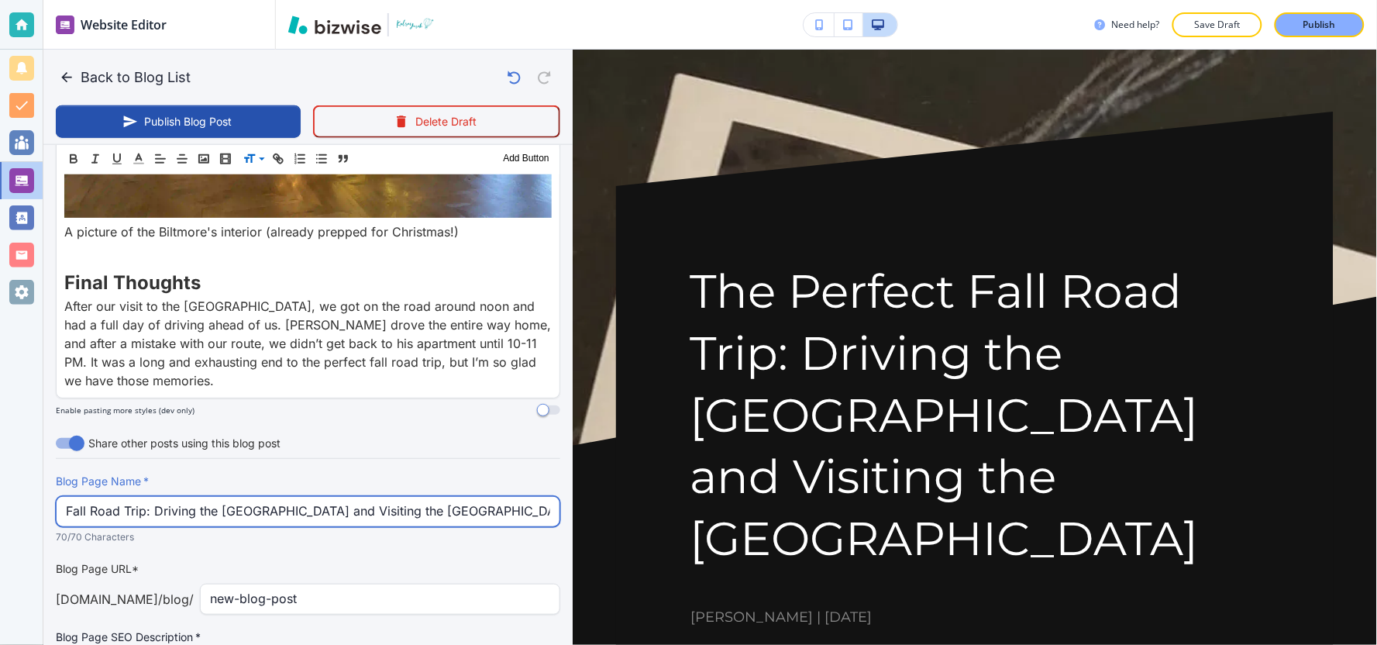
drag, startPoint x: 510, startPoint y: 389, endPoint x: 0, endPoint y: 401, distance: 510.0
click at [0, 401] on div "Website Editor Pages Edit, add, and delete pages or manage your page order Upda…" at bounding box center [688, 322] width 1377 height 645
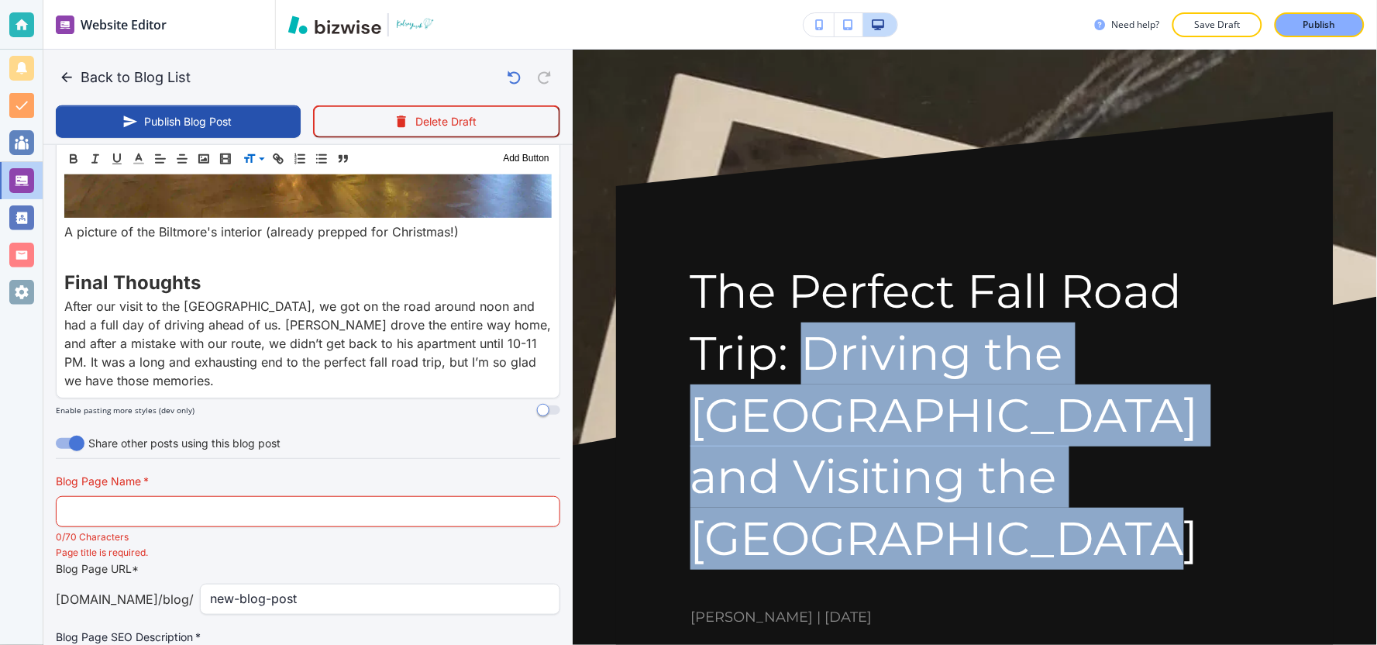
drag, startPoint x: 807, startPoint y: 356, endPoint x: 866, endPoint y: 532, distance: 185.0
click at [866, 532] on h1 "The Perfect Fall Road Trip: Driving the [GEOGRAPHIC_DATA] and Visiting the [GEO…" at bounding box center [974, 414] width 569 height 309
click at [919, 570] on div "The Perfect Fall Road Trip: Driving the Blue Ridge Parkway and Visiting the Bil…" at bounding box center [974, 443] width 569 height 367
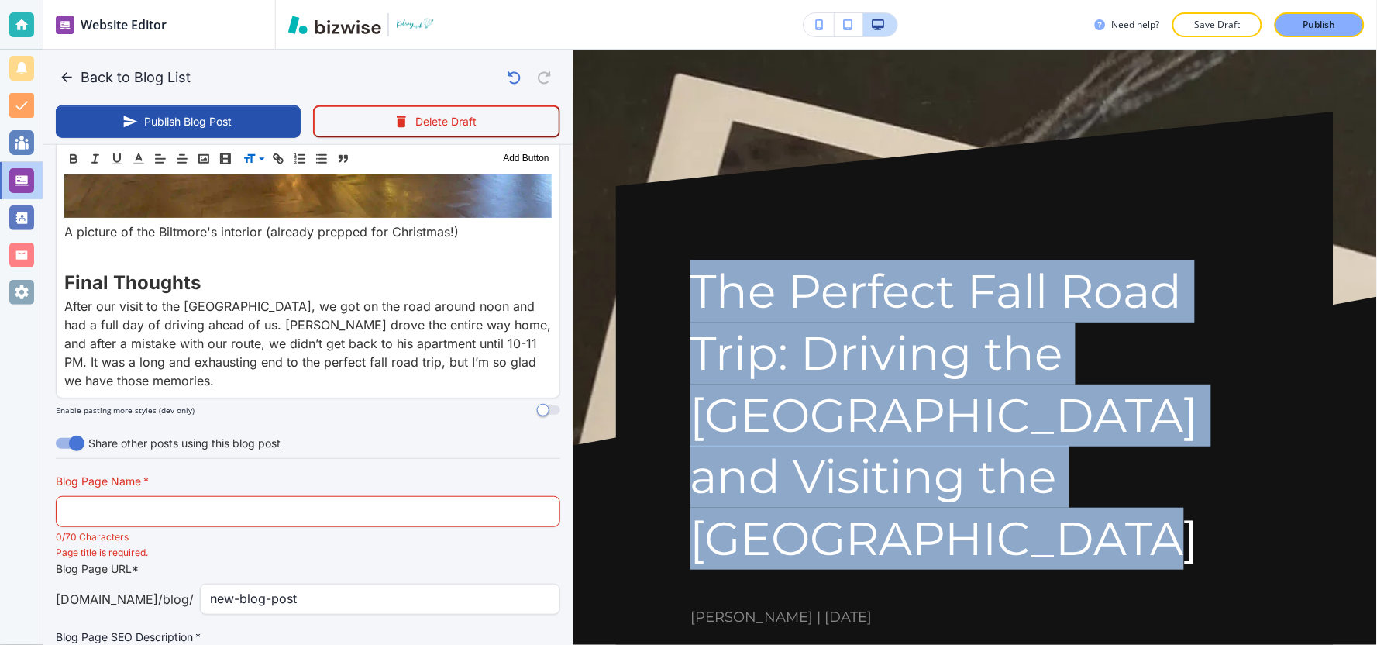
drag, startPoint x: 697, startPoint y: 277, endPoint x: 871, endPoint y: 584, distance: 351.9
click at [871, 584] on div "The Perfect Fall Road Trip: Driving the Blue Ridge Parkway and Visiting the Bil…" at bounding box center [974, 443] width 569 height 367
copy h1 "The Perfect Fall Road Trip: Driving the [GEOGRAPHIC_DATA] and Visiting the [GEO…"
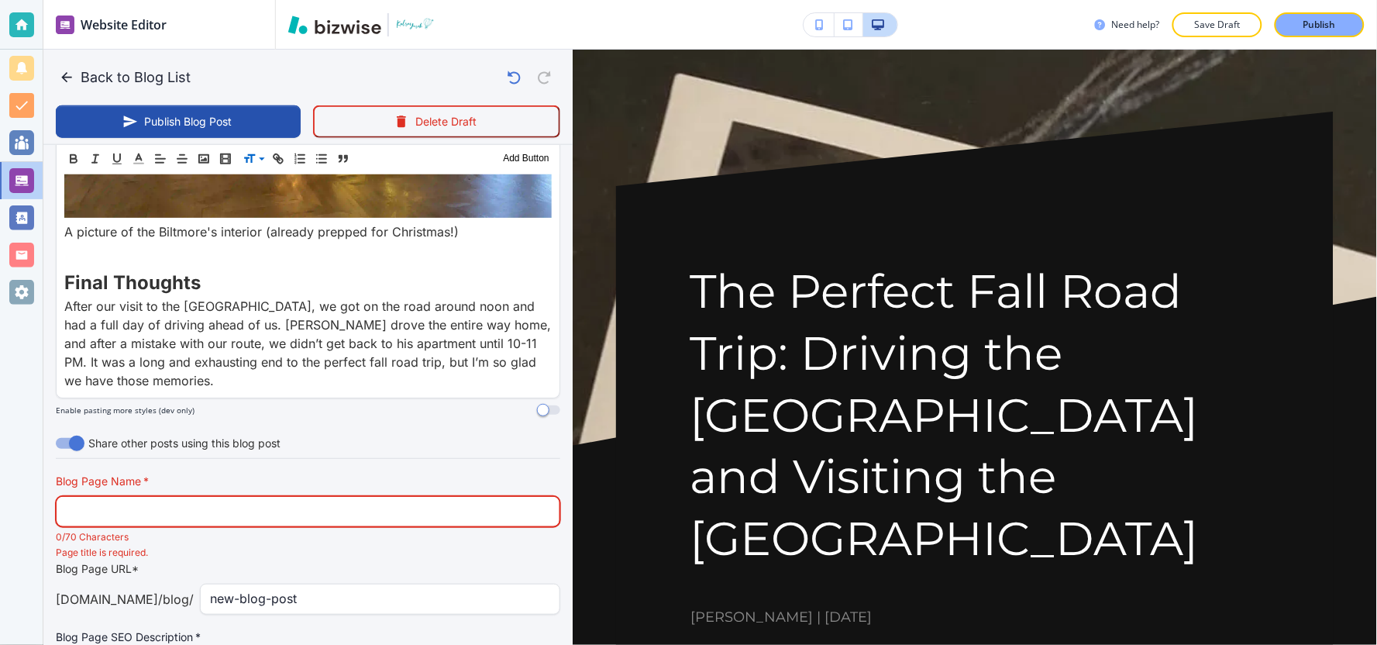
click at [222, 497] on input "text" at bounding box center [308, 511] width 484 height 29
paste input "The Perfect Fall Road Trip: Driving the Blue Ridge Parkway and Visitin"
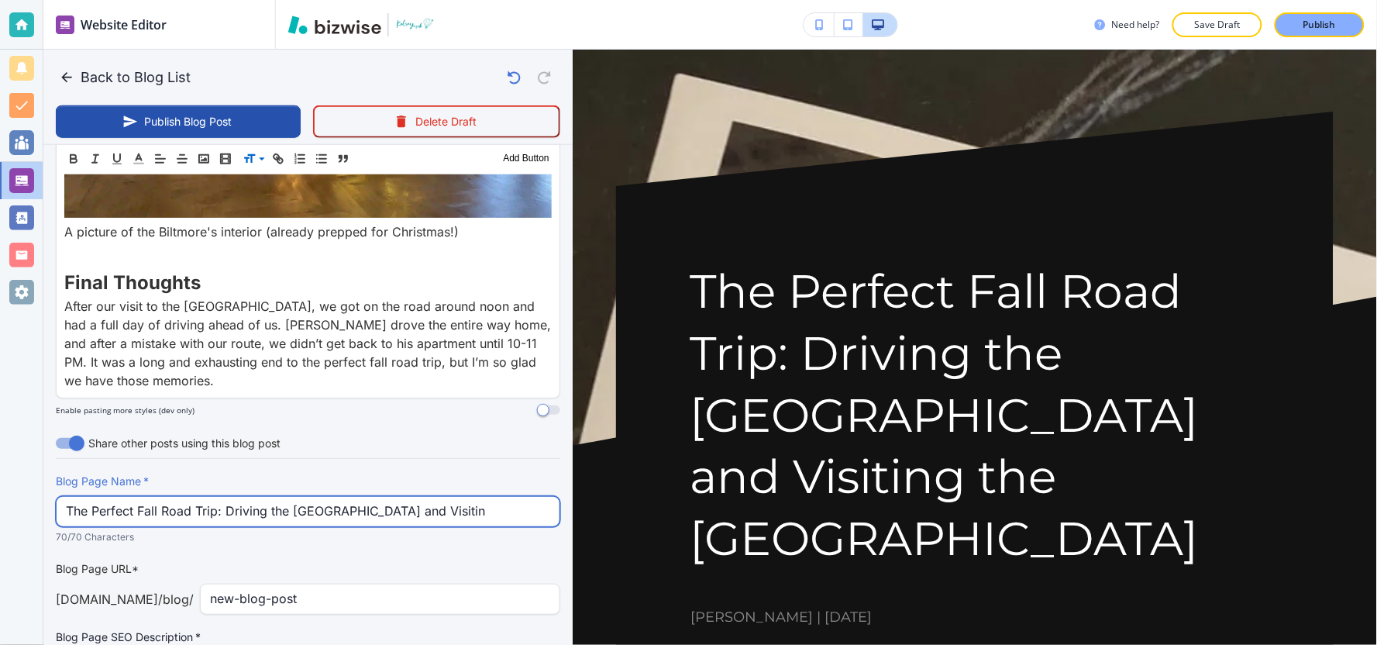
drag, startPoint x: 91, startPoint y: 396, endPoint x: 129, endPoint y: 384, distance: 39.2
click at [91, 497] on input "The Perfect Fall Road Trip: Driving the Blue Ridge Parkway and Visitin" at bounding box center [308, 511] width 484 height 29
click at [136, 497] on input "ThePerfect Fall Road Trip: Driving the Blue Ridge Parkway and Visitin" at bounding box center [308, 511] width 484 height 29
click at [157, 497] on input "ThePerfectFall Road Trip: Driving the Blue Ridge Parkway and Visitin" at bounding box center [308, 511] width 484 height 29
click at [186, 497] on input "ThePerfectFallRoad Trip: Driving the Blue Ridge Parkway and Visitin" at bounding box center [308, 511] width 484 height 29
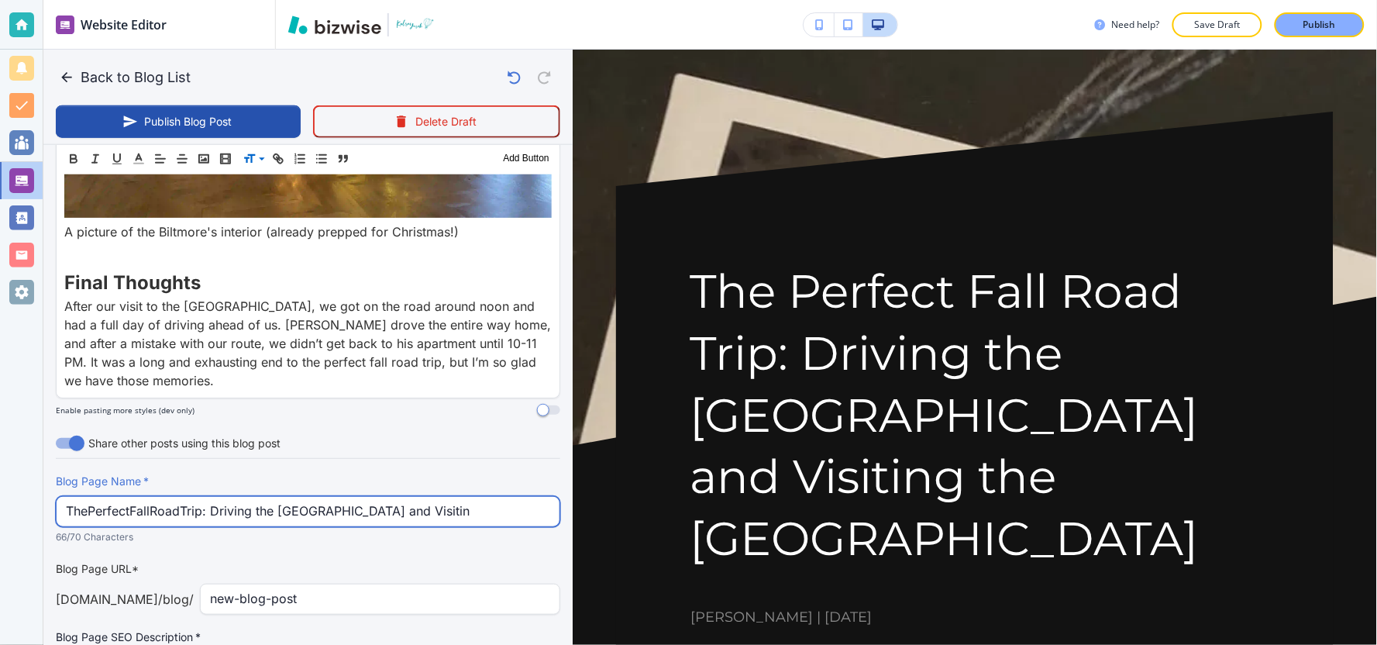
click at [212, 497] on input "ThePerfectFallRoadTrip: Driving the Blue Ridge Parkway and Visitin" at bounding box center [308, 511] width 484 height 29
drag, startPoint x: 479, startPoint y: 389, endPoint x: 477, endPoint y: 401, distance: 11.7
click at [477, 497] on input "ThePerfectFallRoadTrip:Driving the Blue Ridge Parkway and Visitin" at bounding box center [308, 511] width 484 height 29
click at [252, 497] on input "ThePerfectFallRoadTrip:Driving the Blue Ridge Parkway and Visitin" at bounding box center [308, 511] width 484 height 29
type input "ThePerfectFallRoadTrip:Drivingthe Blue Ridge Parkway and Visitin"
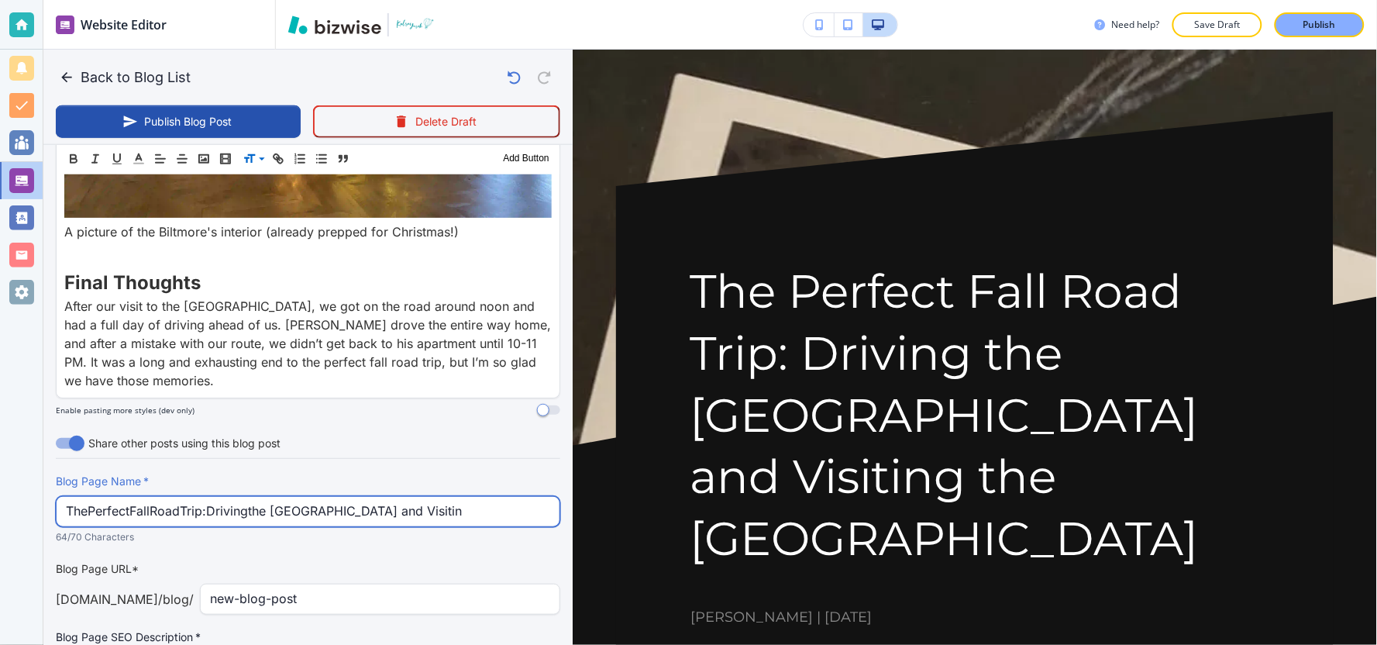
drag, startPoint x: 467, startPoint y: 400, endPoint x: 2, endPoint y: 388, distance: 465.9
click at [0, 389] on div "Website Editor Pages Edit, add, and delete pages or manage your page order Upda…" at bounding box center [688, 322] width 1377 height 645
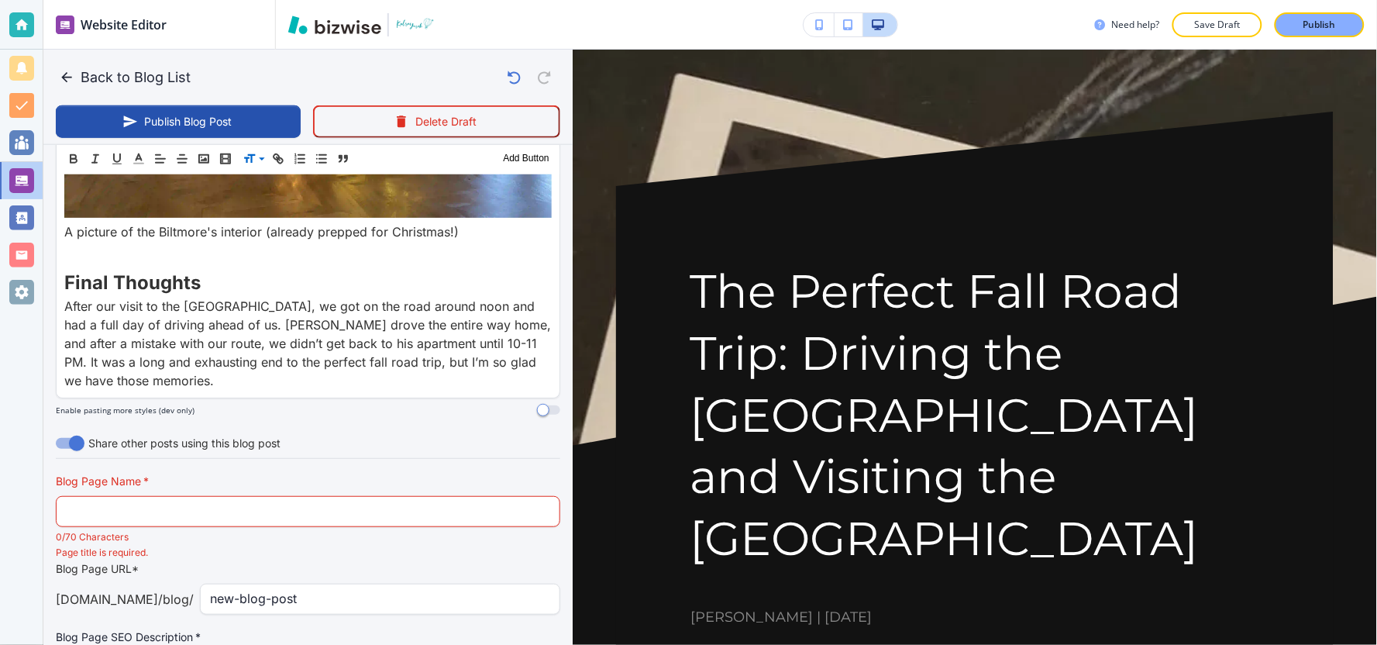
drag, startPoint x: 850, startPoint y: 543, endPoint x: 816, endPoint y: 408, distance: 139.8
click at [973, 552] on h1 "The Perfect Fall Road Trip: Driving the [GEOGRAPHIC_DATA] and Visiting the [GEO…" at bounding box center [974, 414] width 569 height 309
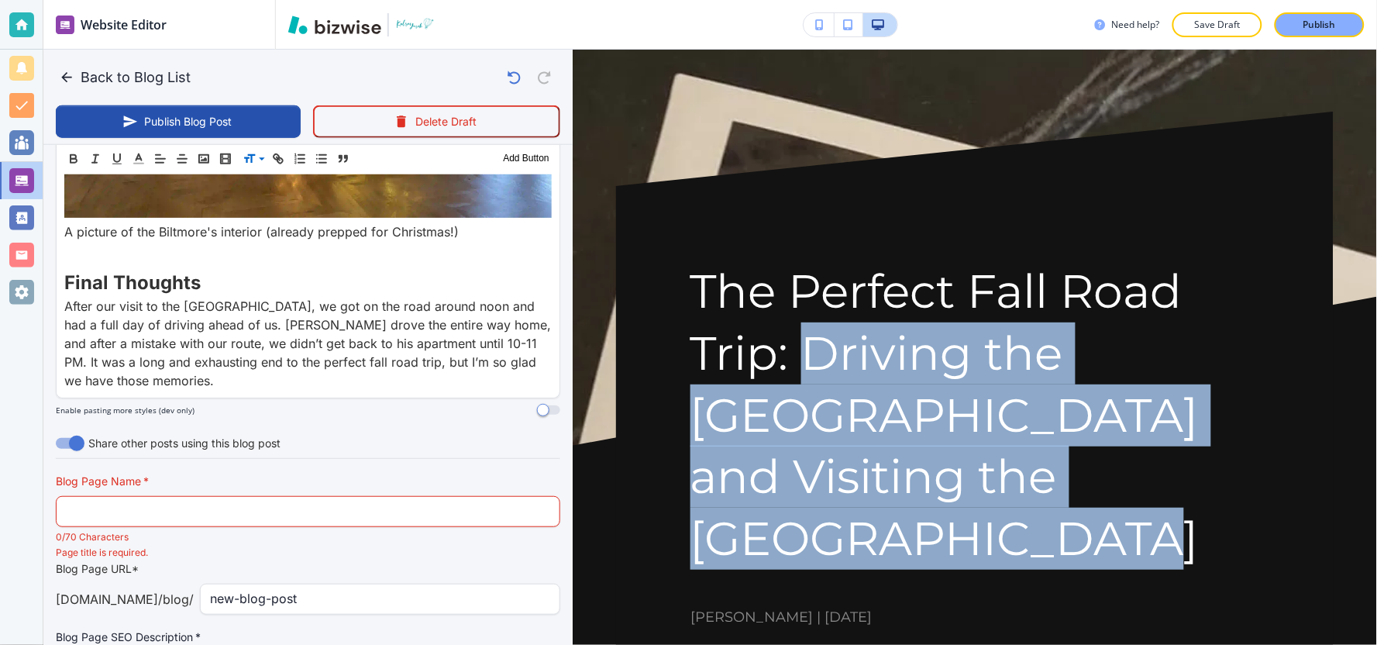
drag, startPoint x: 798, startPoint y: 351, endPoint x: 868, endPoint y: 527, distance: 189.2
click at [858, 542] on h1 "The Perfect Fall Road Trip: Driving the [GEOGRAPHIC_DATA] and Visiting the [GEO…" at bounding box center [974, 414] width 569 height 309
click at [895, 551] on h1 "The Perfect Fall Road Trip: Driving the [GEOGRAPHIC_DATA] and Visiting the [GEO…" at bounding box center [974, 414] width 569 height 309
click at [900, 539] on h1 "The Perfect Fall Road Trip: Driving the [GEOGRAPHIC_DATA] and Visiting the [GEO…" at bounding box center [974, 414] width 569 height 309
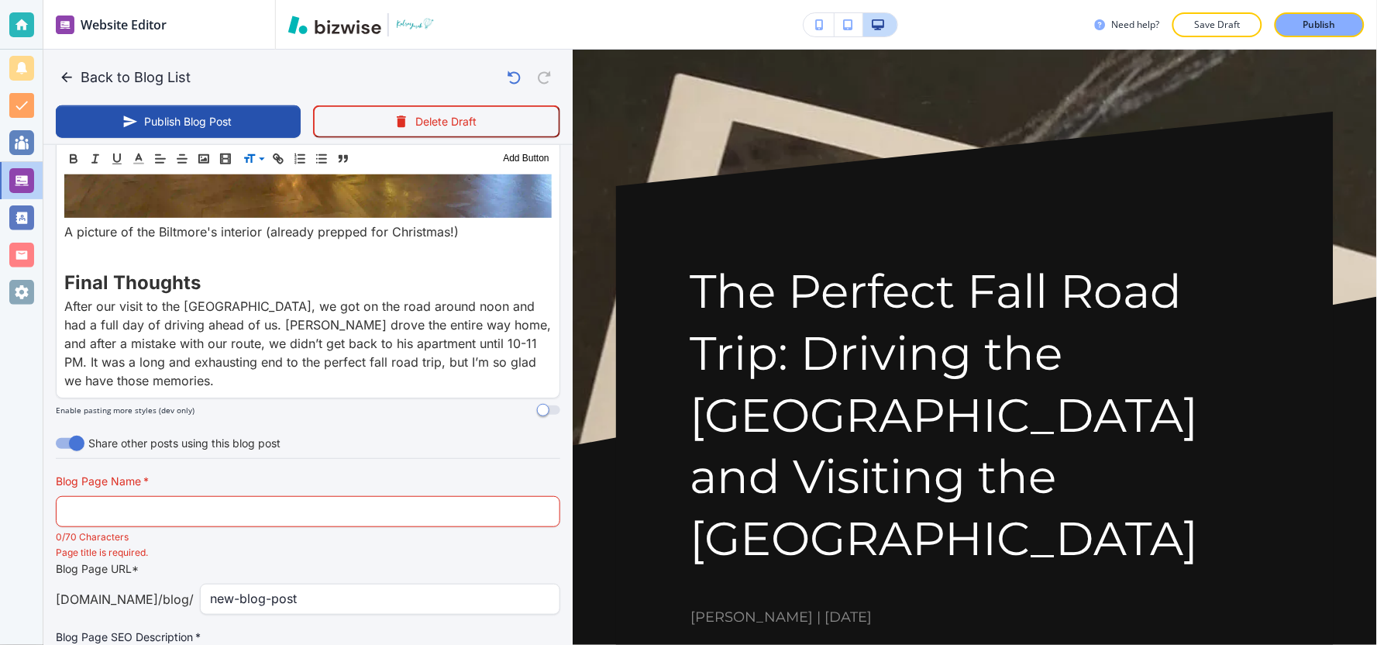
click at [783, 328] on h1 "The Perfect Fall Road Trip: Driving the [GEOGRAPHIC_DATA] and Visiting the [GEO…" at bounding box center [974, 414] width 569 height 309
drag, startPoint x: 787, startPoint y: 331, endPoint x: 796, endPoint y: 354, distance: 24.8
click at [796, 354] on h1 "The Perfect Fall Road Trip: Driving the [GEOGRAPHIC_DATA] and Visiting the [GEO…" at bounding box center [974, 414] width 569 height 309
click at [800, 388] on h1 "The Perfect Fall Road Trip: Driving the [GEOGRAPHIC_DATA] and Visiting the [GEO…" at bounding box center [974, 414] width 569 height 309
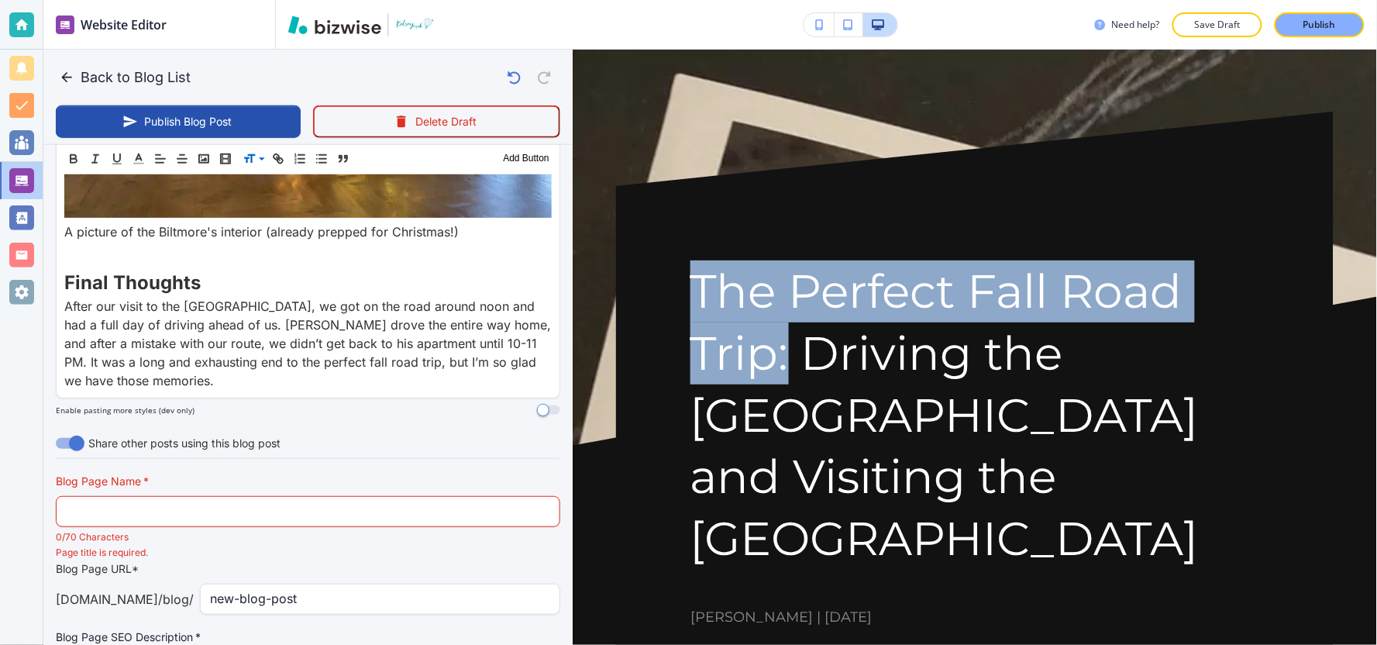
drag, startPoint x: 700, startPoint y: 281, endPoint x: 793, endPoint y: 358, distance: 121.1
click at [793, 358] on h1 "The Perfect Fall Road Trip: Driving the [GEOGRAPHIC_DATA] and Visiting the [GEO…" at bounding box center [974, 414] width 569 height 309
copy h1 "The Perfect Fall Road Trip:"
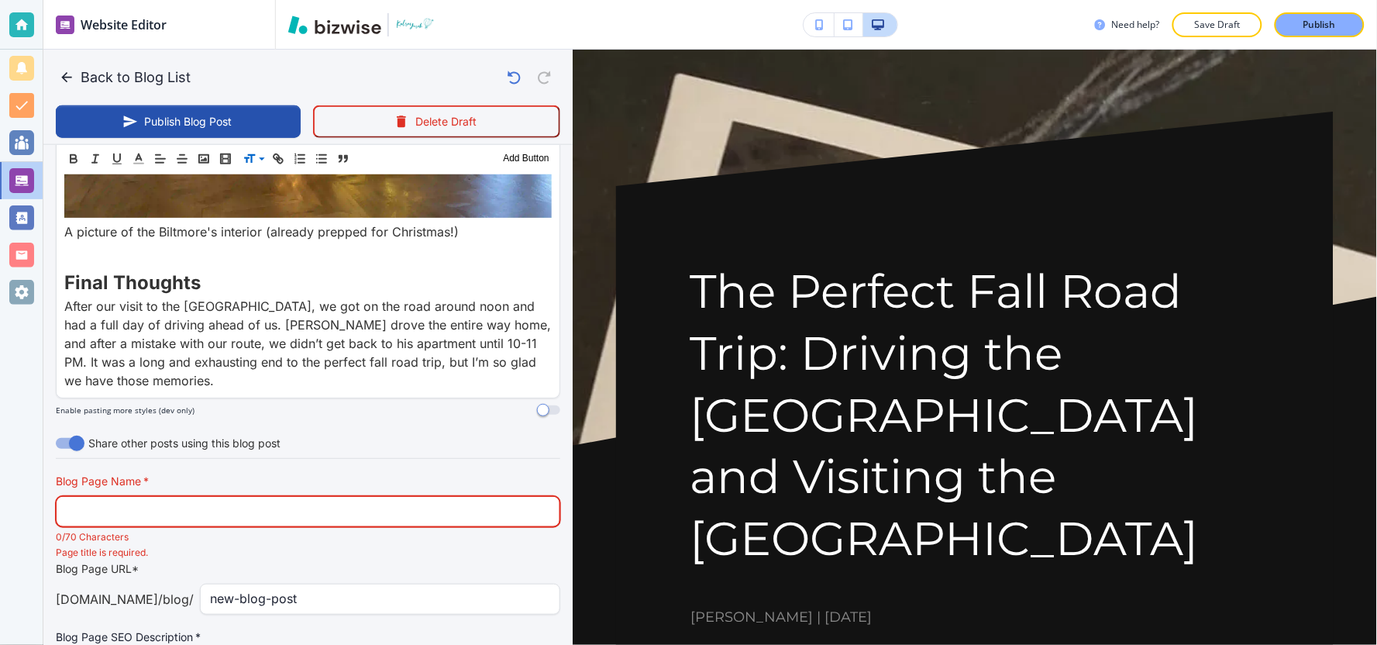
click at [275, 497] on input "text" at bounding box center [308, 511] width 484 height 29
paste input "The Perfect Fall Road Trip:"
type input "The Perfect Fall Road Trip:"
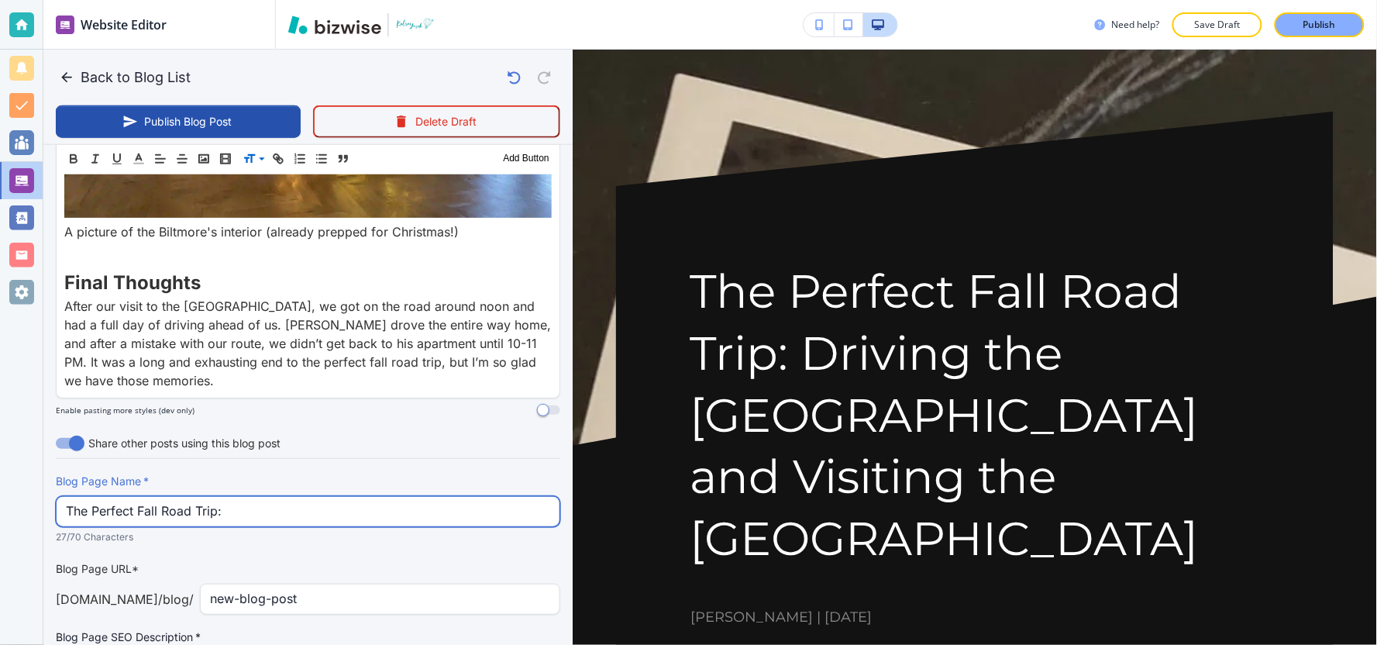
drag, startPoint x: 276, startPoint y: 395, endPoint x: 2, endPoint y: 387, distance: 274.4
click at [2, 387] on div "Website Editor Pages Edit, add, and delete pages or manage your page order Upda…" at bounding box center [688, 322] width 1377 height 645
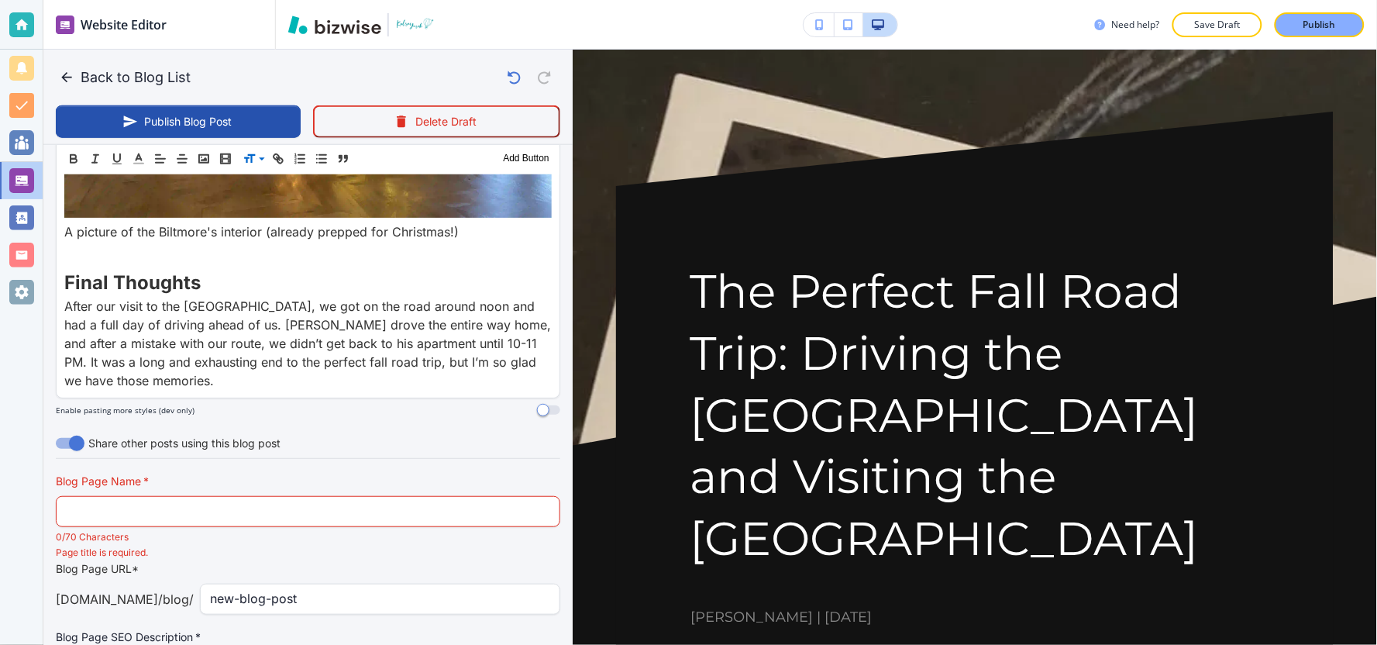
drag, startPoint x: 685, startPoint y: 277, endPoint x: 888, endPoint y: 587, distance: 370.6
click at [920, 546] on h1 "The Perfect Fall Road Trip: Driving the [GEOGRAPHIC_DATA] and Visiting the [GEO…" at bounding box center [974, 414] width 569 height 309
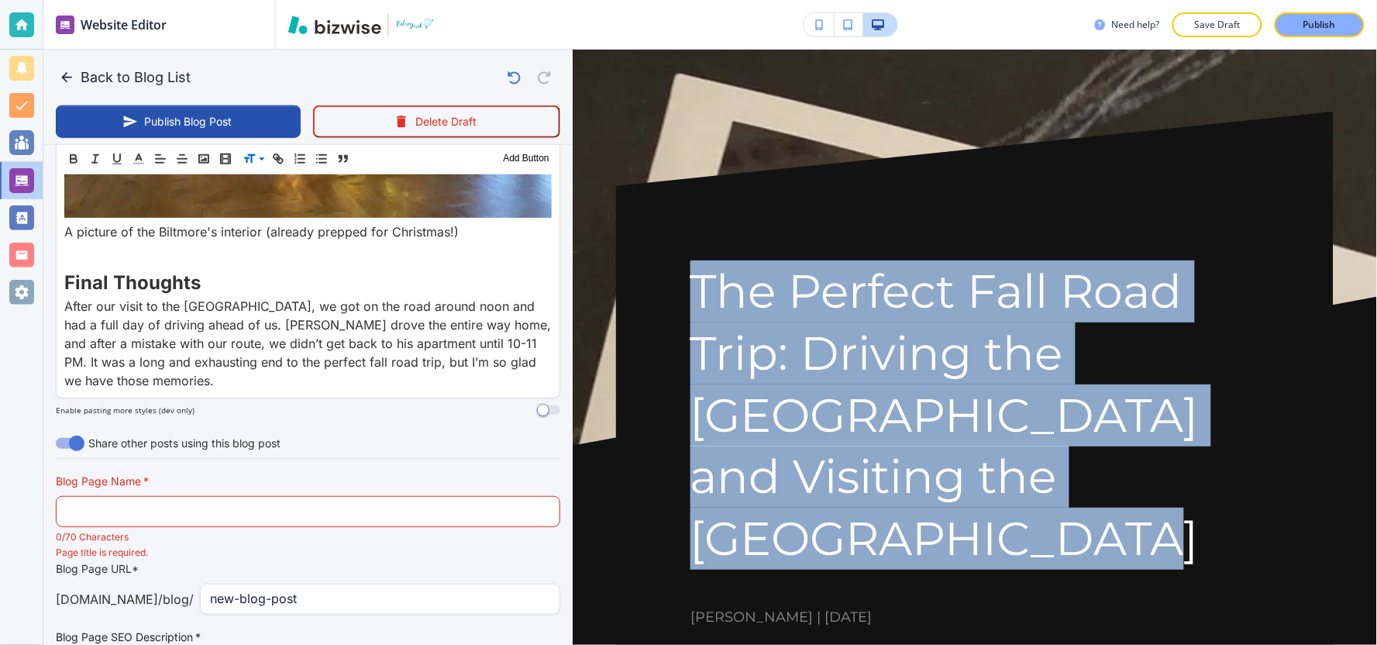
drag, startPoint x: 834, startPoint y: 544, endPoint x: 690, endPoint y: 273, distance: 307.2
click at [690, 273] on h1 "The Perfect Fall Road Trip: Driving the [GEOGRAPHIC_DATA] and Visiting the [GEO…" at bounding box center [974, 414] width 569 height 309
copy h1 "The Perfect Fall Road Trip: Driving the [GEOGRAPHIC_DATA] and Visiting the [GEO…"
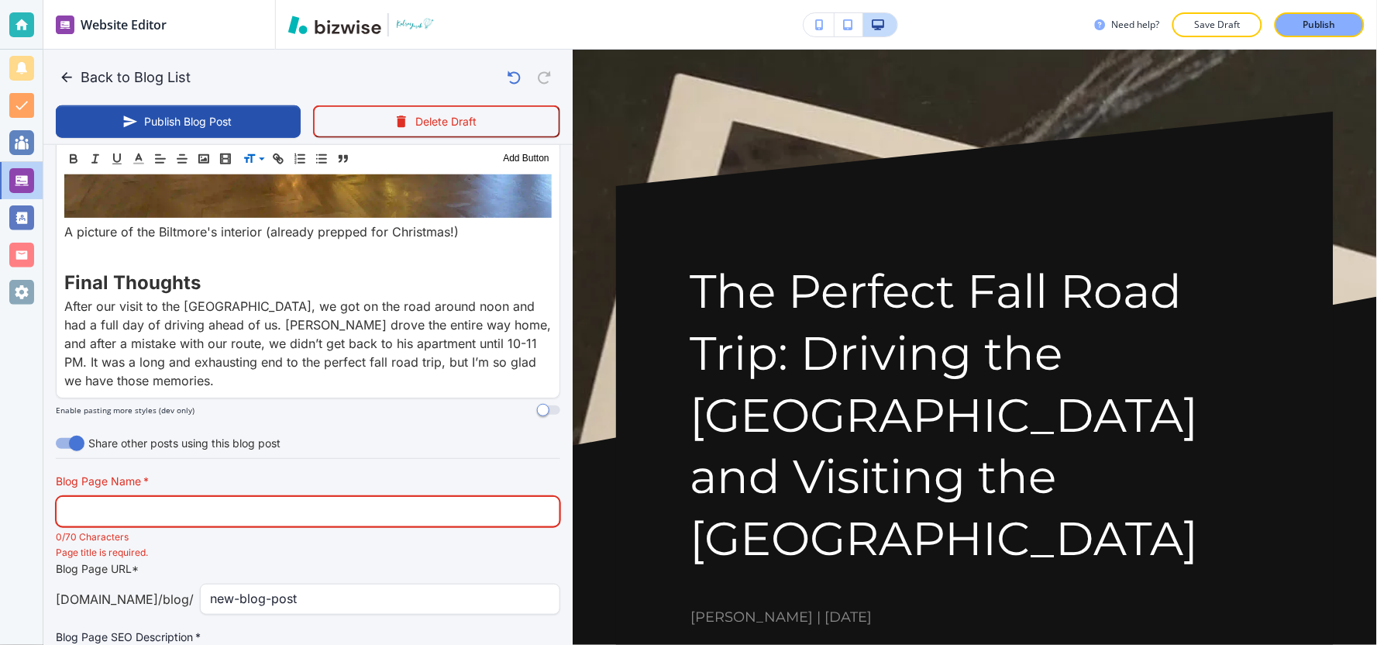
click at [318, 497] on input "text" at bounding box center [308, 511] width 484 height 29
paste input "The Perfect Fall Road Trip: Driving the Blue Ridge Parkway and Visitin"
type input "The Perfect Fall Road Trip: Driving the Blue Ridge Parkway and Visitin"
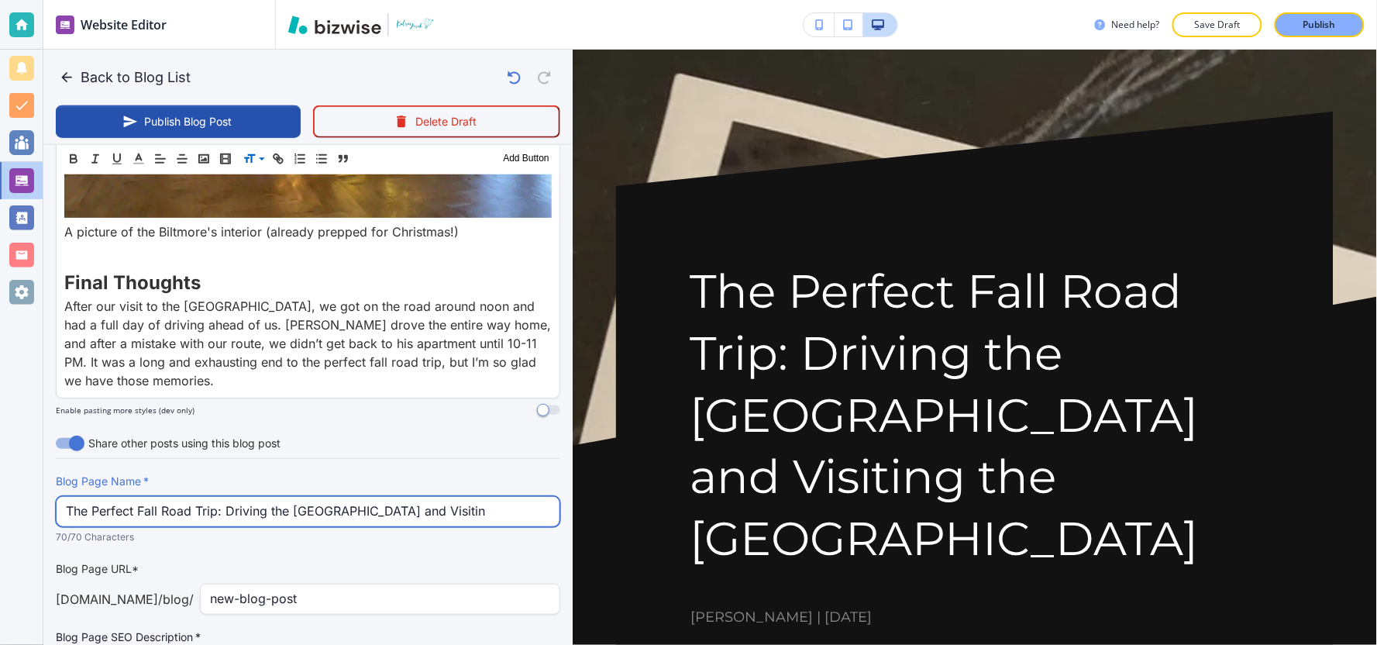
drag, startPoint x: 516, startPoint y: 393, endPoint x: 0, endPoint y: 455, distance: 519.8
click at [0, 455] on div "Website Editor Pages Edit, add, and delete pages or manage your page order Upda…" at bounding box center [688, 322] width 1377 height 645
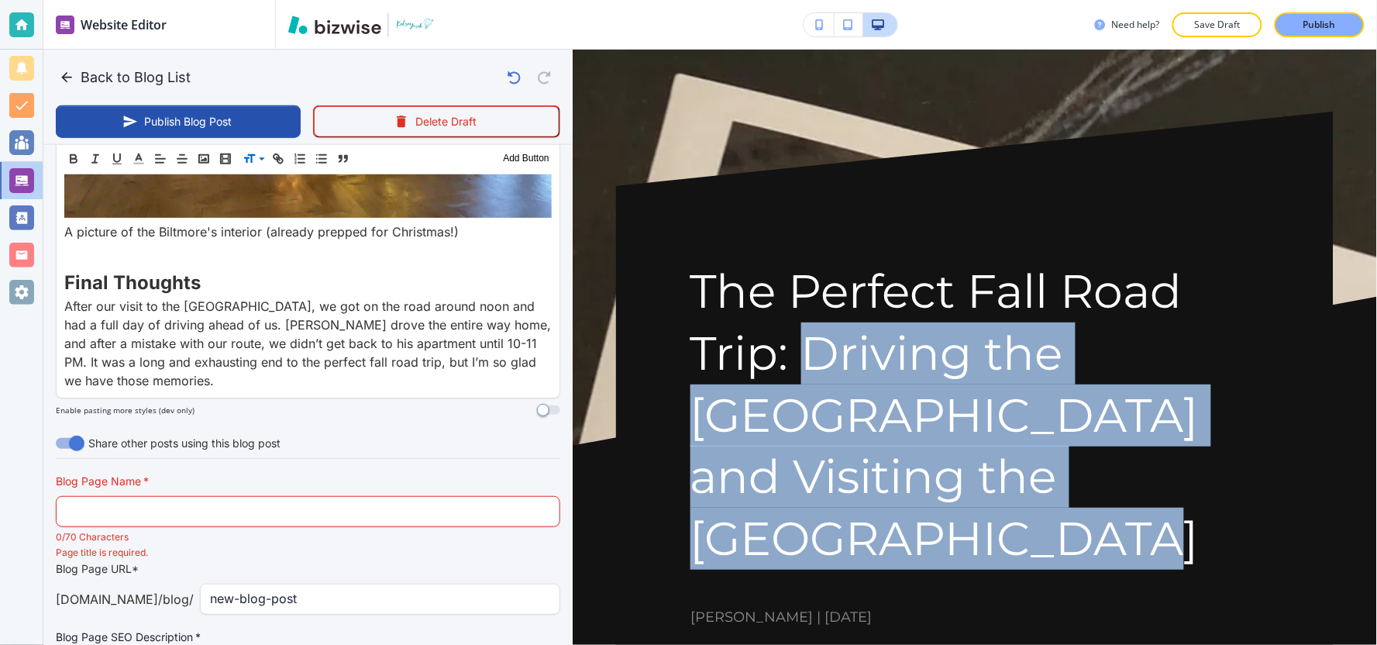
drag, startPoint x: 798, startPoint y: 356, endPoint x: 880, endPoint y: 574, distance: 232.7
click at [880, 574] on div "The Perfect Fall Road Trip: Driving the Blue Ridge Parkway and Visiting the Bil…" at bounding box center [974, 443] width 569 height 367
copy h1 "Driving the Blue Ridge Parkway and Visiting the Biltmore Estate"
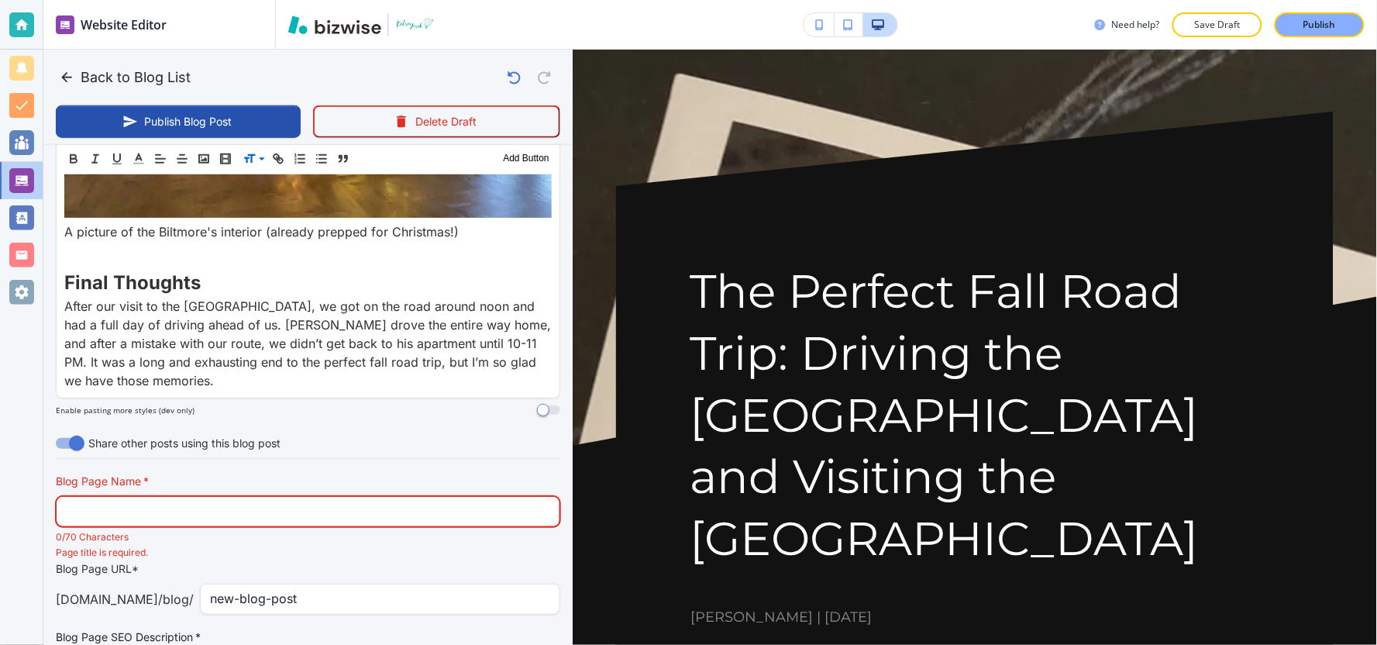
click at [232, 497] on input "text" at bounding box center [308, 511] width 484 height 29
paste input "Driving the Blue Ridge Parkway and Visiting the Biltmore Estate"
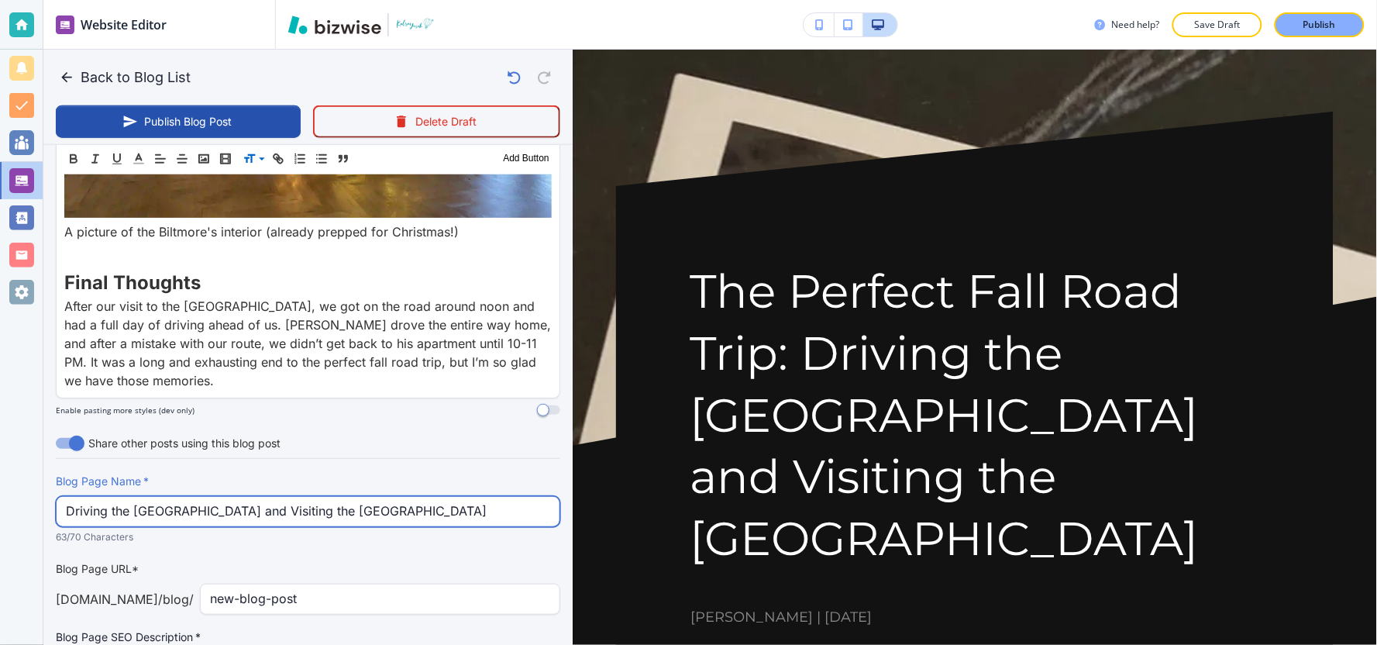
type input "Driving the Blue Ridge Parkway and Visiting the Biltmore Estate"
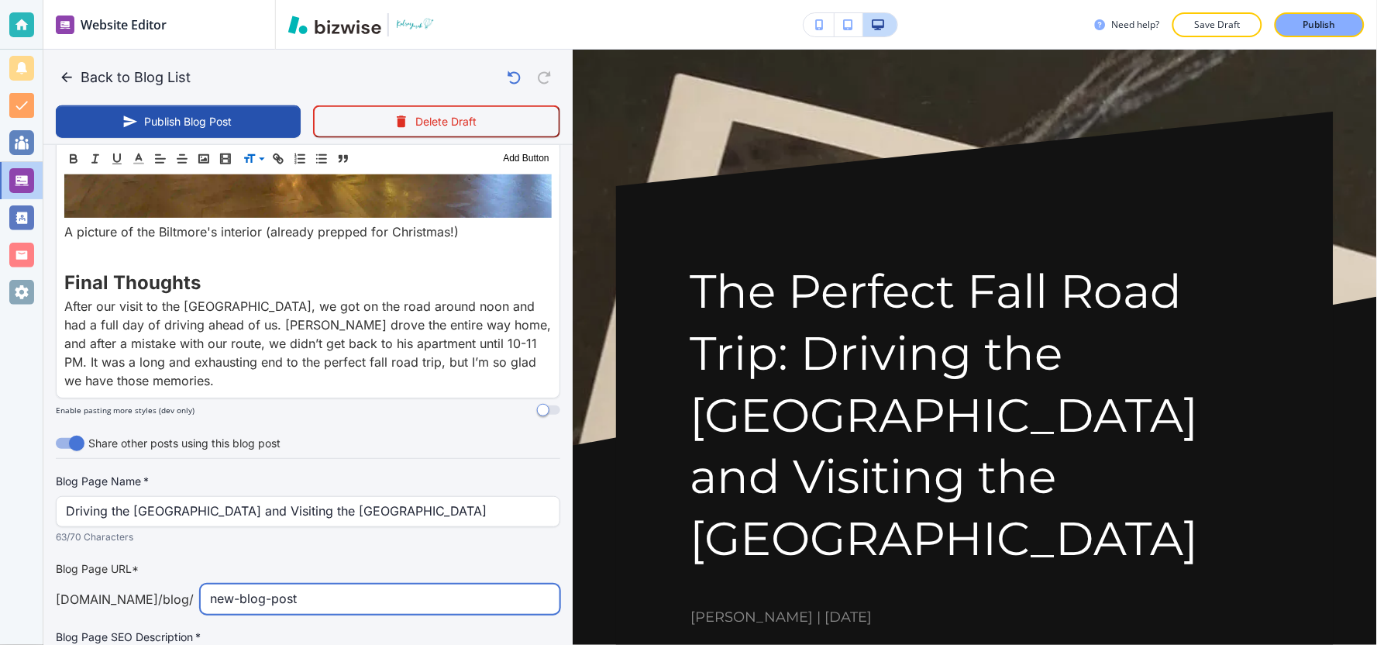
drag, startPoint x: 352, startPoint y: 493, endPoint x: 165, endPoint y: 487, distance: 186.9
click at [165, 584] on div "kelseyyurek.com /blog / new-blog-post ​" at bounding box center [308, 599] width 504 height 31
click at [493, 584] on input "Driving-the-blue-ridge-parkway-and-visiting-the-biltmore-" at bounding box center [380, 598] width 340 height 29
click at [491, 584] on input "Driving-the-blue-ridge-parkway-and-visiting-the-biltmore-" at bounding box center [380, 598] width 340 height 29
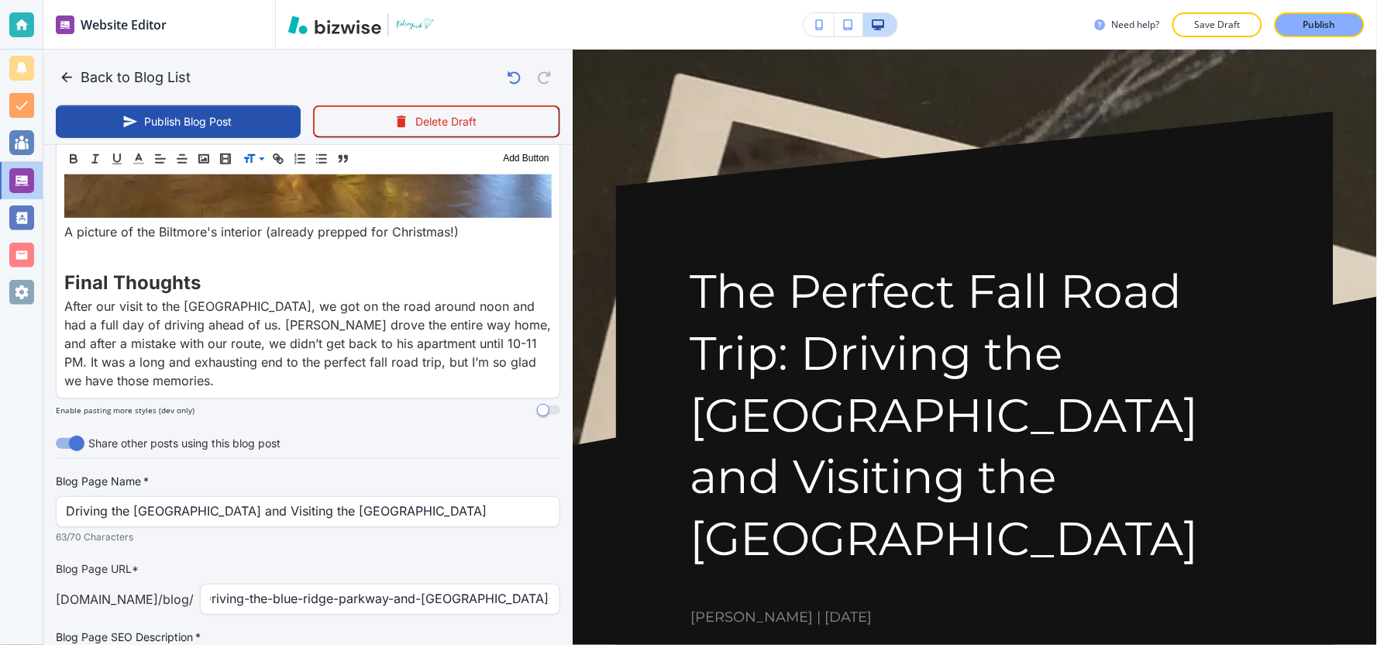
scroll to position [0, 0]
drag, startPoint x: 538, startPoint y: 479, endPoint x: 504, endPoint y: 482, distance: 34.2
click at [504, 584] on div "Driving-the-blue-ridge-parkway-and-visiting-the-Biltmore- ​" at bounding box center [380, 599] width 360 height 31
click at [540, 584] on div "Driving-the-blue-ridge-parkway-and-visiting-the-Biltmore- ​" at bounding box center [380, 599] width 360 height 31
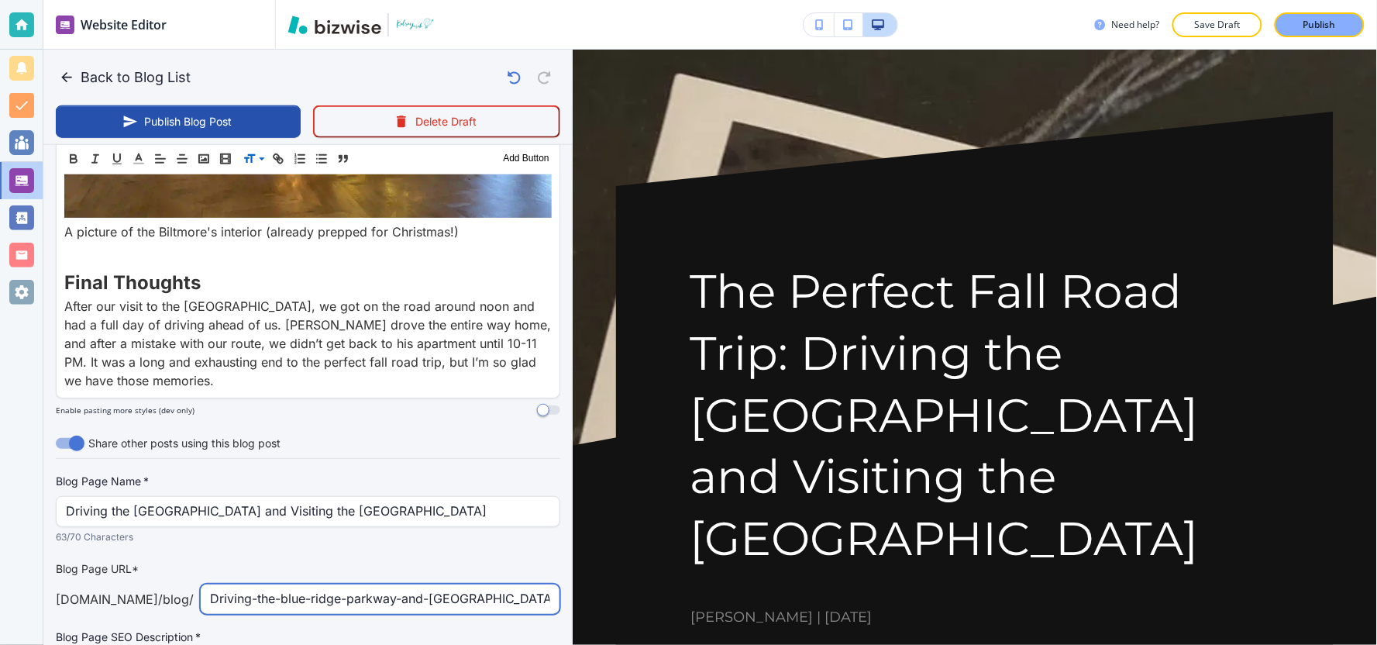
click at [535, 584] on input "Driving-the-blue-ridge-parkway-and-visiting-the-Biltmore-" at bounding box center [380, 598] width 340 height 29
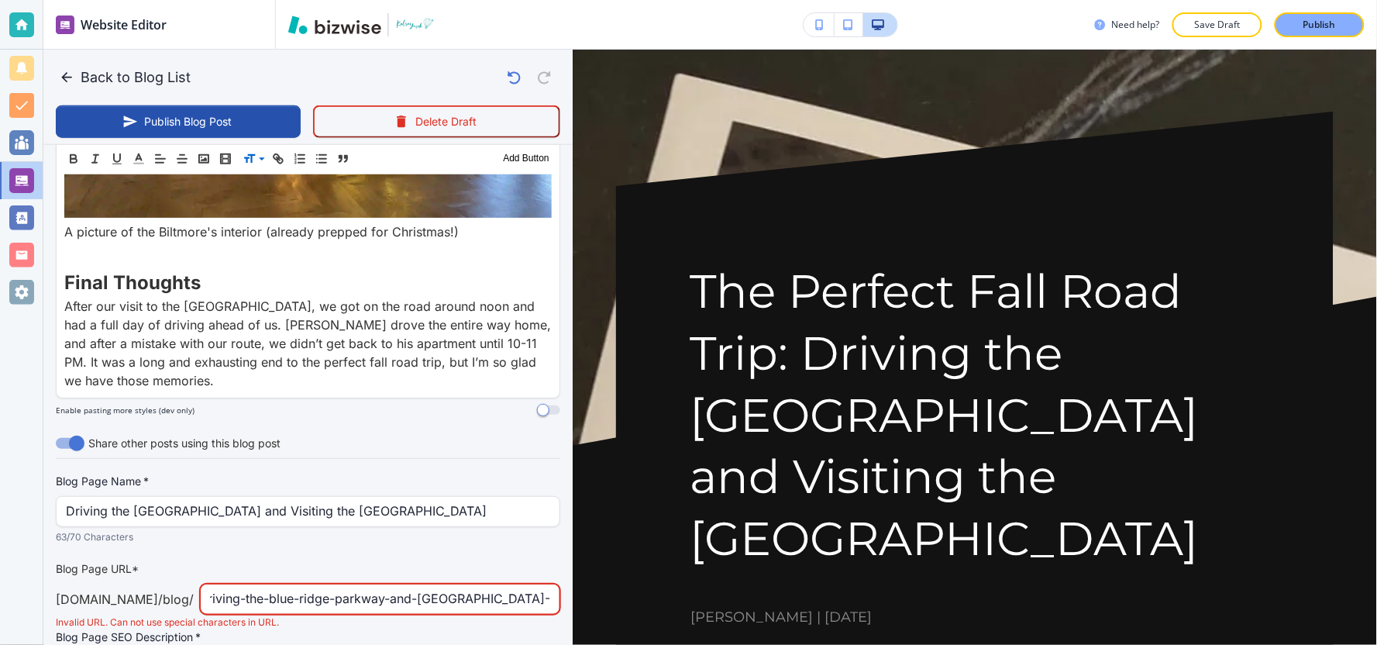
scroll to position [0, 15]
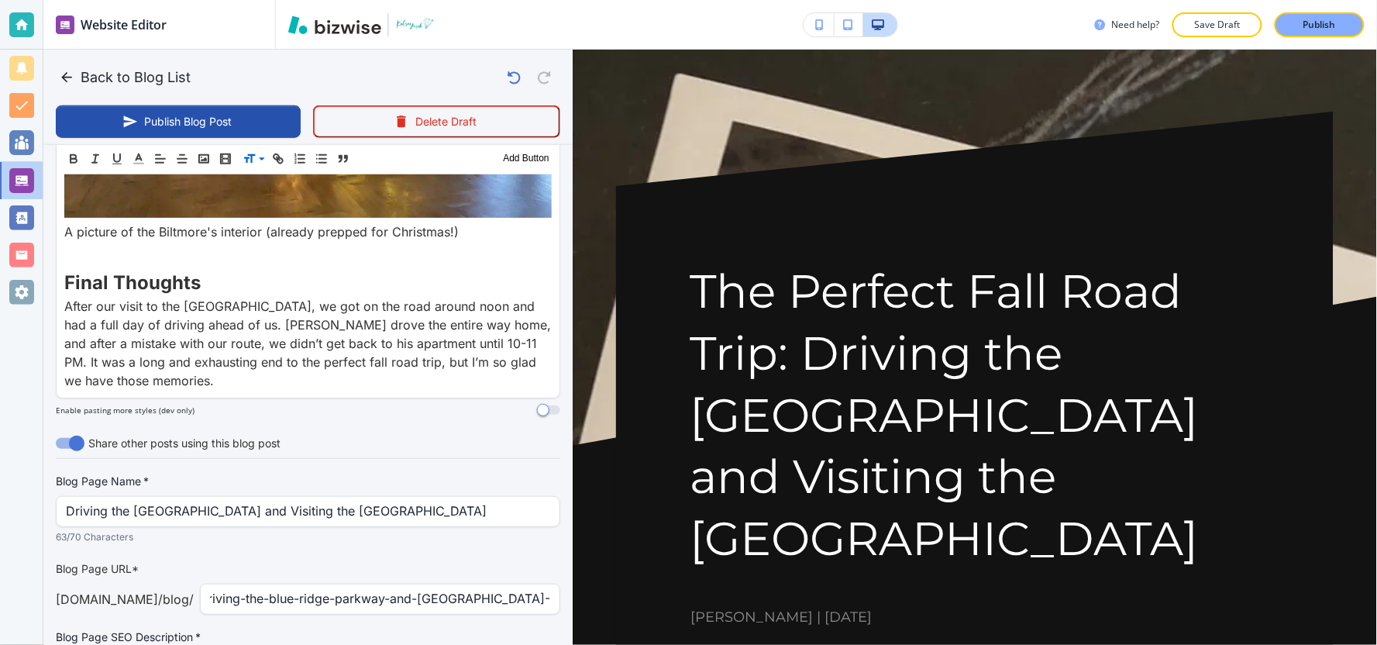
click at [538, 584] on div "Driving-the-blue-ridge-parkway-and-visiting-the-Biltmore- ​" at bounding box center [380, 599] width 360 height 31
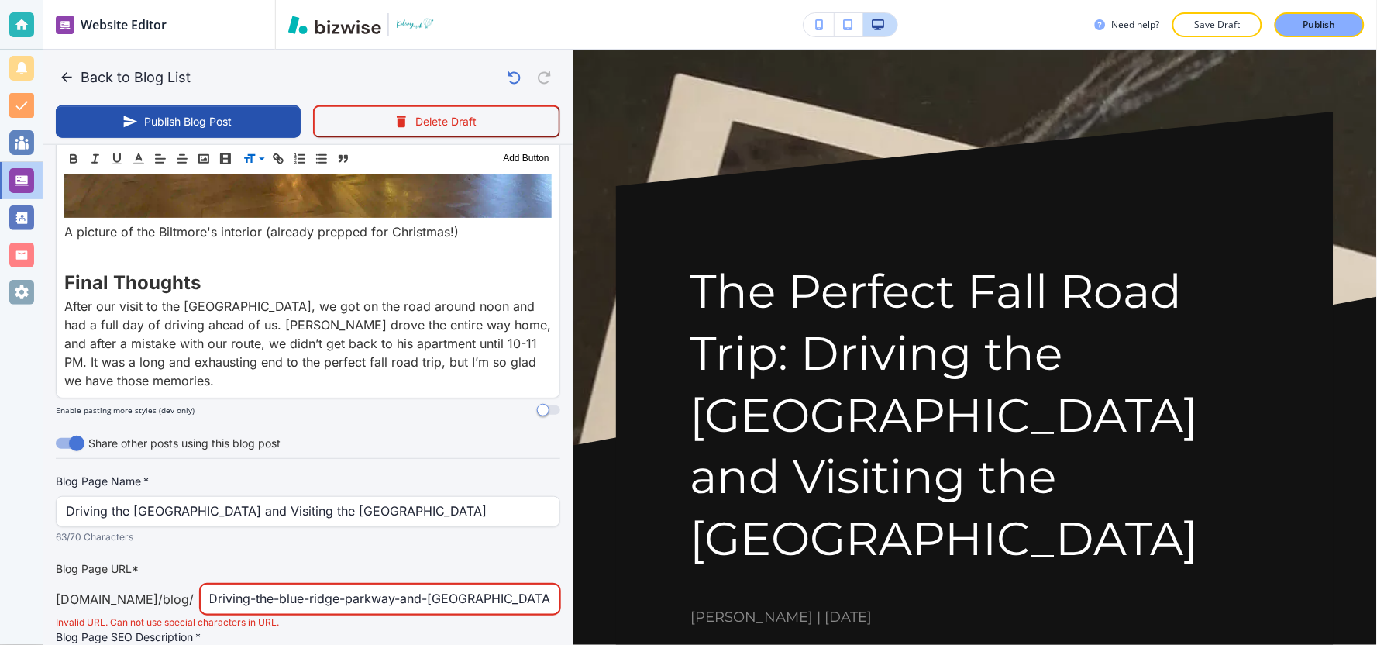
scroll to position [0, 194]
click at [537, 584] on div "Driving-the-blue-ridge-parkway-and-visiting-the-Biltmo re- ​" at bounding box center [380, 599] width 360 height 31
click at [538, 584] on div "Driving-the-blue-ridge-parkway-and-visiting-the-Biltmo re- ​" at bounding box center [380, 599] width 360 height 31
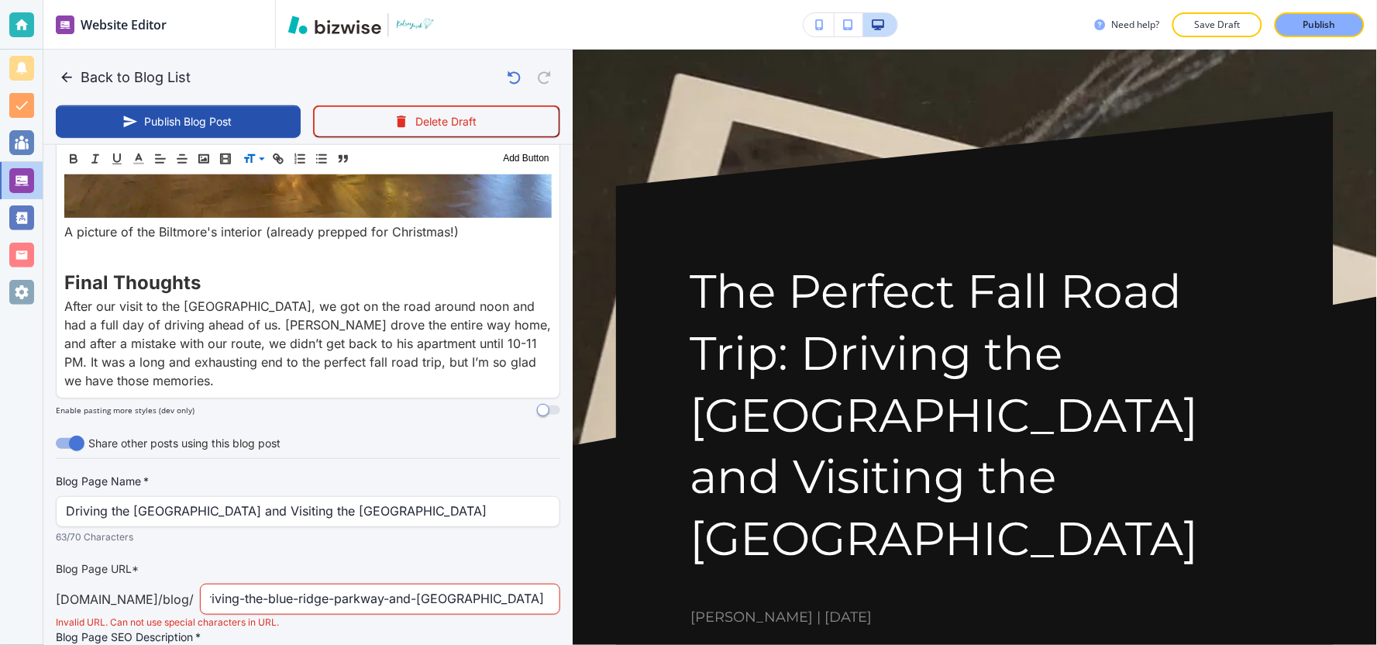
click at [538, 584] on div "Driving-the-blue-ridge-parkway-and-visiting-the-Biltmo re- ​" at bounding box center [380, 599] width 360 height 31
click at [539, 584] on div "Driving-the-blue-ridge-parkway-and-visiting-the-Biltmo re- ​" at bounding box center [380, 599] width 360 height 31
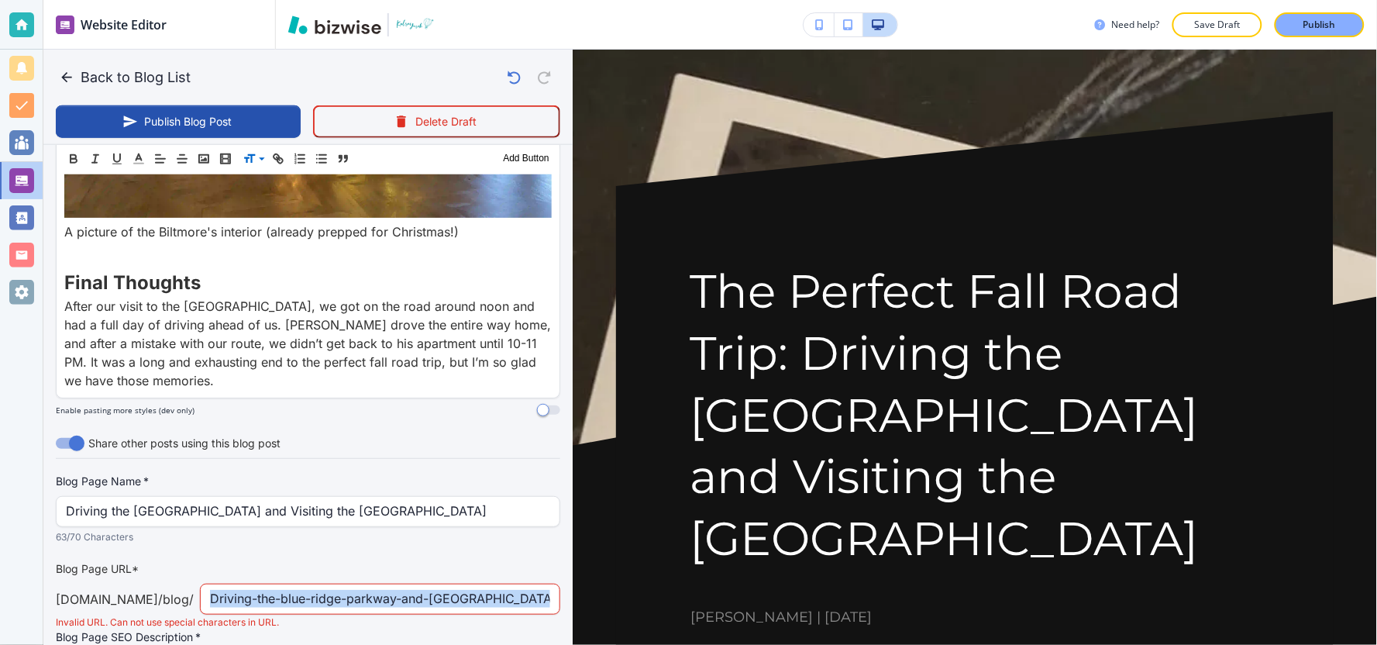
click at [539, 584] on div "Driving-the-blue-ridge-parkway-and-visiting-the-Biltmo re- ​" at bounding box center [380, 599] width 360 height 31
click at [537, 584] on div "Driving-the-blue-ridge-parkway-and-visiting-the-Biltmo re- ​" at bounding box center [380, 599] width 360 height 31
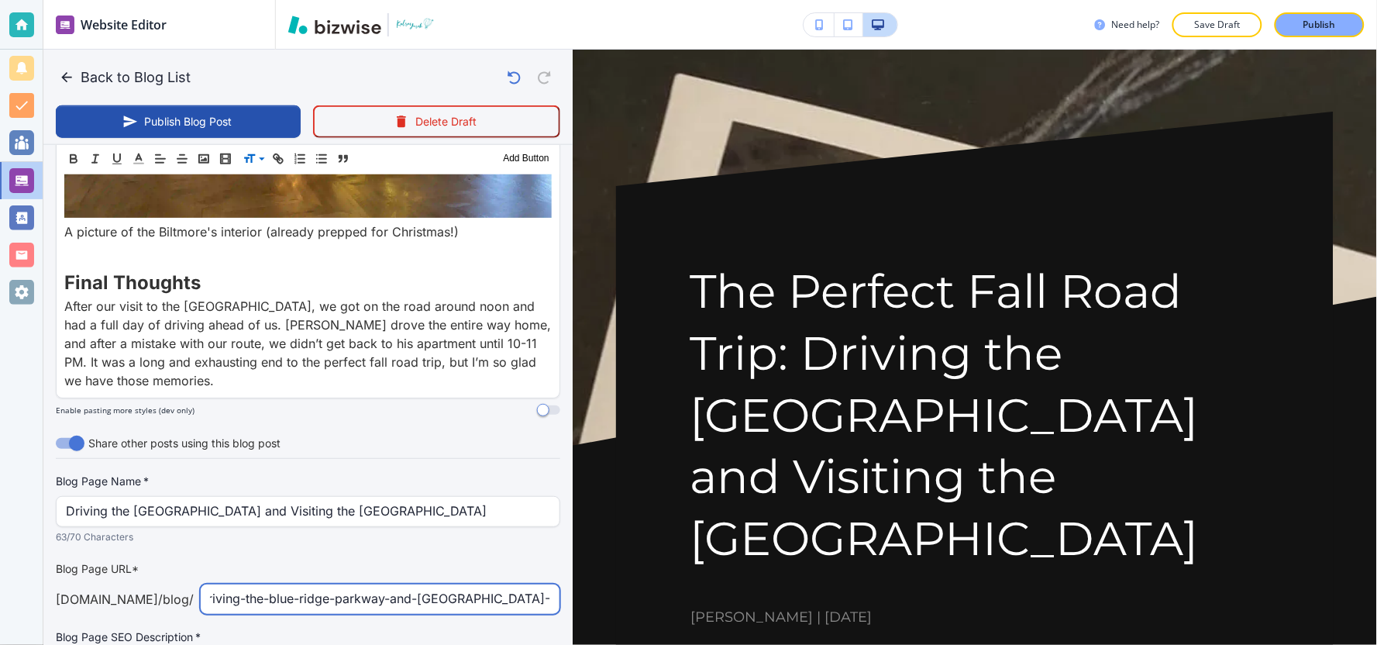
scroll to position [0, 15]
click at [536, 584] on input "Driving-the-blue-ridge-parkway-and-visiting-the-Biltmore-" at bounding box center [380, 598] width 340 height 29
type input "Driving-the-blue-ridge-parkway-and-visiting-the-Biltmore-estate"
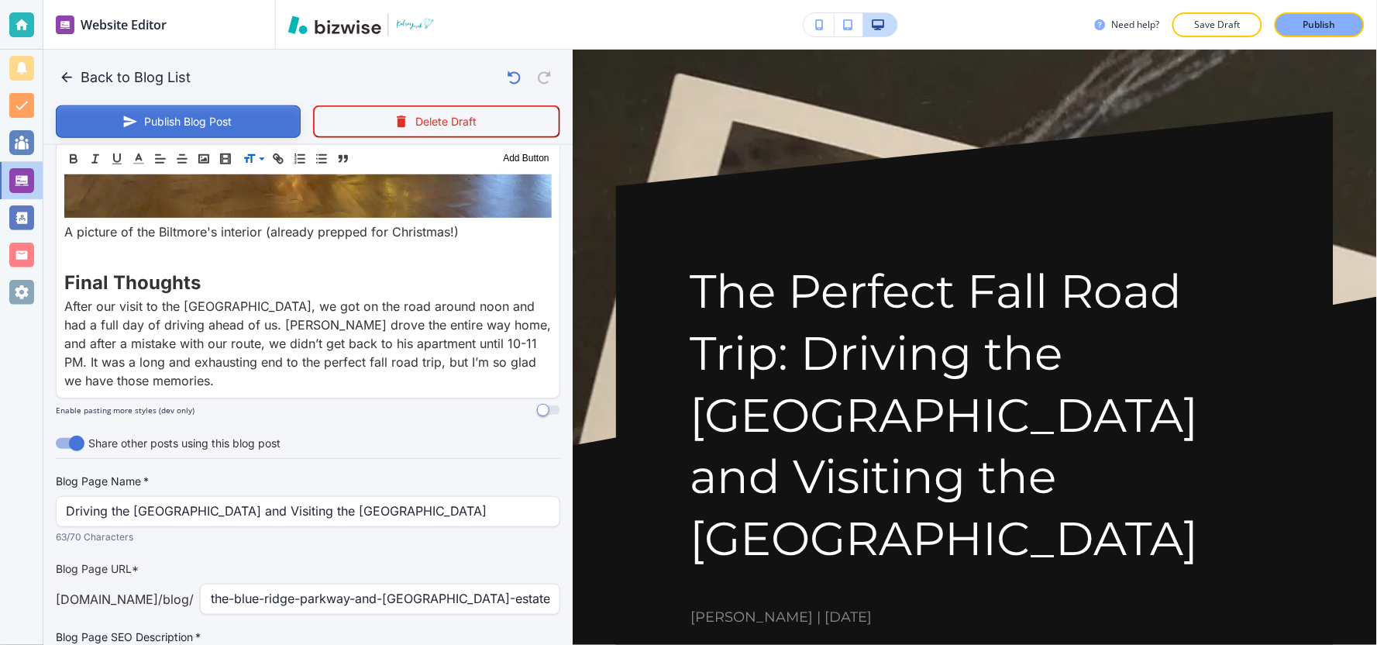
click at [203, 119] on button "Publish Blog Post" at bounding box center [178, 121] width 245 height 33
click at [169, 78] on button "Back to Blog List" at bounding box center [126, 77] width 141 height 31
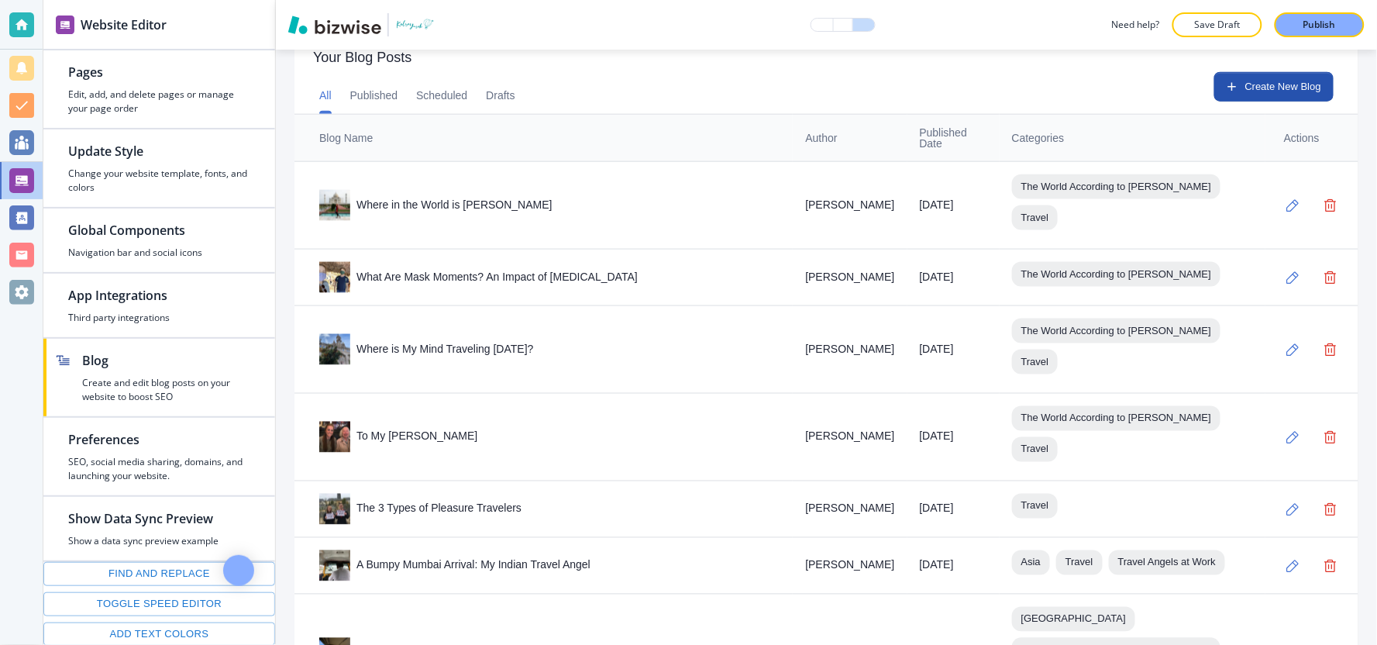
scroll to position [350, 0]
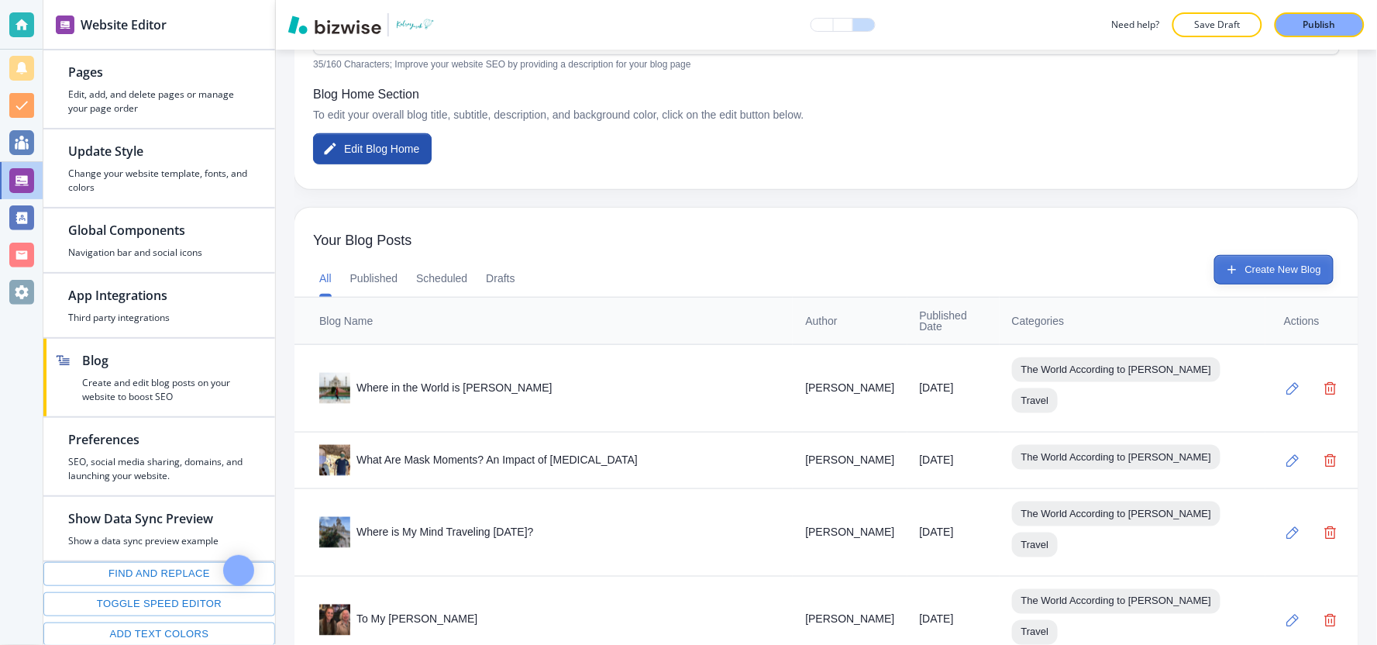
click at [1225, 264] on icon "button" at bounding box center [1232, 270] width 14 height 14
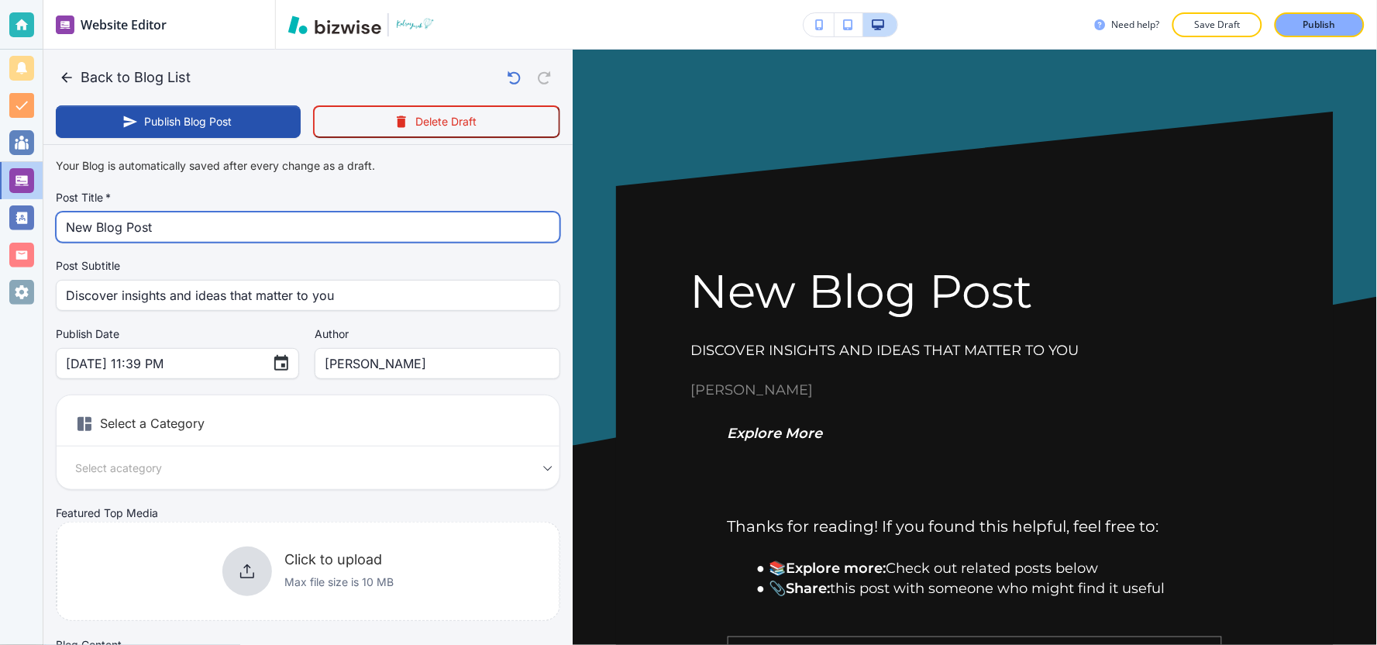
click at [263, 223] on input "New Blog Post" at bounding box center [308, 226] width 484 height 29
paste input "Top Christmas Destinations Around the World"
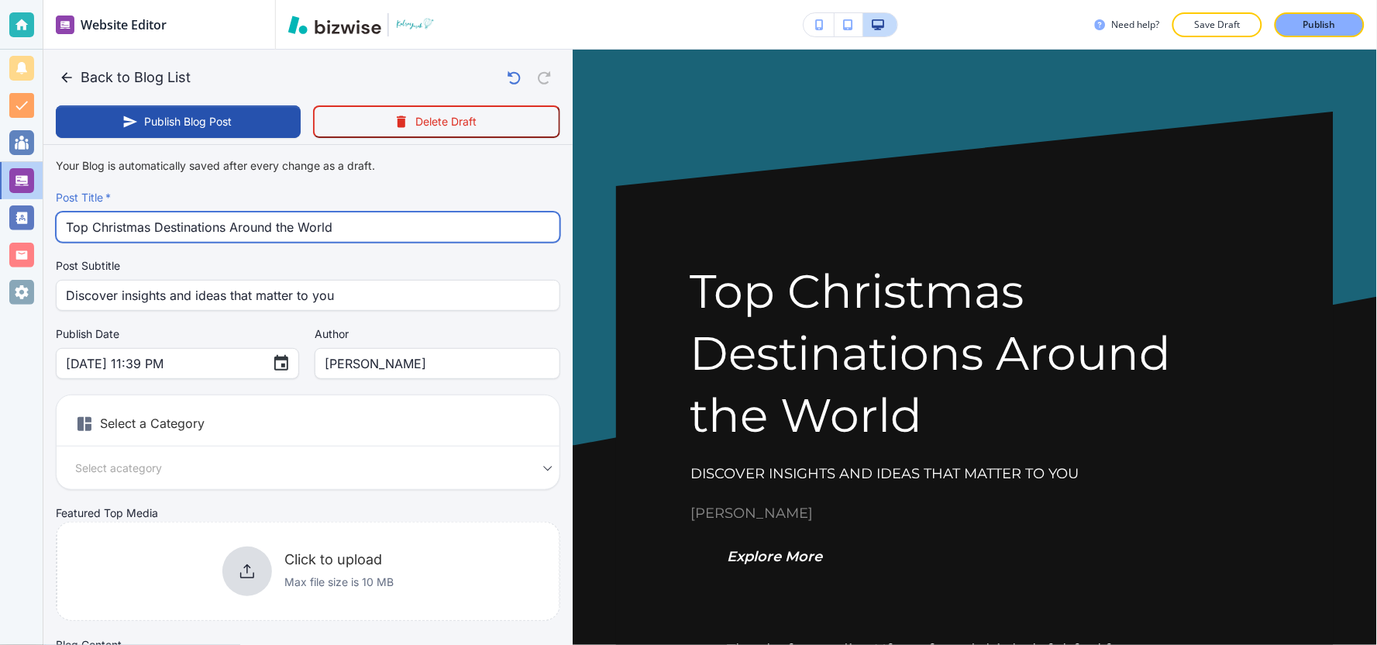
type input "Top Christmas Destinations Around the World"
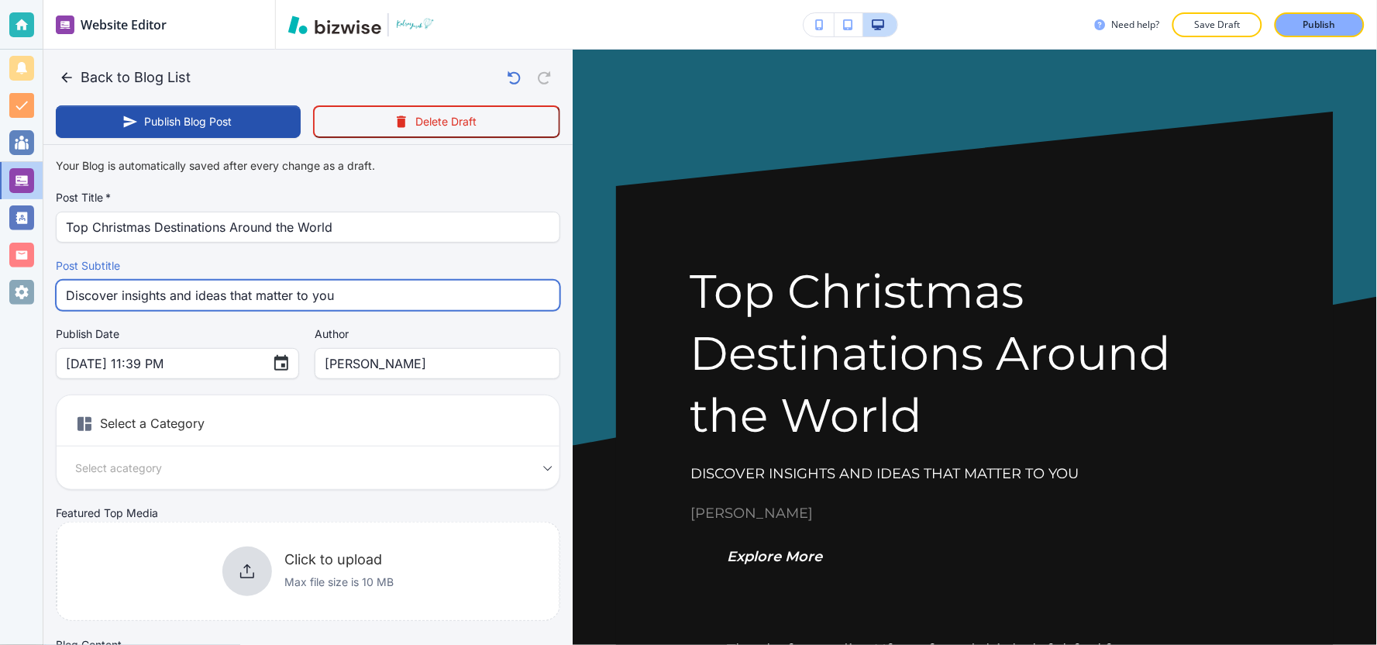
drag, startPoint x: 360, startPoint y: 292, endPoint x: 0, endPoint y: 305, distance: 359.8
click at [0, 305] on div "Website Editor Pages Edit, add, and delete pages or manage your page order Upda…" at bounding box center [688, 322] width 1377 height 645
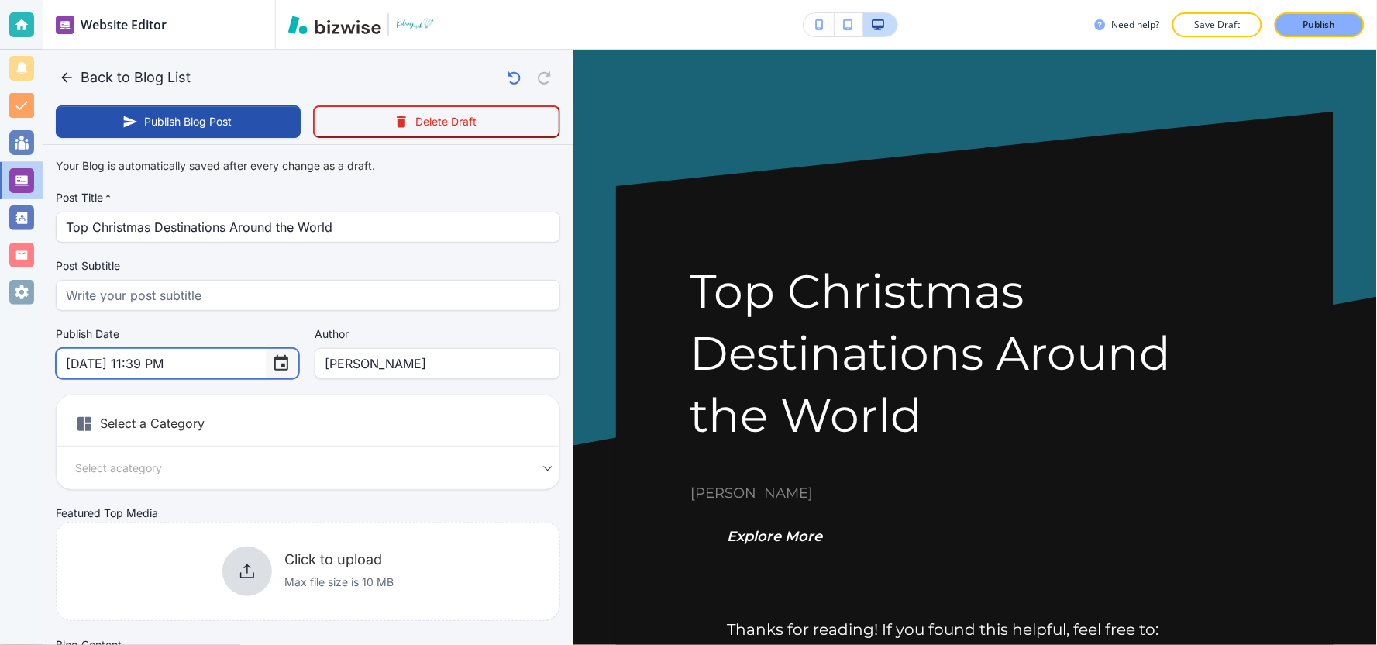
click at [272, 367] on icon "Choose date, selected date is Sep 29, 2025" at bounding box center [281, 363] width 19 height 19
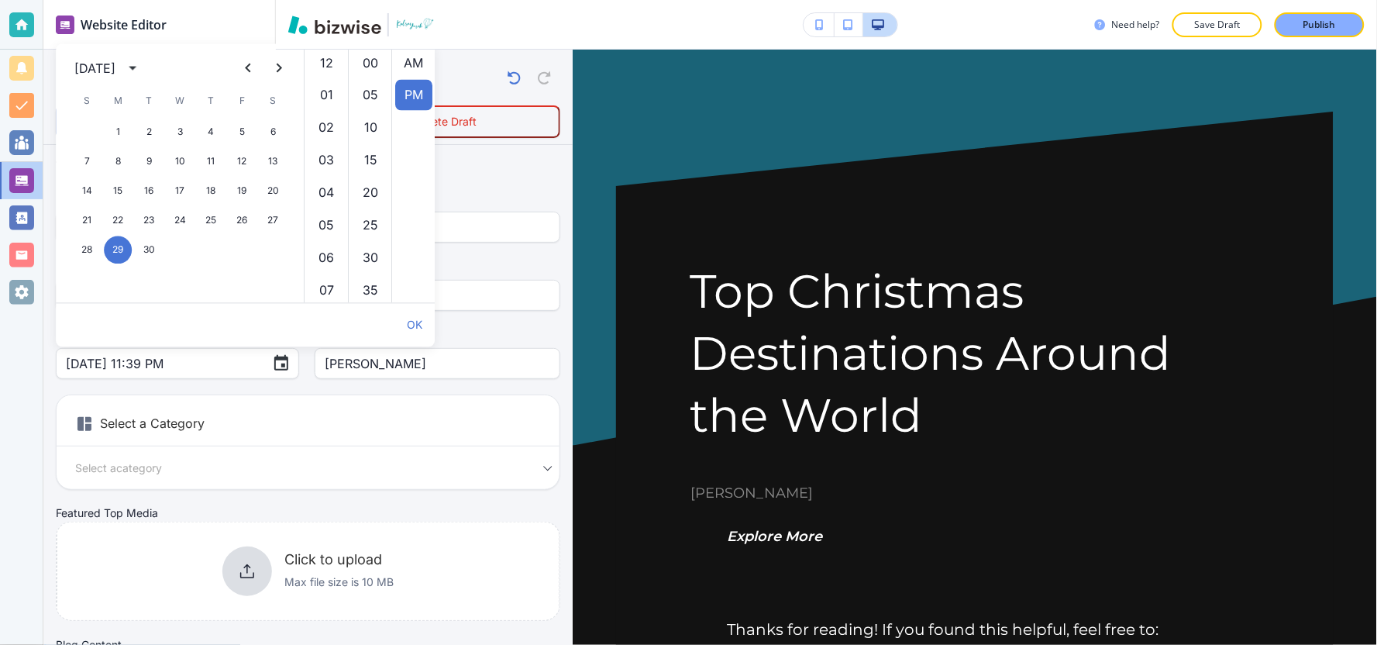
scroll to position [32, 0]
click at [145, 72] on button "calendar view is open, switch to year view" at bounding box center [132, 68] width 25 height 25
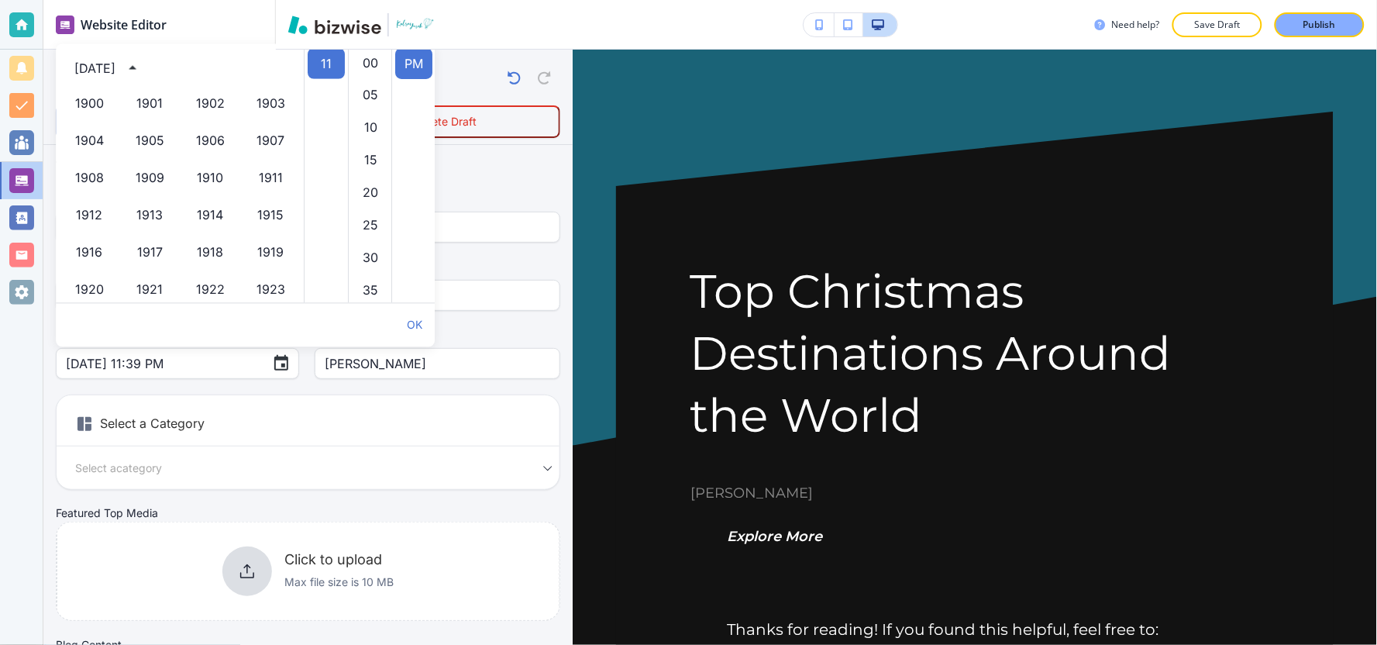
scroll to position [1062, 0]
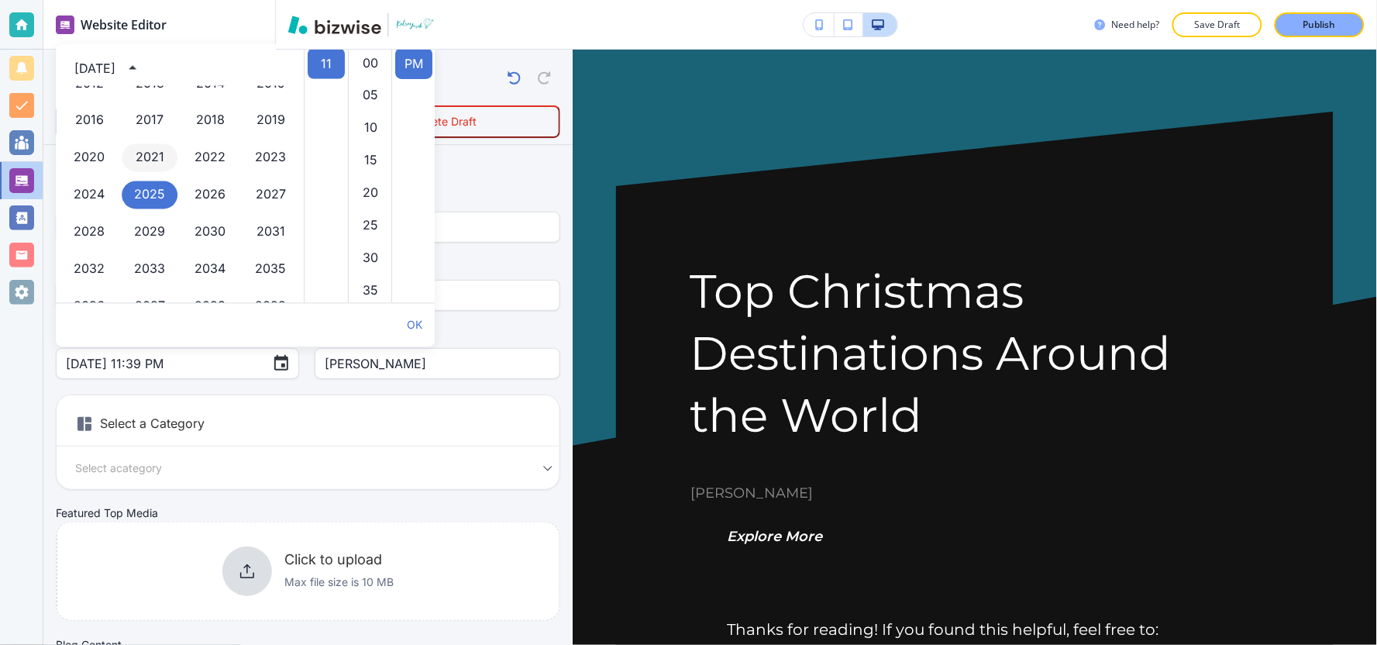
click at [135, 152] on button "2021" at bounding box center [150, 158] width 56 height 28
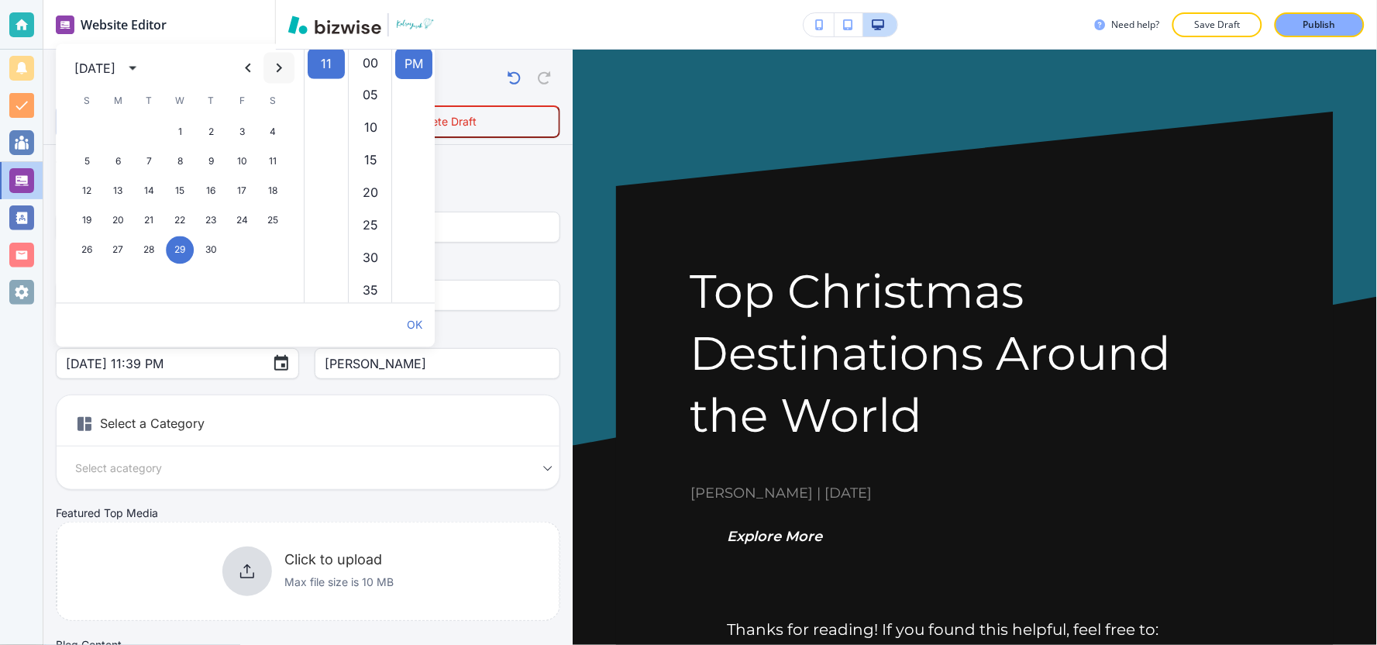
click at [280, 72] on icon "Next month" at bounding box center [279, 68] width 19 height 19
click at [243, 221] on button "24" at bounding box center [242, 221] width 28 height 28
type input "Dec 24, 2021 11:39 PM"
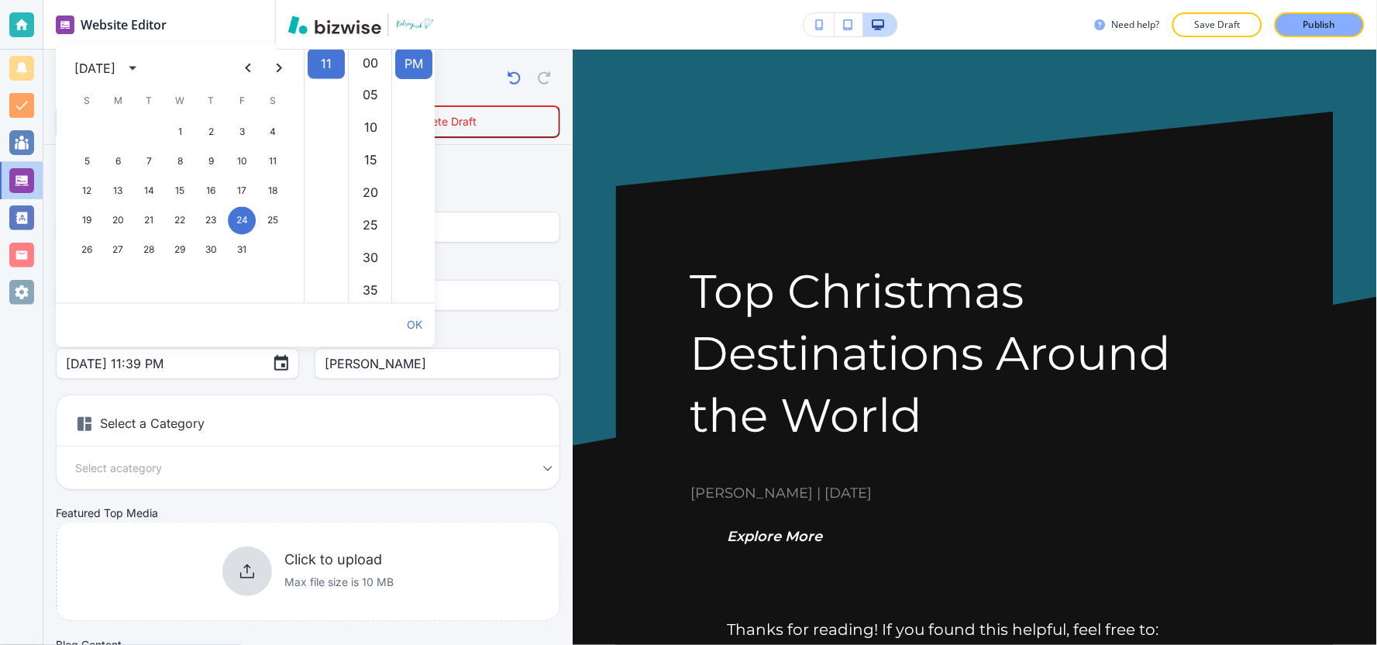
click at [272, 380] on div "Your Blog is automatically saved after every change as a draft. Post Title   * …" at bounding box center [308, 393] width 504 height 485
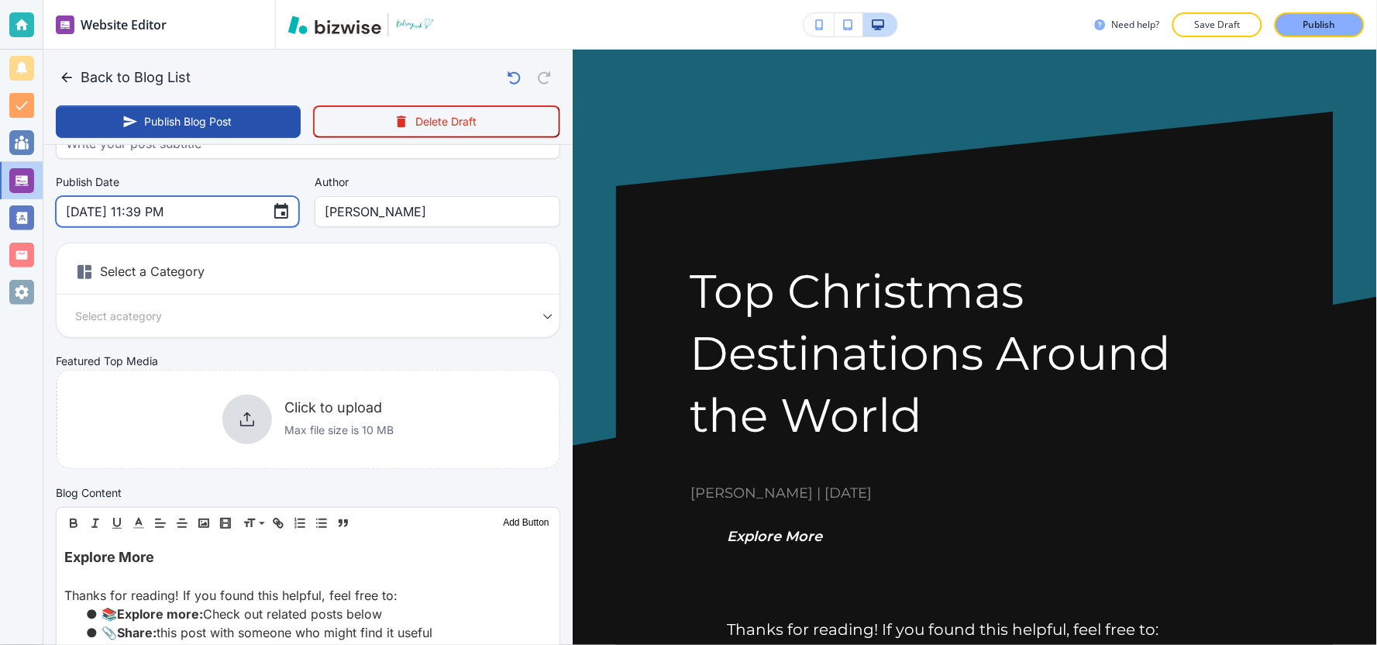
scroll to position [172, 0]
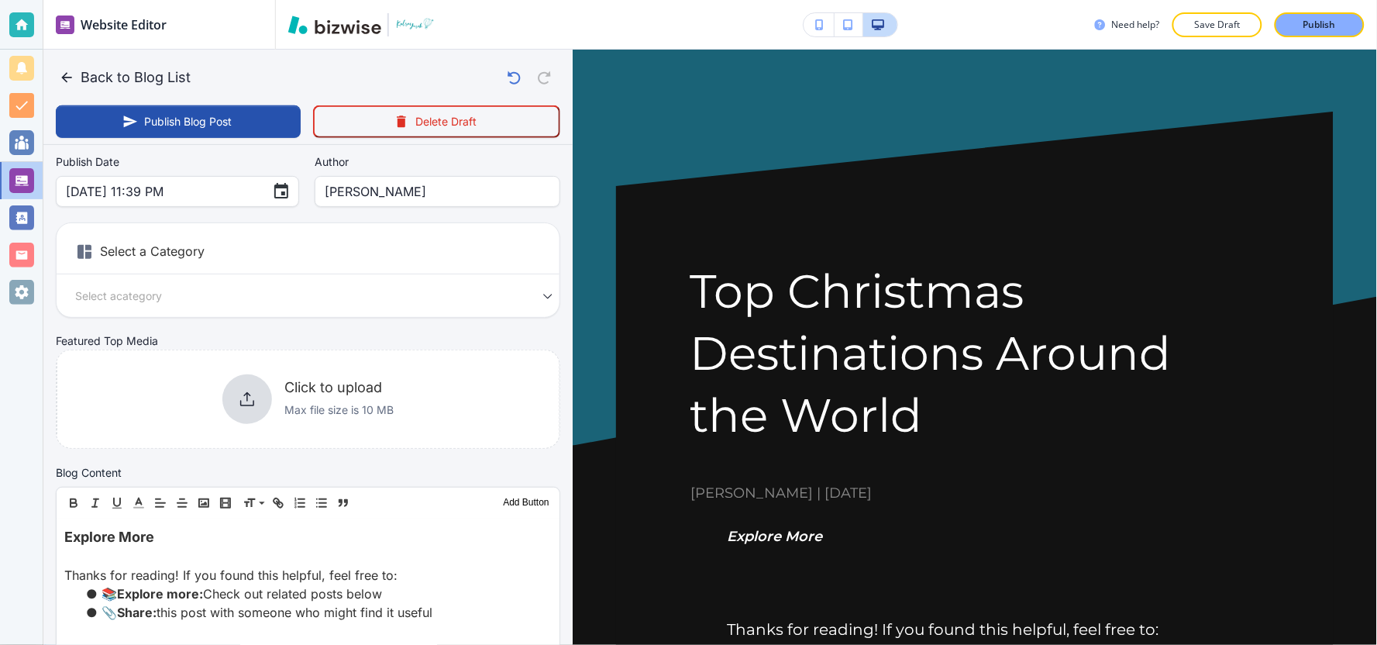
click at [274, 0] on body "Website Editor Pages Edit, add, and delete pages or manage your page order Upda…" at bounding box center [688, 0] width 1377 height 0
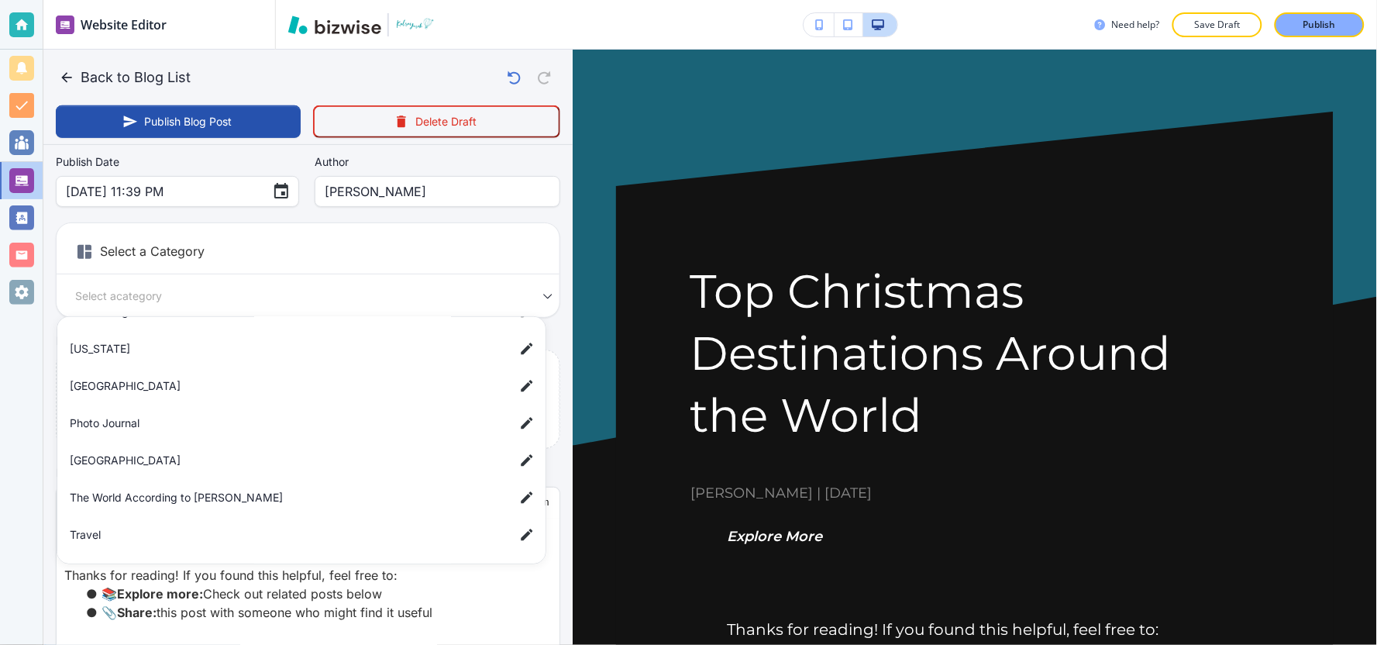
scroll to position [258, 0]
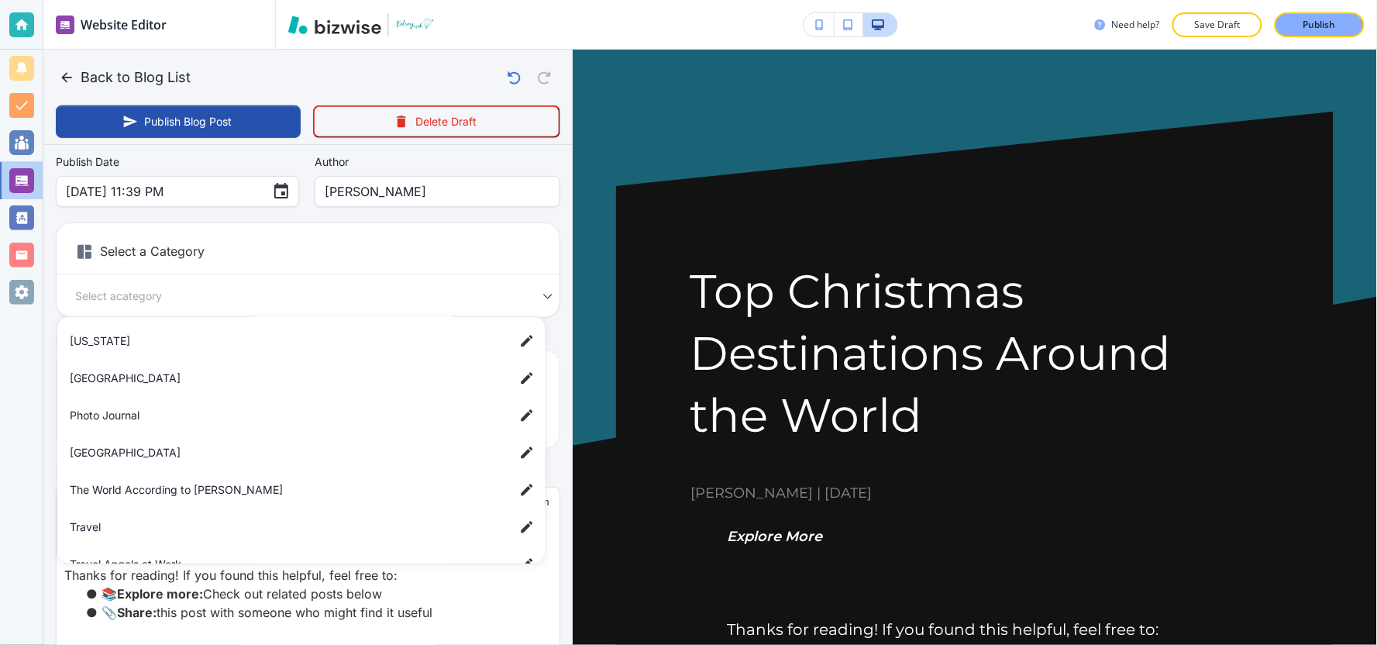
click at [164, 516] on li "Travel" at bounding box center [305, 526] width 482 height 31
type input "a7d5d0a3501f3a2933ba1"
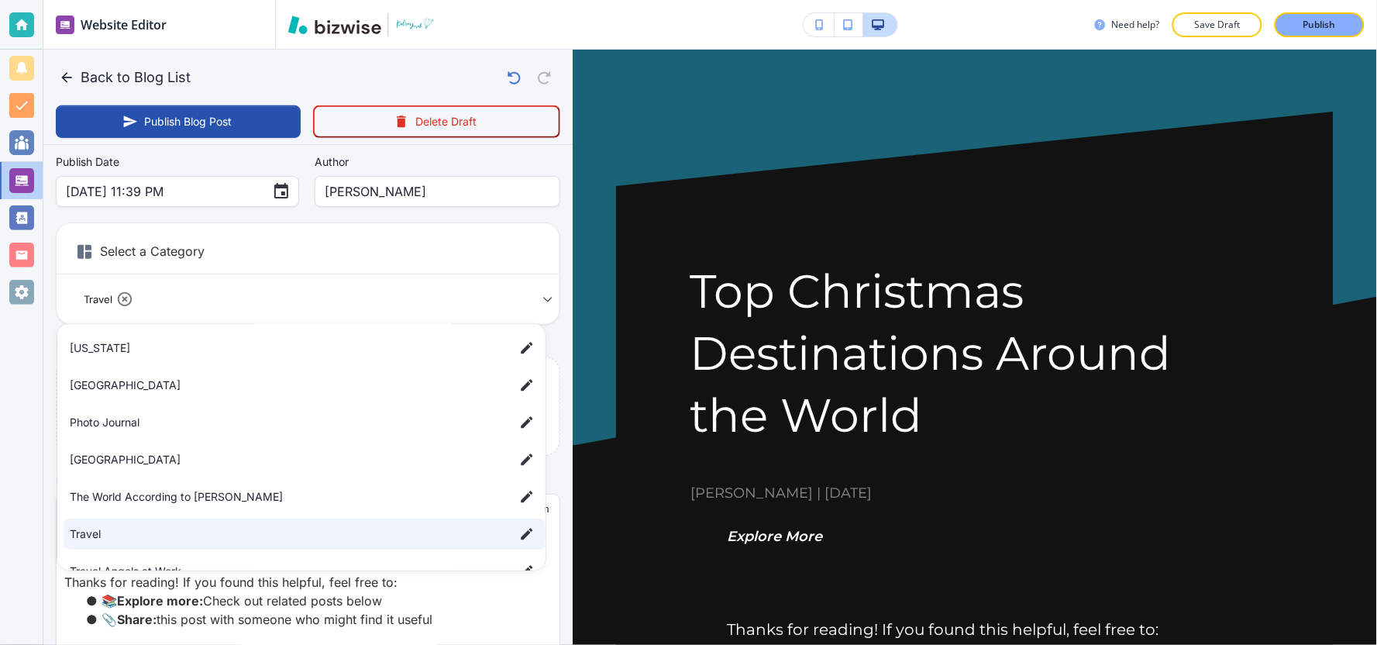
click at [40, 415] on div at bounding box center [688, 322] width 1377 height 645
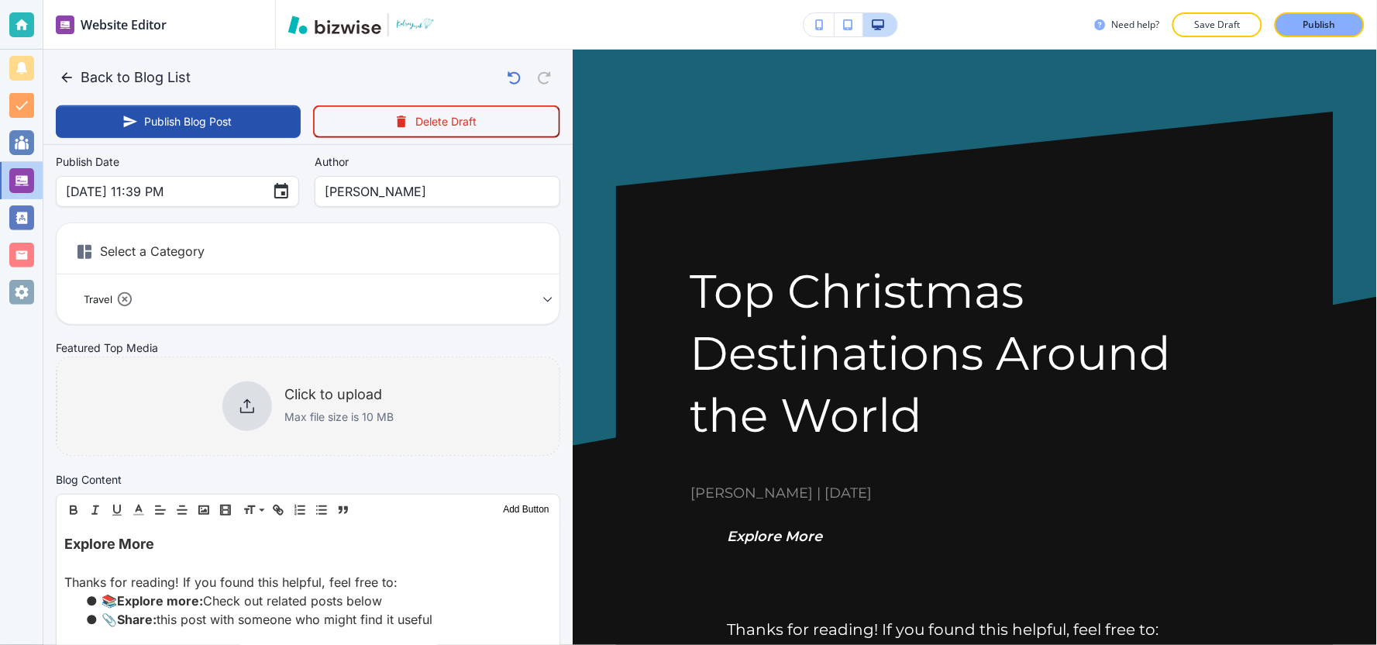
click at [248, 415] on div at bounding box center [247, 406] width 50 height 50
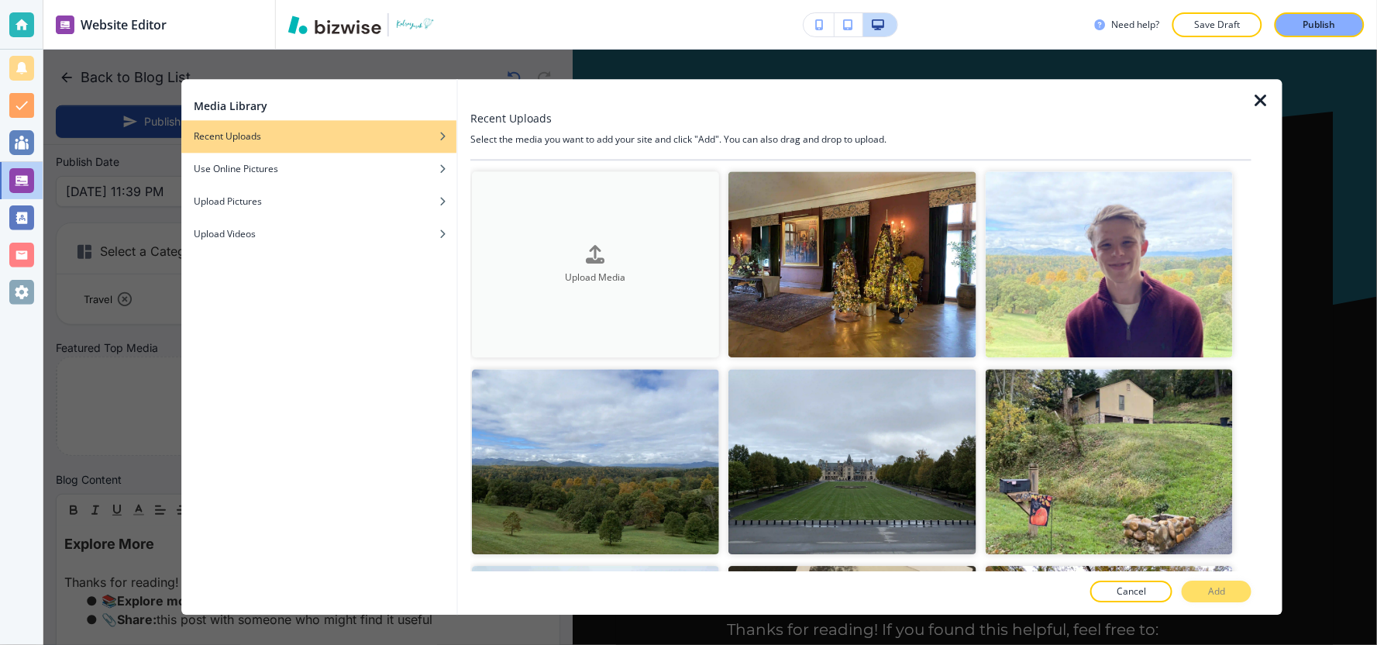
click at [600, 291] on button "Upload Media" at bounding box center [595, 264] width 247 height 186
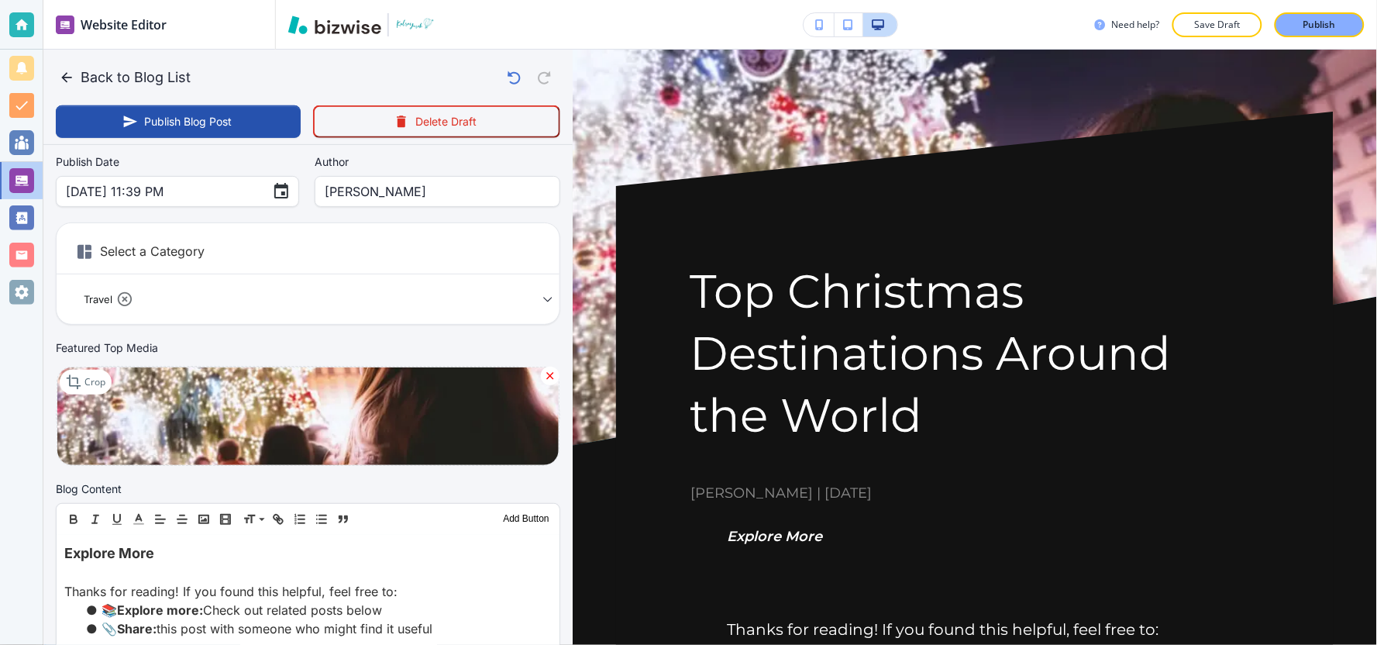
scroll to position [516, 0]
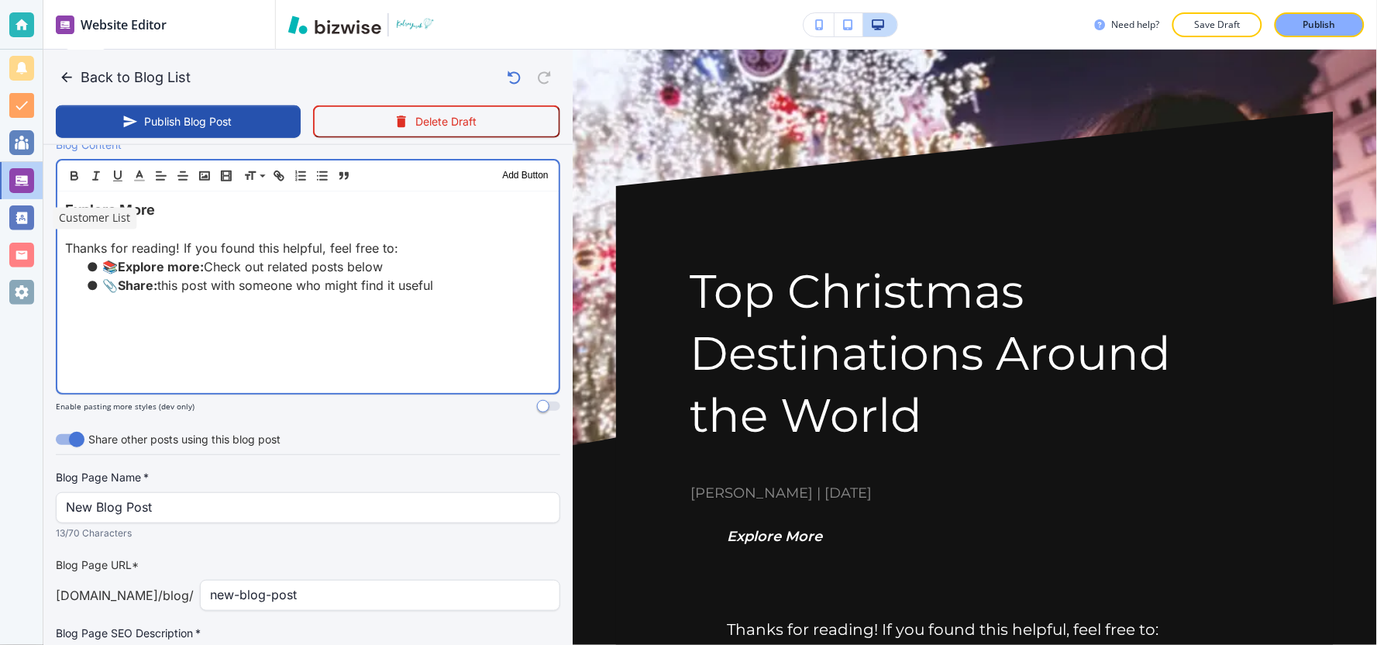
drag, startPoint x: 17, startPoint y: 270, endPoint x: 3, endPoint y: 201, distance: 69.6
click at [3, 201] on div "Website Editor Pages Edit, add, and delete pages or manage your page order Upda…" at bounding box center [688, 322] width 1377 height 645
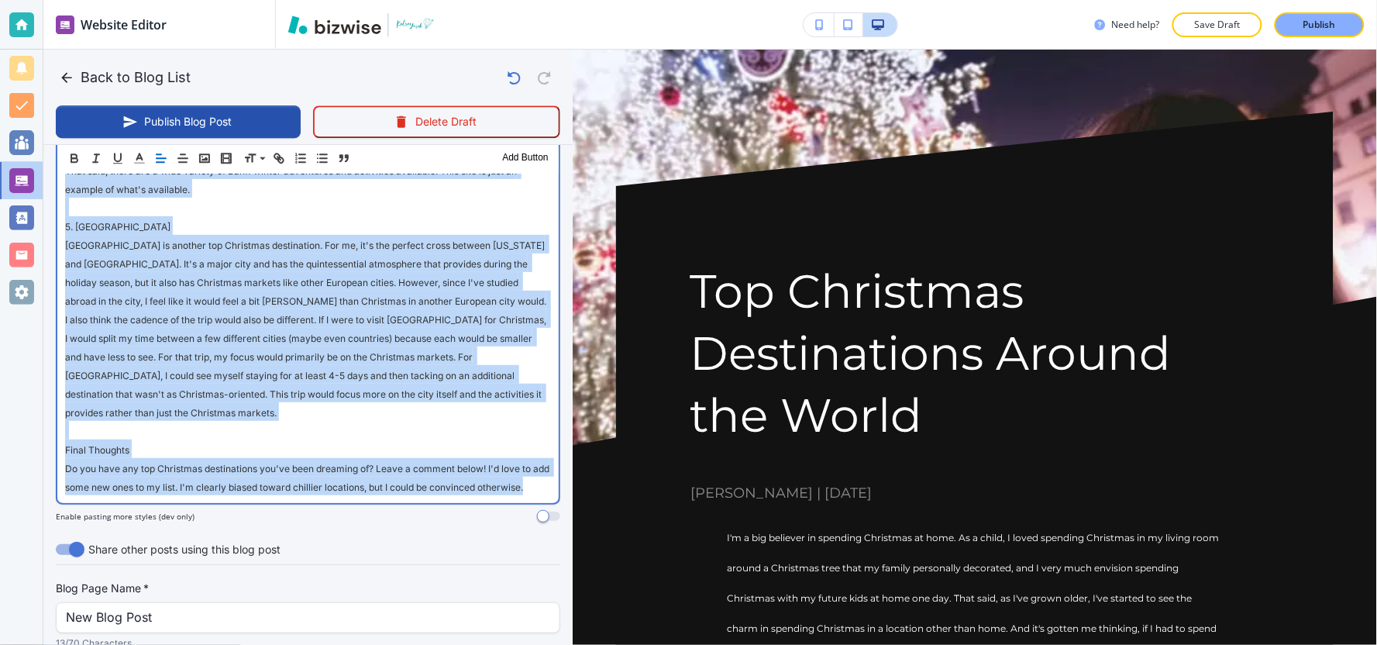
scroll to position [1377, 0]
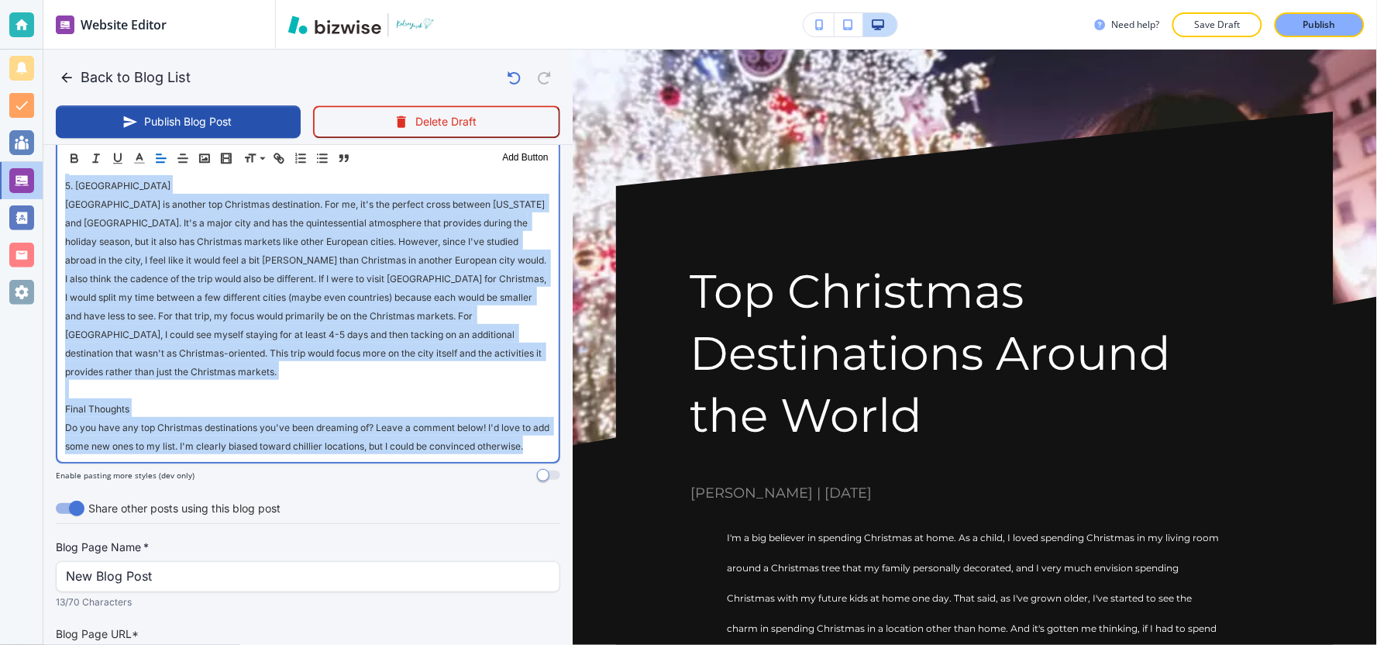
drag, startPoint x: 62, startPoint y: 380, endPoint x: 288, endPoint y: 417, distance: 228.4
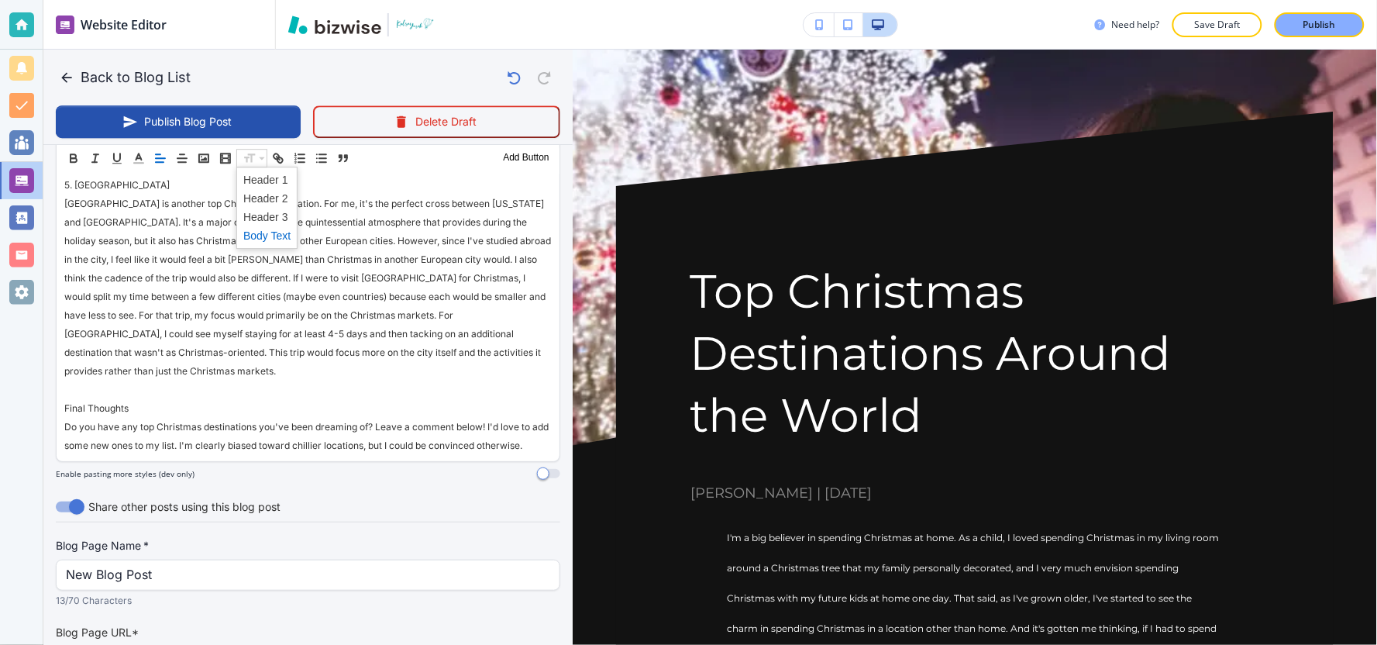
click at [262, 237] on span at bounding box center [266, 235] width 47 height 19
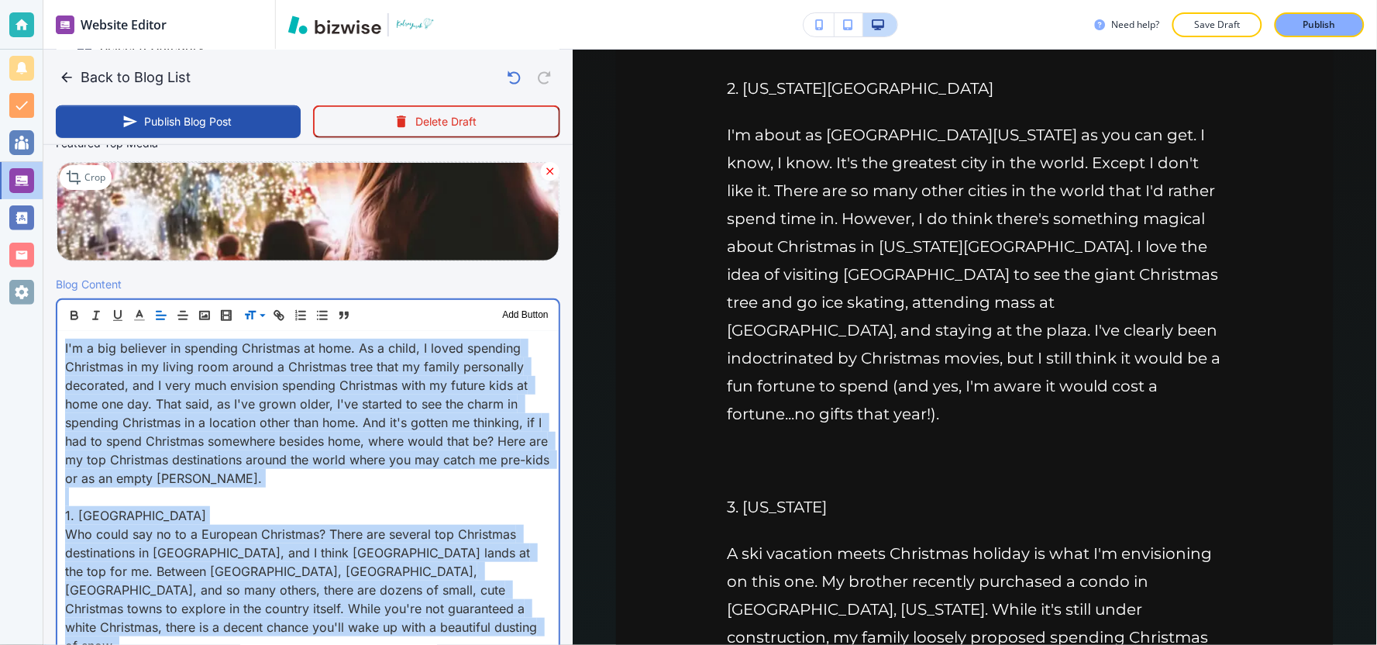
scroll to position [1463, 0]
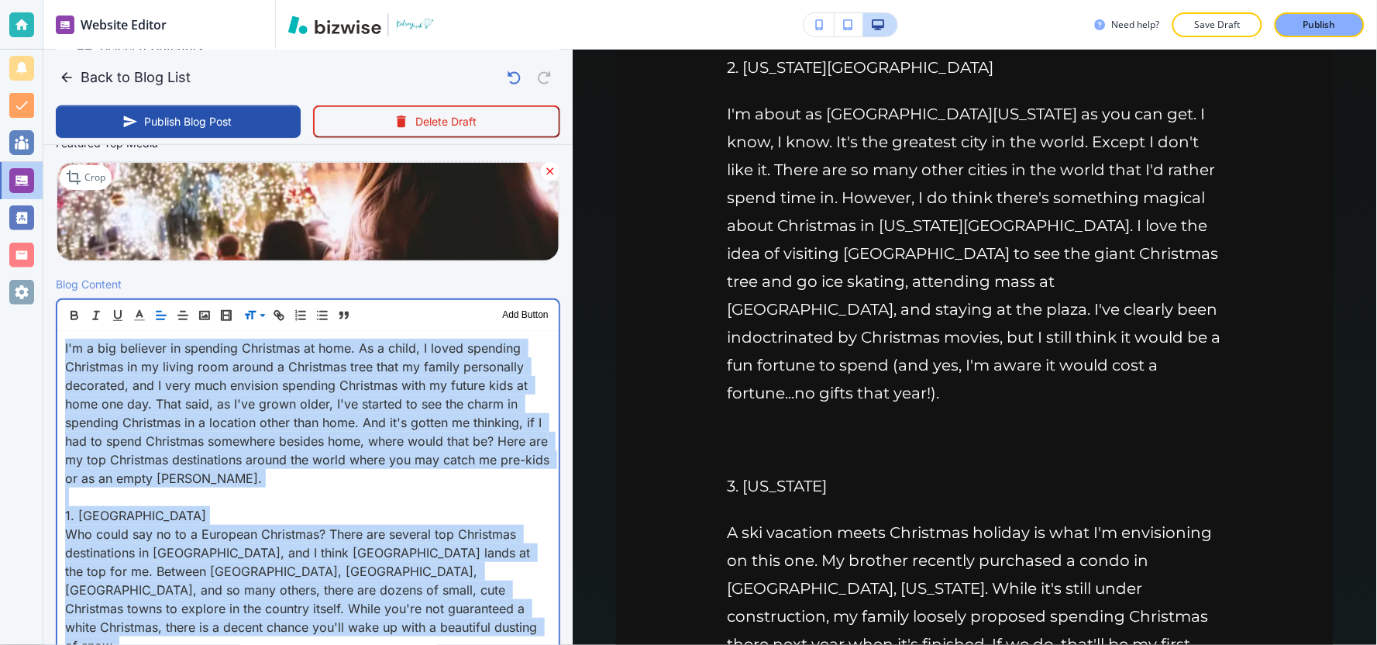
click at [326, 491] on p at bounding box center [308, 496] width 486 height 19
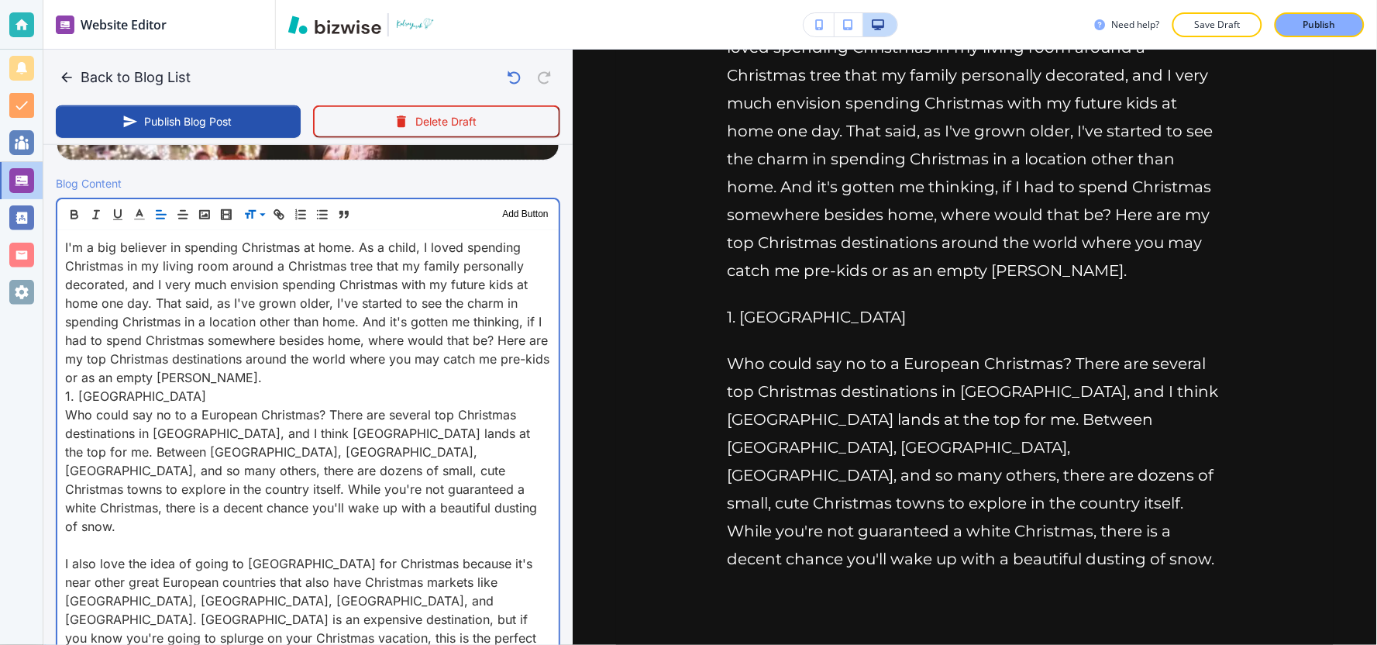
scroll to position [487, 0]
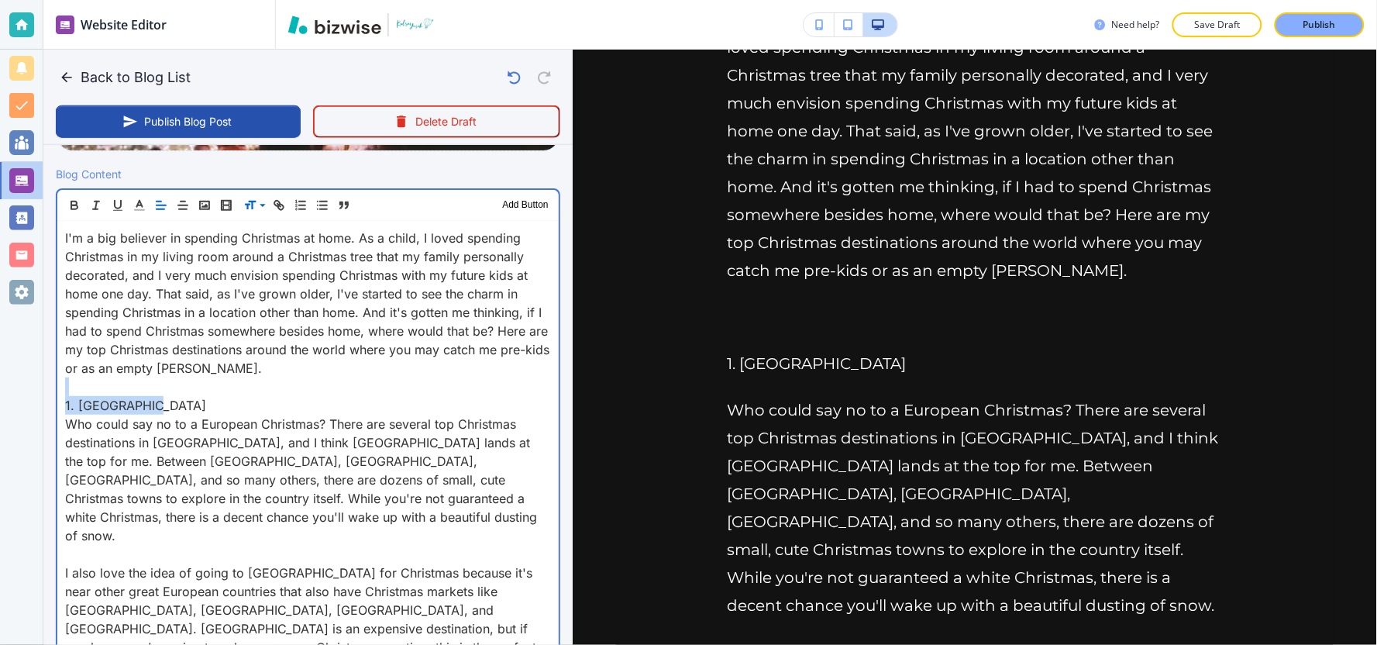
drag, startPoint x: 146, startPoint y: 404, endPoint x: 46, endPoint y: 391, distance: 100.1
click at [155, 408] on p "1. Switzerland" at bounding box center [308, 405] width 486 height 19
drag, startPoint x: 150, startPoint y: 406, endPoint x: 58, endPoint y: 406, distance: 92.2
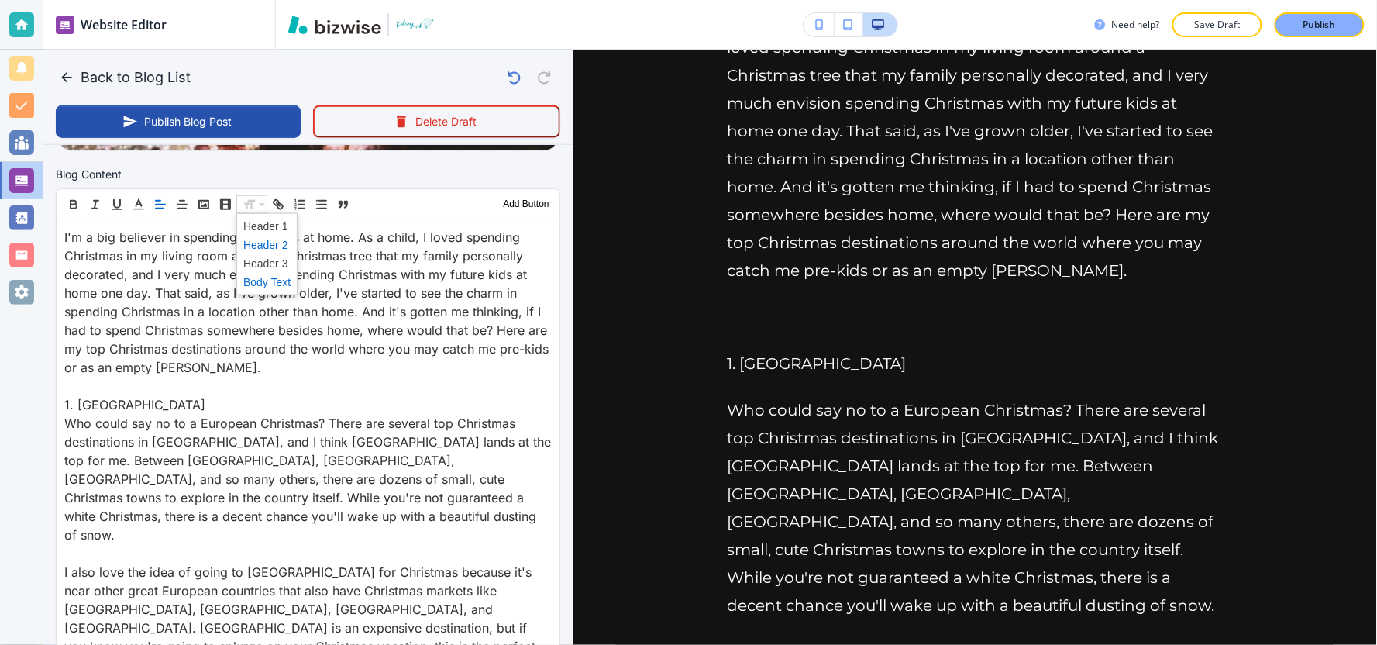
click at [254, 243] on span at bounding box center [266, 245] width 47 height 19
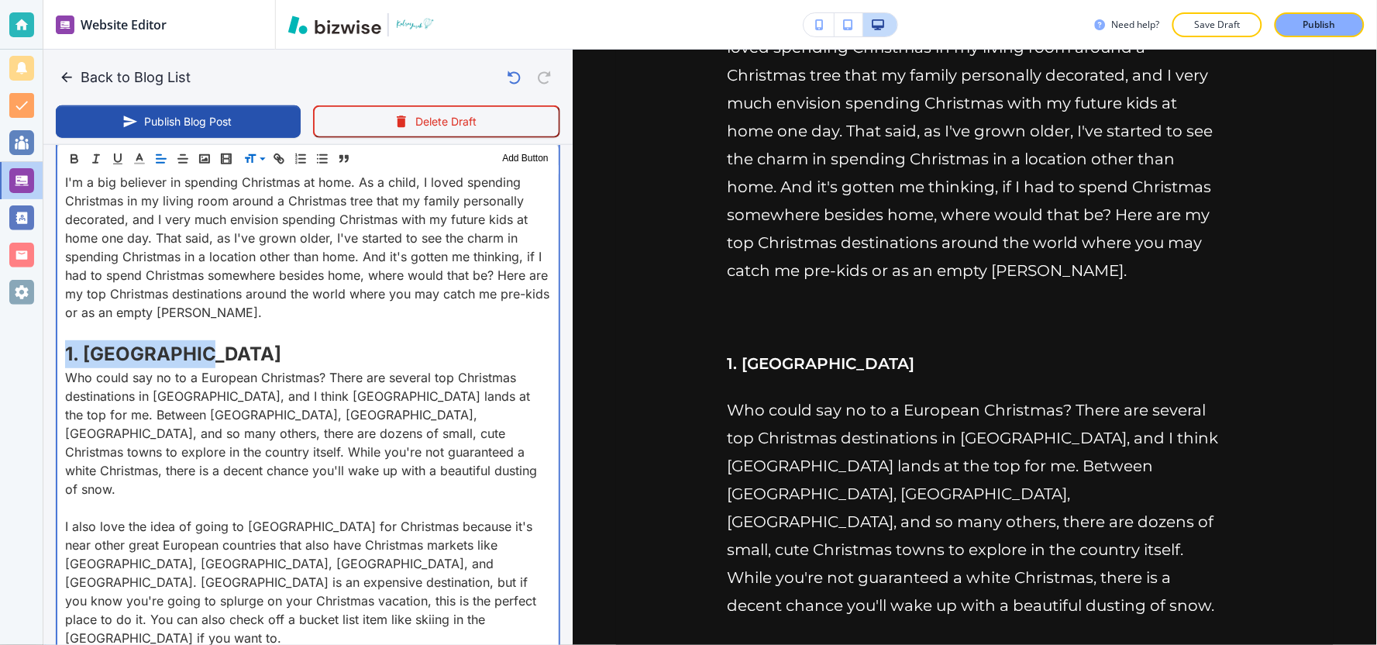
scroll to position [659, 0]
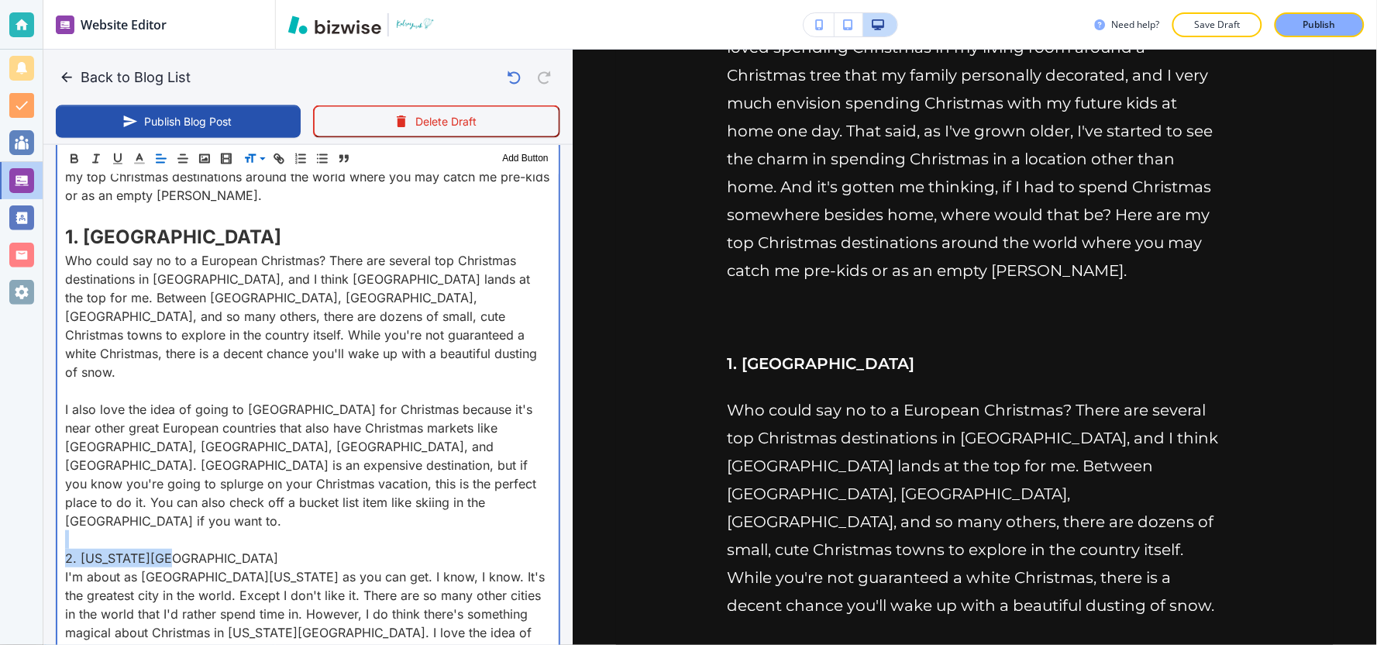
drag, startPoint x: 49, startPoint y: 508, endPoint x: 0, endPoint y: 502, distance: 49.1
click at [0, 502] on div "Website Editor Pages Edit, add, and delete pages or manage your page order Upda…" at bounding box center [688, 322] width 1377 height 645
click at [173, 549] on p "2. New York City" at bounding box center [308, 558] width 486 height 19
drag, startPoint x: 169, startPoint y: 521, endPoint x: 52, endPoint y: 527, distance: 117.2
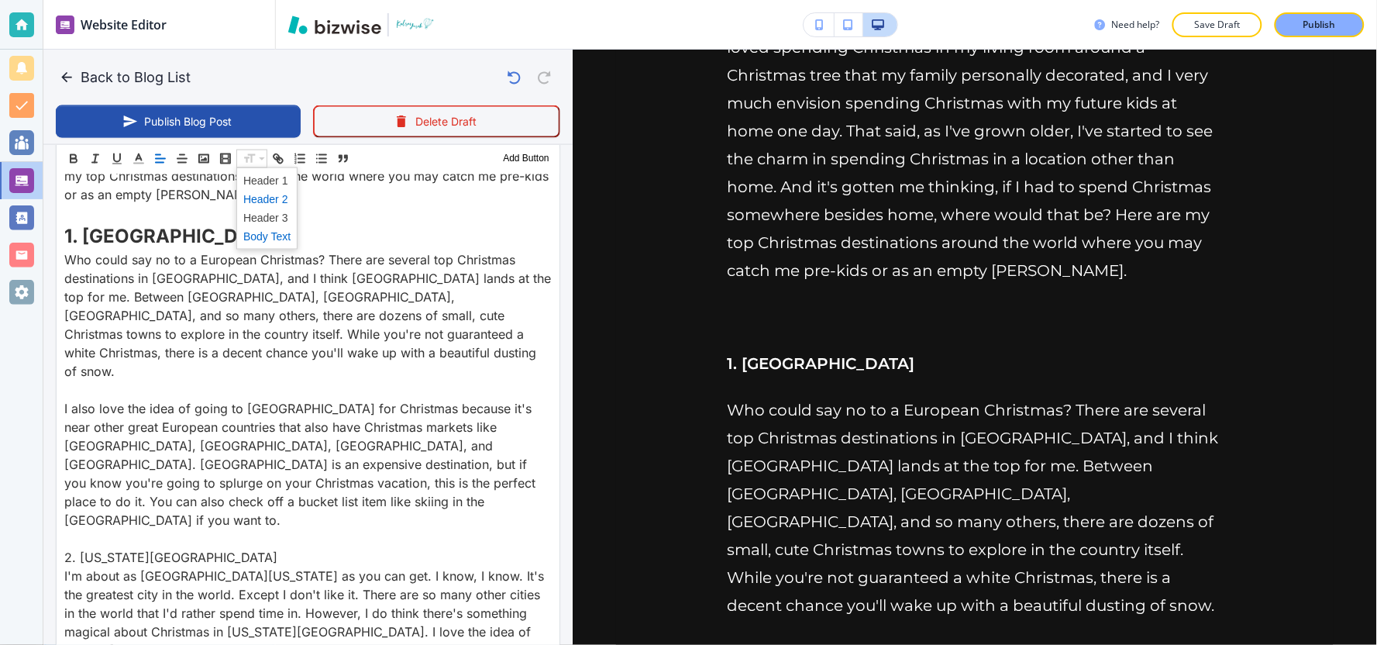
click at [261, 198] on span at bounding box center [266, 198] width 47 height 19
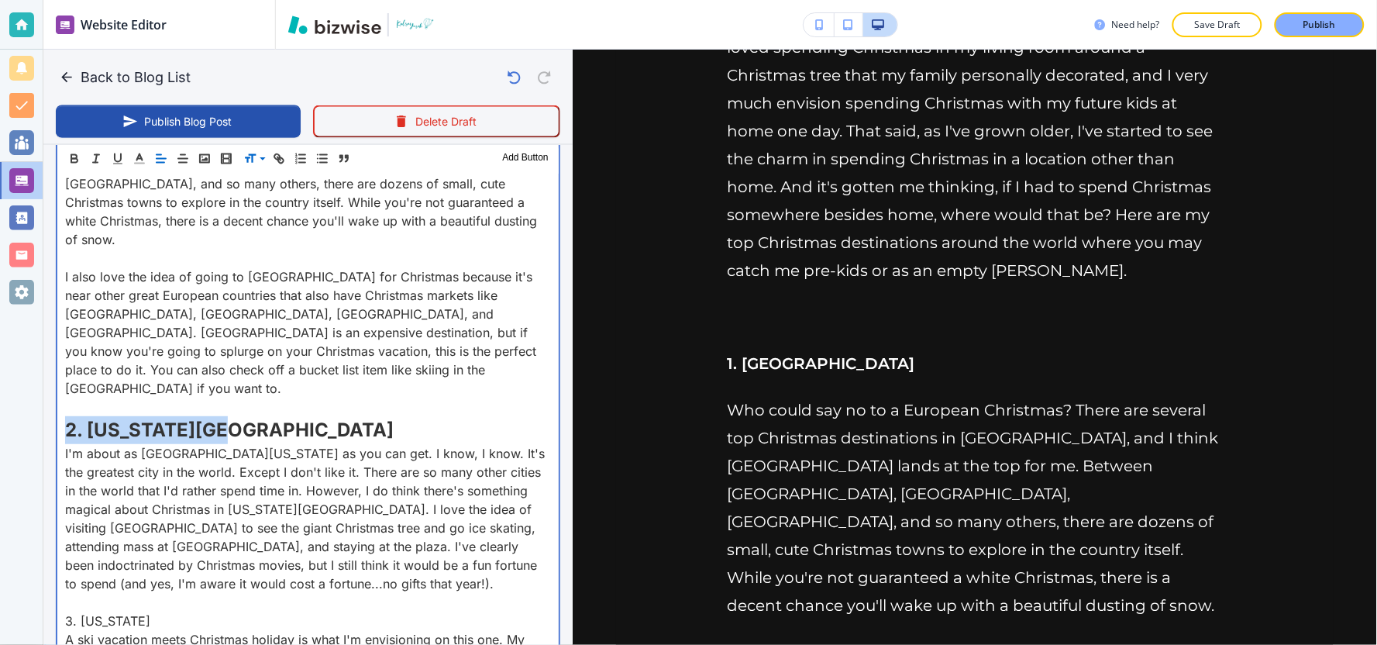
scroll to position [1090, 0]
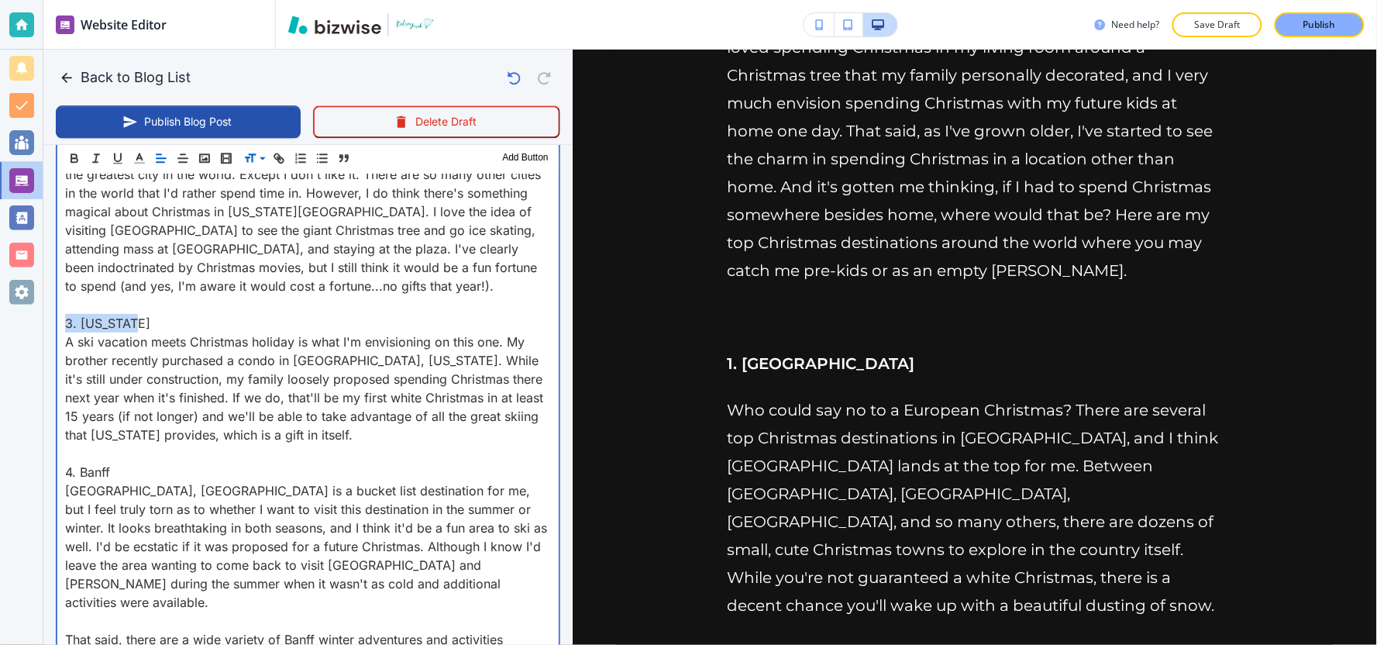
drag, startPoint x: 128, startPoint y: 283, endPoint x: 25, endPoint y: 284, distance: 103.1
click at [25, 284] on div "Website Editor Pages Edit, add, and delete pages or manage your page order Upda…" at bounding box center [688, 322] width 1377 height 645
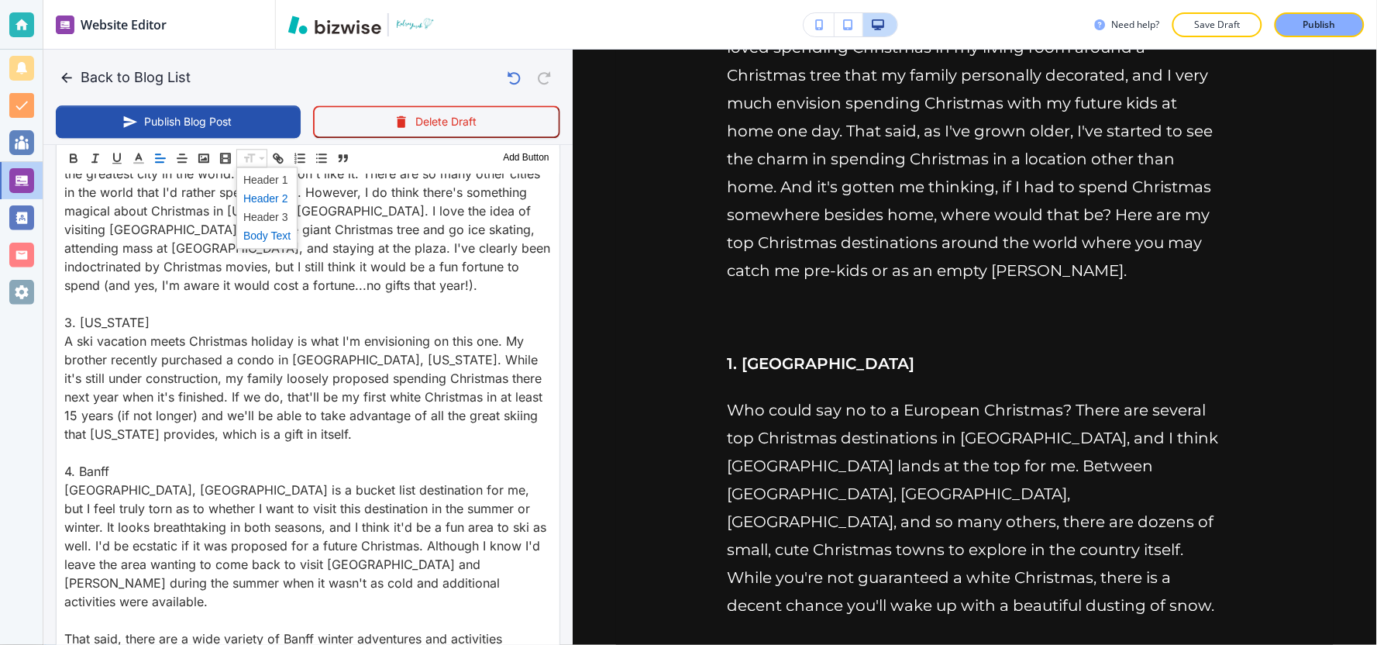
click at [258, 200] on span at bounding box center [266, 198] width 47 height 19
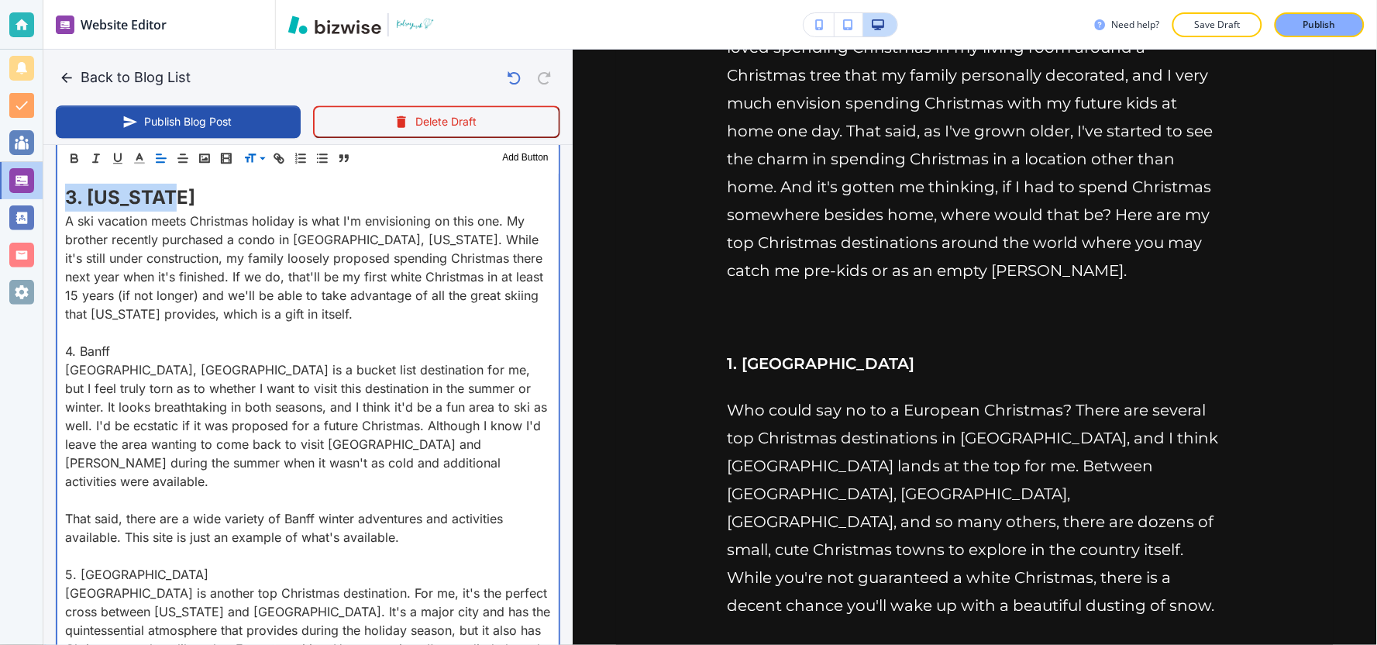
scroll to position [1236, 0]
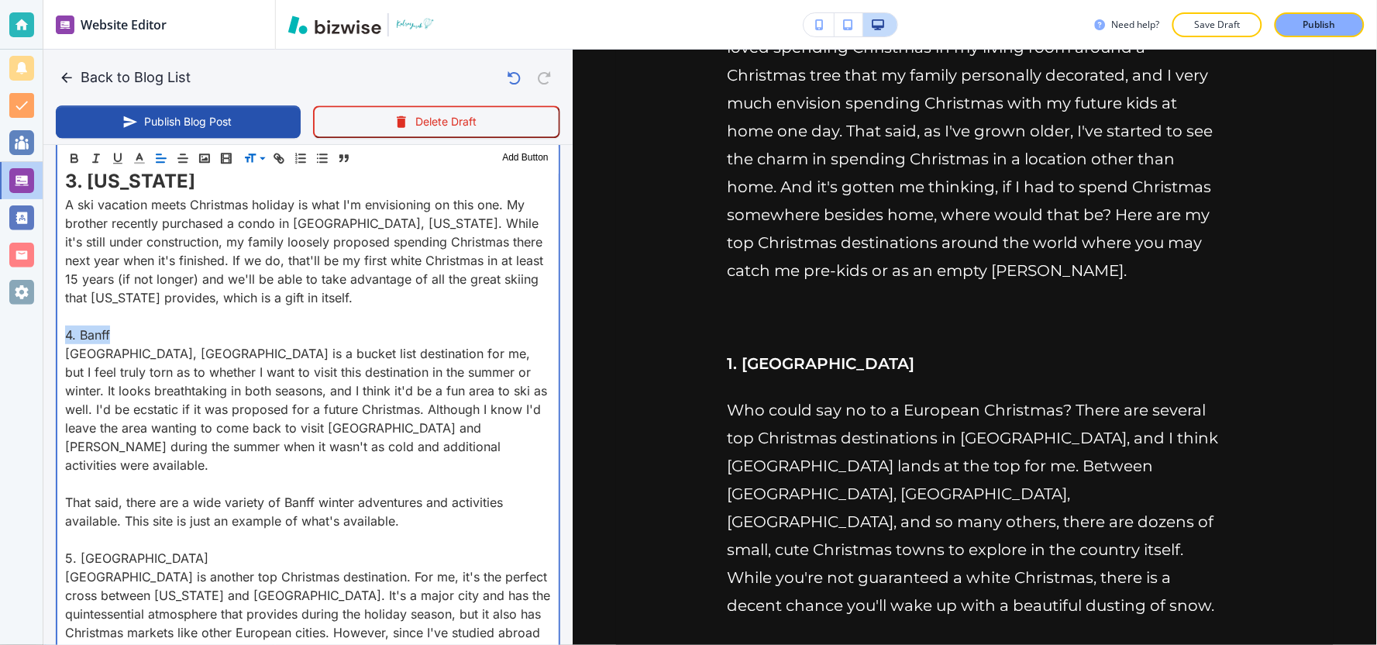
drag, startPoint x: 124, startPoint y: 292, endPoint x: 64, endPoint y: 298, distance: 60.0
click at [62, 303] on div "I'm a big believer in spending Christmas at home. As a child, I loved spending …" at bounding box center [307, 190] width 501 height 1438
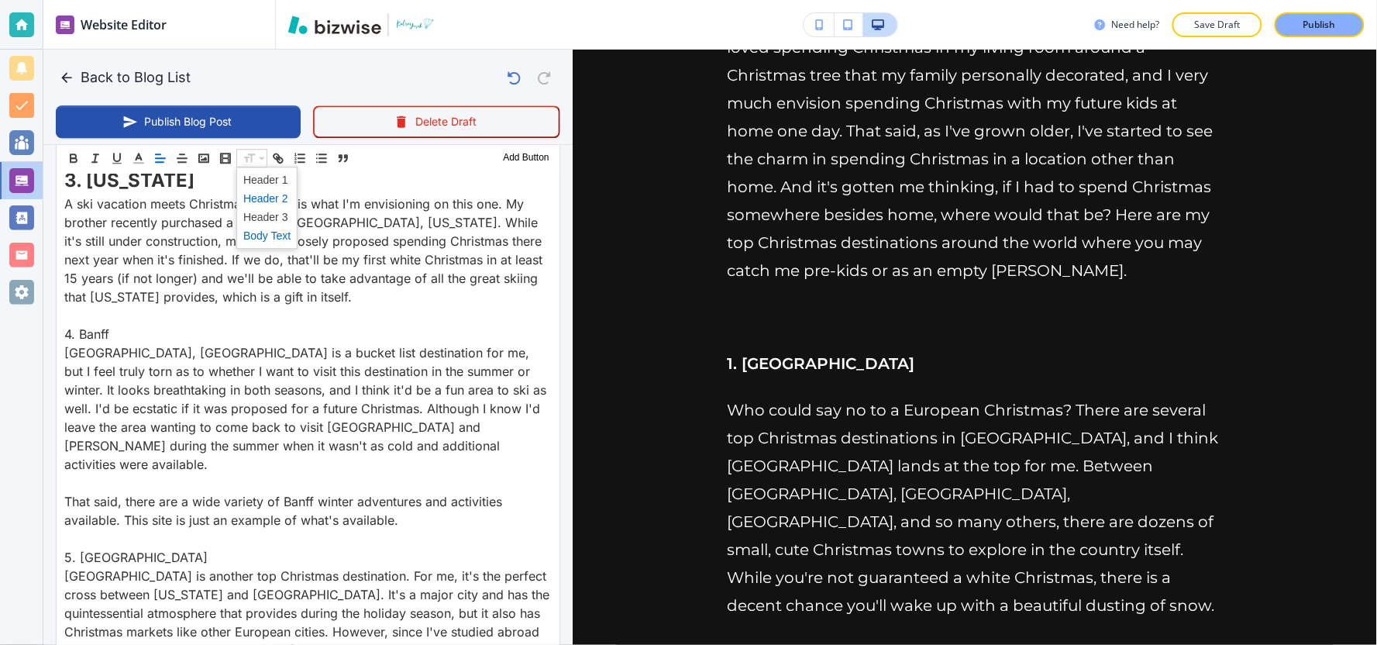
click at [261, 197] on span at bounding box center [266, 198] width 47 height 19
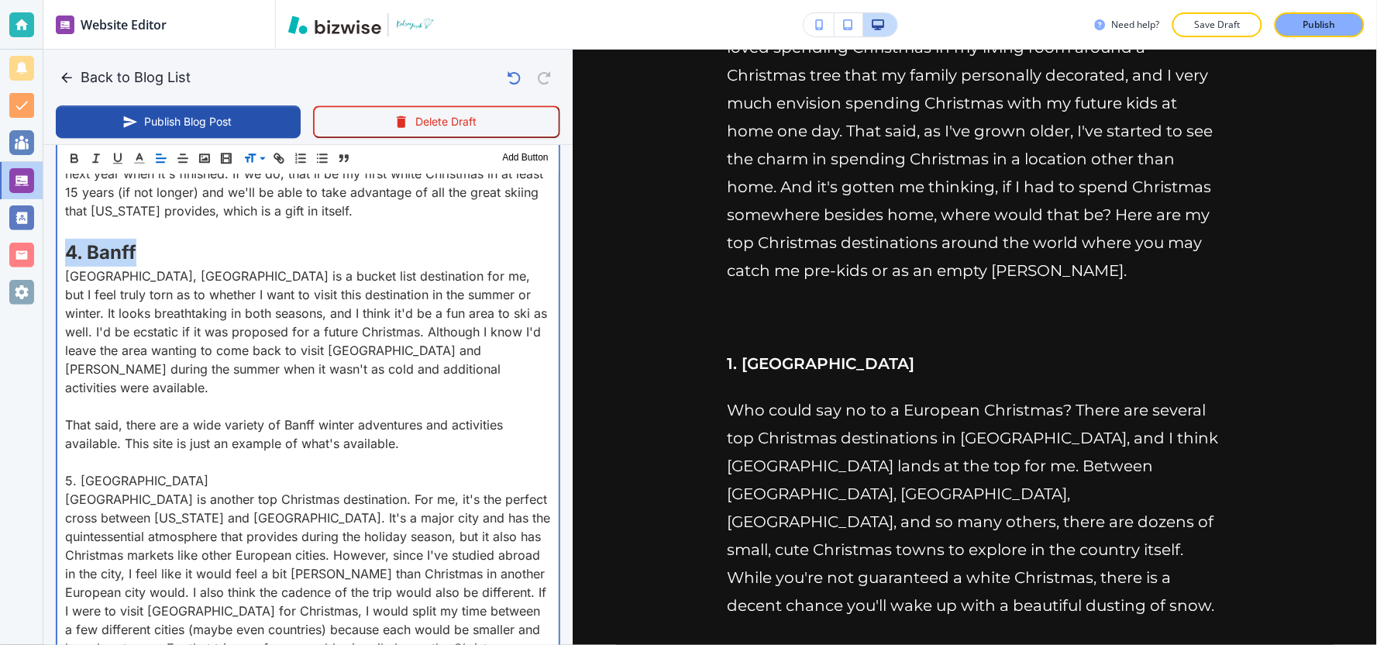
scroll to position [1322, 0]
drag, startPoint x: 133, startPoint y: 421, endPoint x: 62, endPoint y: 419, distance: 71.3
click at [62, 419] on div "I'm a big believer in spending Christmas at home. As a child, I loved spending …" at bounding box center [307, 109] width 501 height 1448
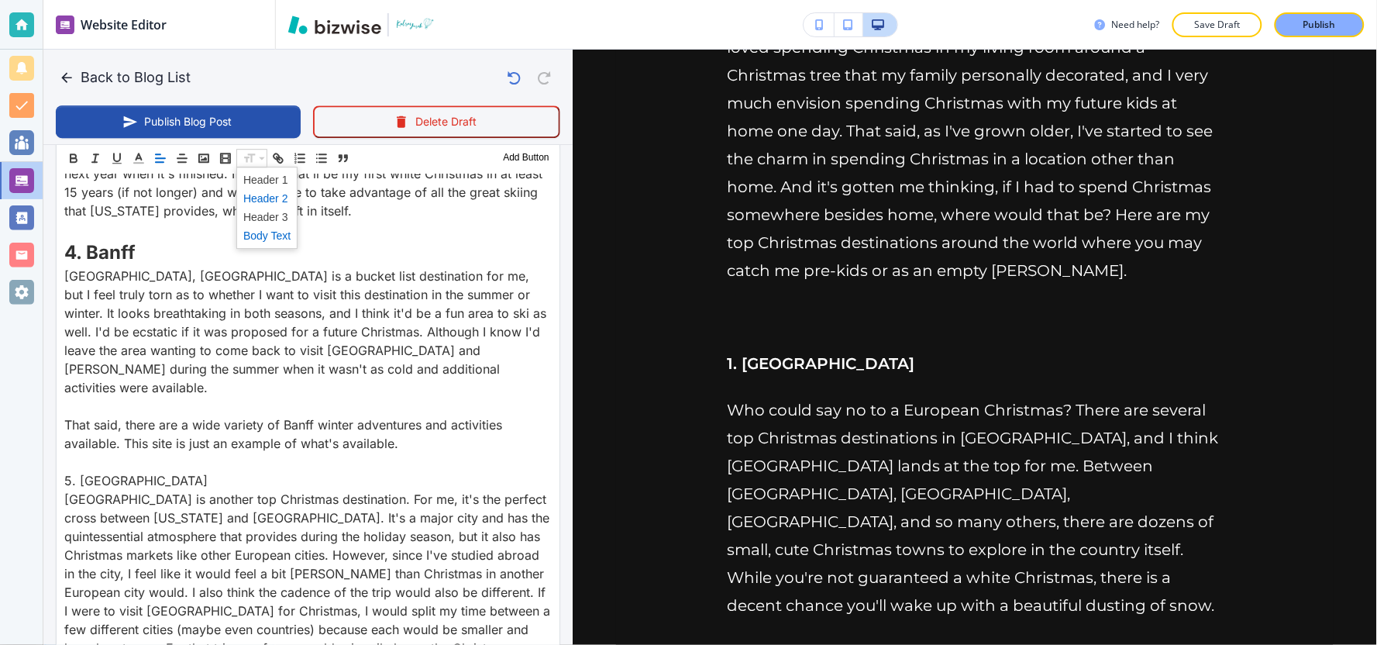
click at [253, 198] on span at bounding box center [266, 198] width 47 height 19
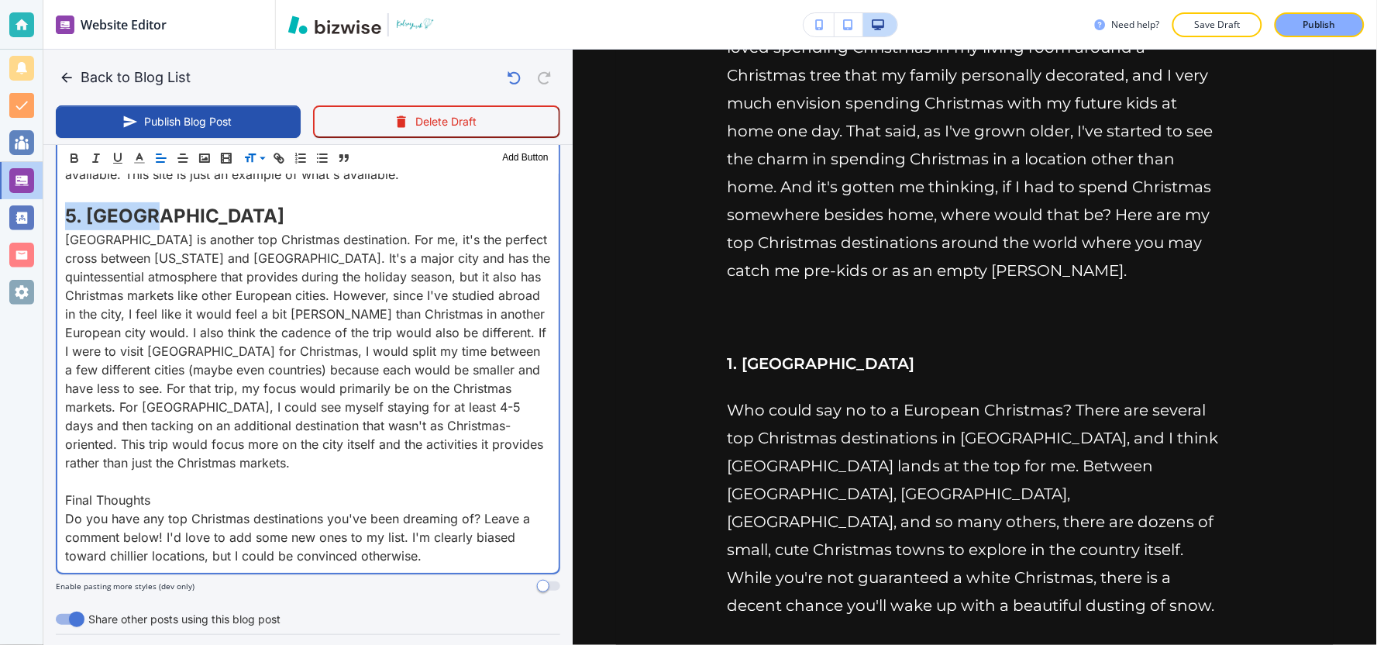
scroll to position [1568, 0]
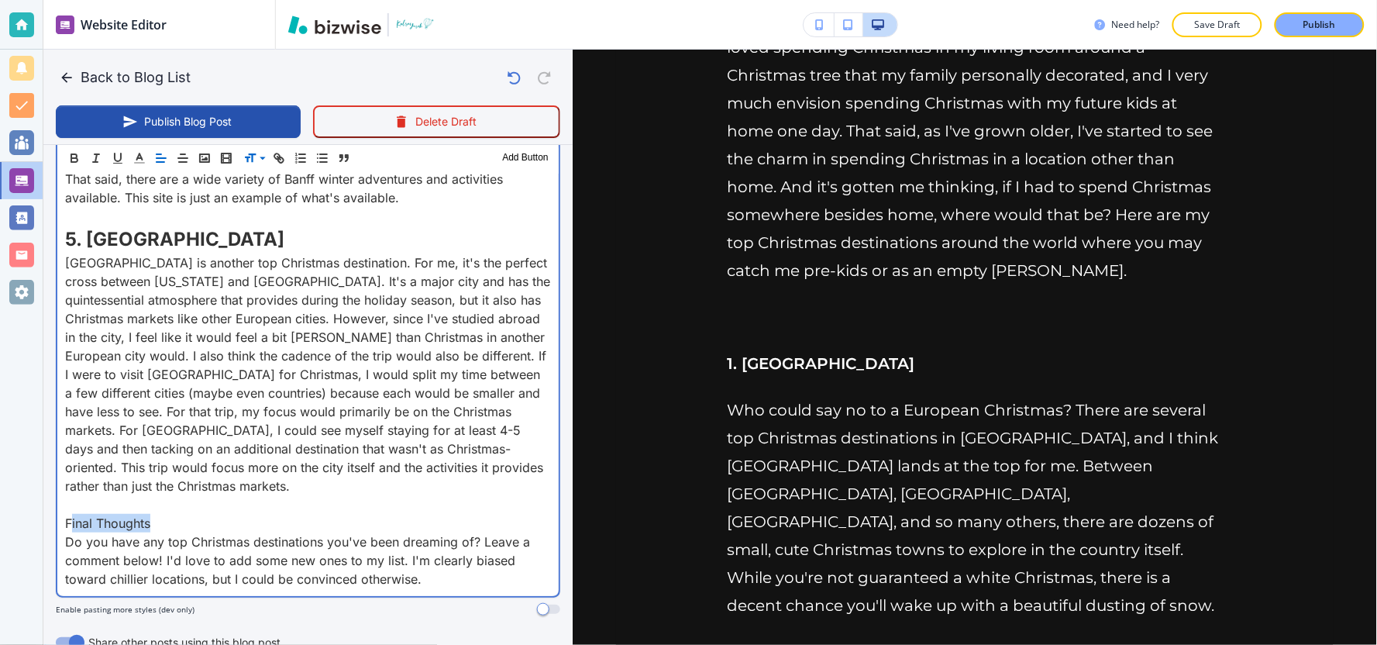
drag, startPoint x: 163, startPoint y: 460, endPoint x: 68, endPoint y: 465, distance: 94.7
click at [68, 514] on p "Final Thoughts" at bounding box center [308, 523] width 486 height 19
click at [165, 514] on p "Final Thoughts" at bounding box center [308, 523] width 486 height 19
drag, startPoint x: 165, startPoint y: 465, endPoint x: 74, endPoint y: 451, distance: 91.7
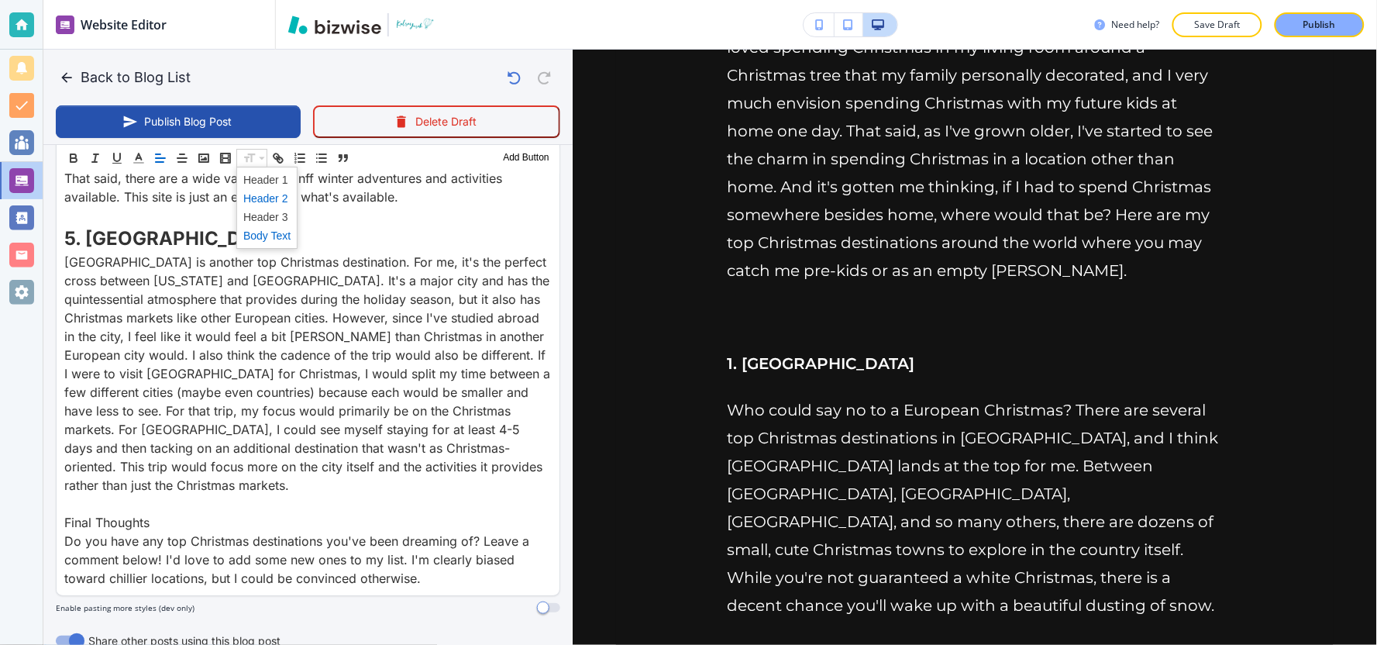
click at [263, 195] on span at bounding box center [266, 198] width 47 height 19
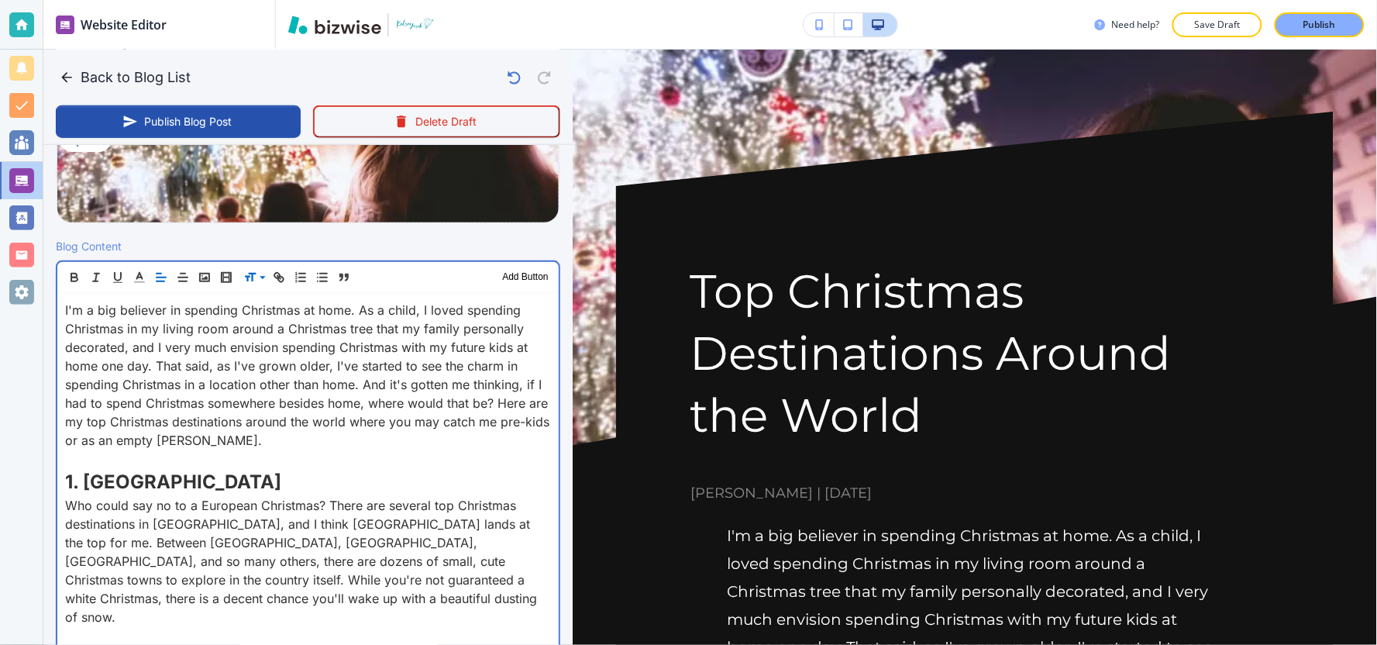
scroll to position [373, 0]
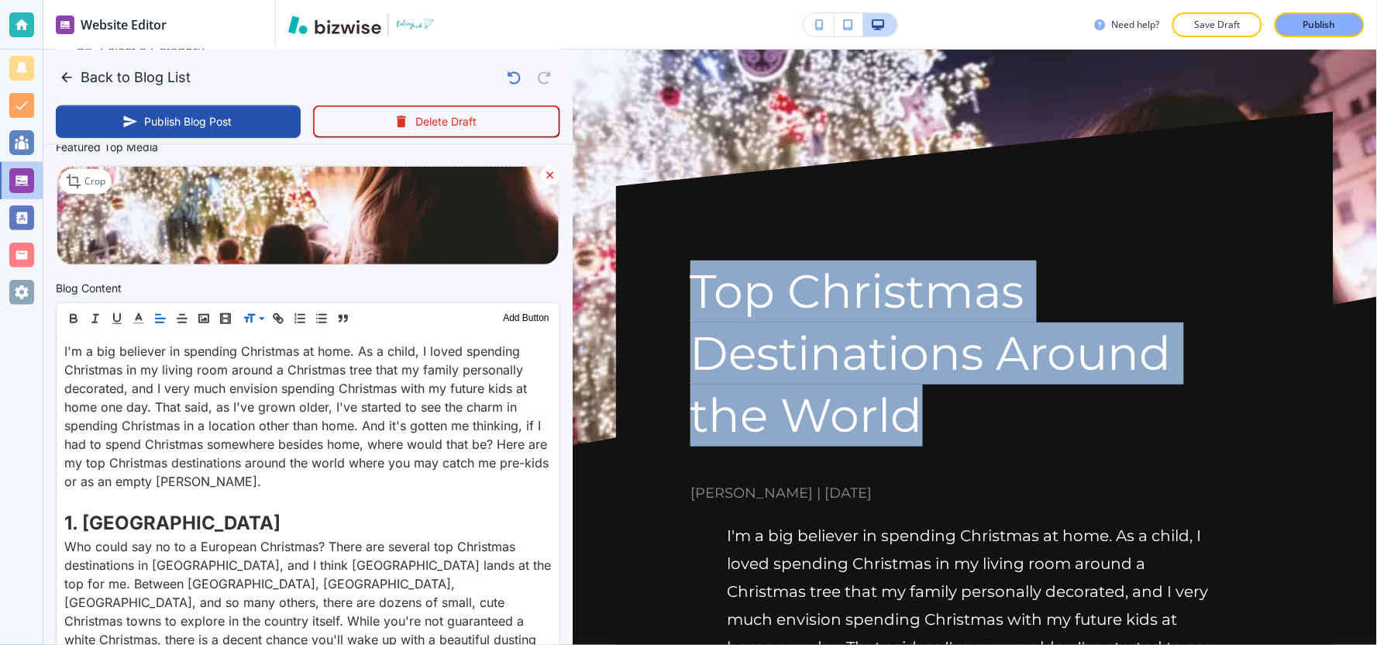
drag, startPoint x: 697, startPoint y: 281, endPoint x: 920, endPoint y: 424, distance: 264.2
click at [920, 424] on h1 "Top Christmas Destinations Around the World" at bounding box center [974, 352] width 569 height 185
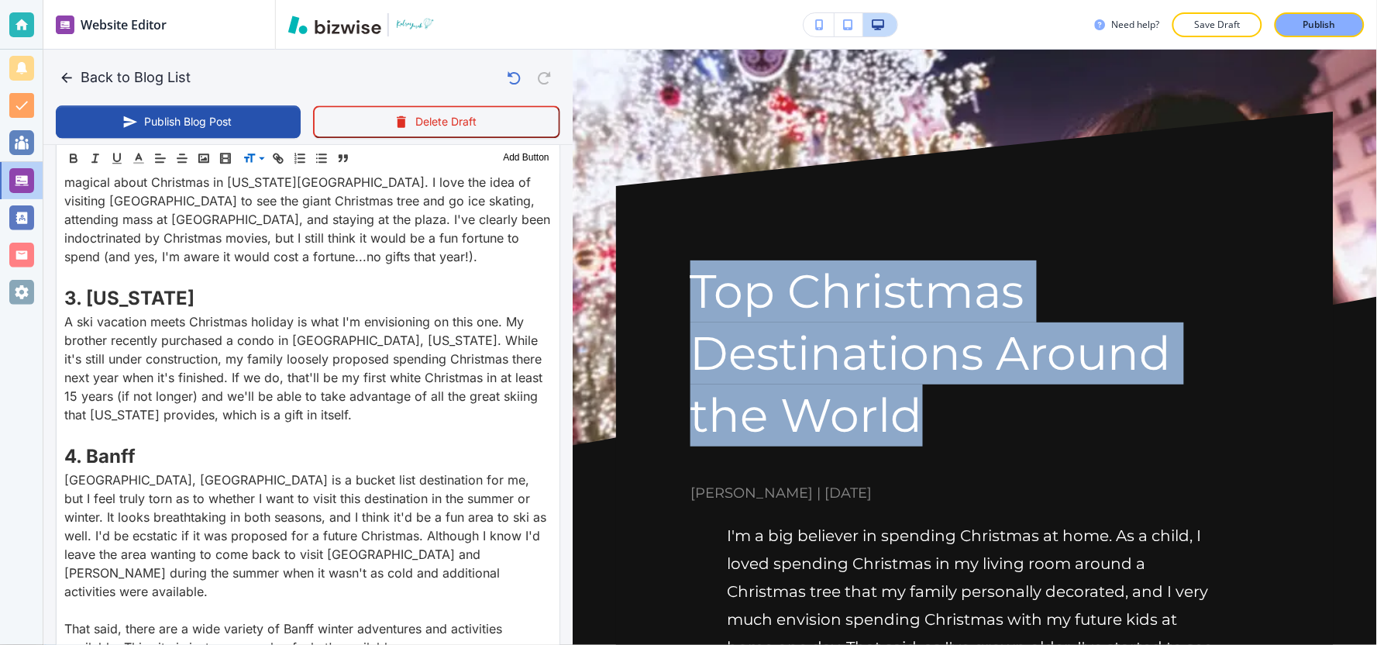
scroll to position [1837, 0]
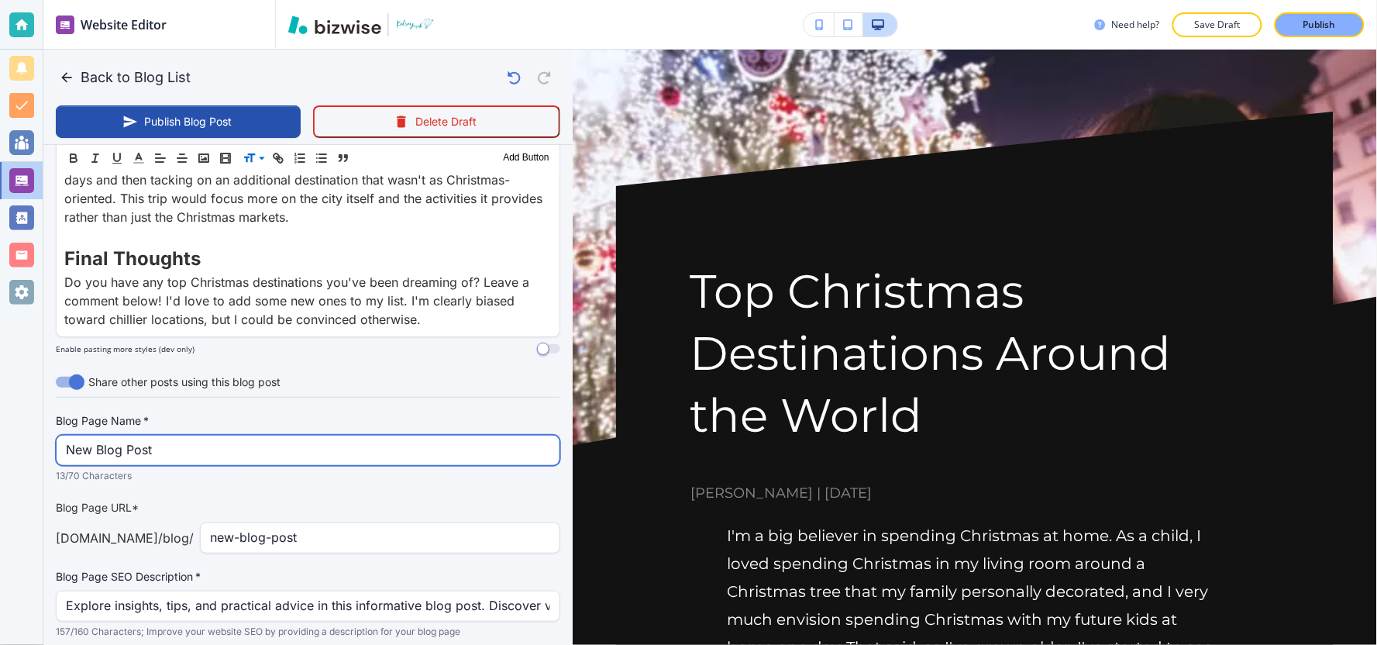
click at [203, 436] on input "New Blog Post" at bounding box center [308, 450] width 484 height 29
paste input "Top Christmas Destinations Around the World"
type input "Top Christmas Destinations Around the World"
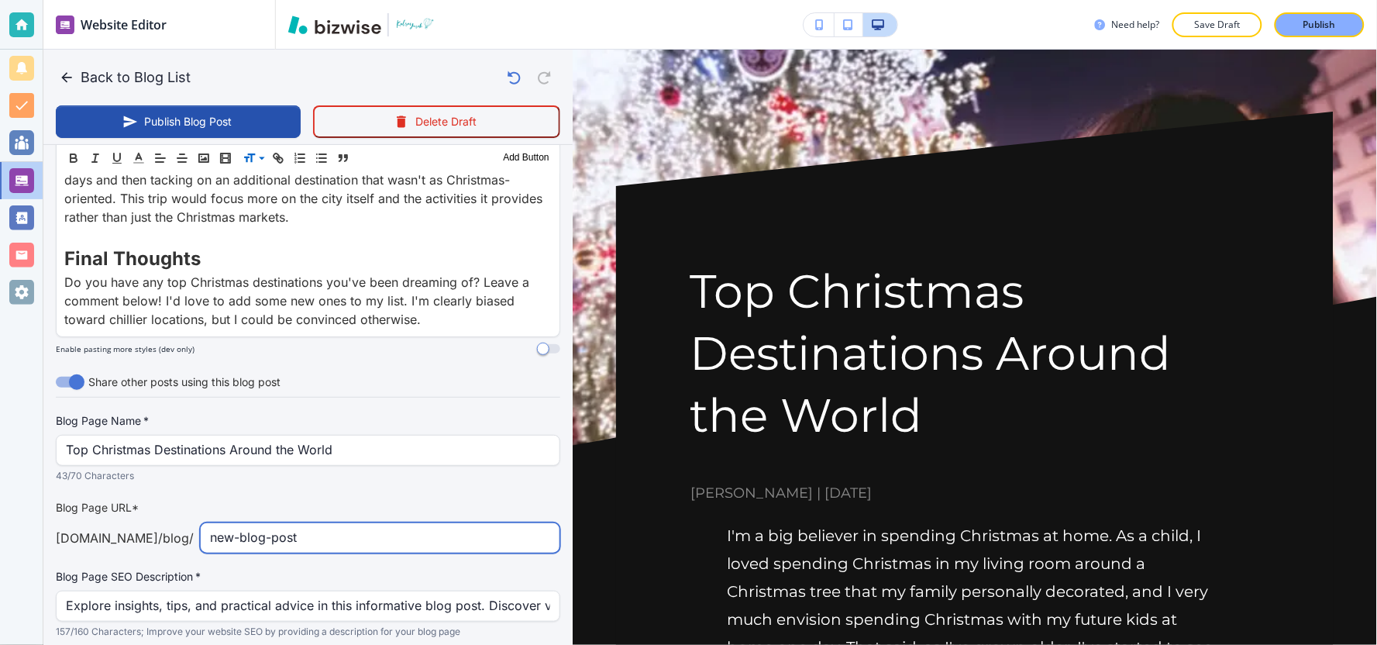
drag, startPoint x: 319, startPoint y: 478, endPoint x: 117, endPoint y: 499, distance: 202.6
click at [117, 499] on div "Blog Page Name   * Top Christmas Destinations Around the World Blog Page Name  …" at bounding box center [308, 526] width 504 height 226
click at [236, 523] on input "top-christmas-destinations" at bounding box center [380, 537] width 340 height 29
click at [391, 523] on input "top-Christmas-destinations" at bounding box center [380, 537] width 340 height 29
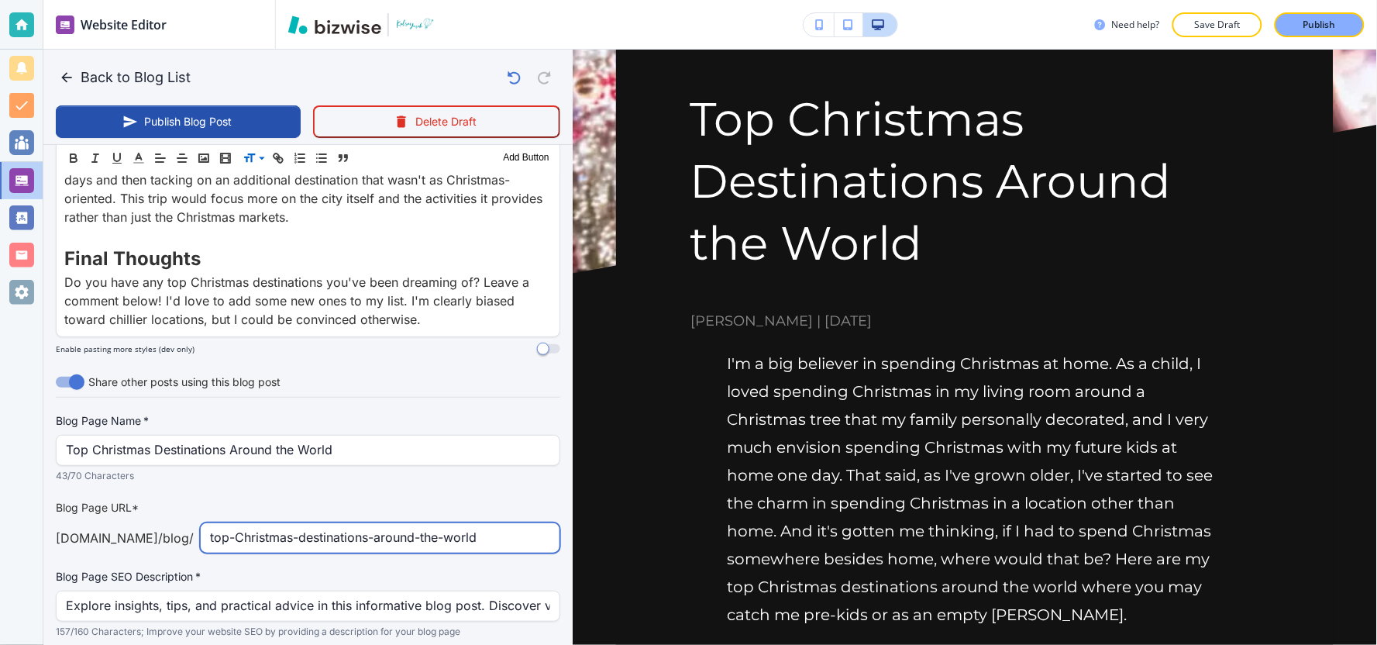
type input "top-Christmas-destinations-around-the-world"
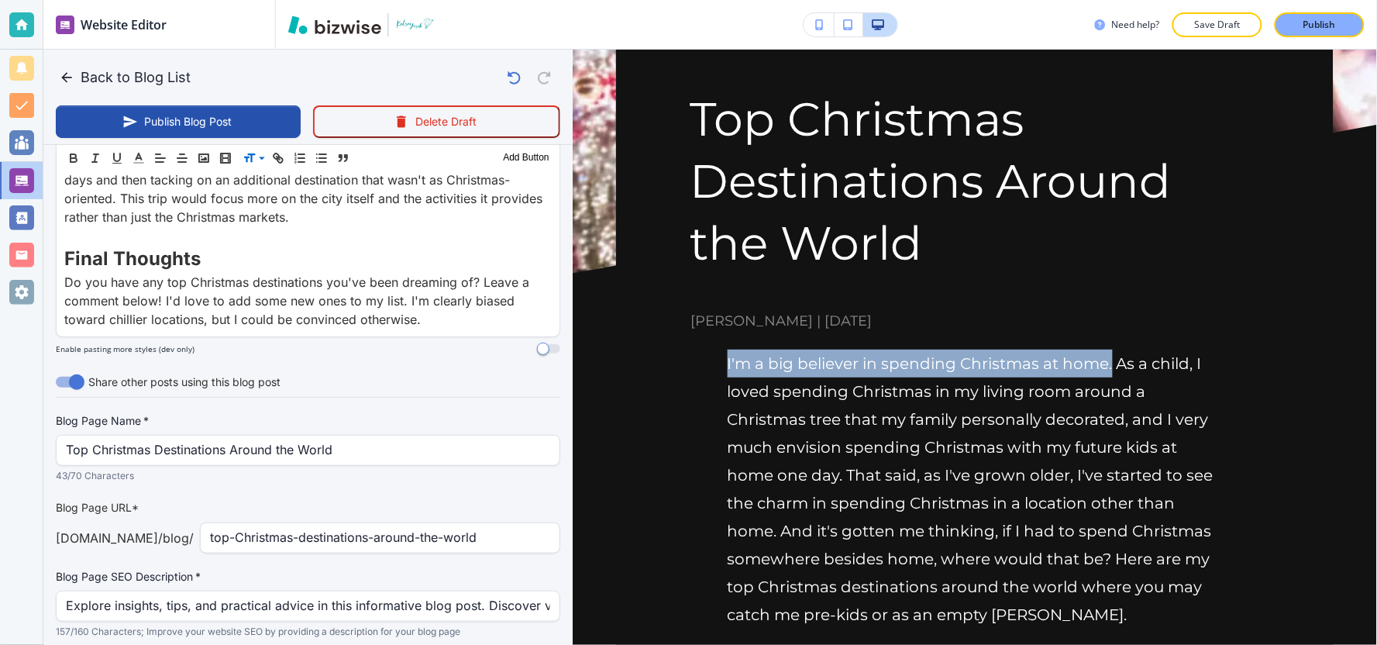
drag, startPoint x: 1108, startPoint y: 367, endPoint x: 725, endPoint y: 373, distance: 382.9
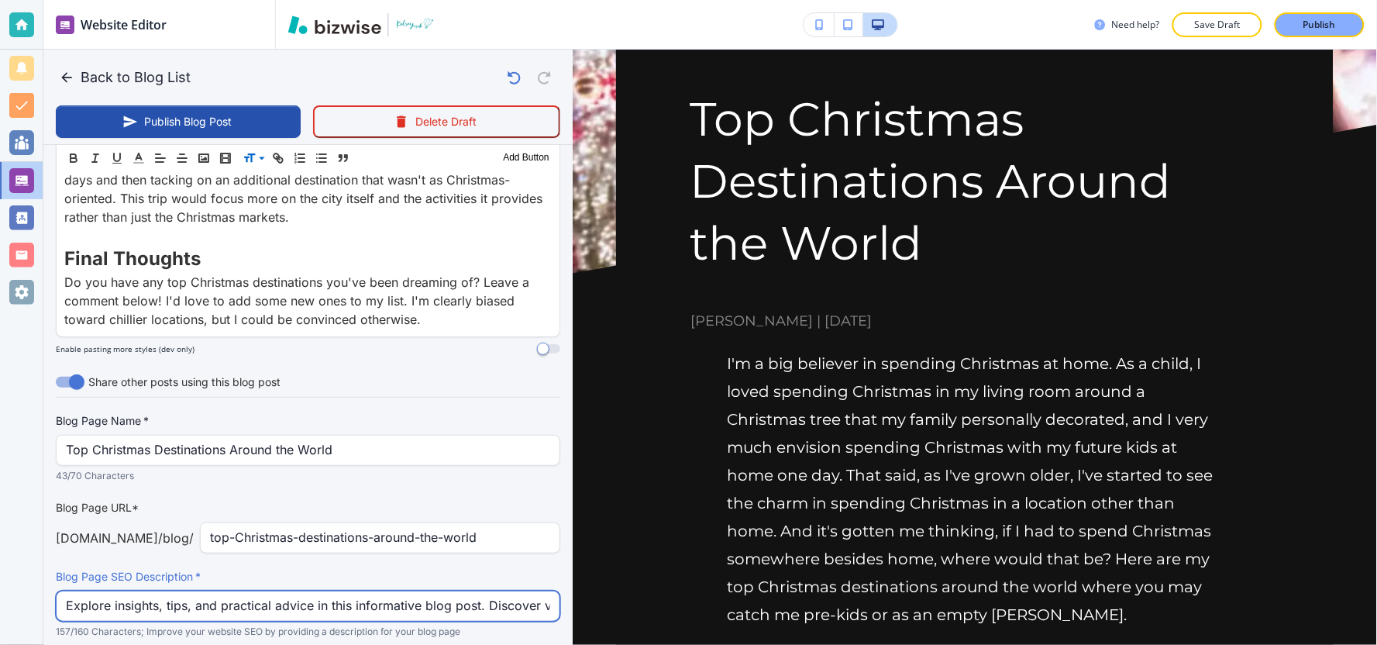
click at [280, 591] on input "Explore insights, tips, and practical advice in this informative blog post. Dis…" at bounding box center [308, 605] width 484 height 29
paste input "I'm a big believer in spending Christmas at home"
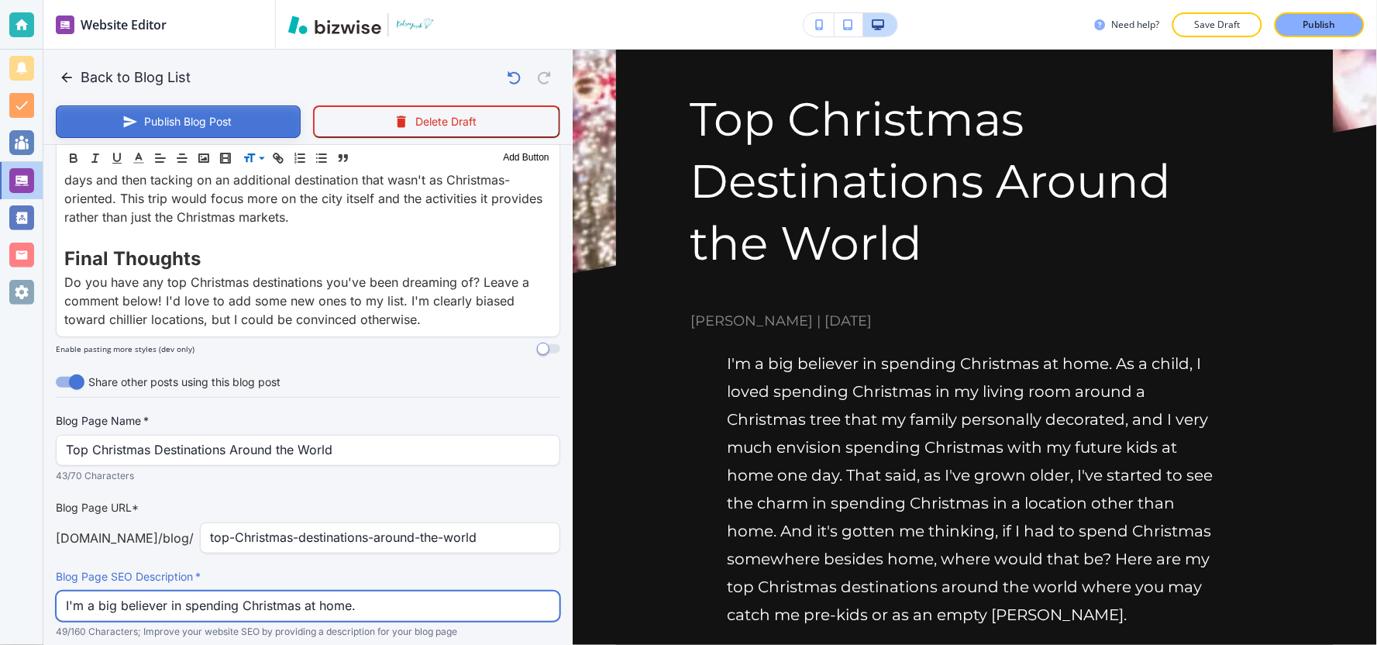
type input "I'm a big believer in spending Christmas at home."
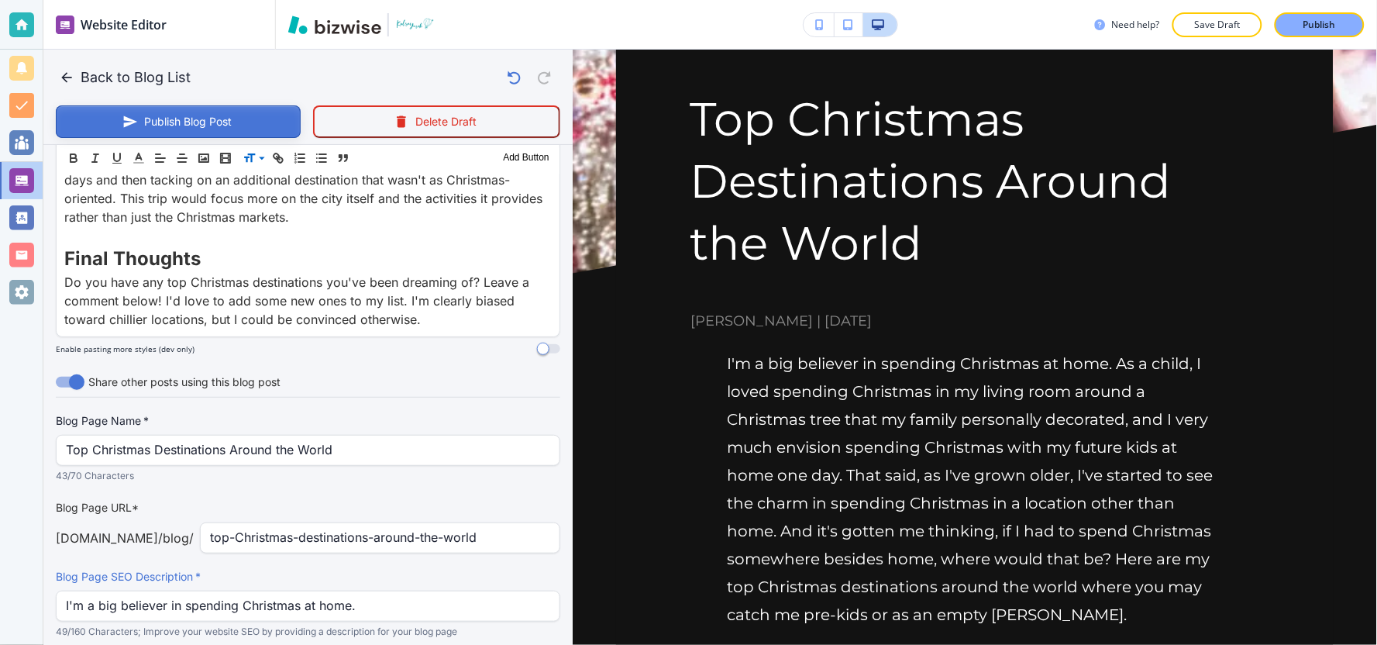
click at [250, 113] on button "Publish Blog Post" at bounding box center [178, 121] width 245 height 33
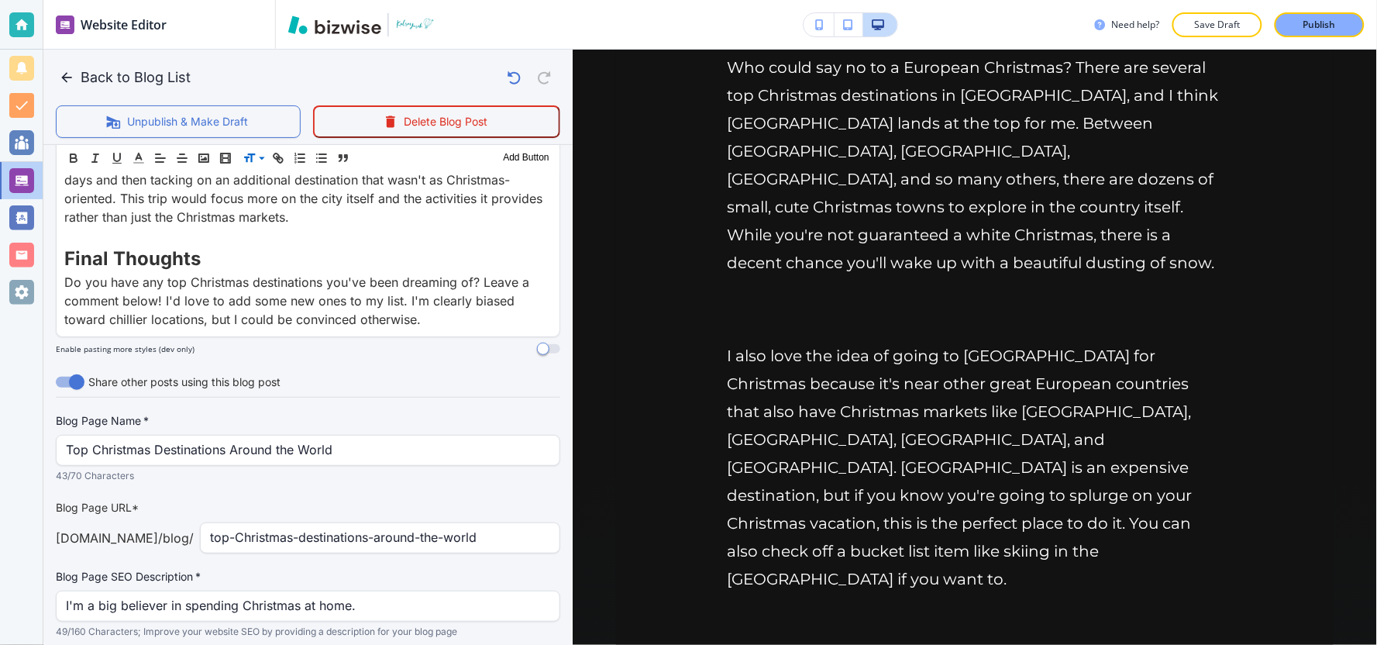
scroll to position [861, 0]
click at [132, 74] on button "Back to Blog List" at bounding box center [126, 77] width 141 height 31
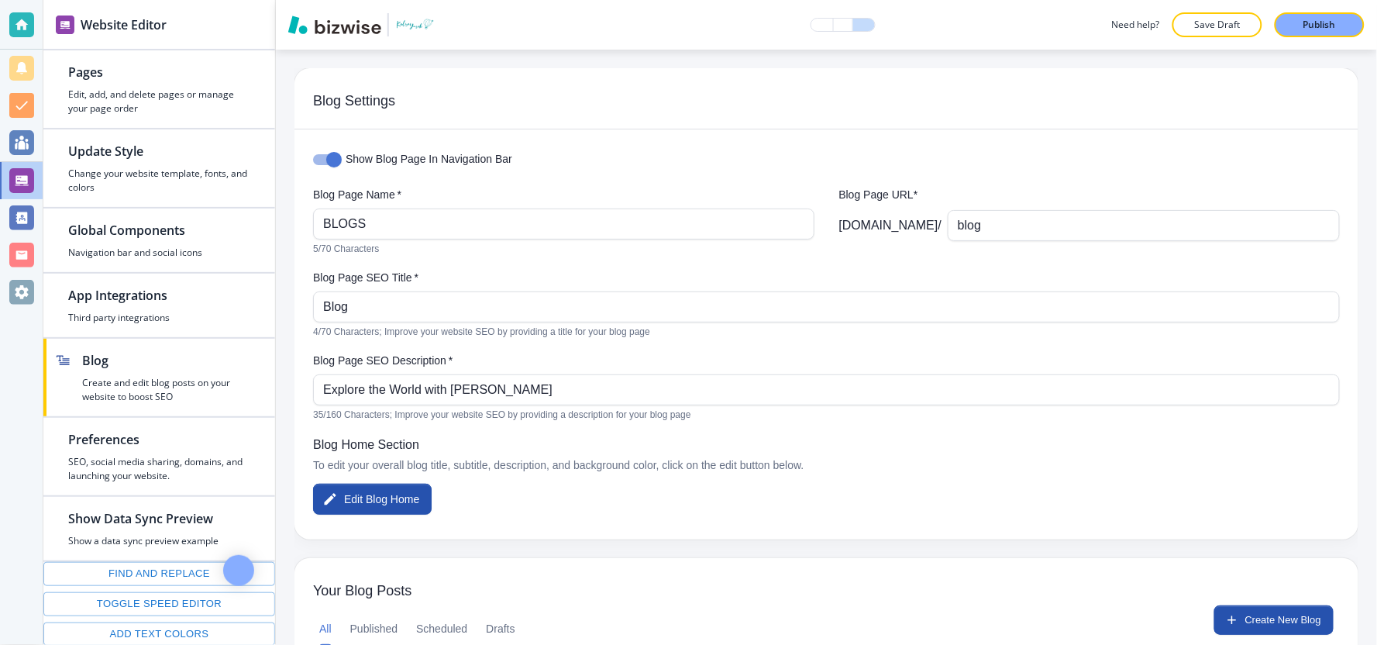
scroll to position [172, 0]
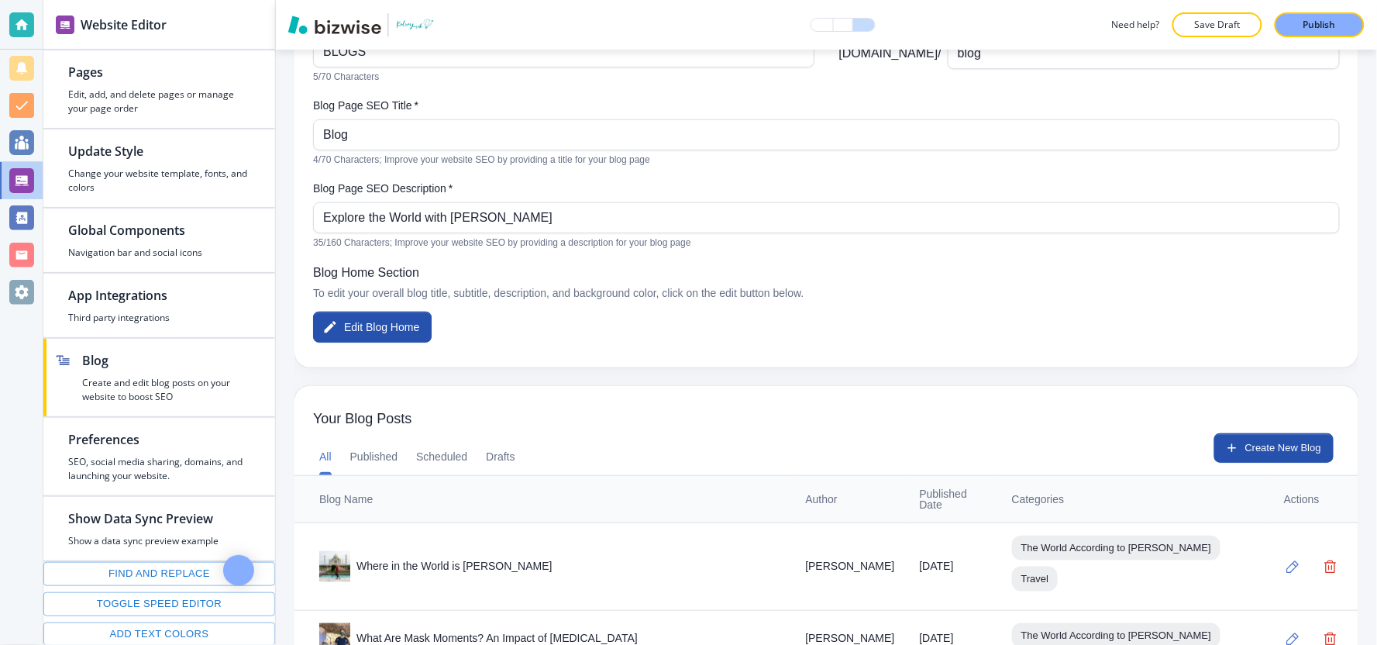
click at [1260, 439] on button "Create New Blog" at bounding box center [1273, 447] width 119 height 29
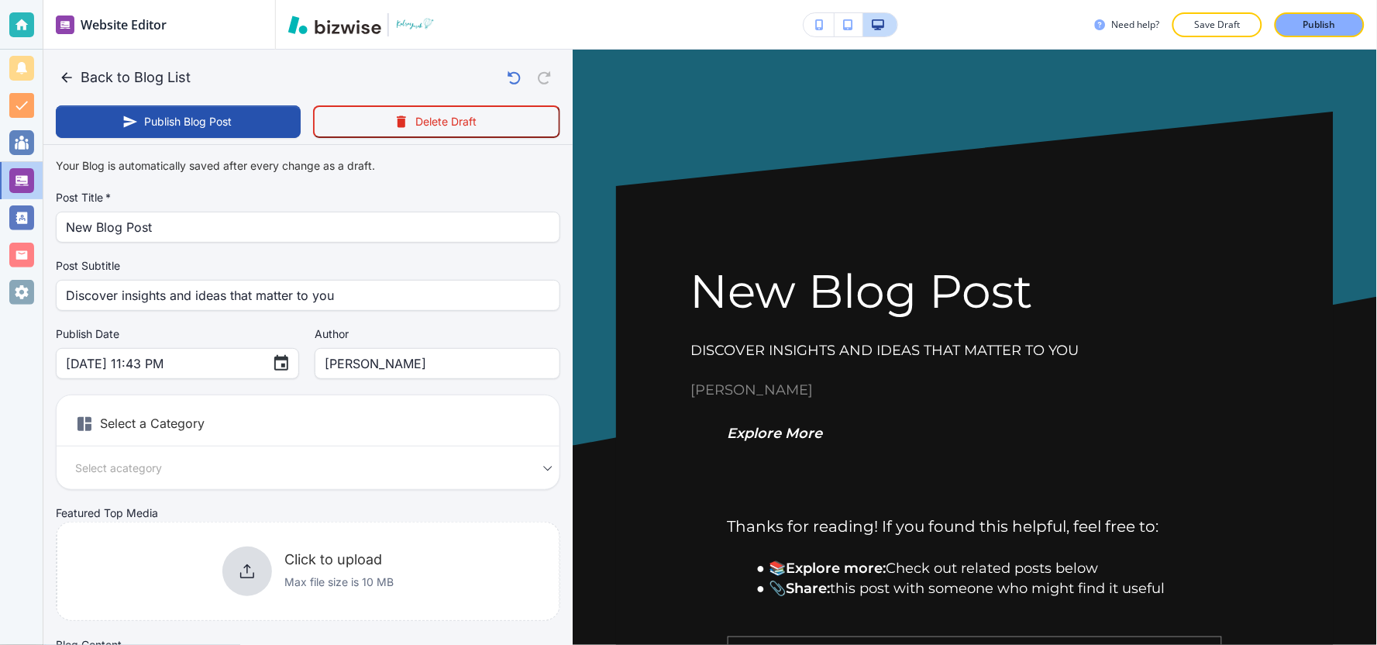
click at [234, 241] on div "Your Blog is automatically saved after every change as a draft. Post Title   * …" at bounding box center [308, 393] width 504 height 485
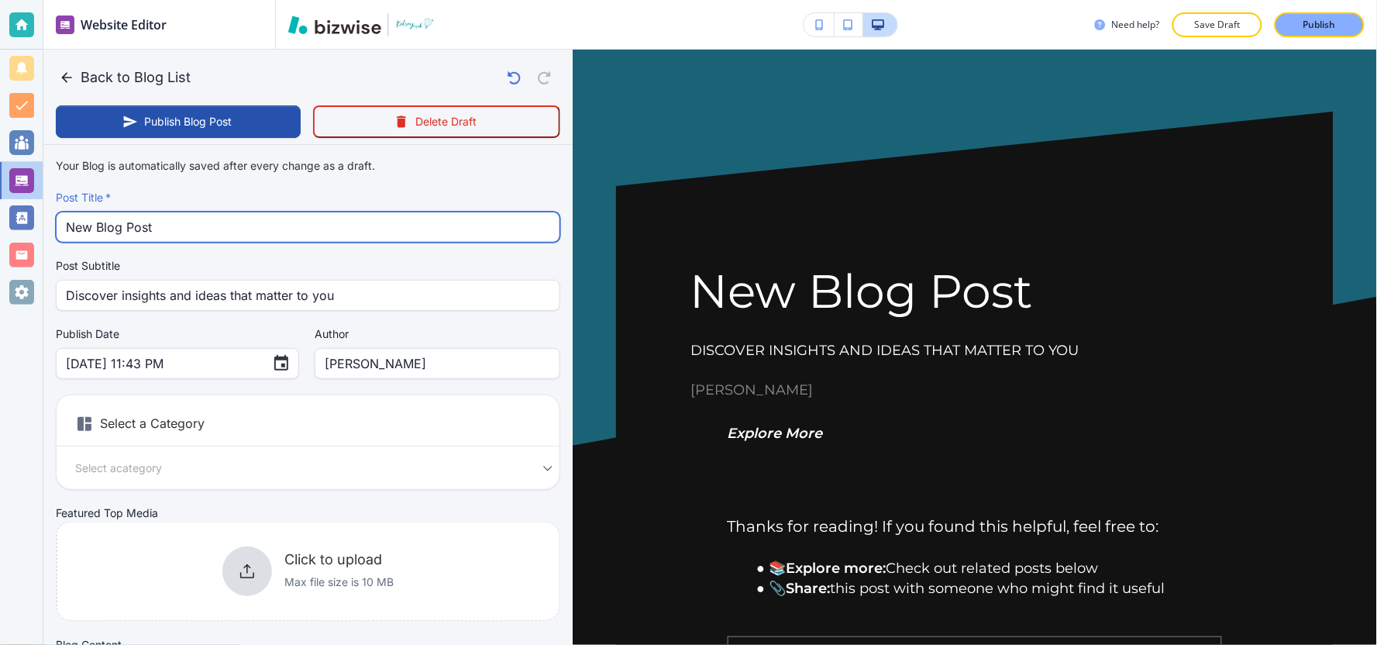
click at [234, 236] on input "New Blog Post" at bounding box center [308, 226] width 484 height 29
click at [234, 237] on input "New Blog Post" at bounding box center [308, 226] width 484 height 29
click at [234, 238] on input "New Blog Post" at bounding box center [308, 226] width 484 height 29
click at [235, 237] on input "New Blog Post" at bounding box center [308, 226] width 484 height 29
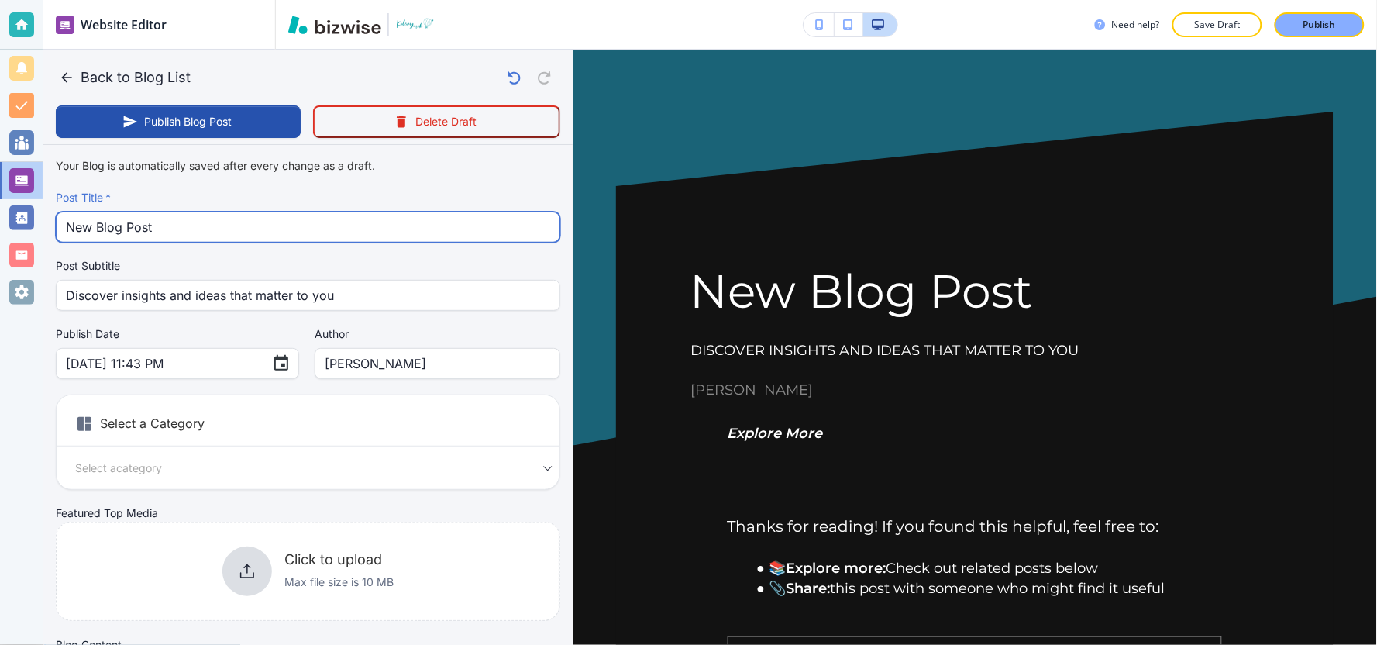
paste input "My Updated Country Coun"
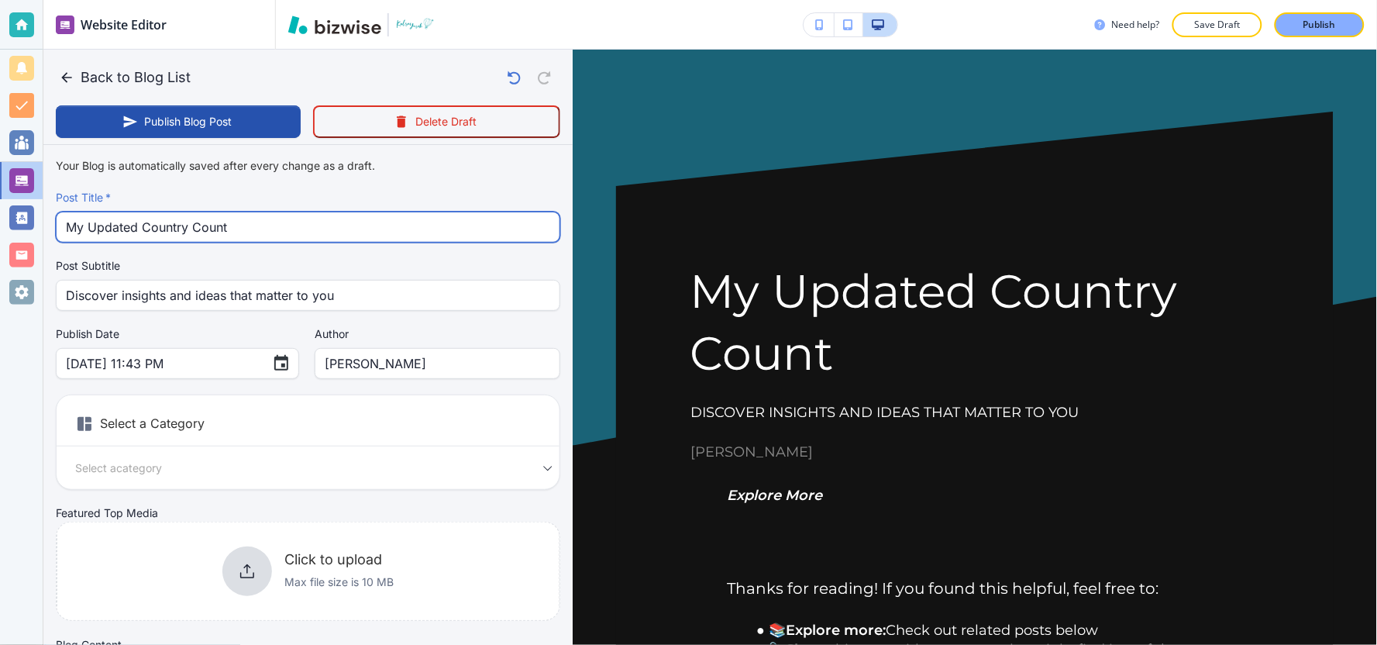
type input "My Updated Country Count"
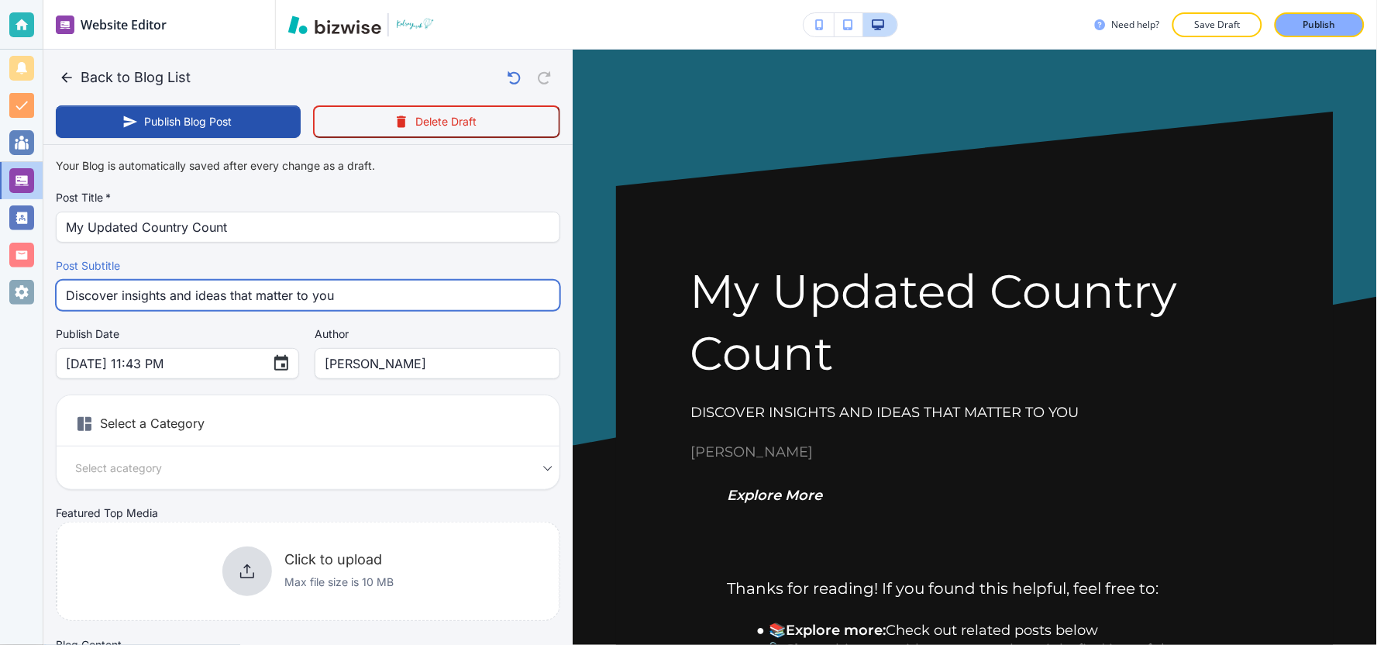
drag, startPoint x: 388, startPoint y: 301, endPoint x: 64, endPoint y: 305, distance: 324.7
click at [64, 305] on div "Discover insights and ideas that matter to you Post Subtitle" at bounding box center [308, 295] width 504 height 31
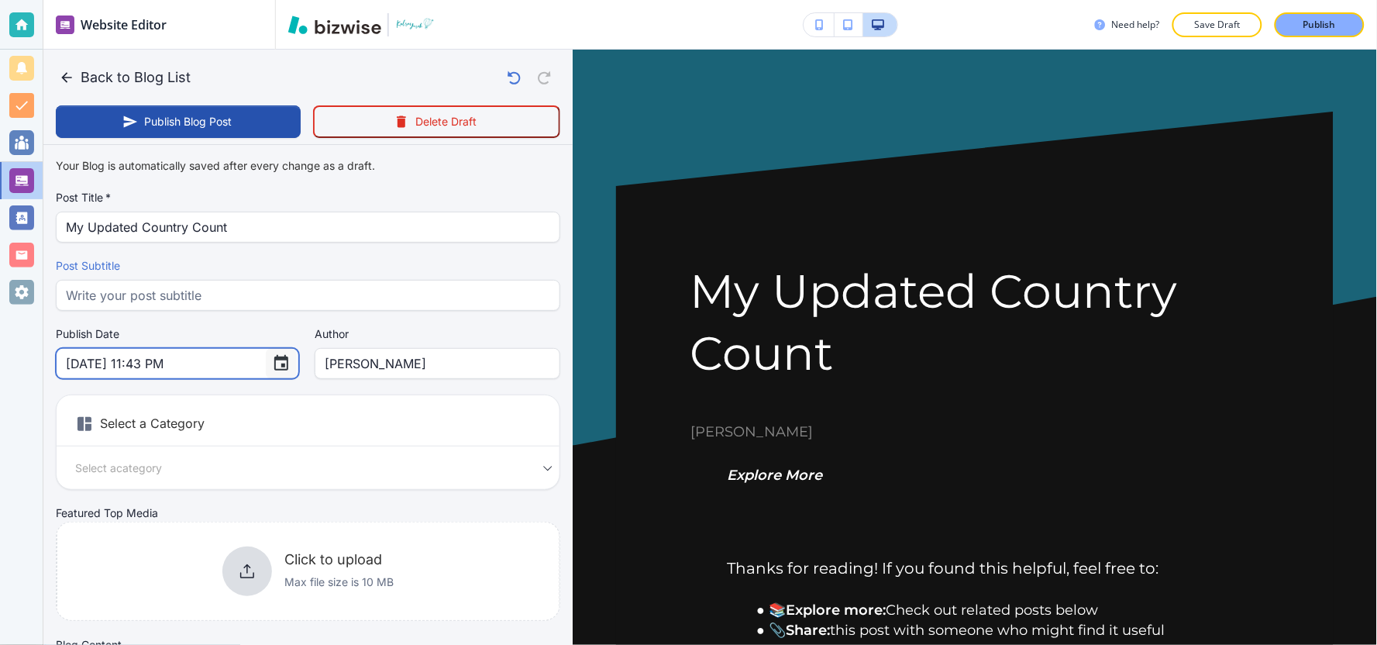
click at [272, 362] on icon "Choose date, selected date is Sep 29, 2025" at bounding box center [281, 363] width 19 height 19
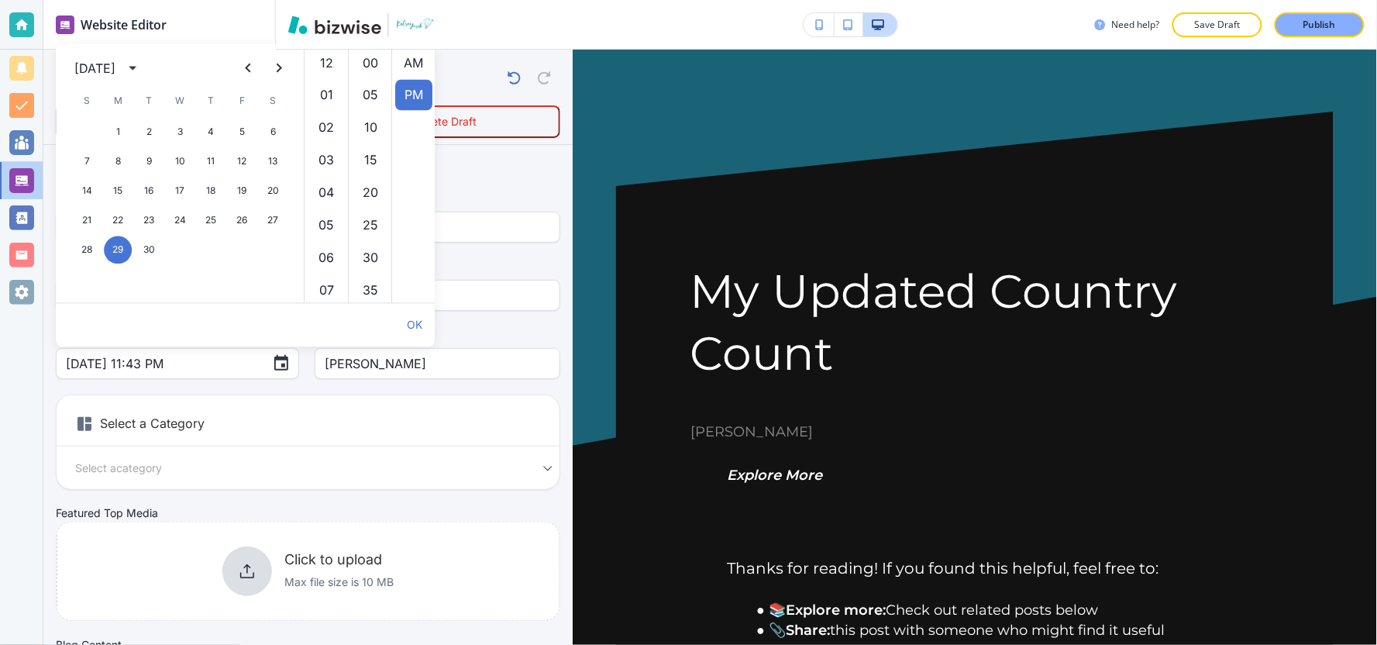
scroll to position [32, 0]
click at [142, 68] on icon "calendar view is open, switch to year view" at bounding box center [132, 68] width 19 height 19
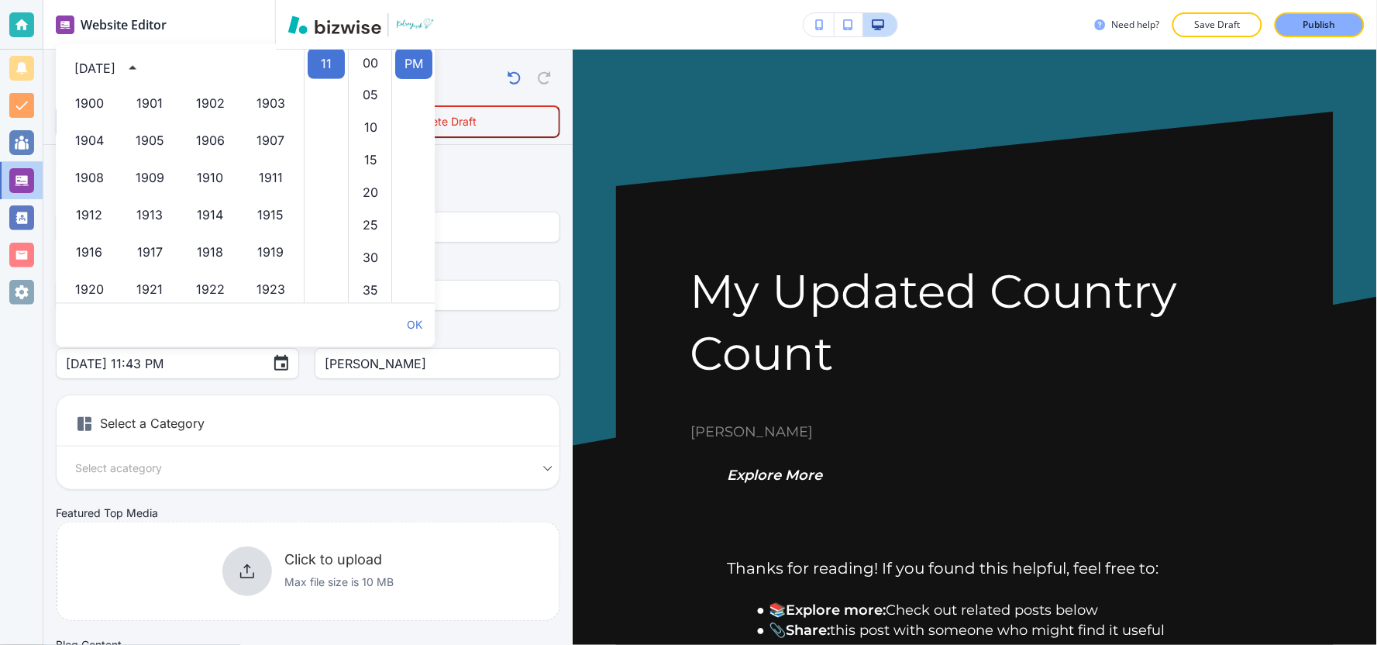
scroll to position [1062, 0]
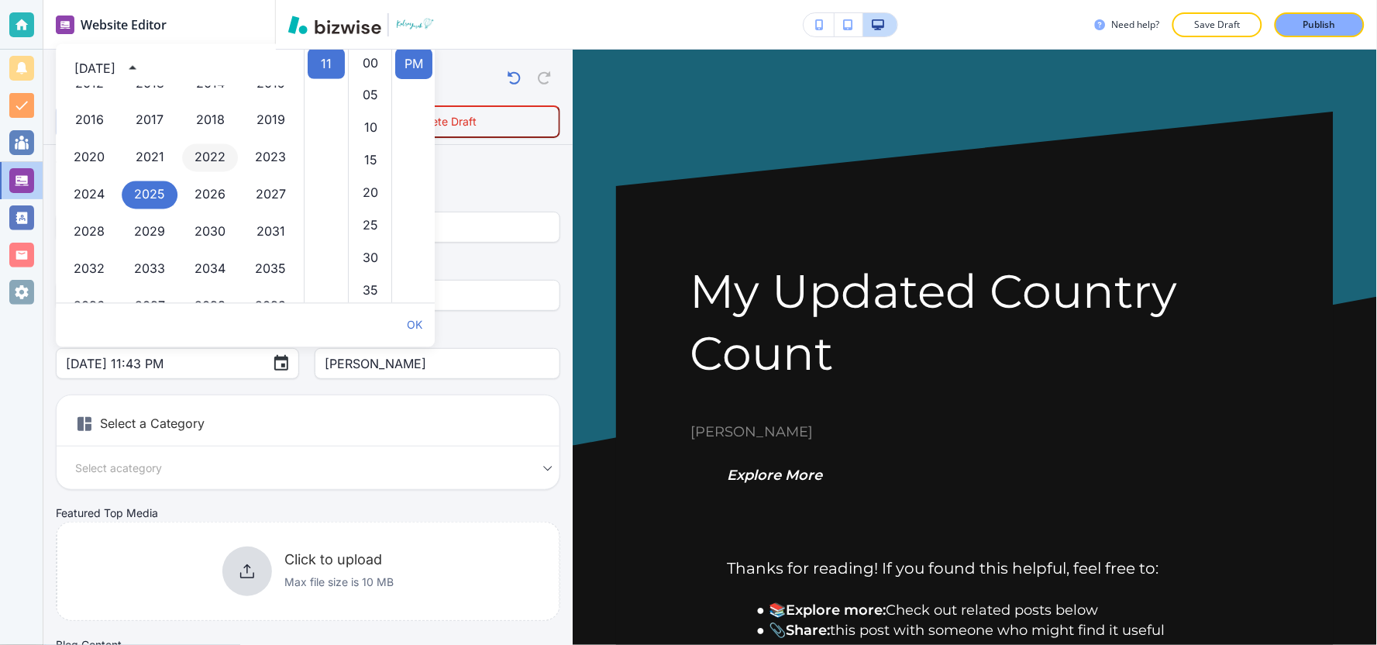
click at [192, 153] on button "2022" at bounding box center [210, 158] width 56 height 28
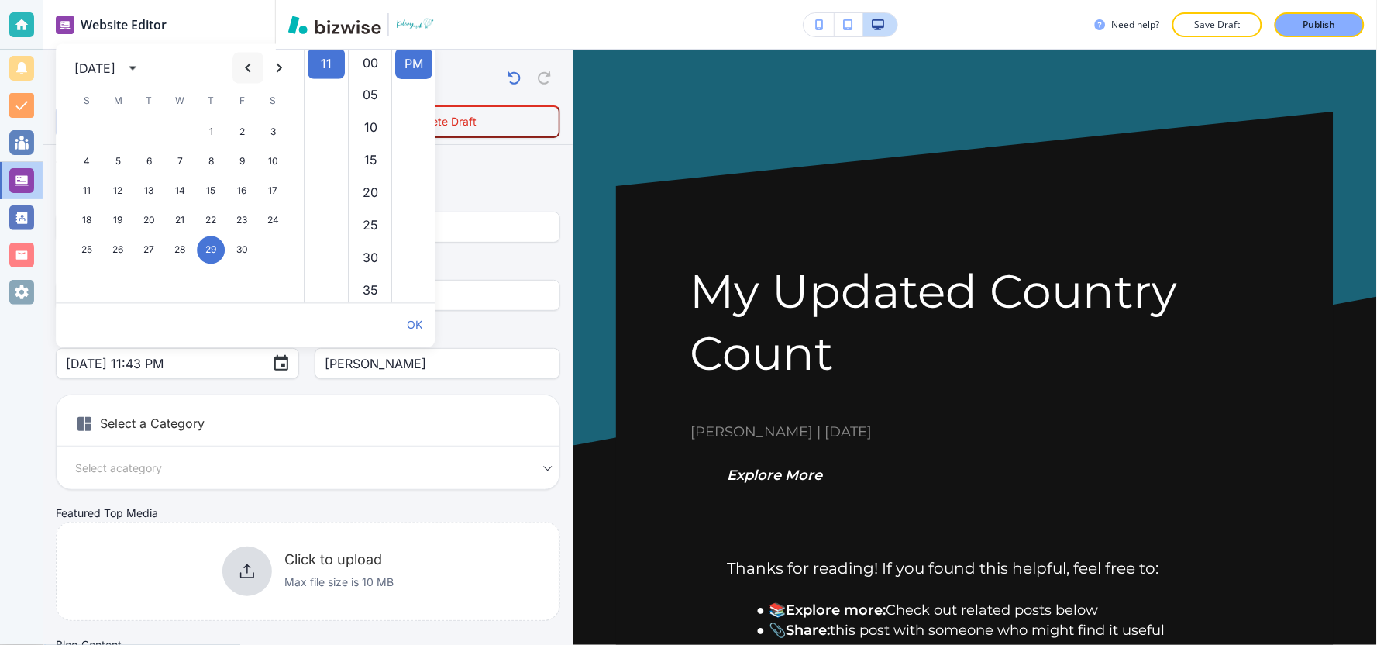
click at [252, 71] on icon "Previous month" at bounding box center [248, 68] width 19 height 19
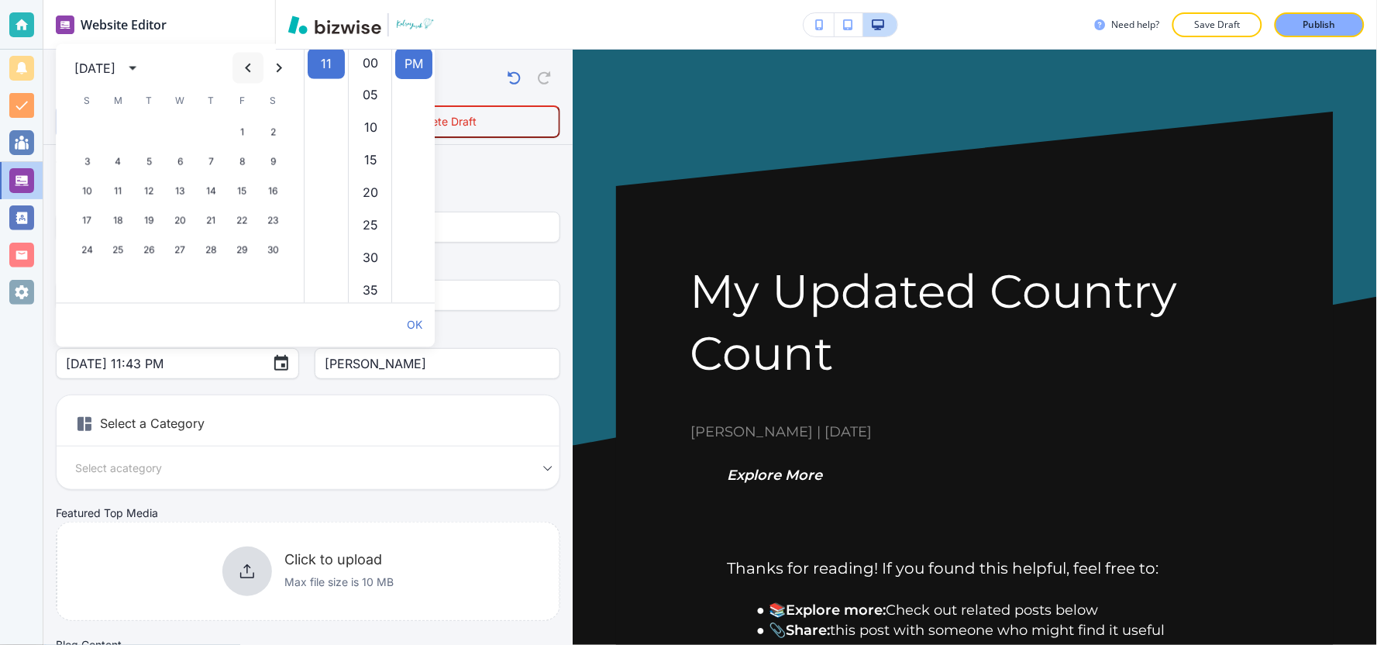
click at [252, 71] on icon "Previous month" at bounding box center [248, 68] width 19 height 19
click at [252, 72] on icon "Previous month" at bounding box center [248, 68] width 19 height 19
click at [237, 222] on button "21" at bounding box center [242, 221] width 28 height 28
type input "Jan 21, 2022 11:43 PM"
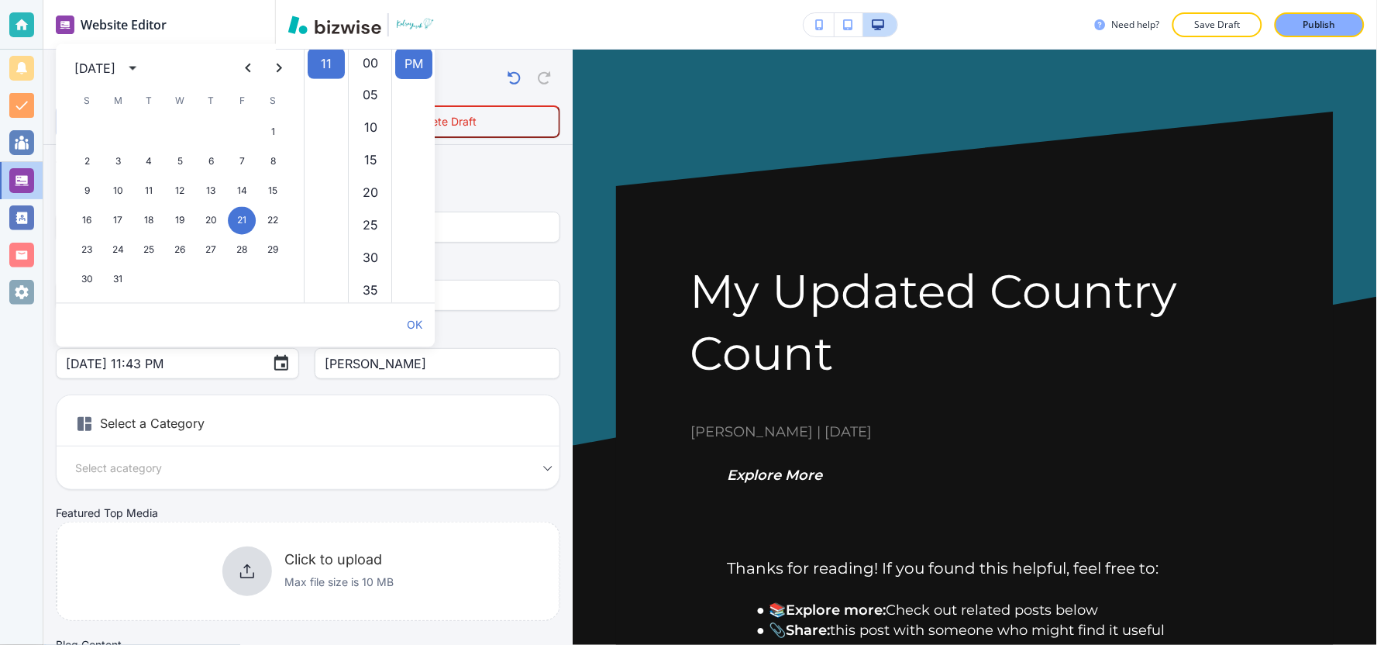
click at [220, 0] on body "Website Editor Pages Edit, add, and delete pages or manage your page order Upda…" at bounding box center [688, 0] width 1377 height 0
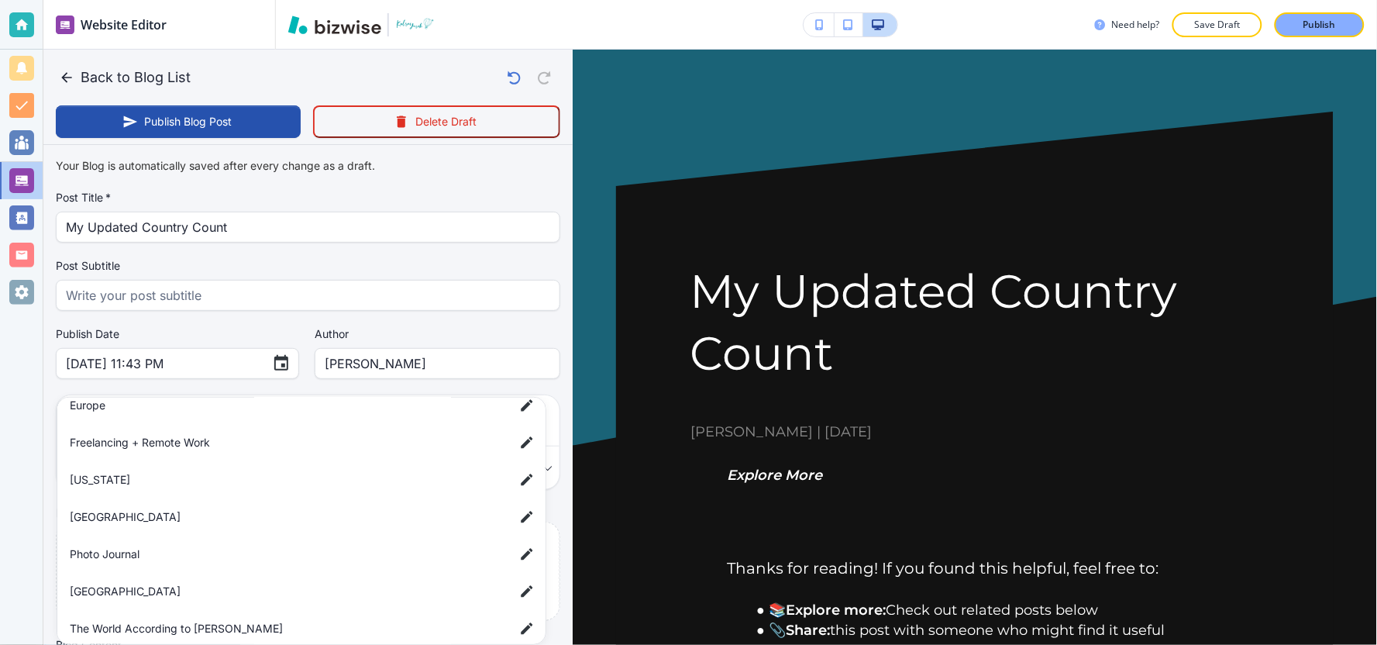
scroll to position [287, 0]
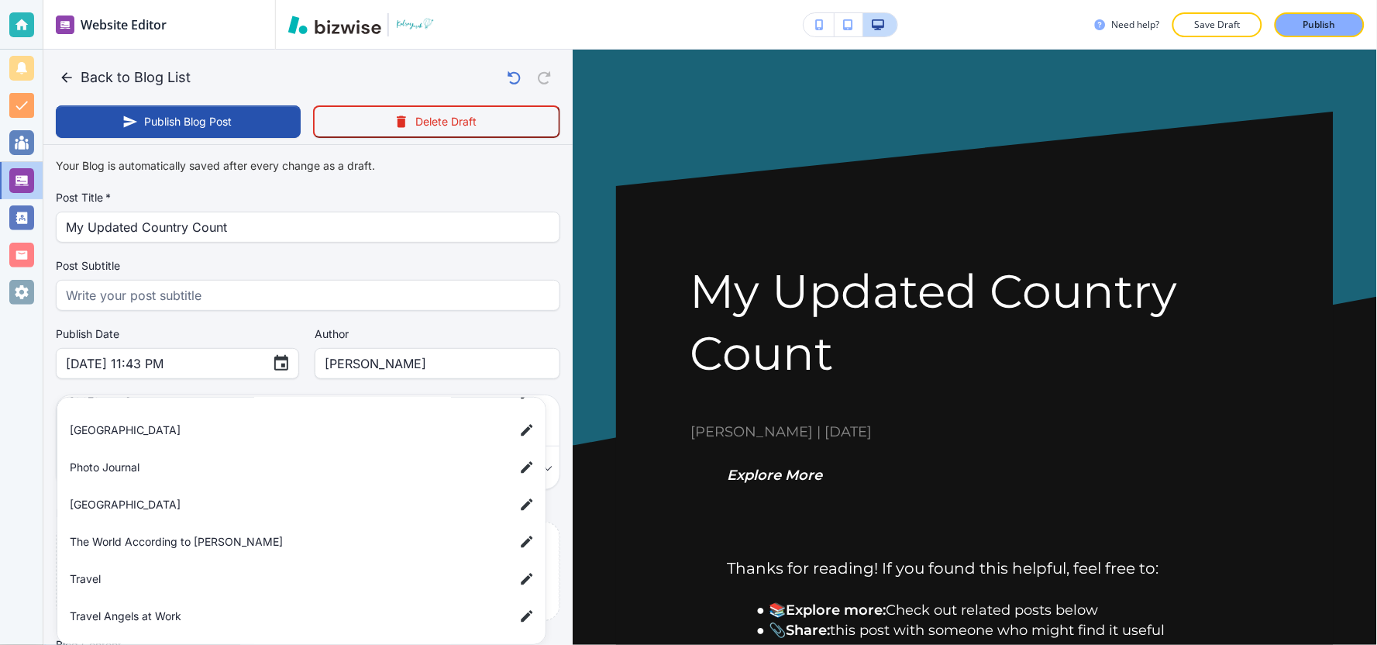
click at [177, 575] on span "Travel" at bounding box center [286, 578] width 432 height 17
type input "a7d5d0a3501f3a2933ba1"
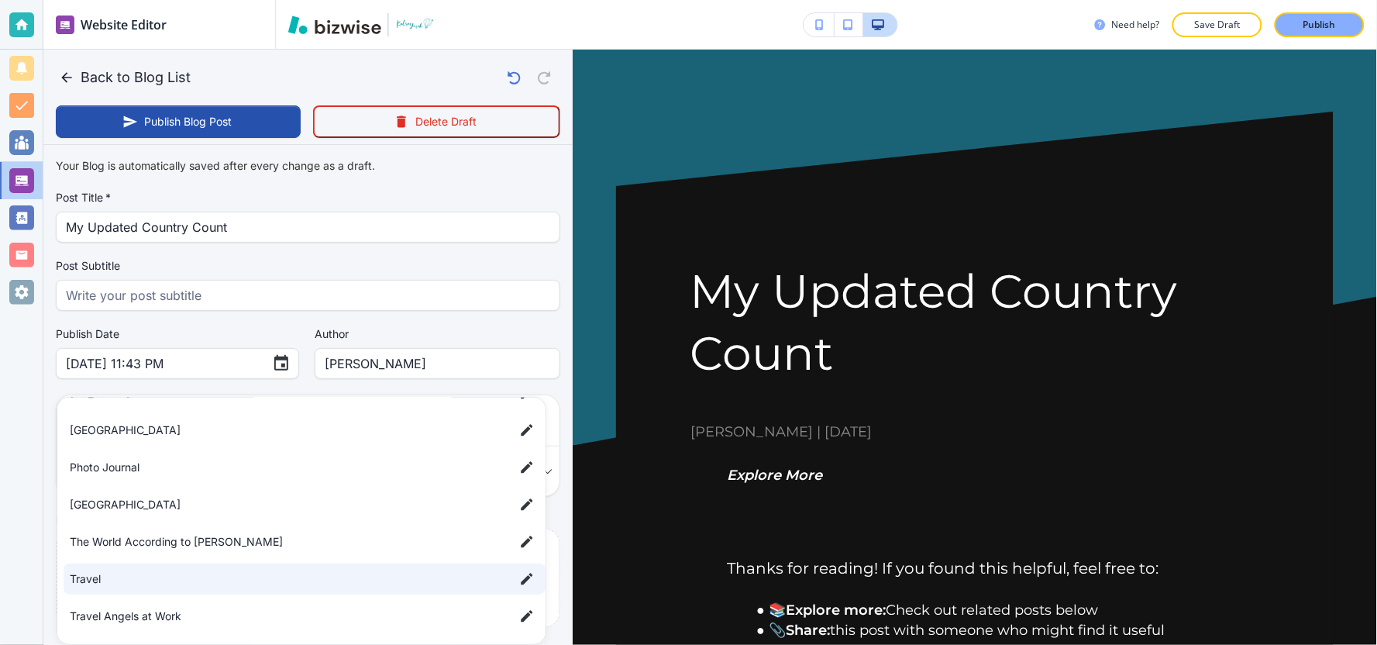
click at [45, 477] on div at bounding box center [688, 322] width 1377 height 645
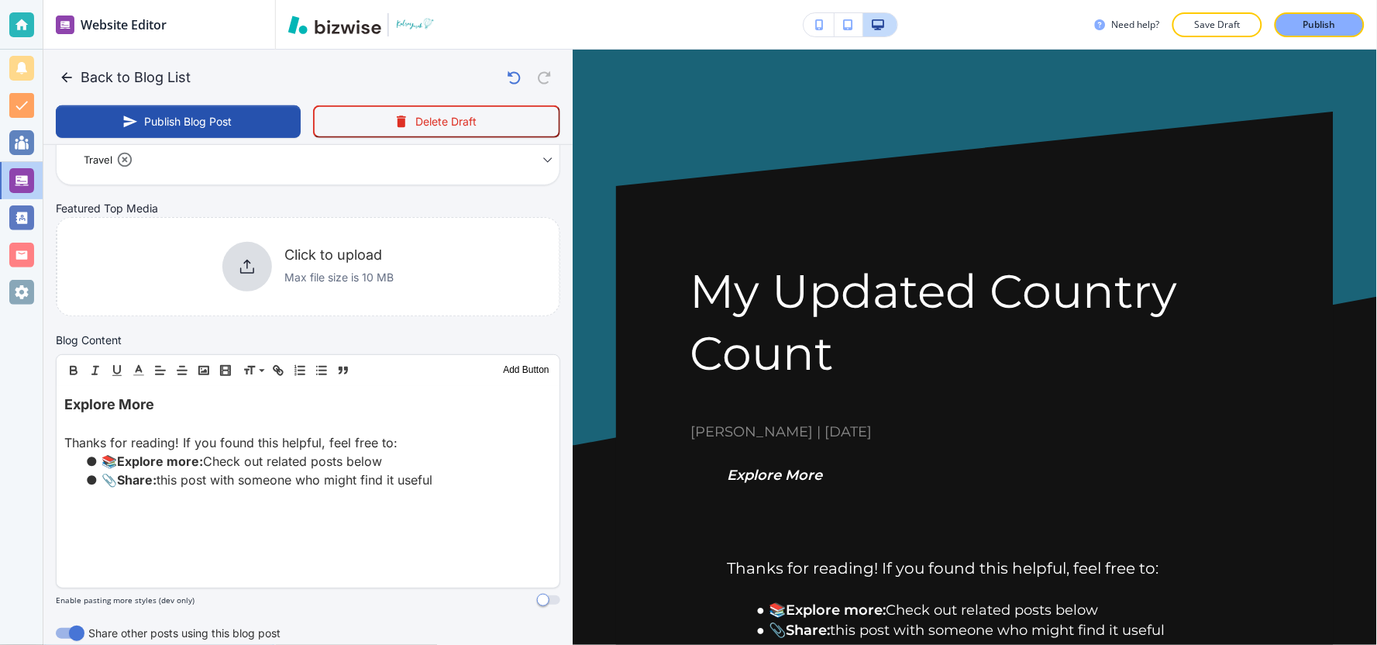
scroll to position [344, 0]
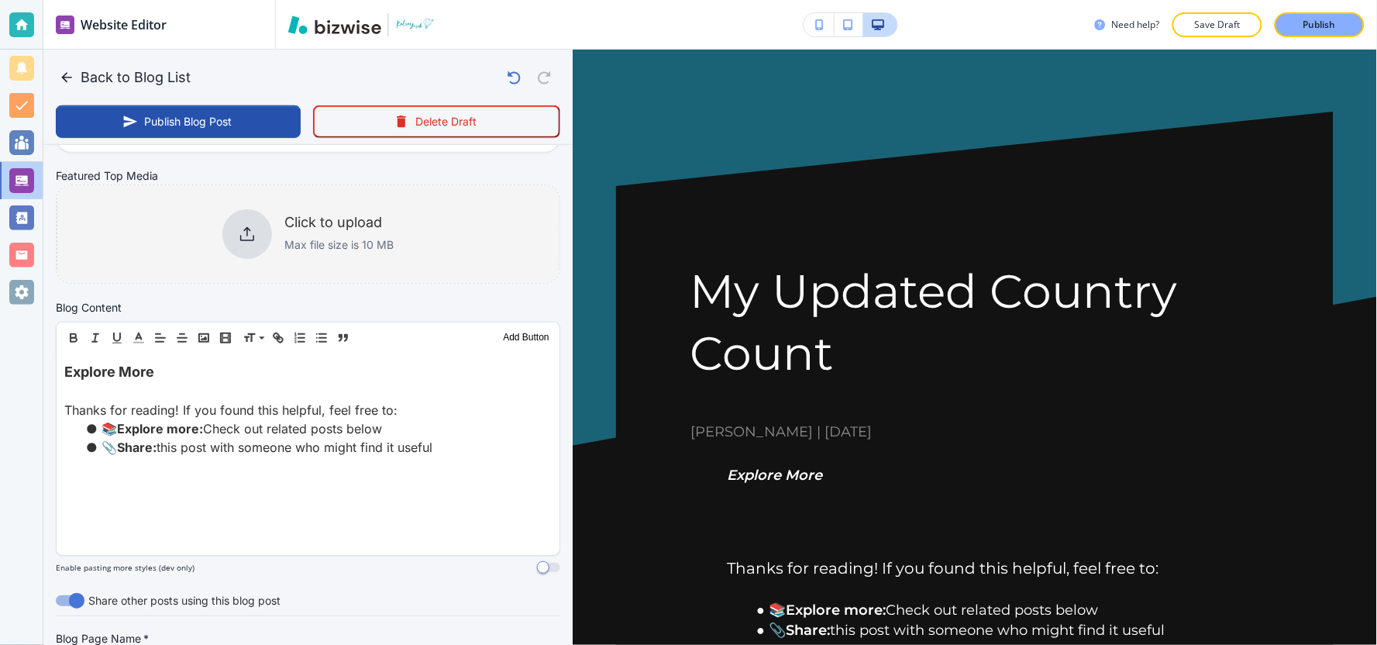
click at [320, 231] on div "Click to upload Max file size is 10 MB" at bounding box center [338, 234] width 109 height 40
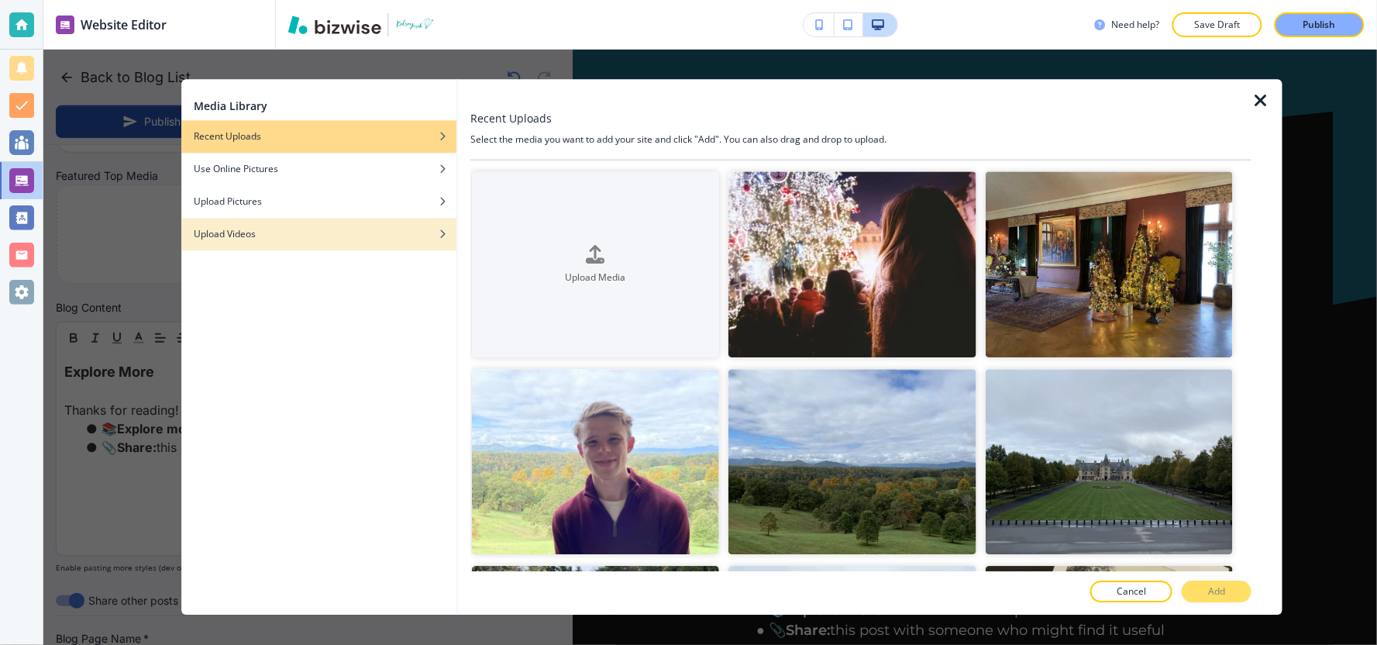
click at [432, 229] on div "Upload Videos" at bounding box center [318, 234] width 275 height 14
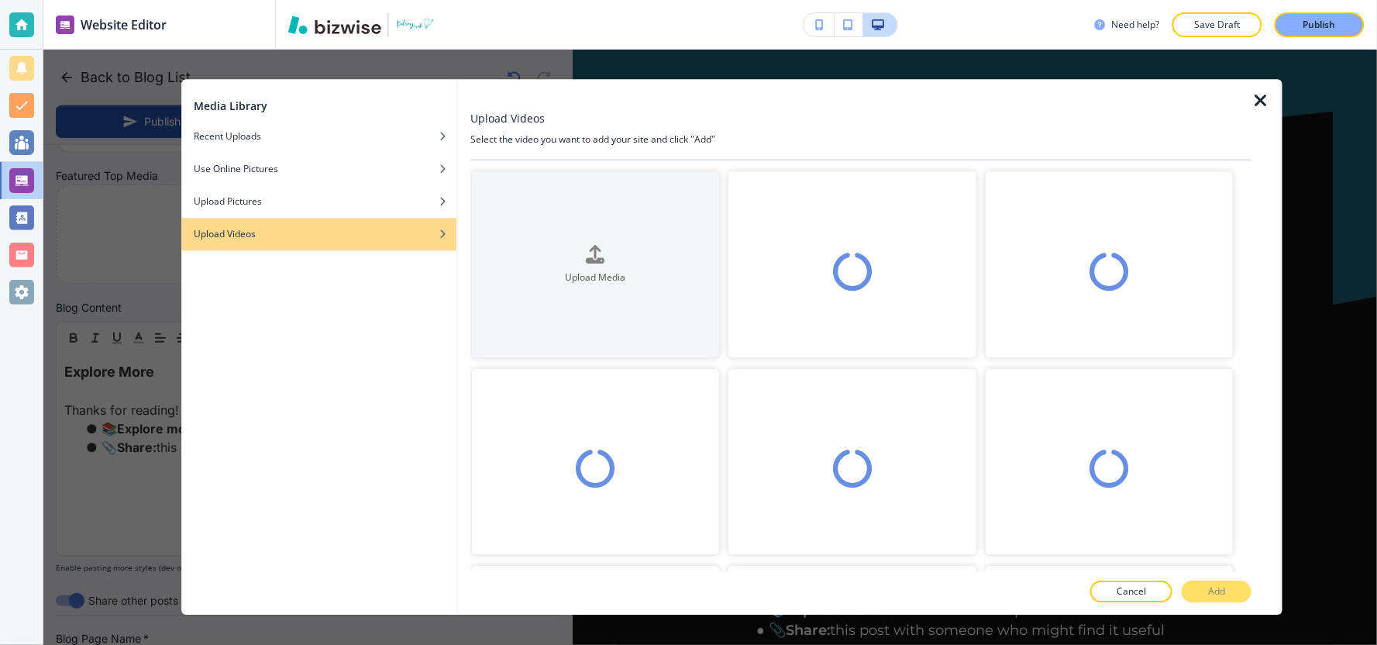
click at [372, 126] on div "button" at bounding box center [318, 124] width 275 height 9
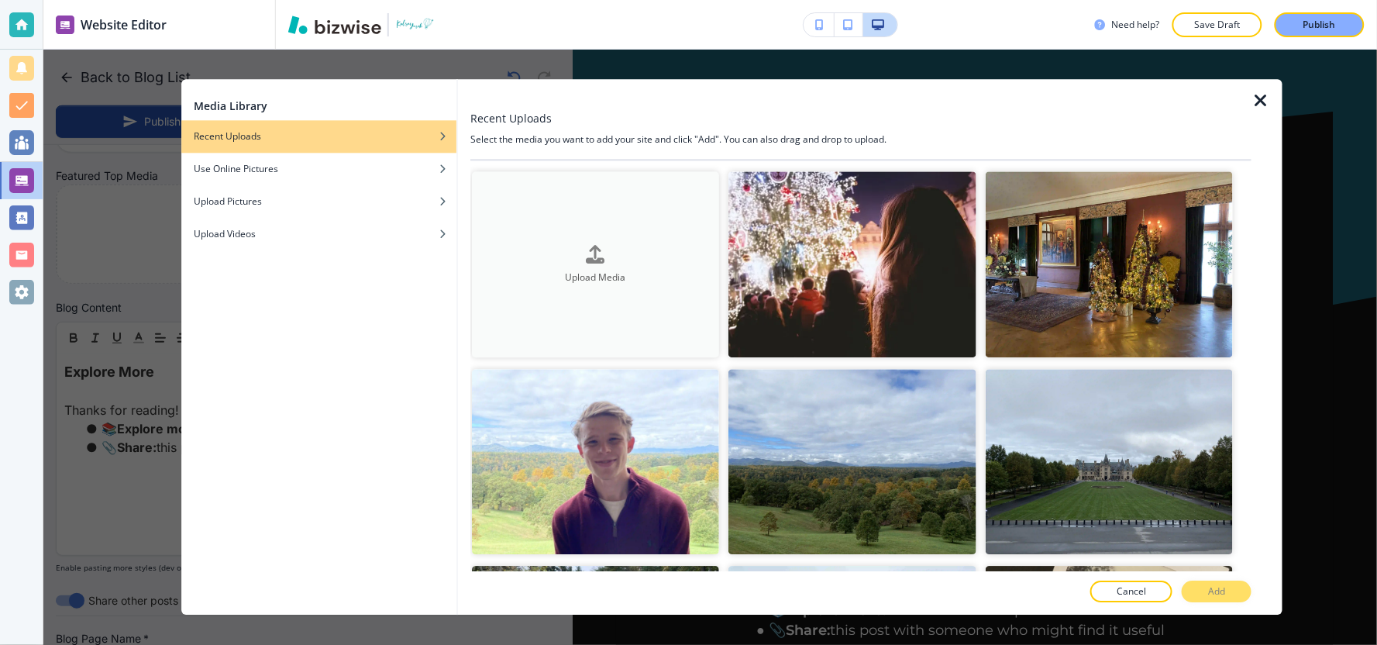
click at [636, 289] on button "Upload Media" at bounding box center [595, 264] width 247 height 186
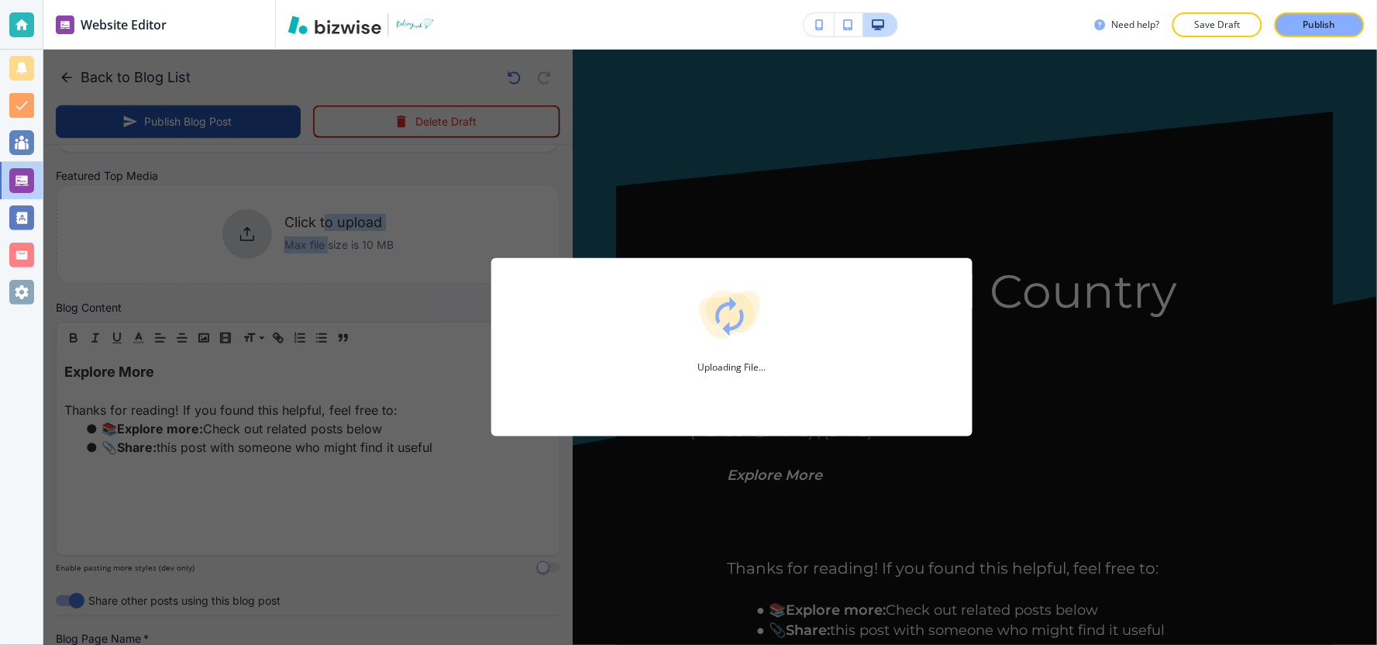
click at [729, 150] on div "Uploading File..." at bounding box center [731, 347] width 1377 height 595
click at [730, 144] on div "Uploading File..." at bounding box center [731, 347] width 1377 height 595
click at [711, 149] on div "Uploading File..." at bounding box center [731, 347] width 1377 height 595
click at [725, 146] on div "Uploading File..." at bounding box center [731, 347] width 1377 height 595
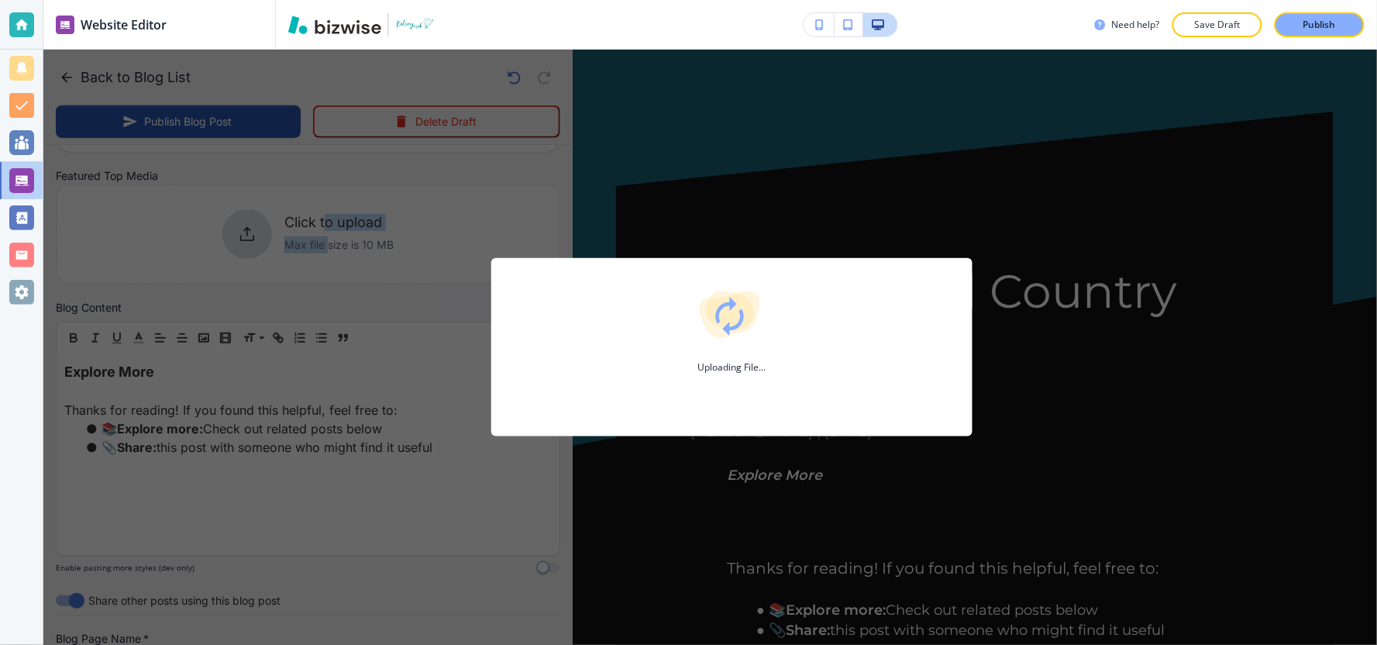
drag, startPoint x: 1215, startPoint y: 141, endPoint x: 1217, endPoint y: 40, distance: 101.5
click at [1217, 136] on div "Uploading File..." at bounding box center [731, 347] width 1377 height 595
click at [1217, 27] on p "Save Draft" at bounding box center [1218, 25] width 50 height 14
click at [761, 346] on div "Uploading File..." at bounding box center [732, 328] width 432 height 91
click at [739, 343] on div at bounding box center [732, 345] width 432 height 6
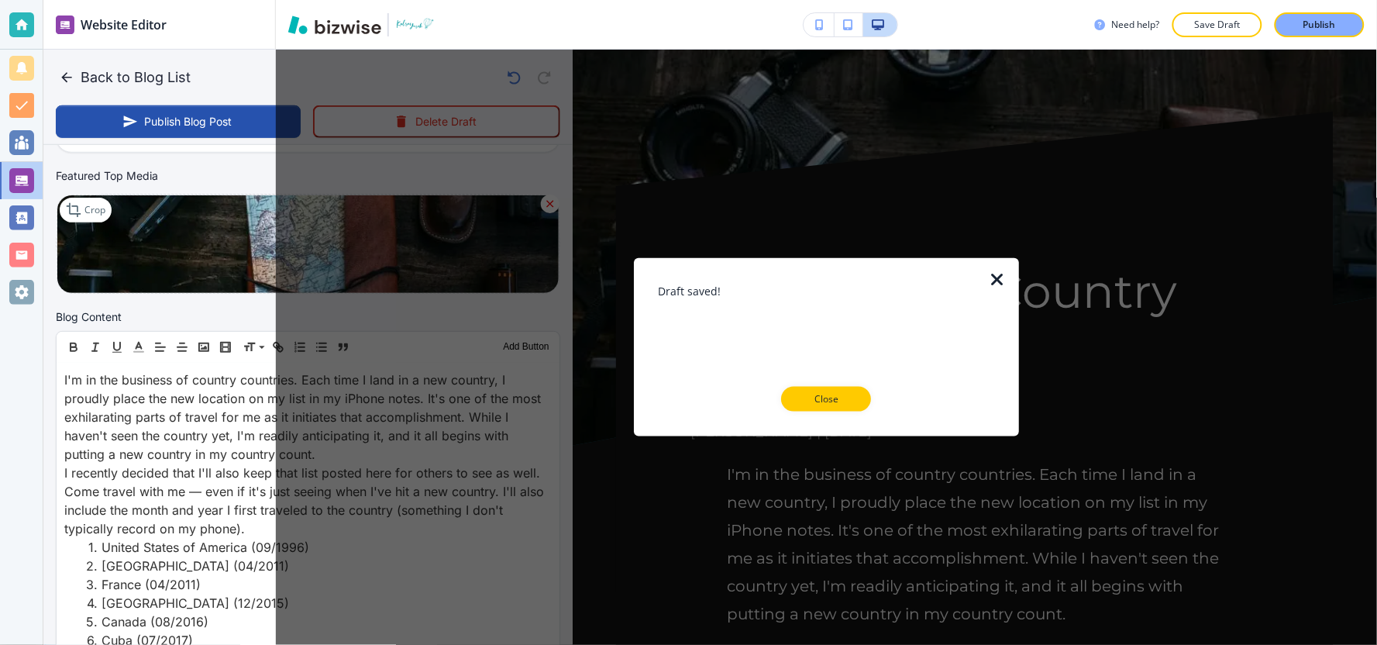
type input "Hiking Dead Man's Catwalk on Oahu"
type input "Mar 04, 2022 11:54 PM"
